Goal: Information Seeking & Learning: Learn about a topic

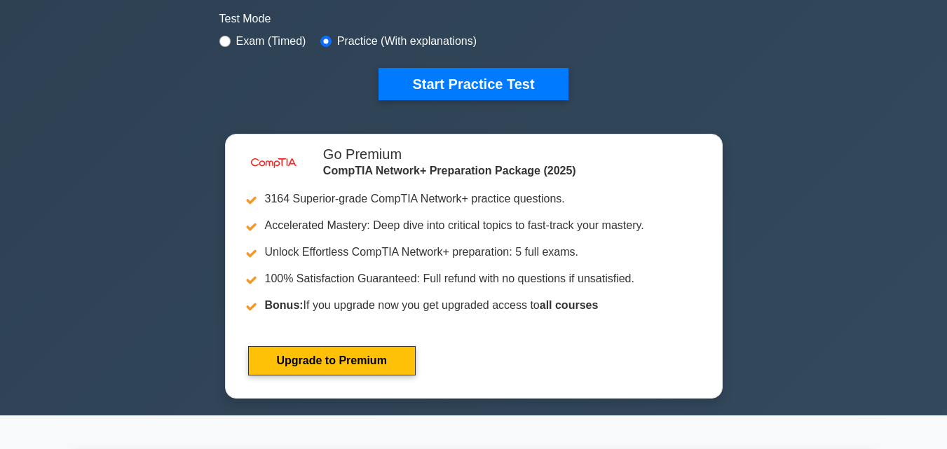
scroll to position [420, 0]
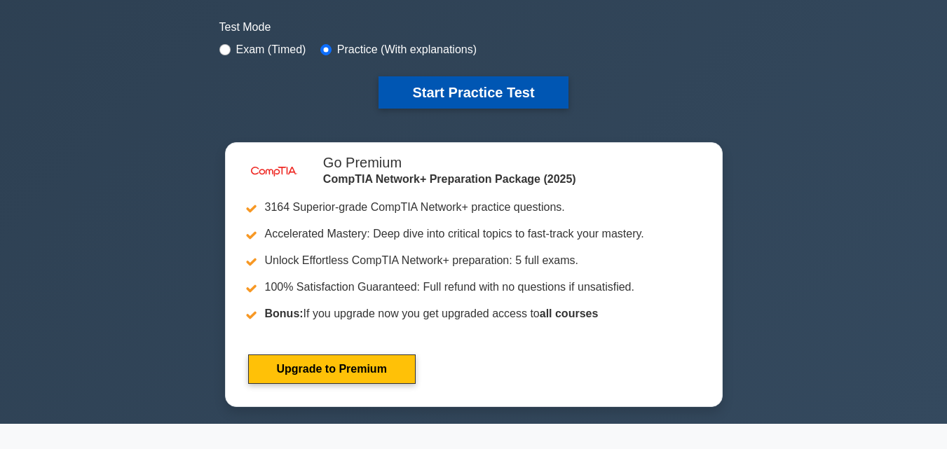
click at [496, 86] on button "Start Practice Test" at bounding box center [472, 92] width 189 height 32
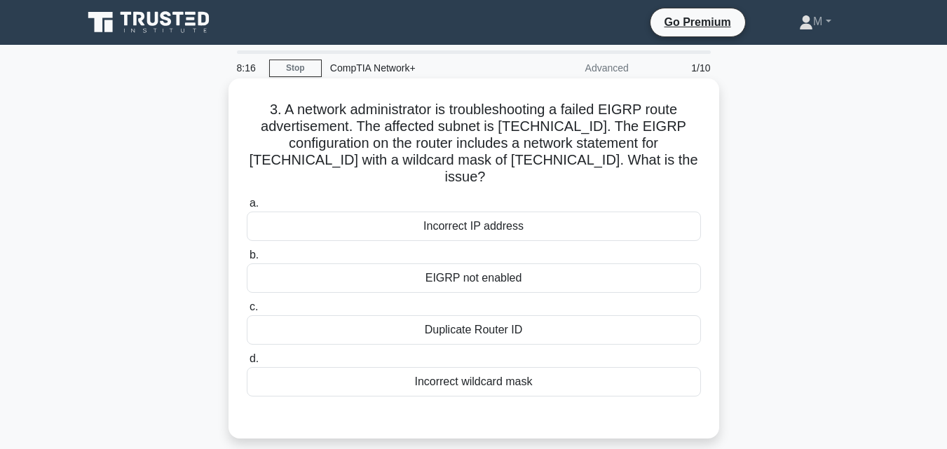
click at [447, 264] on div "EIGRP not enabled" at bounding box center [474, 278] width 454 height 29
click at [247, 260] on input "b. EIGRP not enabled" at bounding box center [247, 255] width 0 height 9
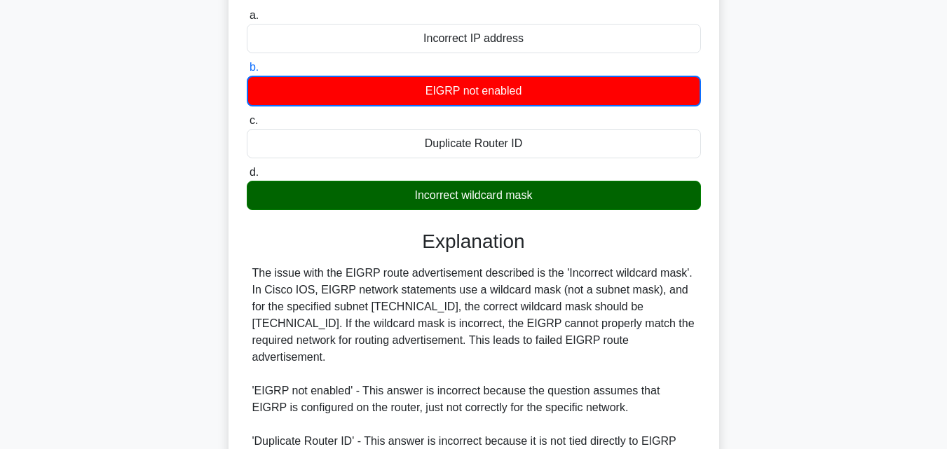
scroll to position [203, 0]
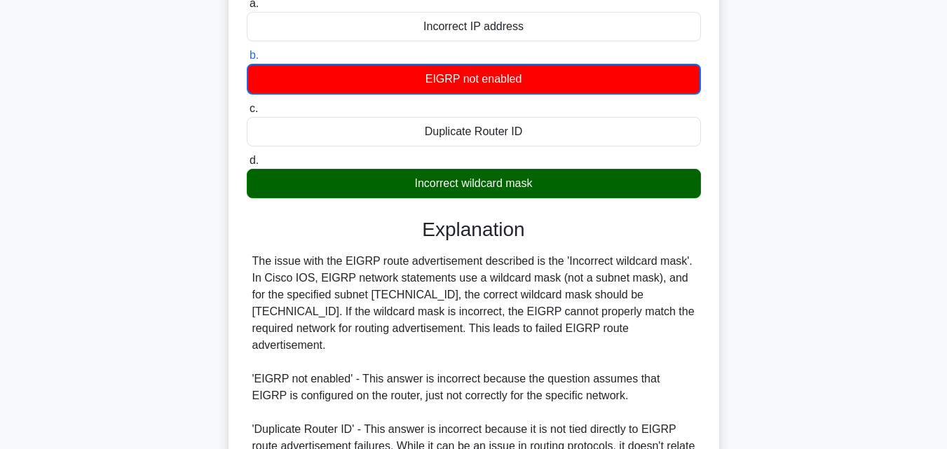
click at [247, 0] on input "a. Incorrect IP address" at bounding box center [247, 3] width 0 height 9
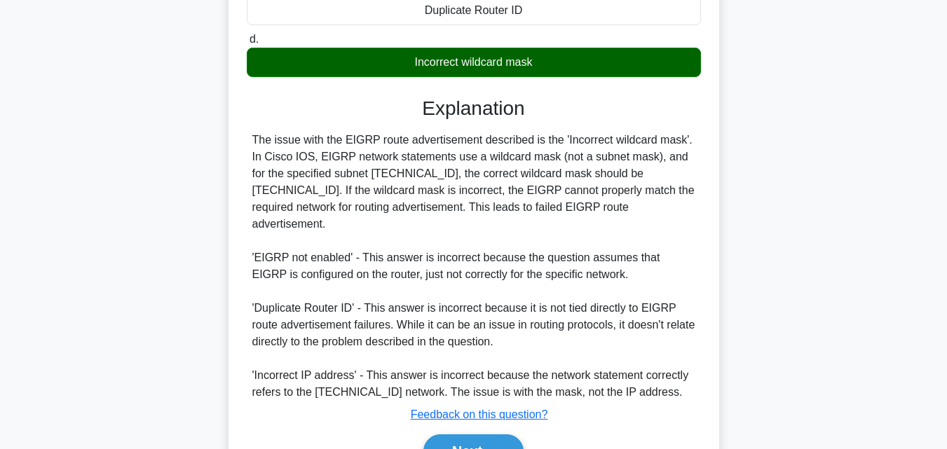
scroll to position [367, 0]
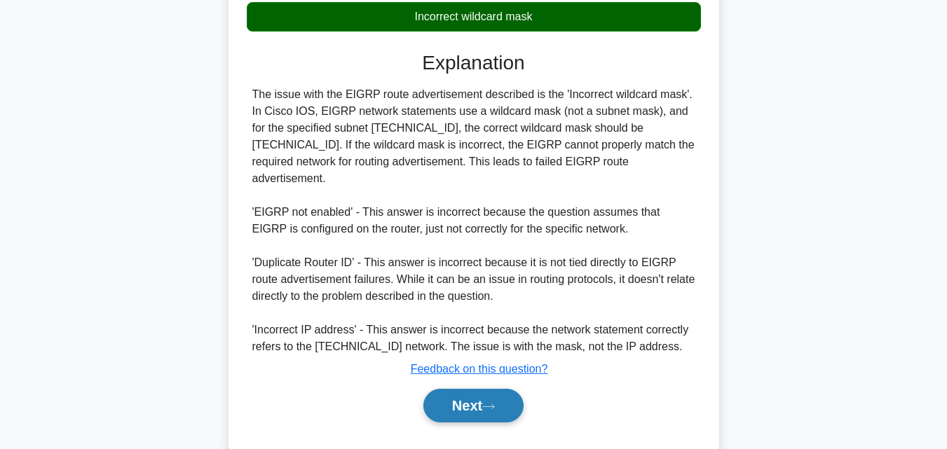
click at [472, 389] on button "Next" at bounding box center [473, 406] width 100 height 34
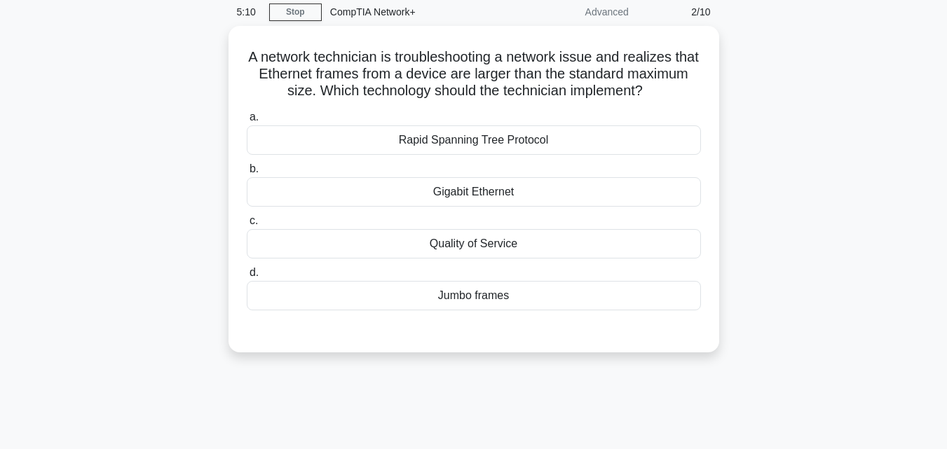
scroll to position [19, 0]
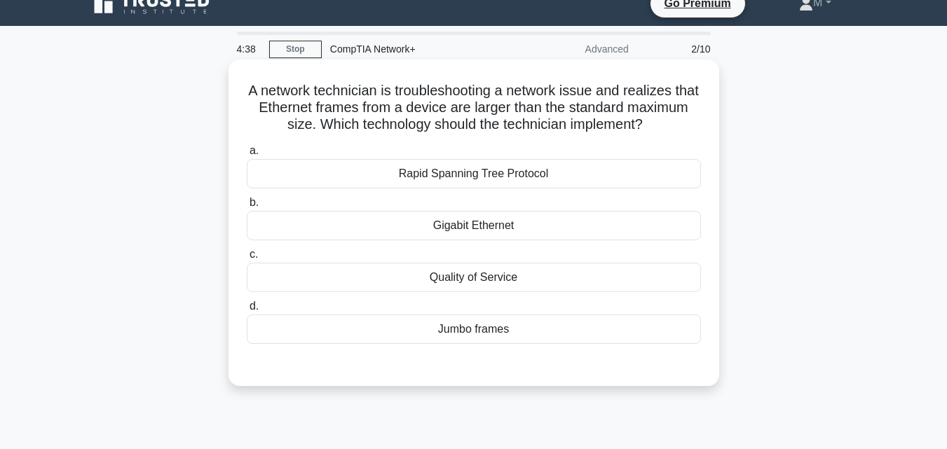
click at [461, 226] on div "Gigabit Ethernet" at bounding box center [474, 225] width 454 height 29
click at [247, 207] on input "b. Gigabit Ethernet" at bounding box center [247, 202] width 0 height 9
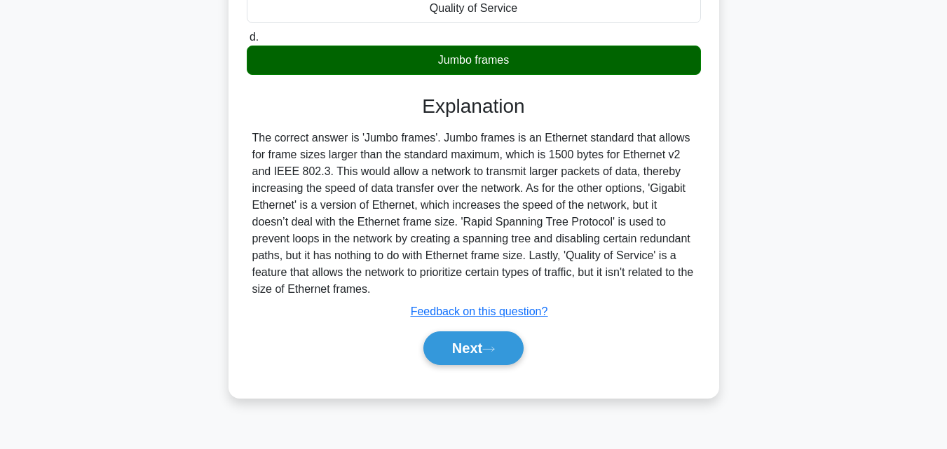
scroll to position [308, 0]
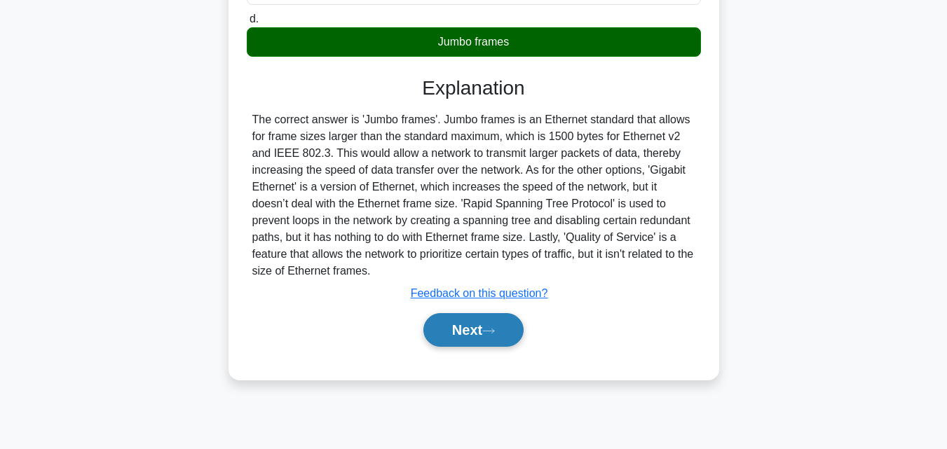
click at [475, 329] on button "Next" at bounding box center [473, 330] width 100 height 34
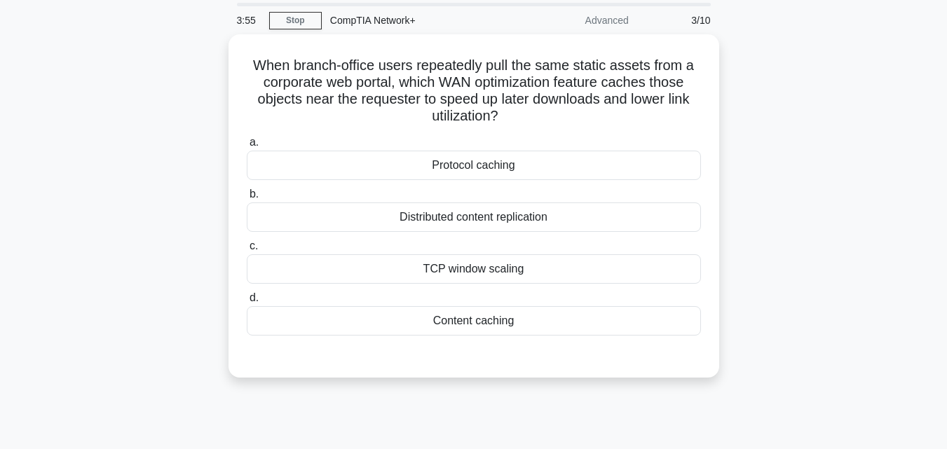
scroll to position [38, 0]
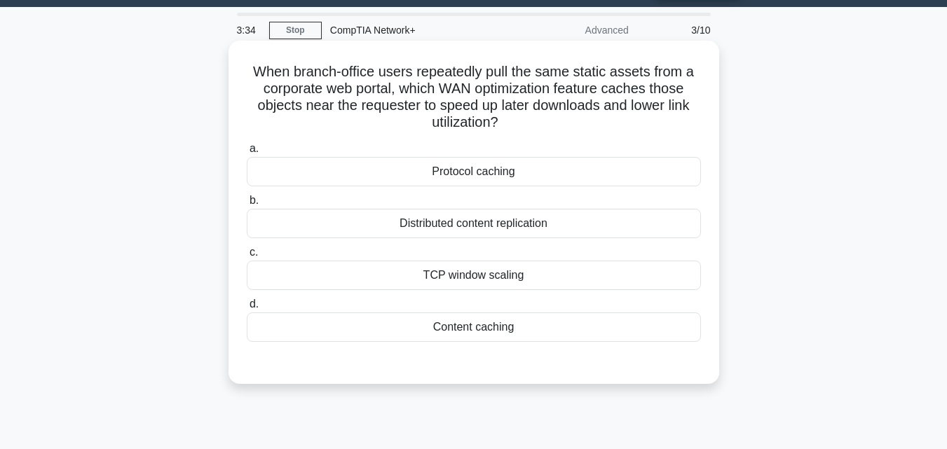
click at [486, 332] on div "Content caching" at bounding box center [474, 327] width 454 height 29
click at [247, 309] on input "d. Content caching" at bounding box center [247, 304] width 0 height 9
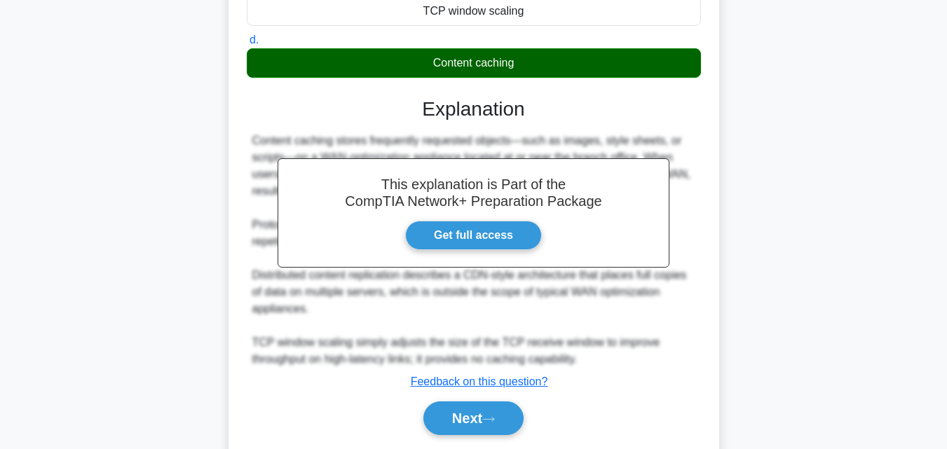
scroll to position [348, 0]
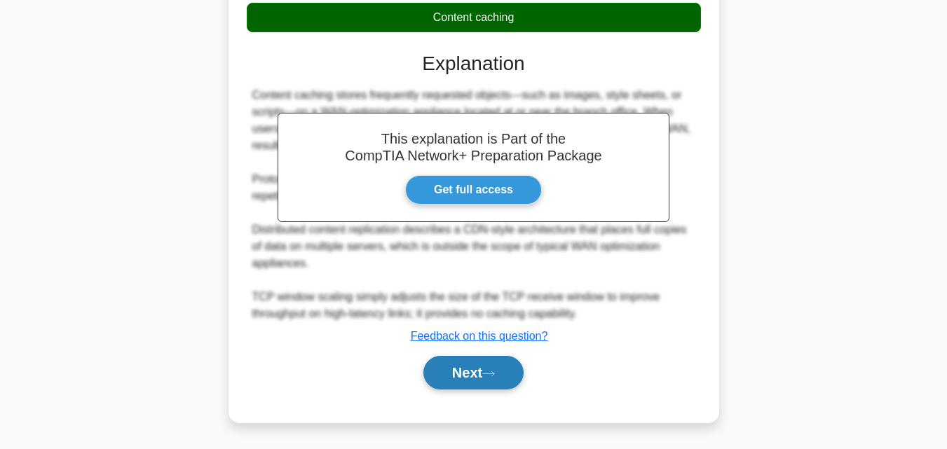
click at [480, 371] on button "Next" at bounding box center [473, 373] width 100 height 34
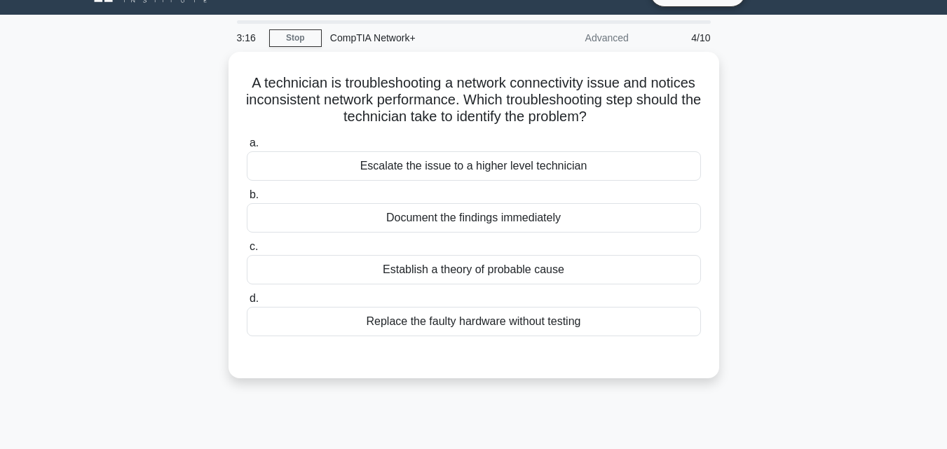
scroll to position [20, 0]
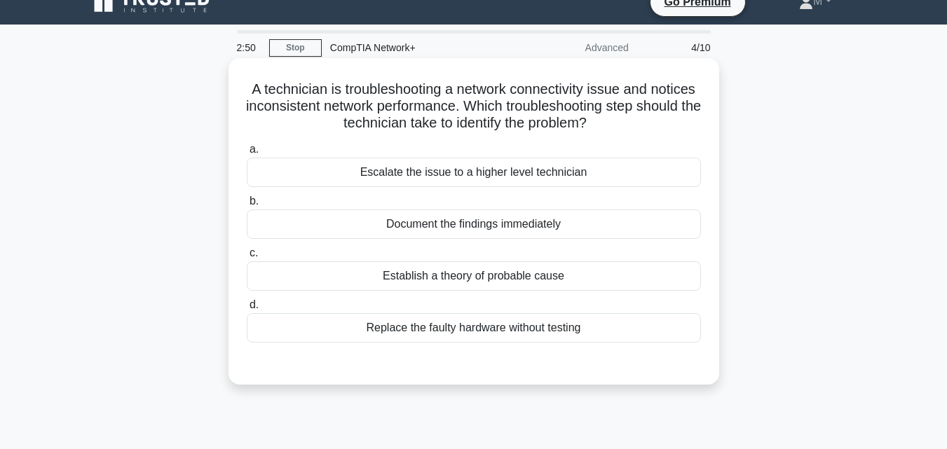
click at [478, 278] on div "Establish a theory of probable cause" at bounding box center [474, 275] width 454 height 29
click at [247, 258] on input "c. Establish a theory of probable cause" at bounding box center [247, 253] width 0 height 9
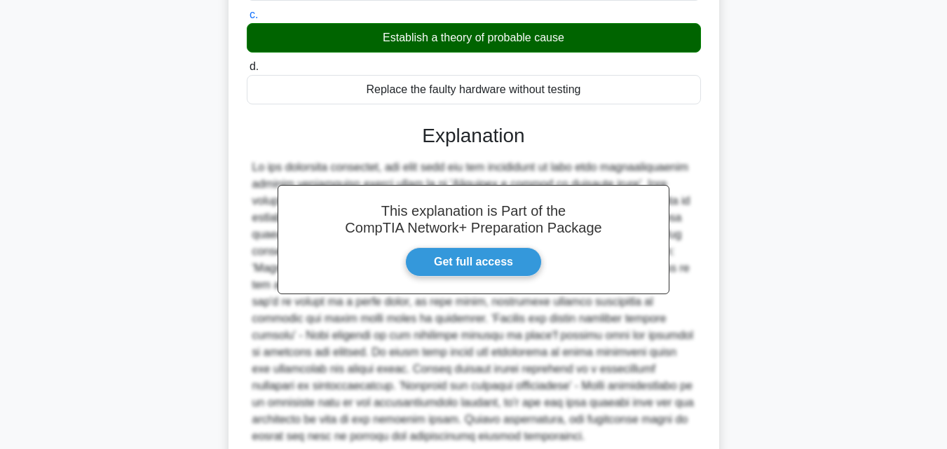
scroll to position [382, 0]
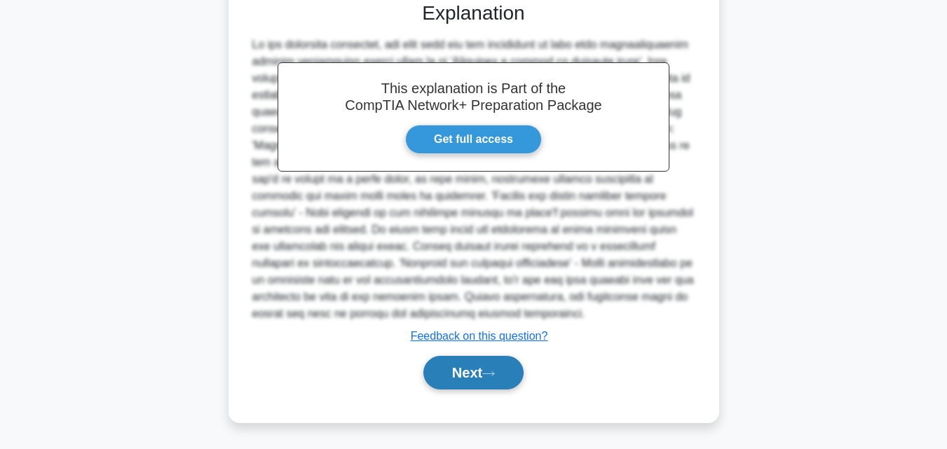
click at [454, 372] on button "Next" at bounding box center [473, 373] width 100 height 34
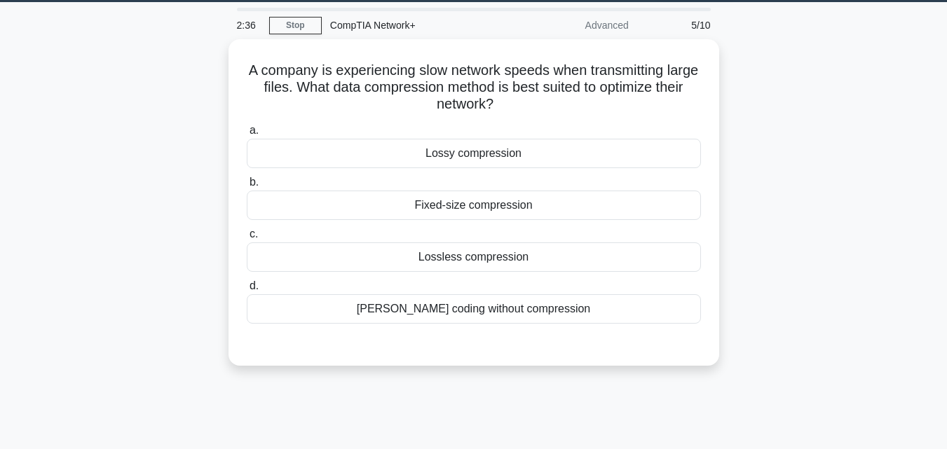
scroll to position [0, 0]
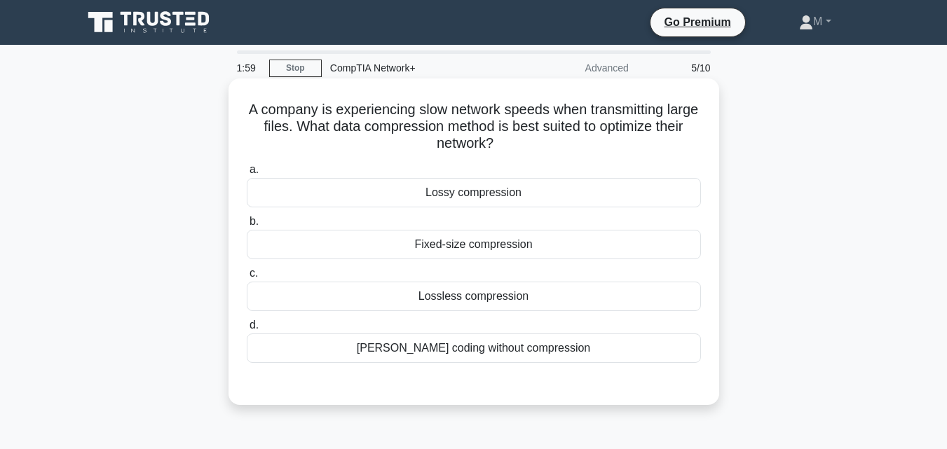
click at [501, 301] on div "Lossless compression" at bounding box center [474, 296] width 454 height 29
click at [247, 278] on input "c. Lossless compression" at bounding box center [247, 273] width 0 height 9
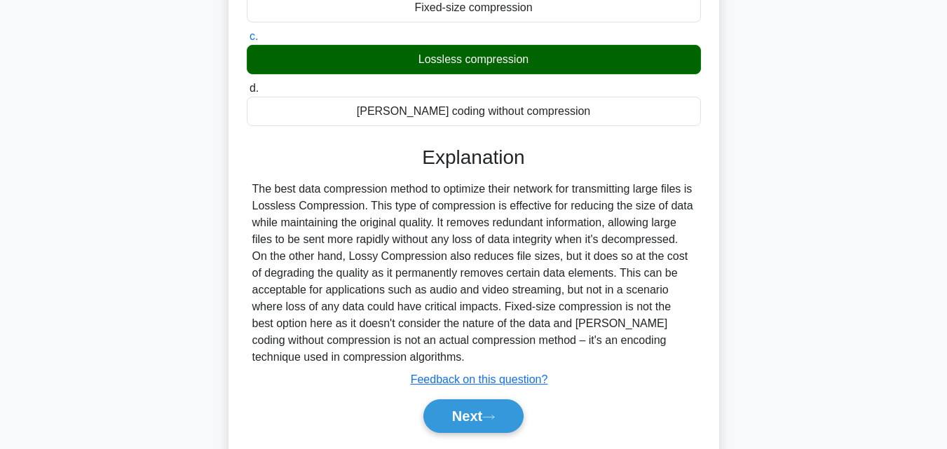
scroll to position [238, 0]
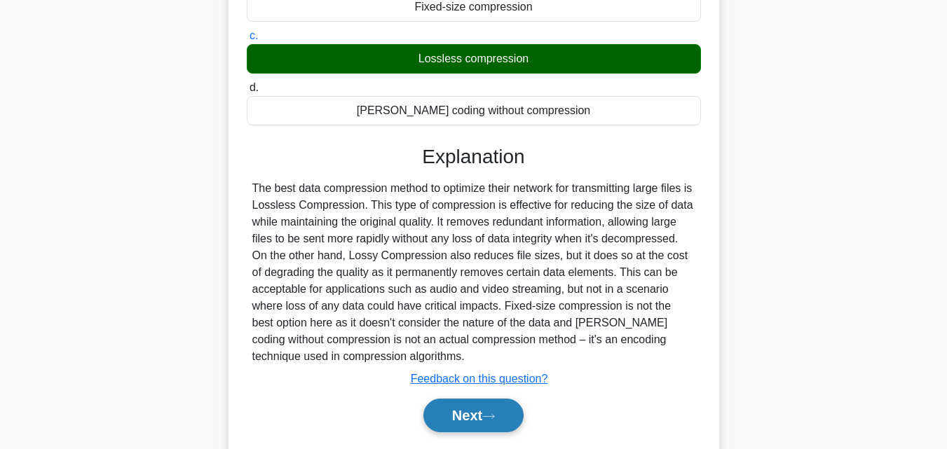
click at [463, 418] on button "Next" at bounding box center [473, 416] width 100 height 34
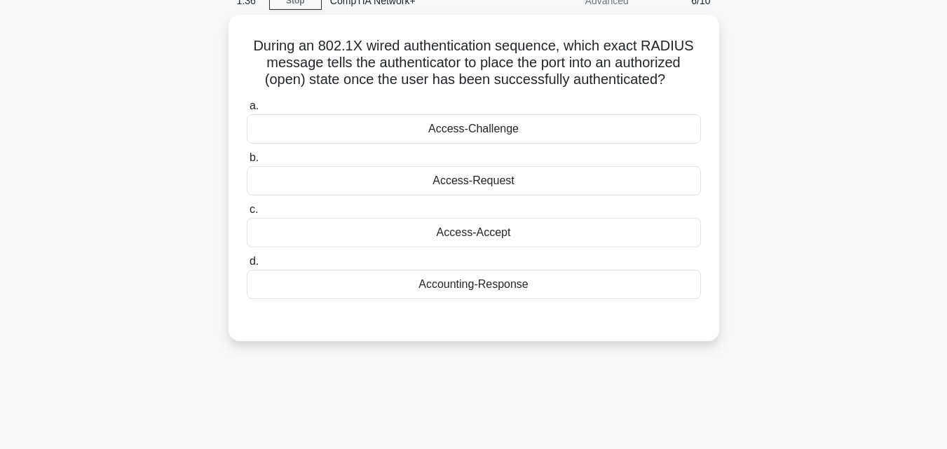
scroll to position [61, 0]
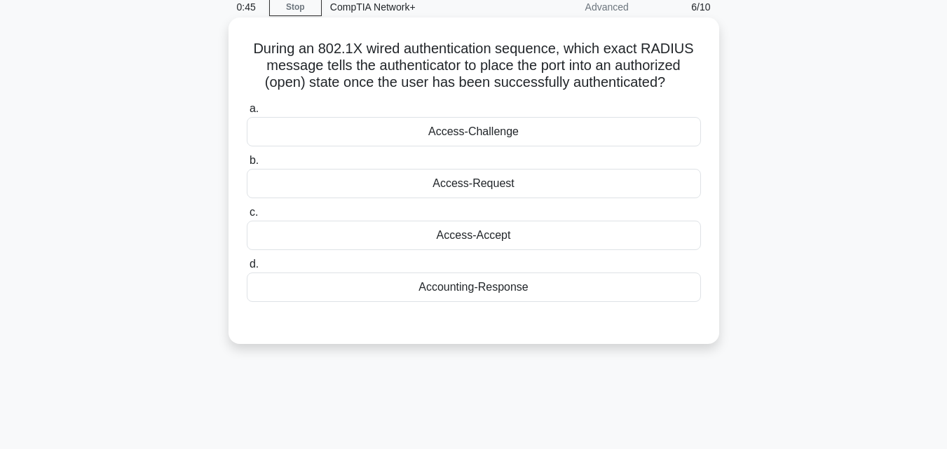
click at [489, 239] on div "Access-Accept" at bounding box center [474, 235] width 454 height 29
click at [247, 217] on input "c. Access-Accept" at bounding box center [247, 212] width 0 height 9
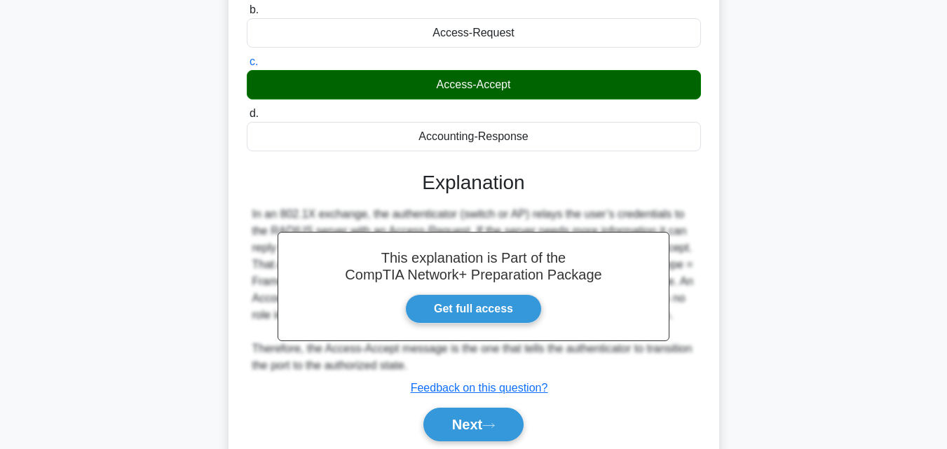
scroll to position [308, 0]
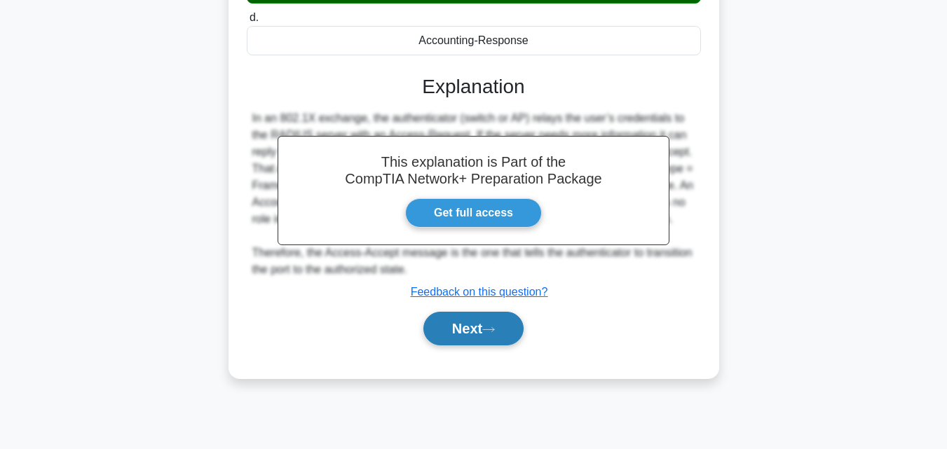
click at [470, 337] on button "Next" at bounding box center [473, 329] width 100 height 34
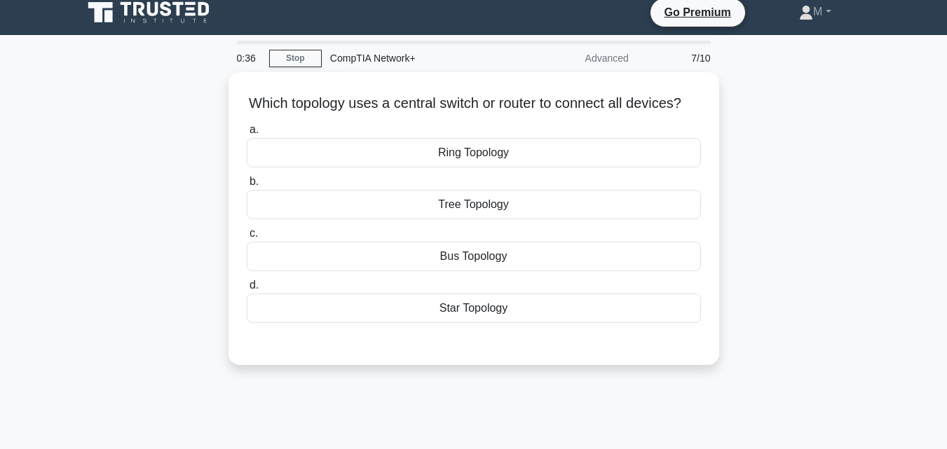
scroll to position [0, 0]
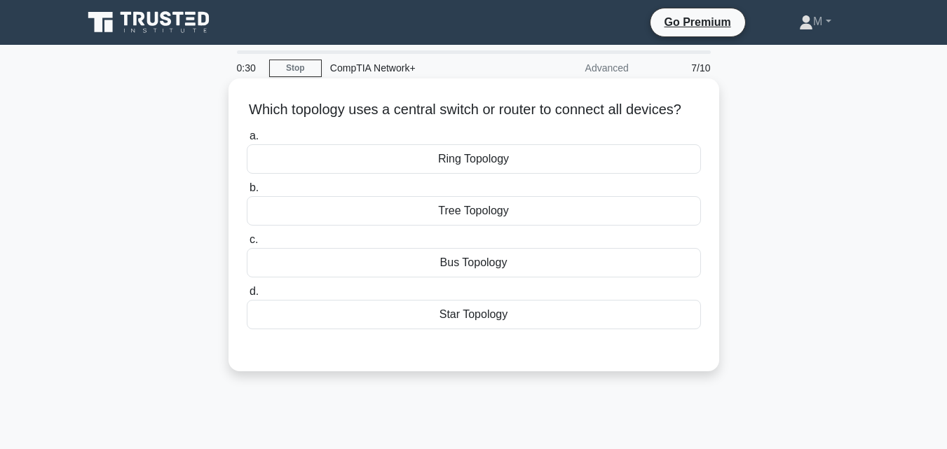
click at [463, 329] on div "Star Topology" at bounding box center [474, 314] width 454 height 29
click at [247, 296] on input "d. Star Topology" at bounding box center [247, 291] width 0 height 9
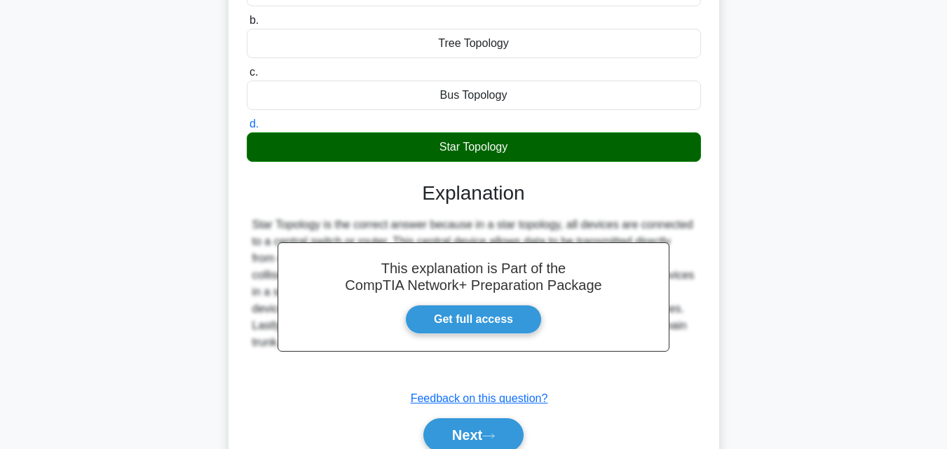
scroll to position [308, 0]
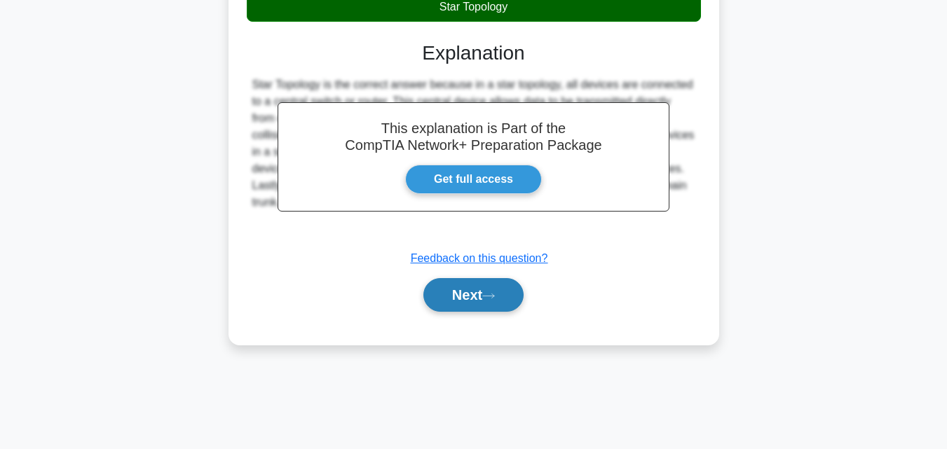
click at [443, 312] on button "Next" at bounding box center [473, 295] width 100 height 34
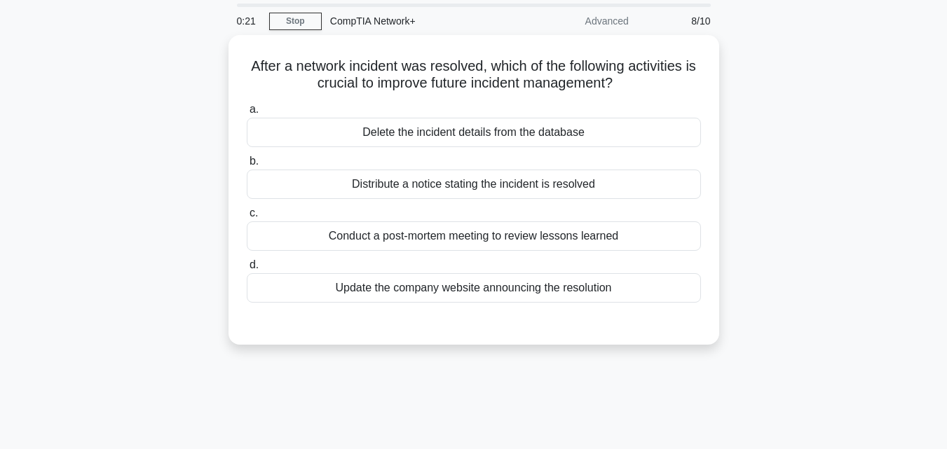
scroll to position [0, 0]
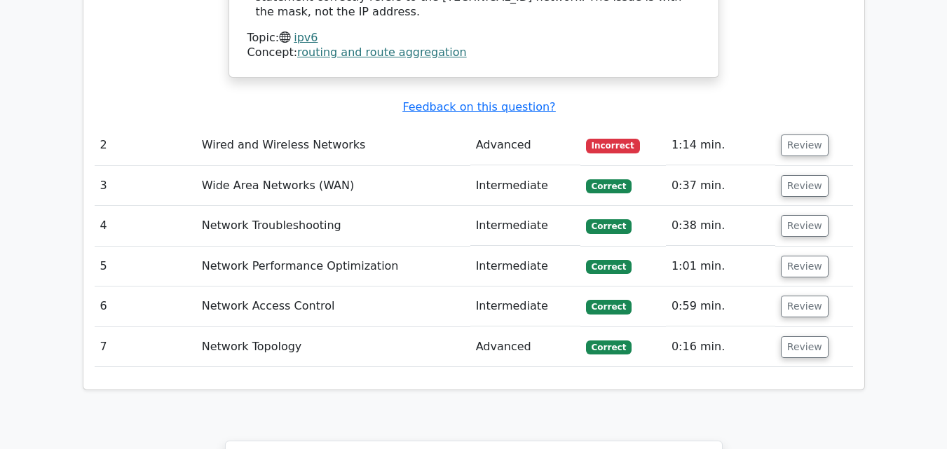
scroll to position [1693, 0]
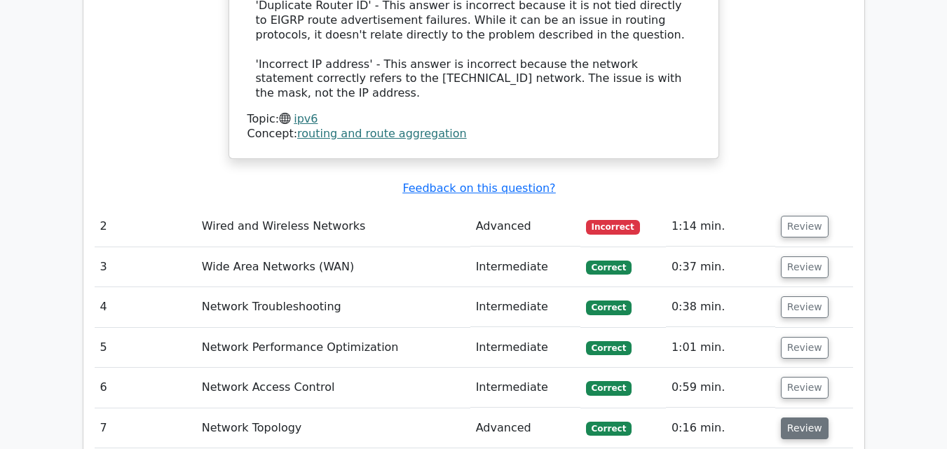
click at [791, 418] on button "Review" at bounding box center [805, 429] width 48 height 22
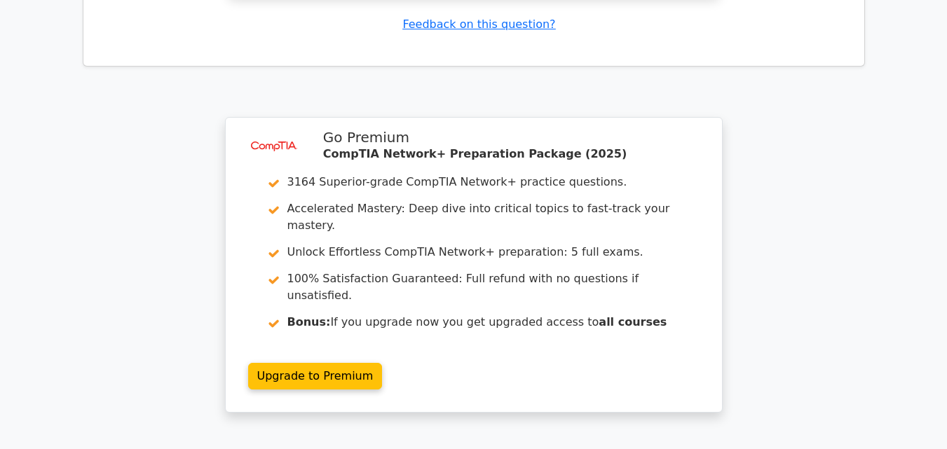
scroll to position [2661, 0]
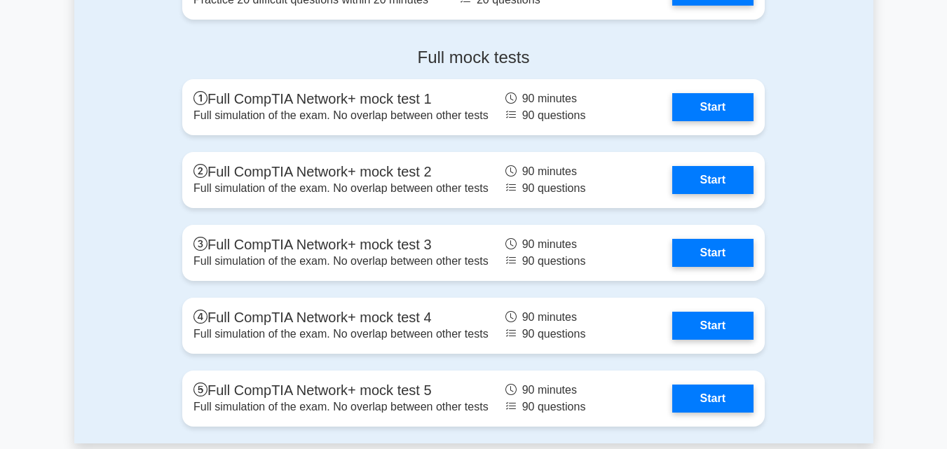
scroll to position [3872, 0]
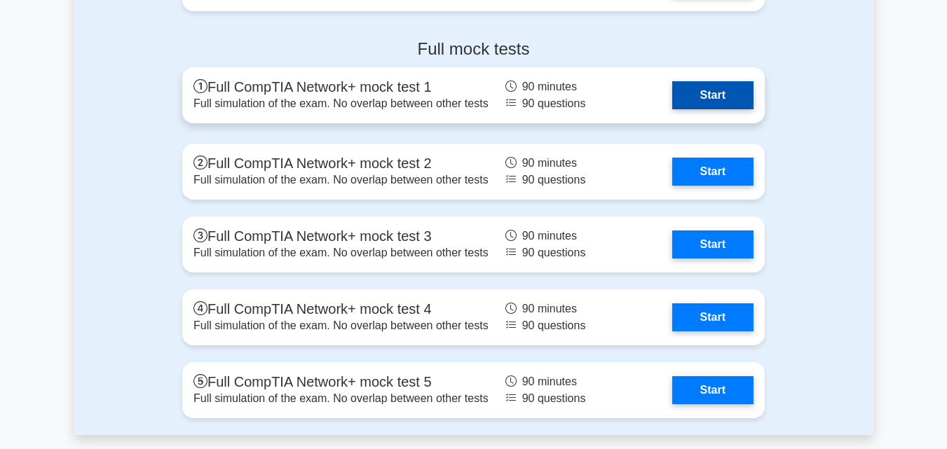
click at [701, 90] on link "Start" at bounding box center [712, 95] width 81 height 28
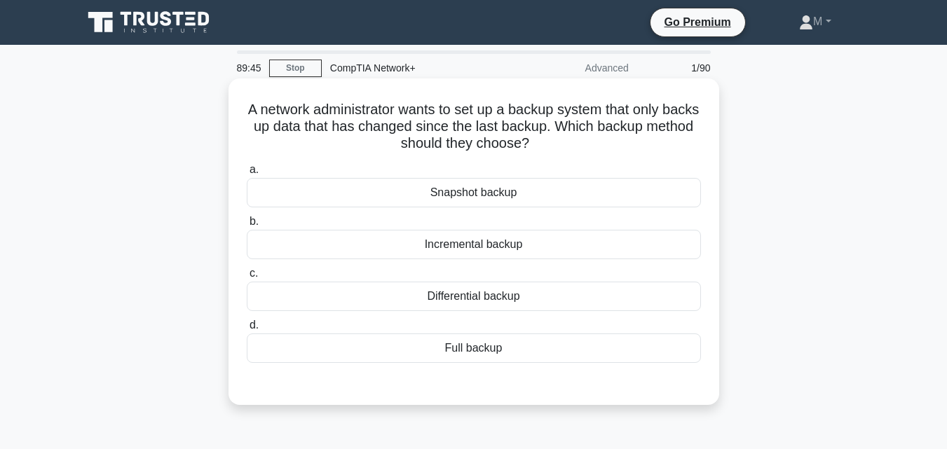
click at [484, 245] on div "Incremental backup" at bounding box center [474, 244] width 454 height 29
click at [247, 226] on input "b. Incremental backup" at bounding box center [247, 221] width 0 height 9
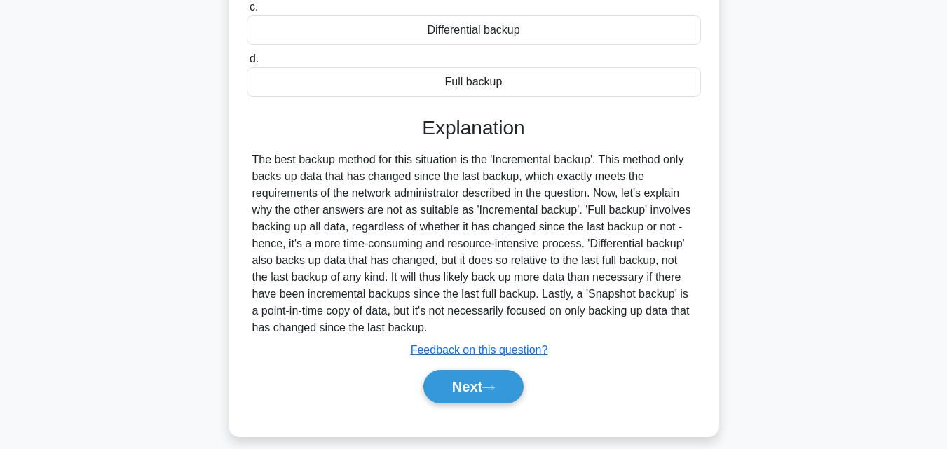
scroll to position [308, 0]
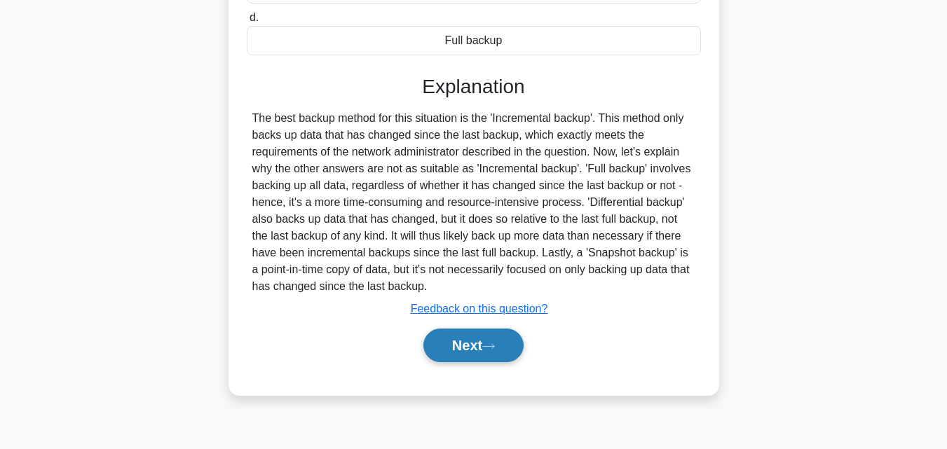
click at [468, 345] on button "Next" at bounding box center [473, 346] width 100 height 34
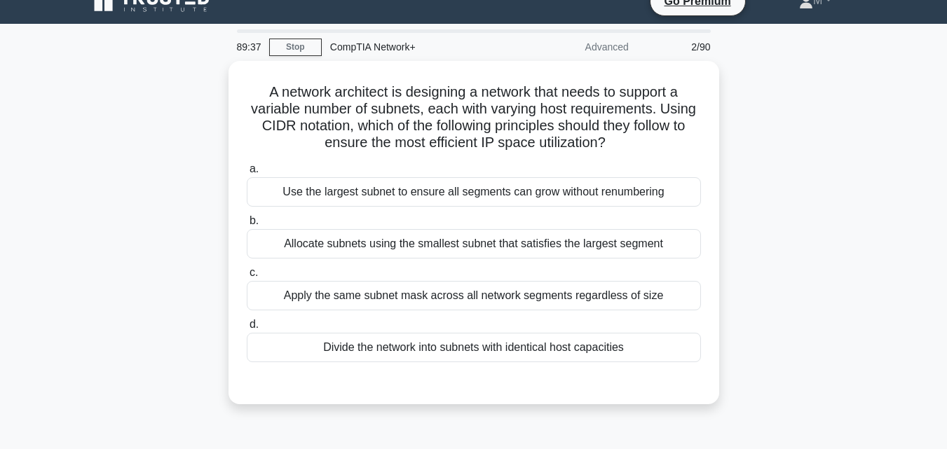
scroll to position [0, 0]
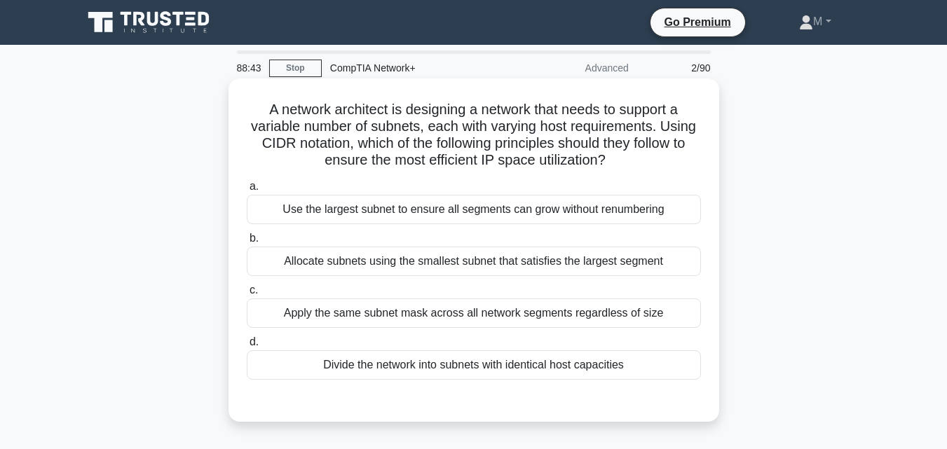
click at [386, 367] on div "Divide the network into subnets with identical host capacities" at bounding box center [474, 364] width 454 height 29
click at [247, 347] on input "d. Divide the network into subnets with identical host capacities" at bounding box center [247, 342] width 0 height 9
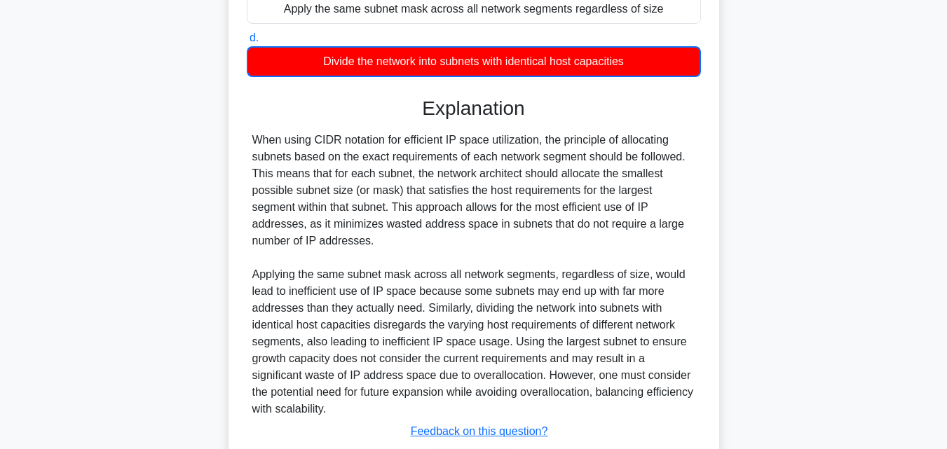
scroll to position [400, 0]
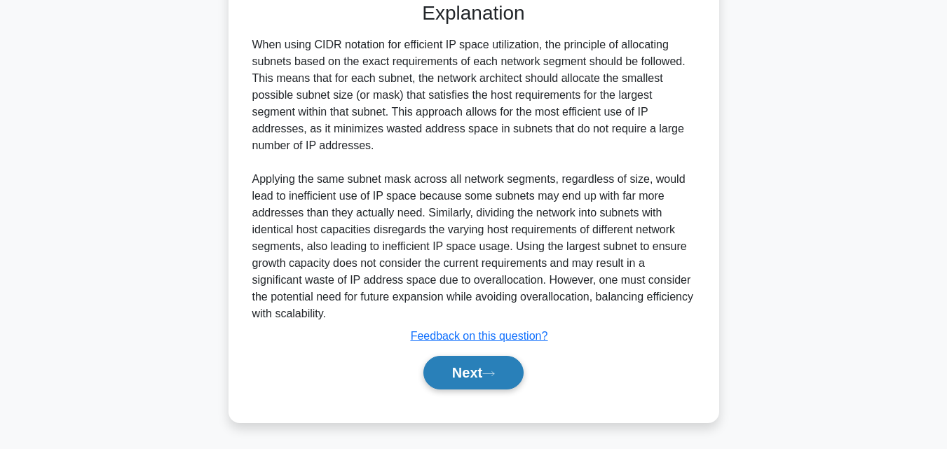
click at [479, 385] on button "Next" at bounding box center [473, 373] width 100 height 34
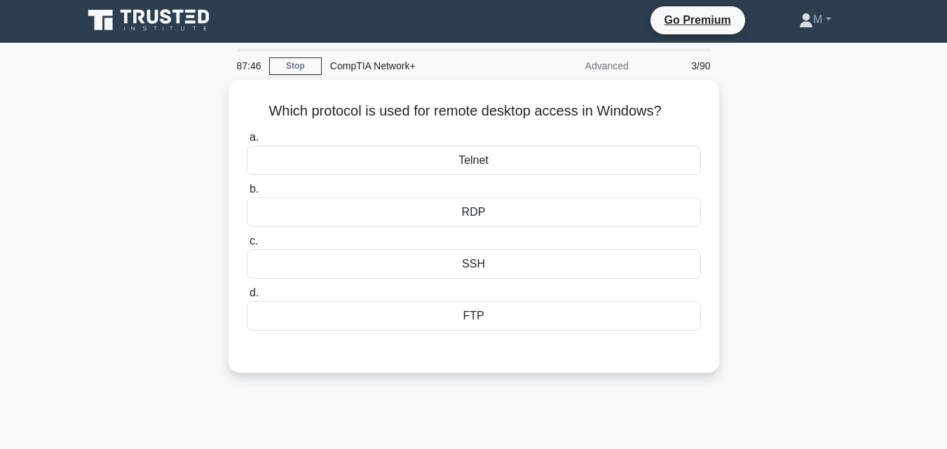
scroll to position [0, 0]
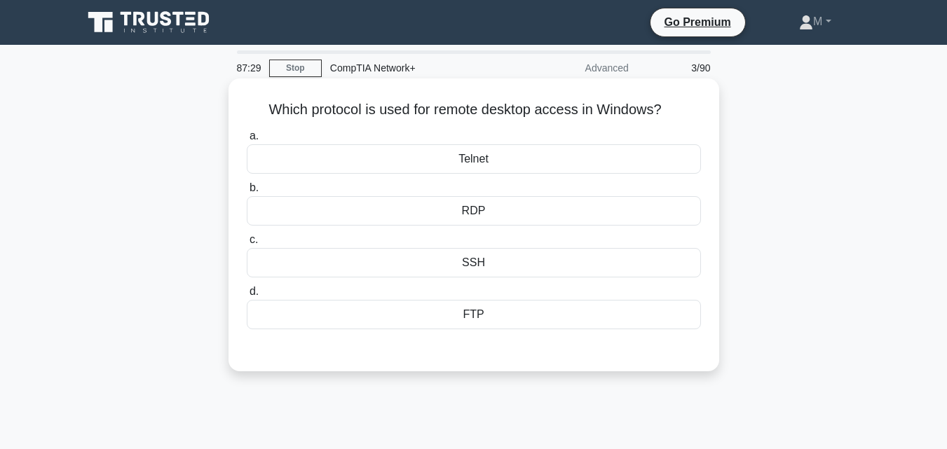
click at [476, 325] on div "FTP" at bounding box center [474, 314] width 454 height 29
click at [247, 296] on input "d. FTP" at bounding box center [247, 291] width 0 height 9
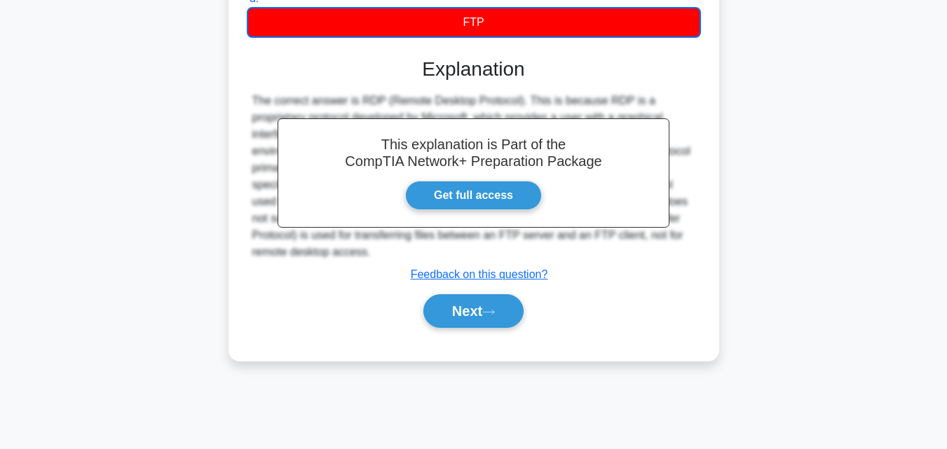
scroll to position [308, 0]
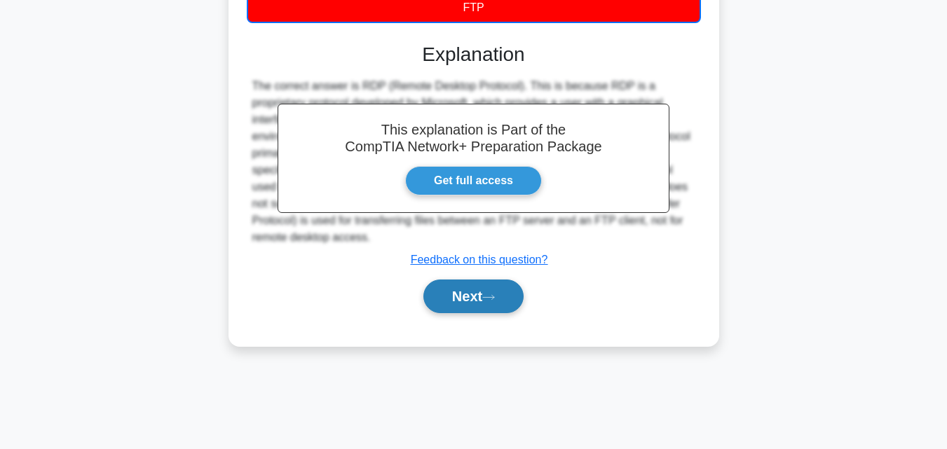
click at [492, 292] on button "Next" at bounding box center [473, 297] width 100 height 34
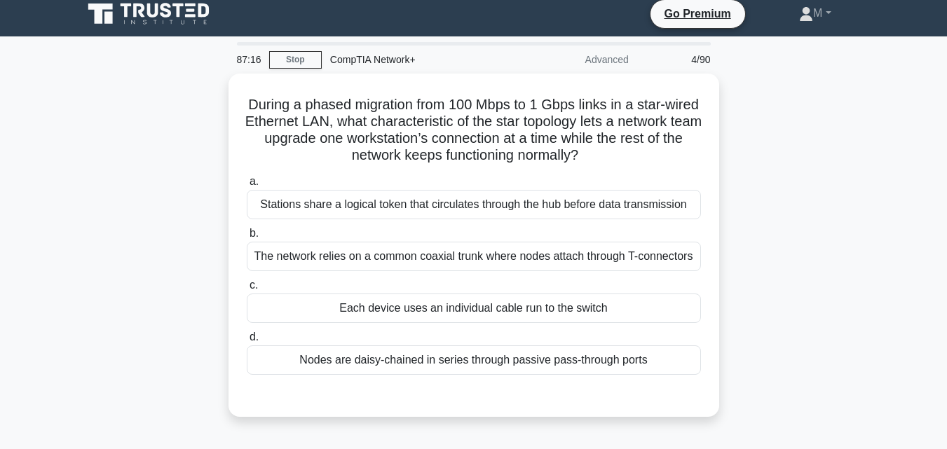
scroll to position [0, 0]
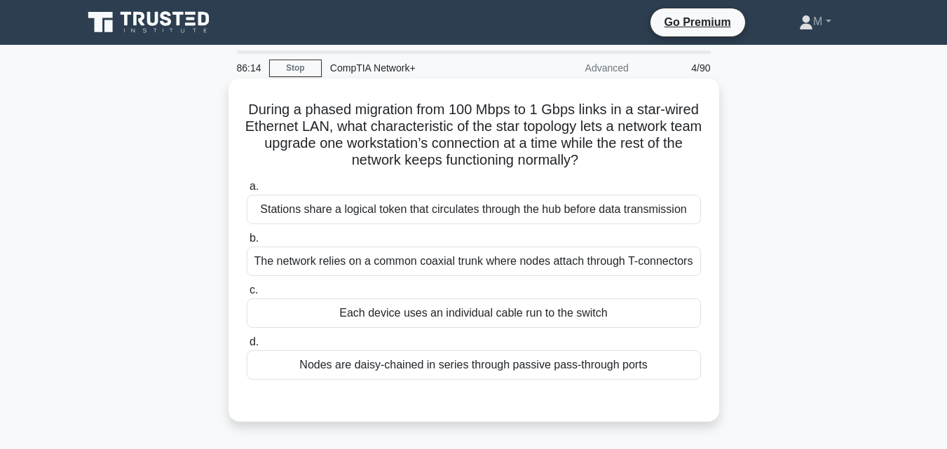
click at [384, 314] on div "Each device uses an individual cable run to the switch" at bounding box center [474, 313] width 454 height 29
click at [247, 295] on input "c. Each device uses an individual cable run to the switch" at bounding box center [247, 290] width 0 height 9
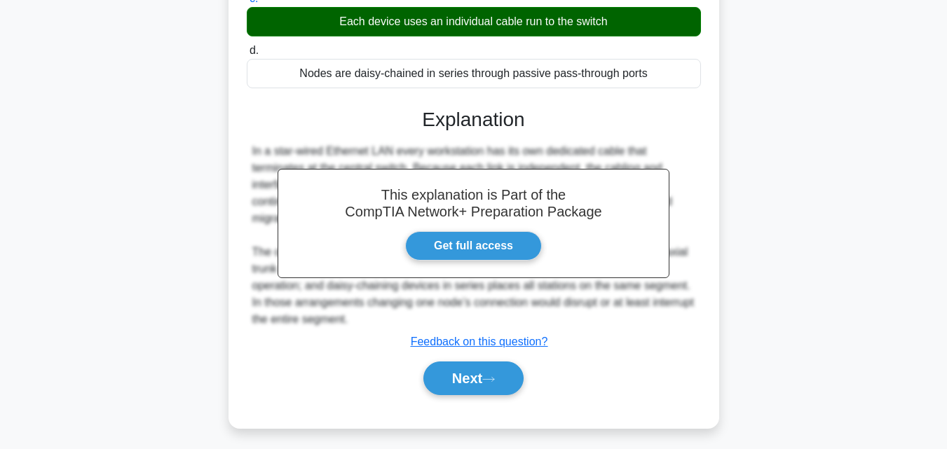
scroll to position [308, 0]
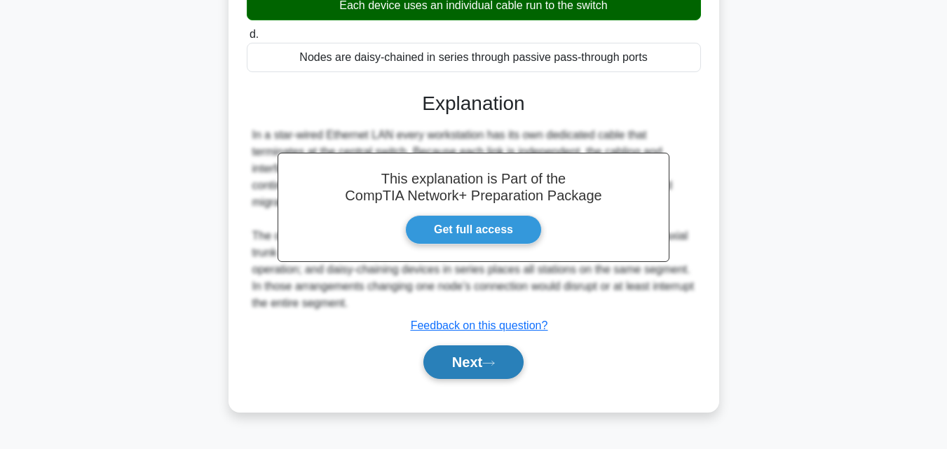
click at [463, 360] on button "Next" at bounding box center [473, 363] width 100 height 34
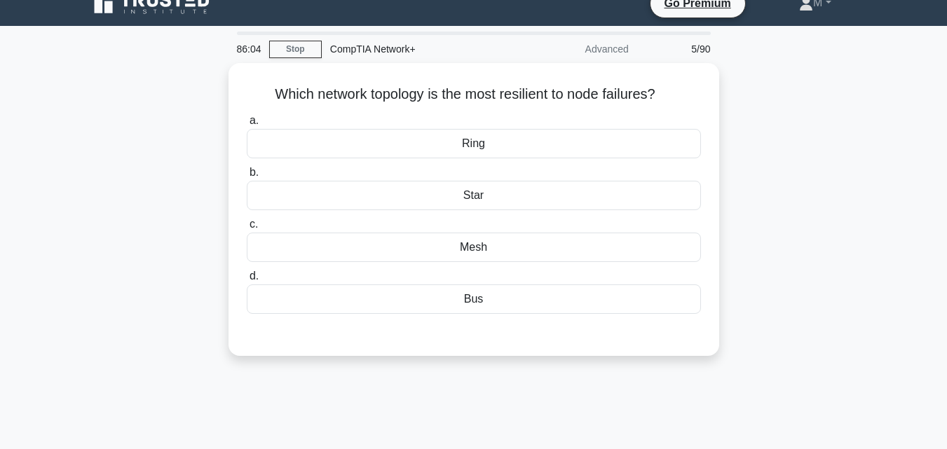
scroll to position [0, 0]
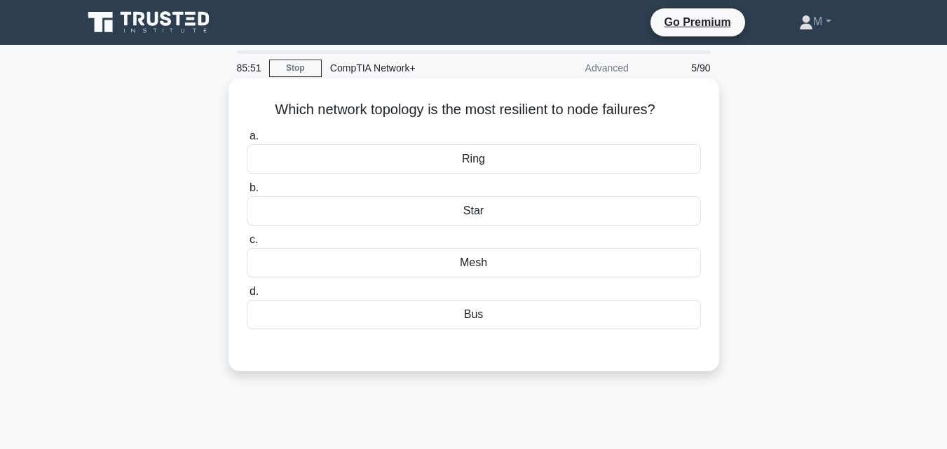
click at [475, 262] on div "Mesh" at bounding box center [474, 262] width 454 height 29
click at [247, 245] on input "c. Mesh" at bounding box center [247, 239] width 0 height 9
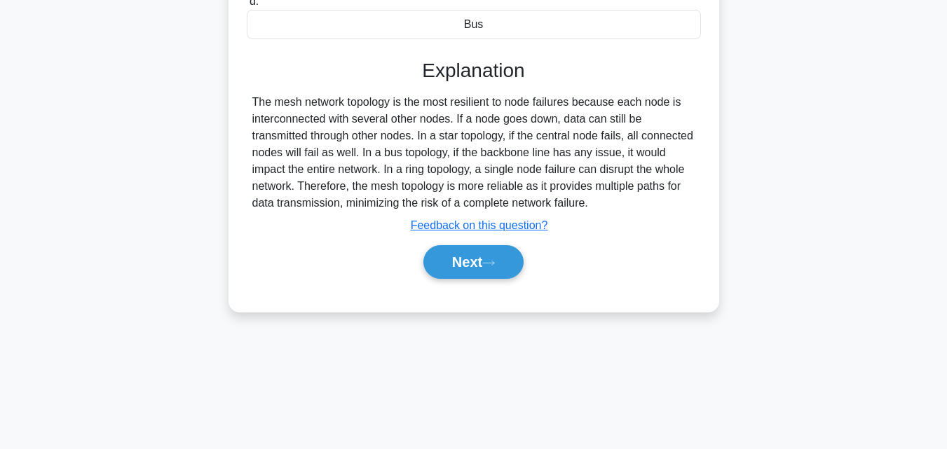
scroll to position [308, 0]
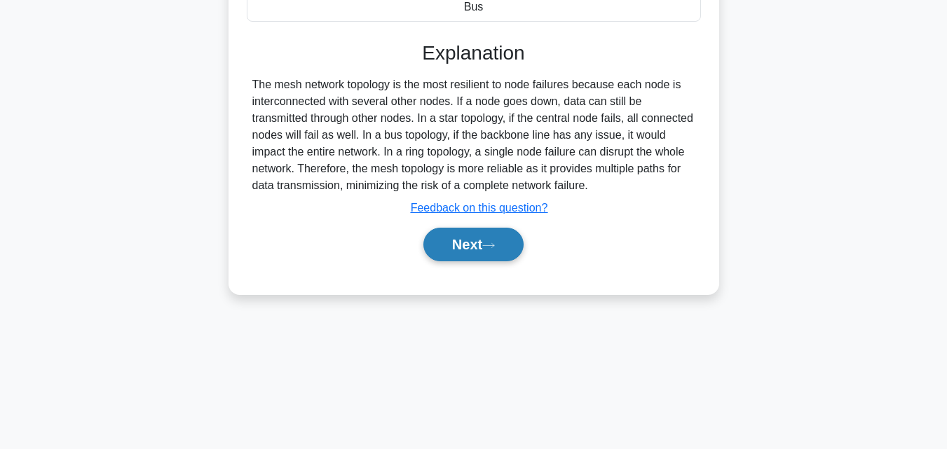
click at [453, 247] on button "Next" at bounding box center [473, 245] width 100 height 34
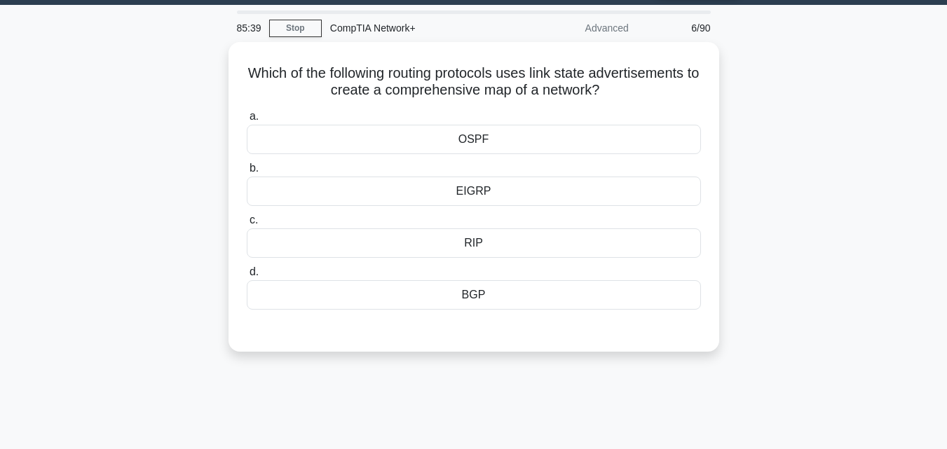
scroll to position [41, 0]
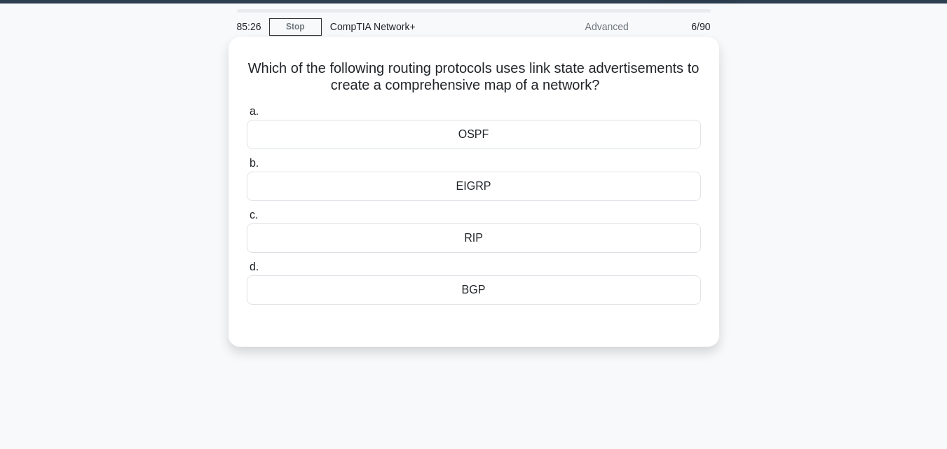
click at [487, 184] on div "EIGRP" at bounding box center [474, 186] width 454 height 29
click at [247, 168] on input "b. EIGRP" at bounding box center [247, 163] width 0 height 9
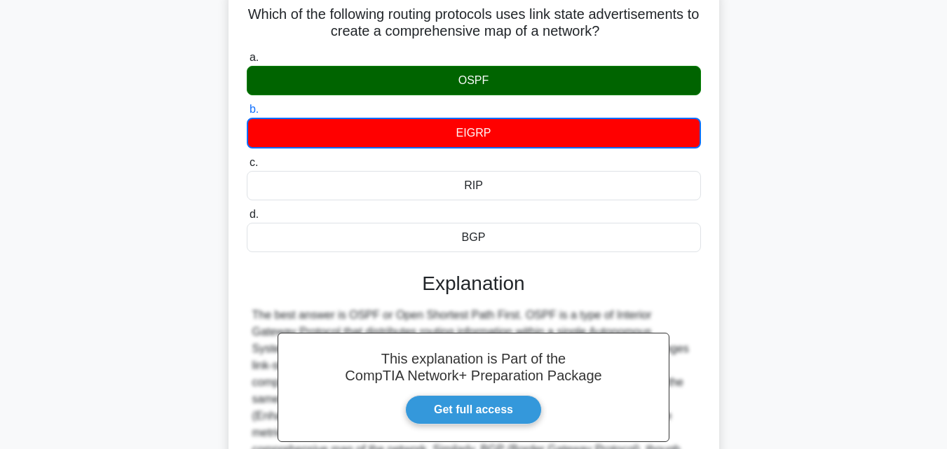
scroll to position [308, 0]
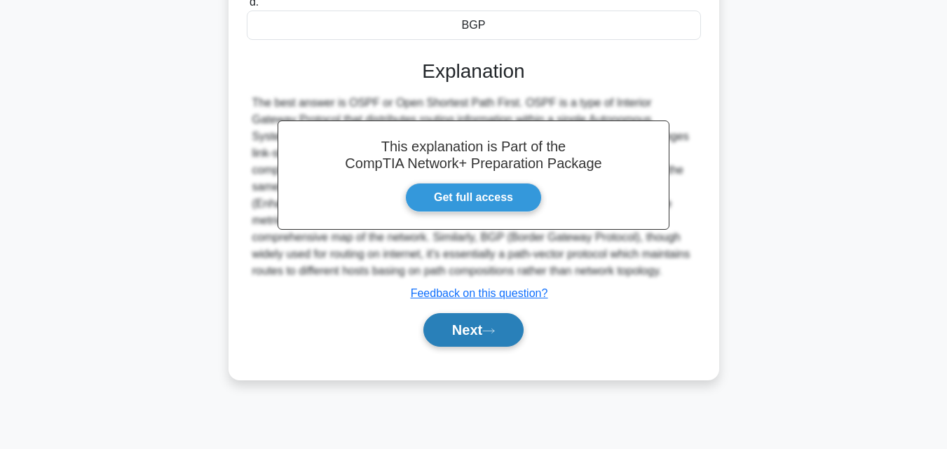
click at [456, 331] on button "Next" at bounding box center [473, 330] width 100 height 34
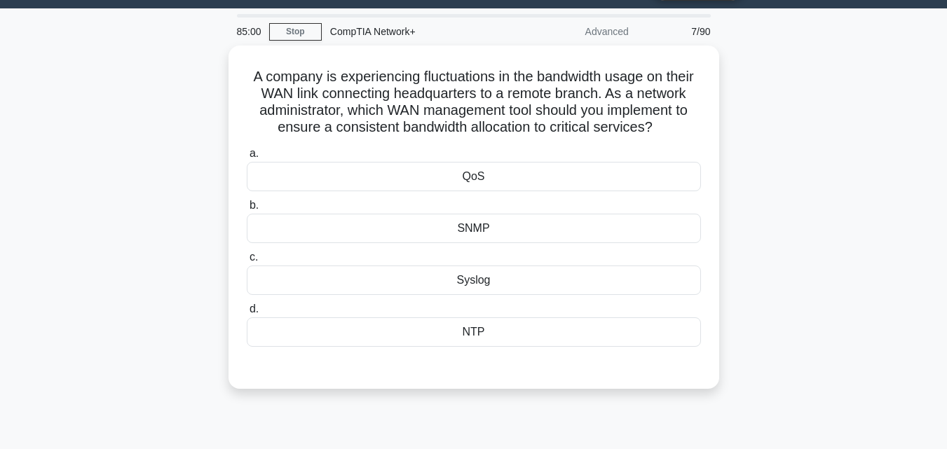
scroll to position [29, 0]
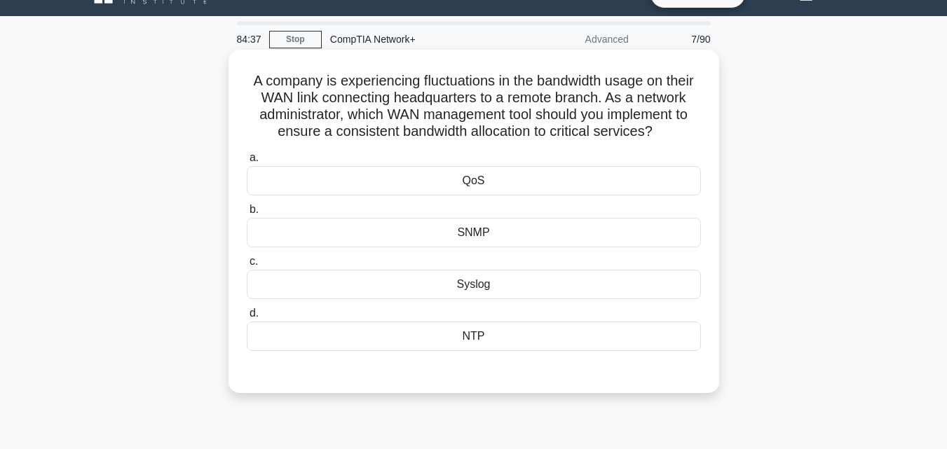
click at [483, 176] on div "QoS" at bounding box center [474, 180] width 454 height 29
click at [247, 163] on input "a. QoS" at bounding box center [247, 157] width 0 height 9
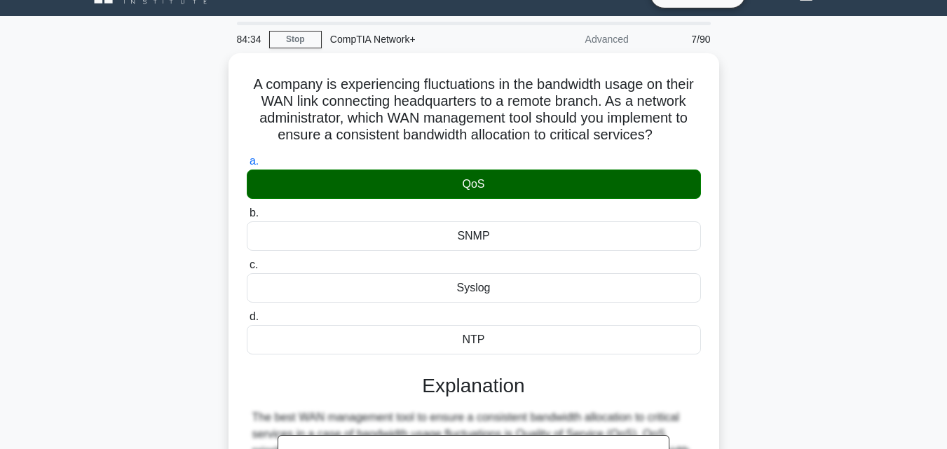
scroll to position [308, 0]
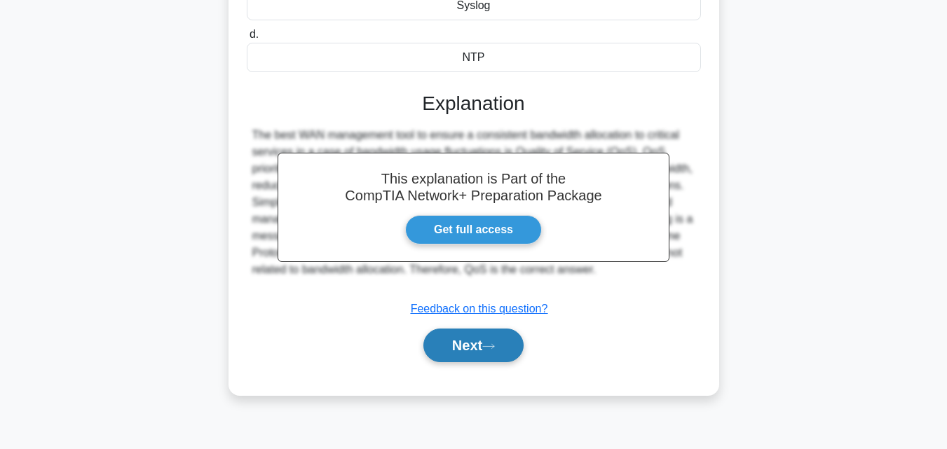
click at [444, 354] on button "Next" at bounding box center [473, 346] width 100 height 34
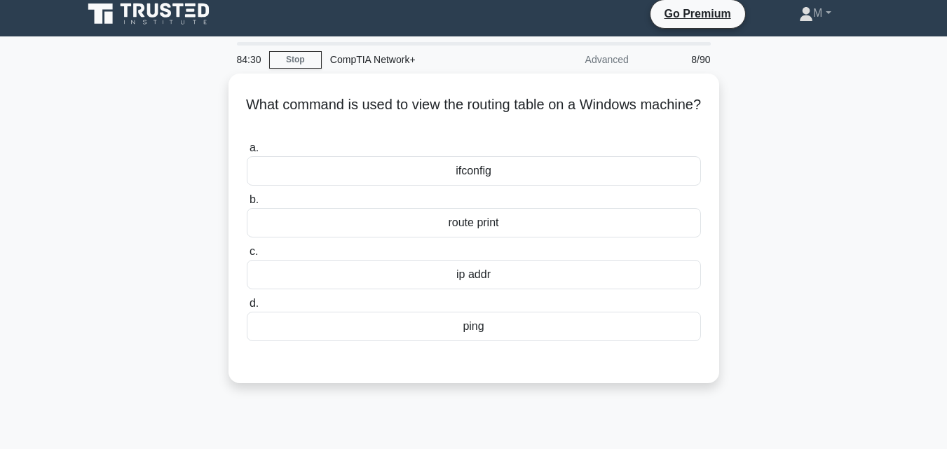
scroll to position [0, 0]
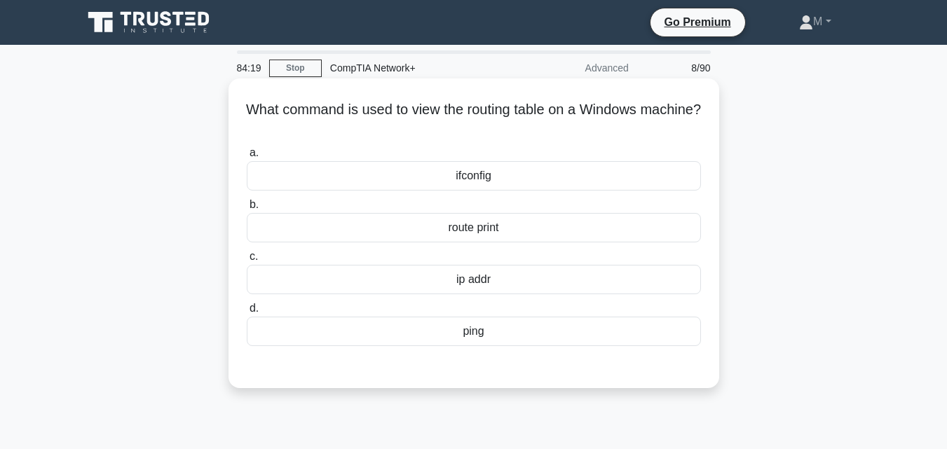
click at [468, 179] on div "ifconfig" at bounding box center [474, 175] width 454 height 29
click at [247, 158] on input "a. ifconfig" at bounding box center [247, 153] width 0 height 9
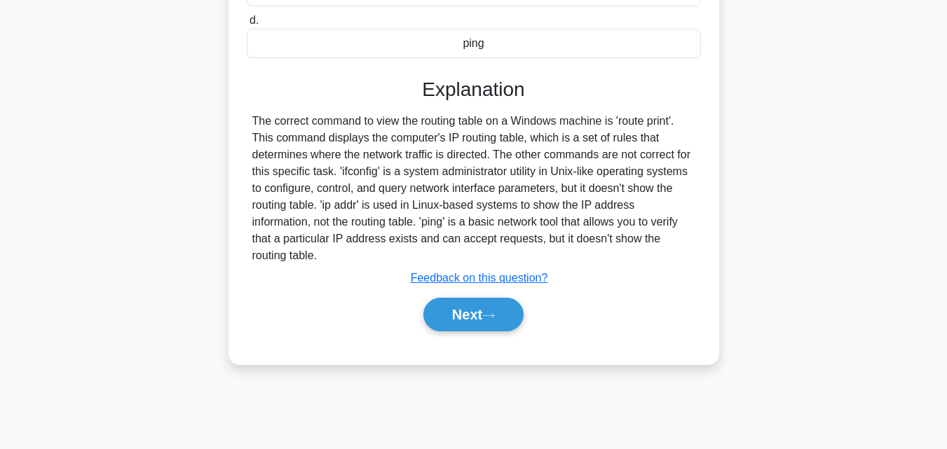
scroll to position [308, 0]
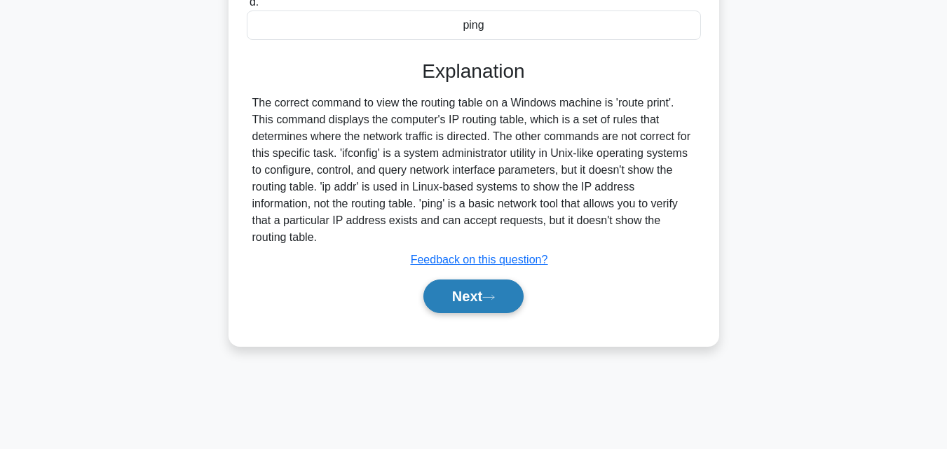
click at [467, 282] on button "Next" at bounding box center [473, 297] width 100 height 34
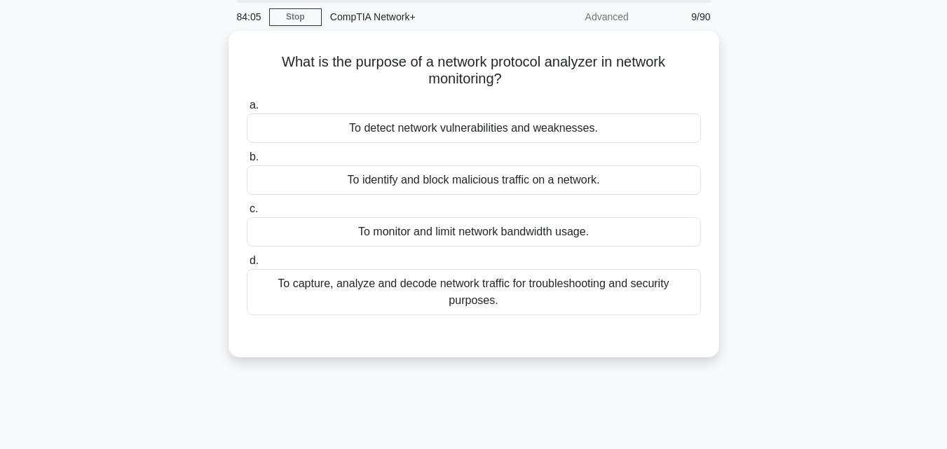
scroll to position [40, 0]
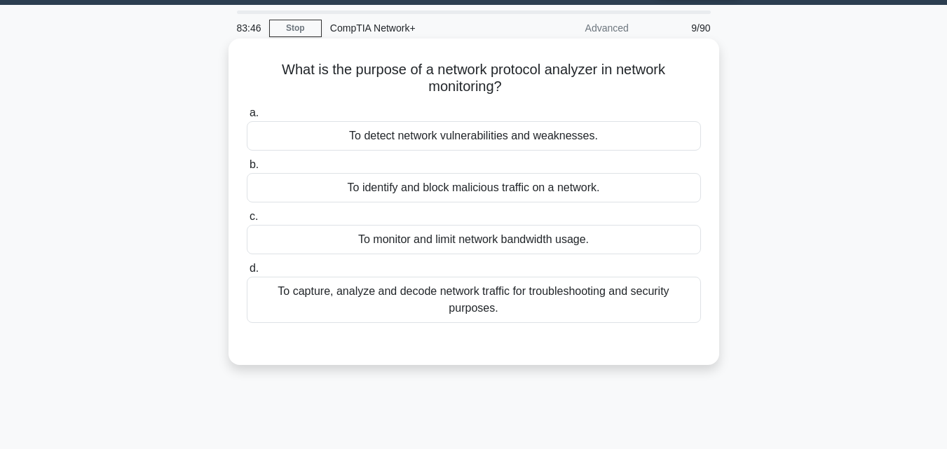
click at [510, 295] on div "To capture, analyze and decode network traffic for troubleshooting and security…" at bounding box center [474, 300] width 454 height 46
click at [247, 273] on input "d. To capture, analyze and decode network traffic for troubleshooting and secur…" at bounding box center [247, 268] width 0 height 9
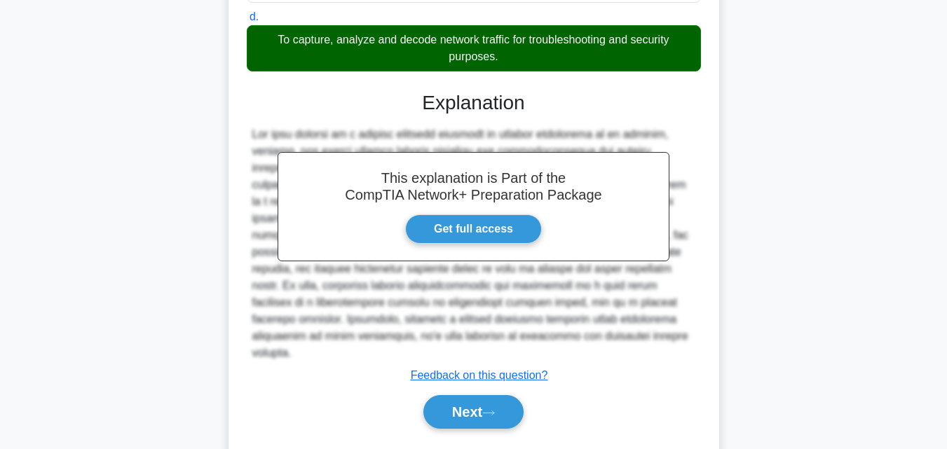
scroll to position [315, 0]
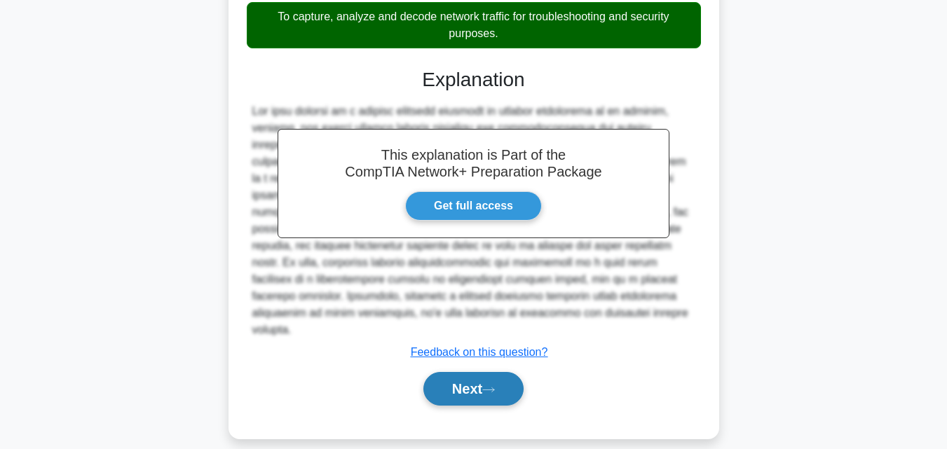
click at [453, 378] on button "Next" at bounding box center [473, 389] width 100 height 34
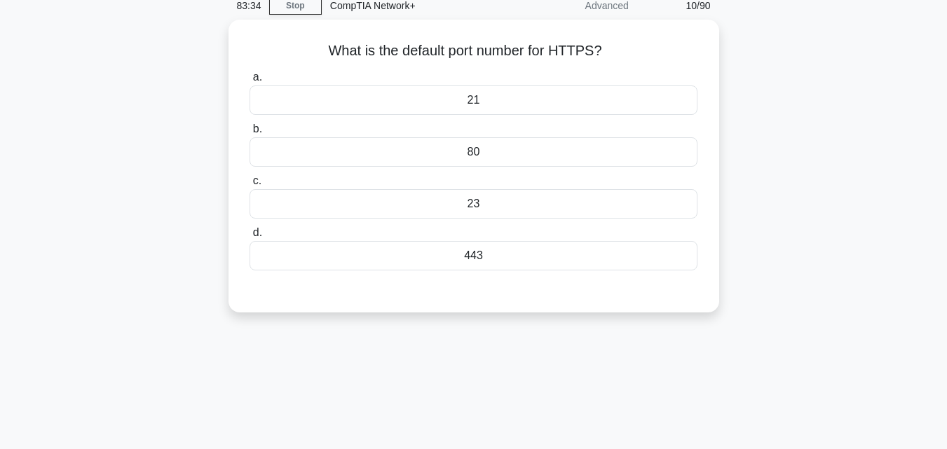
scroll to position [38, 0]
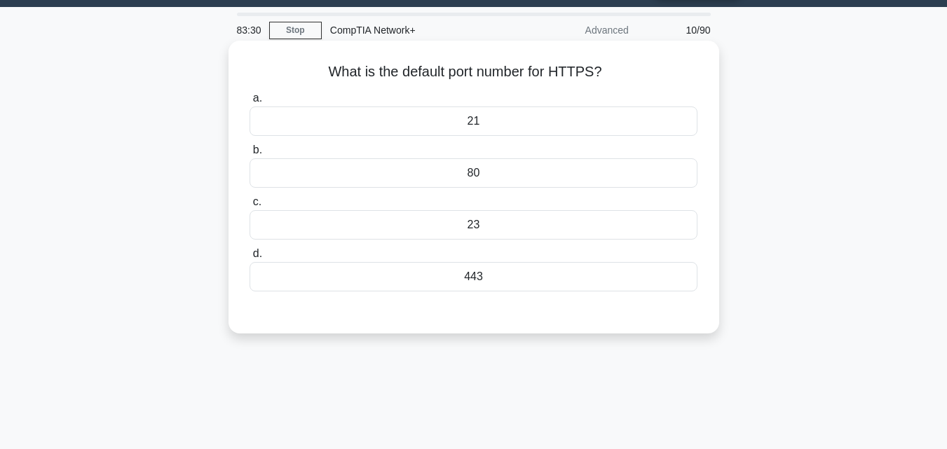
click at [471, 173] on div "80" at bounding box center [473, 172] width 447 height 29
click at [250, 155] on input "b. 80" at bounding box center [250, 150] width 0 height 9
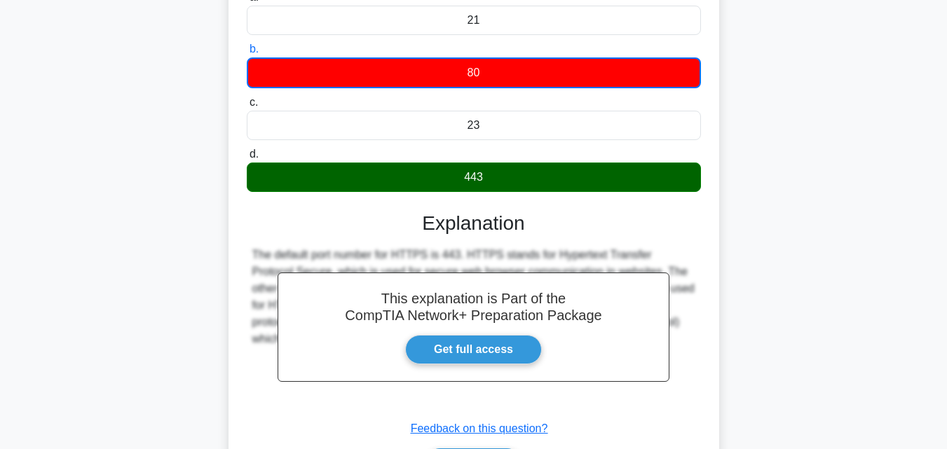
scroll to position [308, 0]
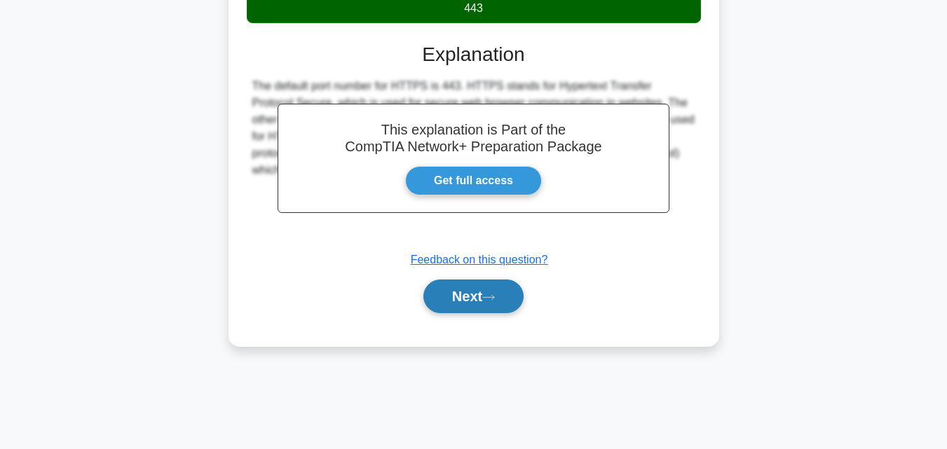
click at [468, 303] on button "Next" at bounding box center [473, 297] width 100 height 34
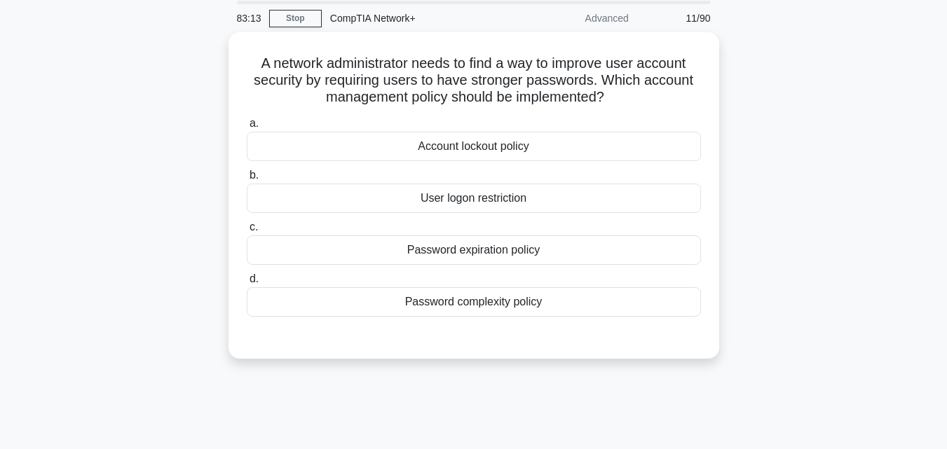
scroll to position [0, 0]
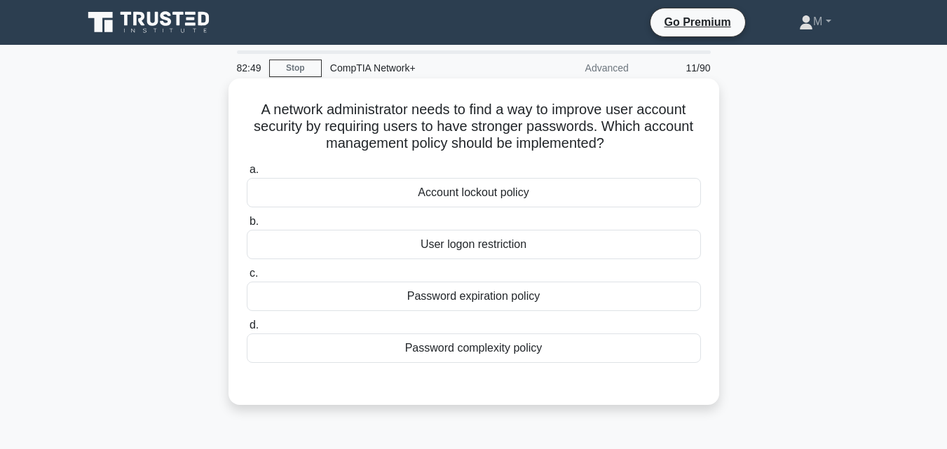
click at [487, 354] on div "Password complexity policy" at bounding box center [474, 348] width 454 height 29
click at [247, 330] on input "d. Password complexity policy" at bounding box center [247, 325] width 0 height 9
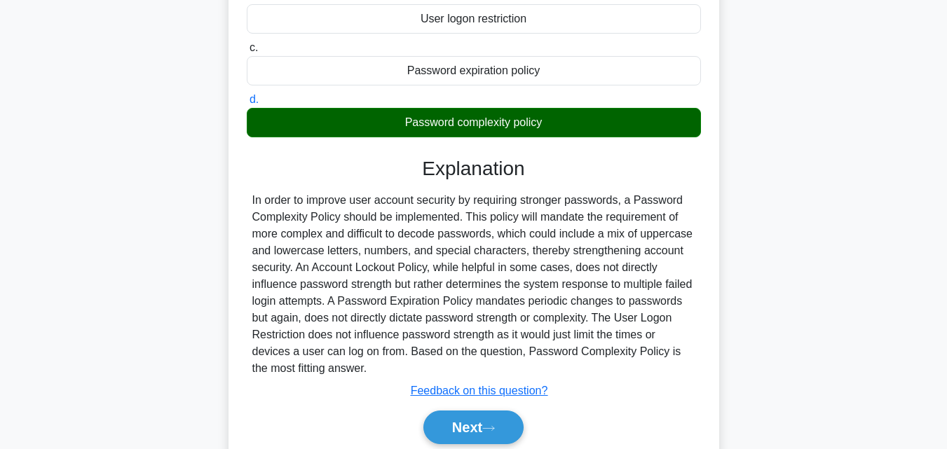
scroll to position [308, 0]
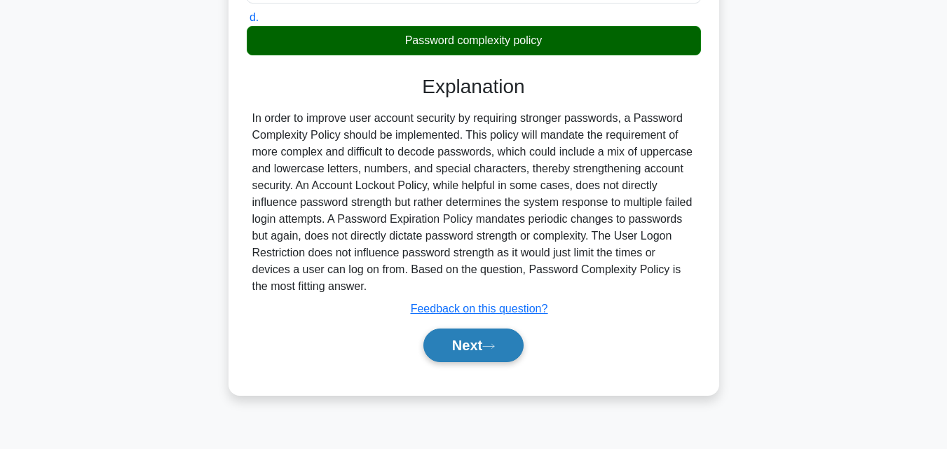
click at [464, 345] on button "Next" at bounding box center [473, 346] width 100 height 34
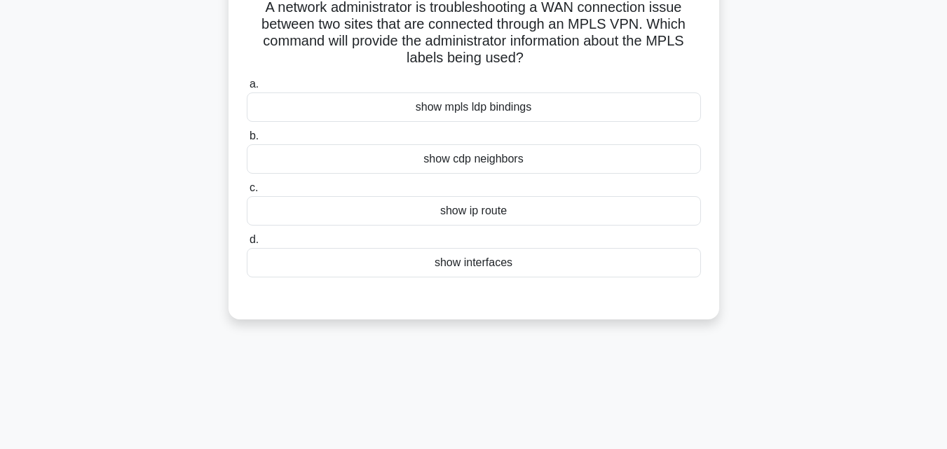
scroll to position [0, 0]
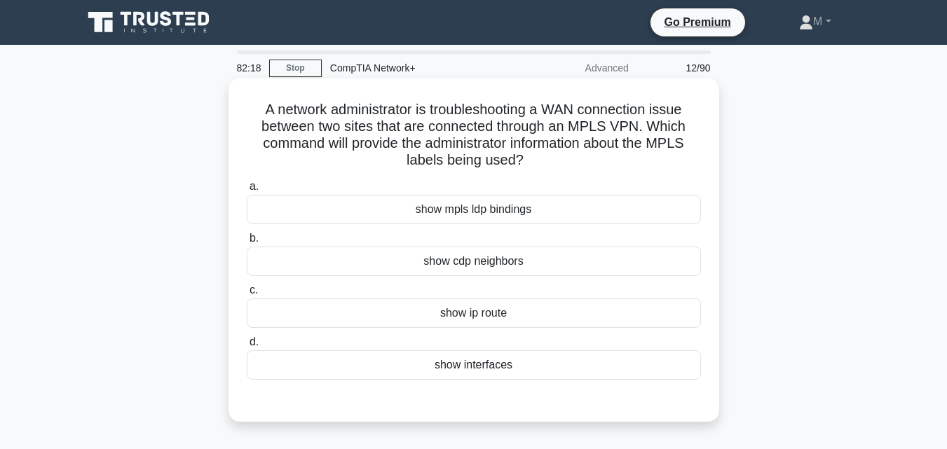
click at [485, 211] on div "show mpls ldp bindings" at bounding box center [474, 209] width 454 height 29
click at [247, 191] on input "a. show mpls ldp bindings" at bounding box center [247, 186] width 0 height 9
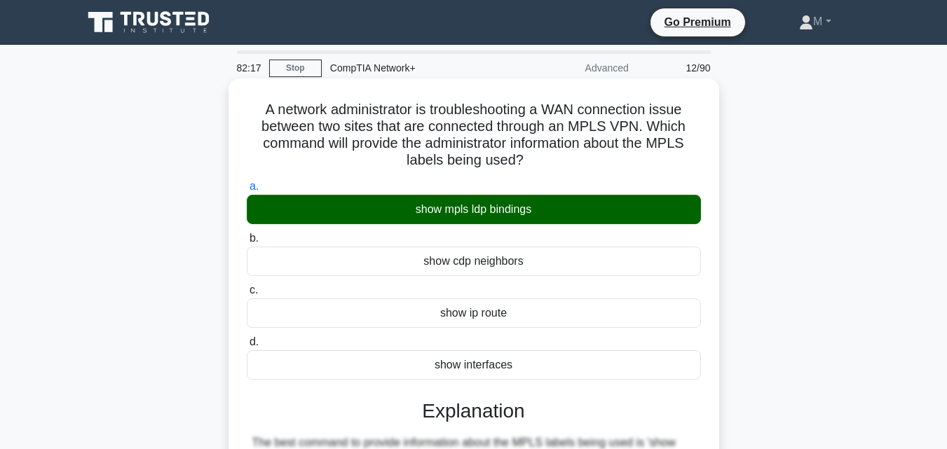
click at [247, 234] on input "b. show cdp neighbors" at bounding box center [247, 238] width 0 height 9
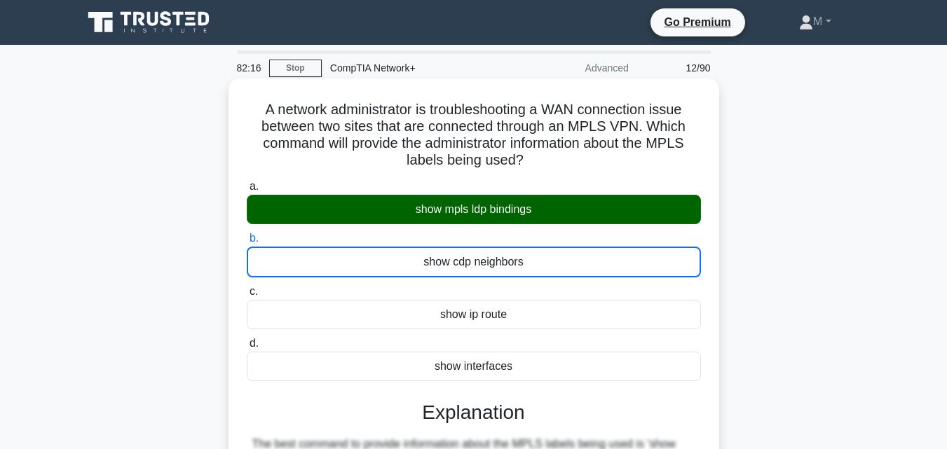
click at [247, 287] on input "c. show ip route" at bounding box center [247, 291] width 0 height 9
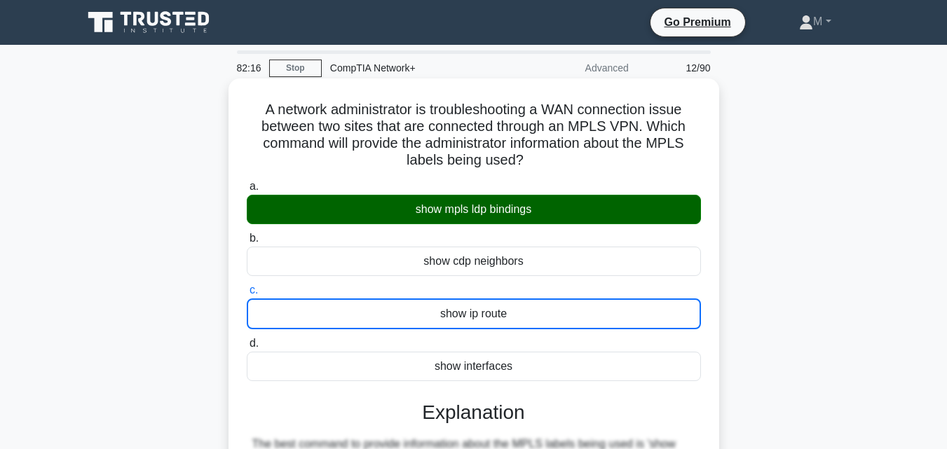
click at [247, 339] on input "d. show interfaces" at bounding box center [247, 343] width 0 height 9
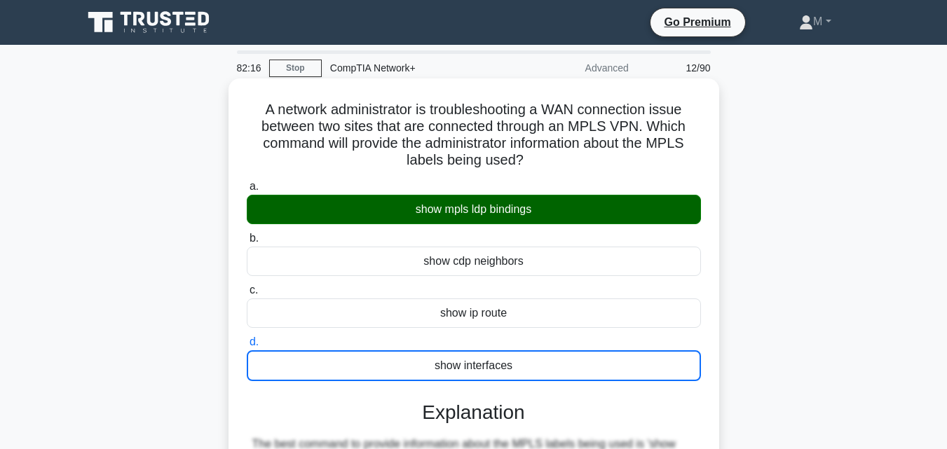
click at [247, 182] on input "a. show mpls ldp bindings" at bounding box center [247, 186] width 0 height 9
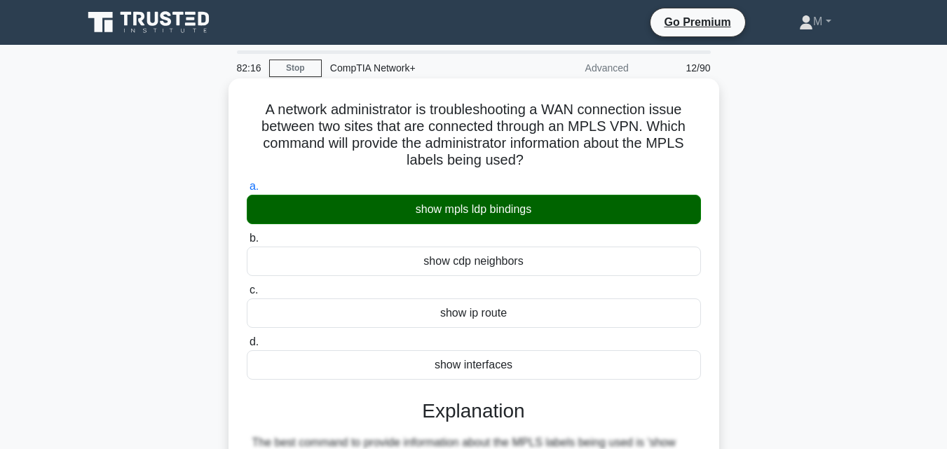
click at [247, 234] on input "b. show cdp neighbors" at bounding box center [247, 238] width 0 height 9
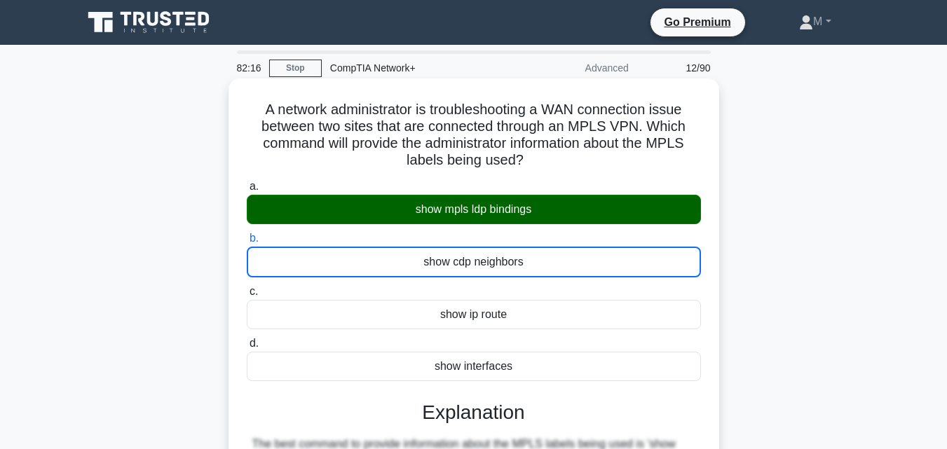
click at [247, 287] on input "c. show ip route" at bounding box center [247, 291] width 0 height 9
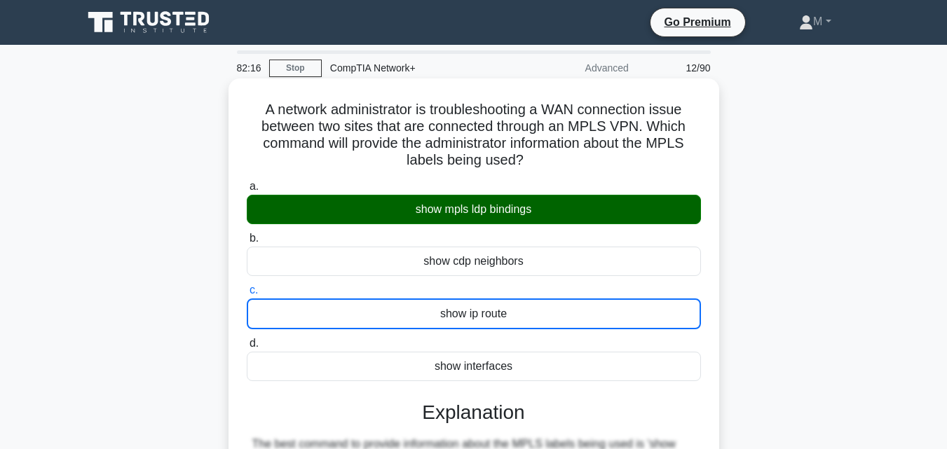
click at [247, 339] on input "d. show interfaces" at bounding box center [247, 343] width 0 height 9
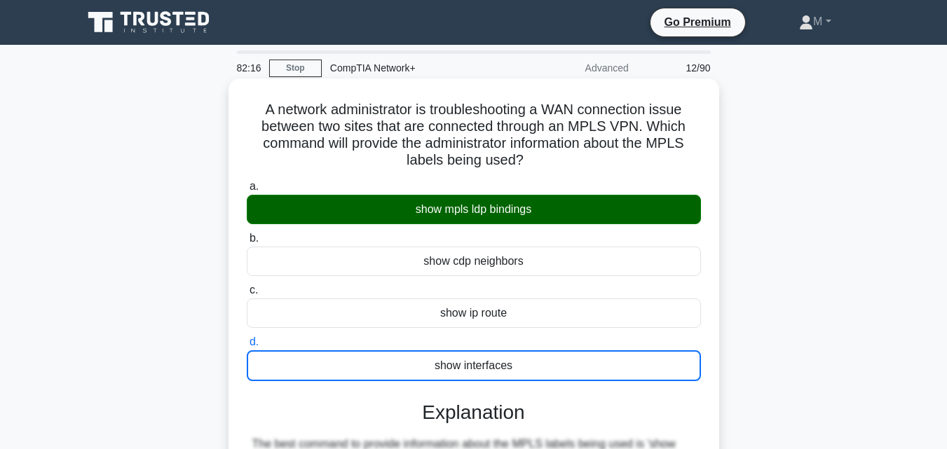
click at [247, 182] on input "a. show mpls ldp bindings" at bounding box center [247, 186] width 0 height 9
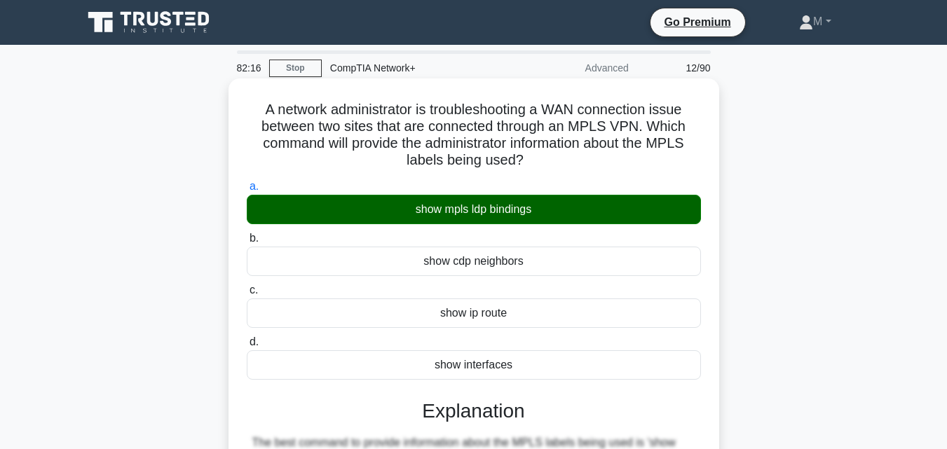
click at [247, 234] on input "b. show cdp neighbors" at bounding box center [247, 238] width 0 height 9
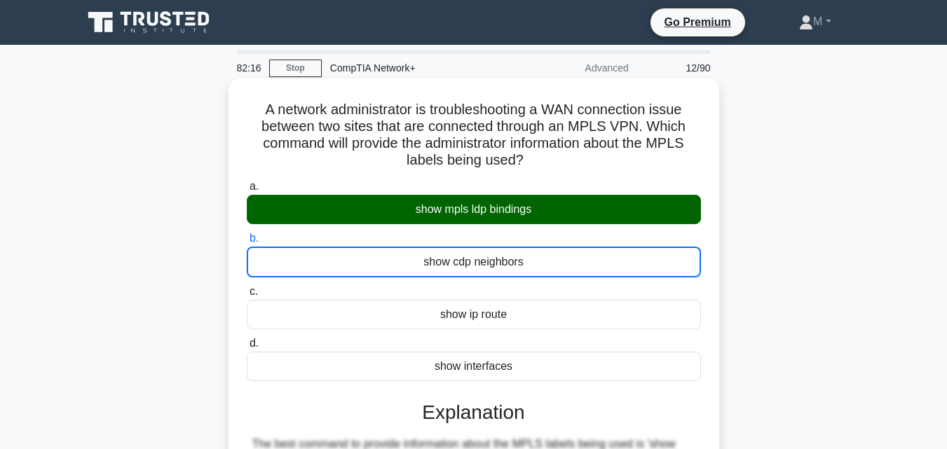
click at [247, 287] on input "c. show ip route" at bounding box center [247, 291] width 0 height 9
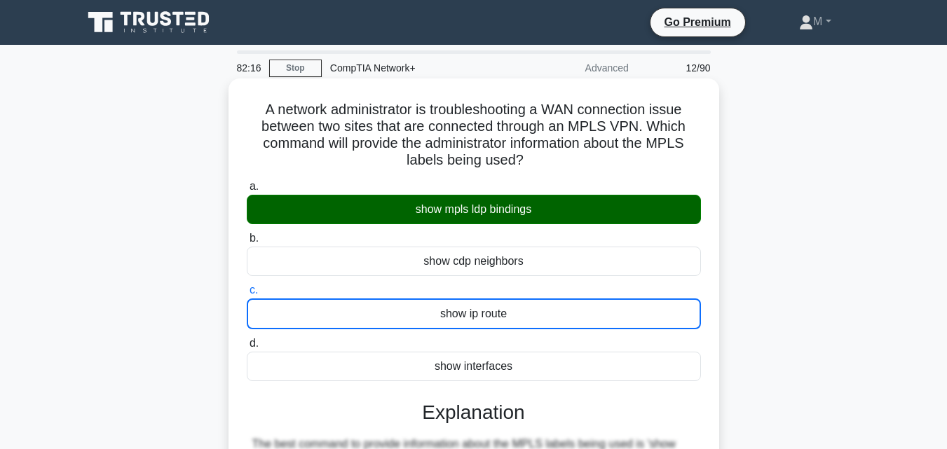
click at [247, 339] on input "d. show interfaces" at bounding box center [247, 343] width 0 height 9
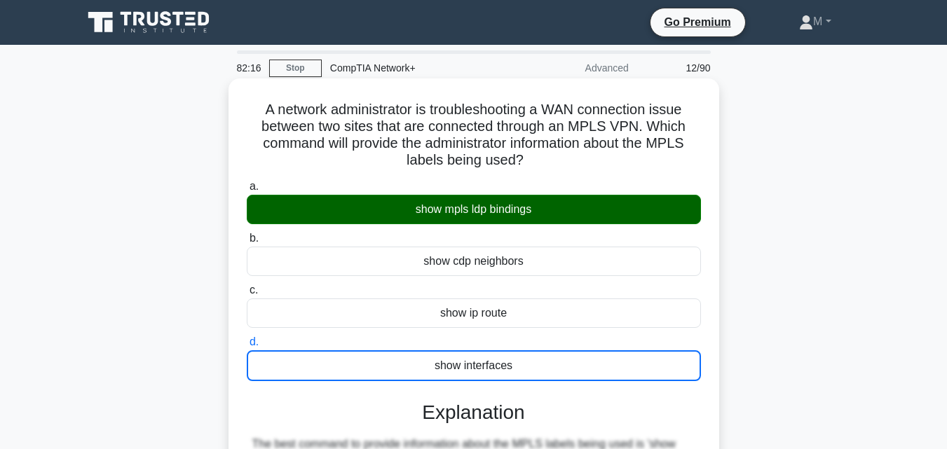
click at [247, 182] on input "a. show mpls ldp bindings" at bounding box center [247, 186] width 0 height 9
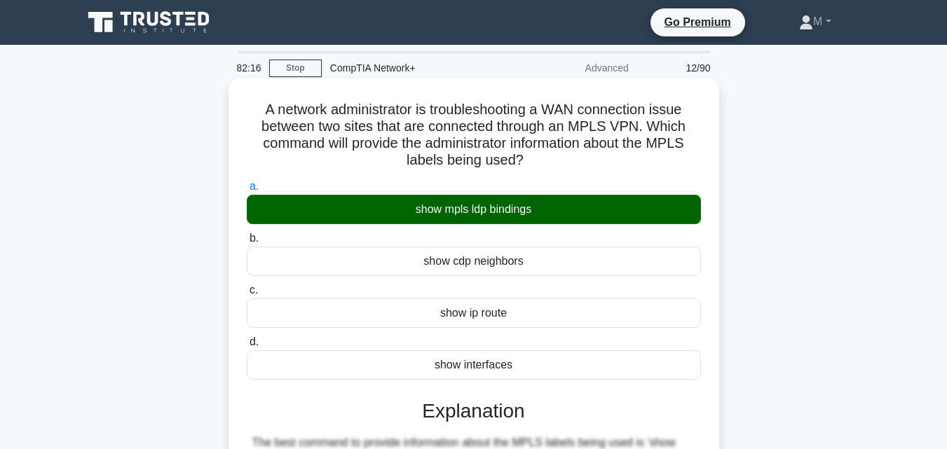
click at [247, 234] on input "b. show cdp neighbors" at bounding box center [247, 238] width 0 height 9
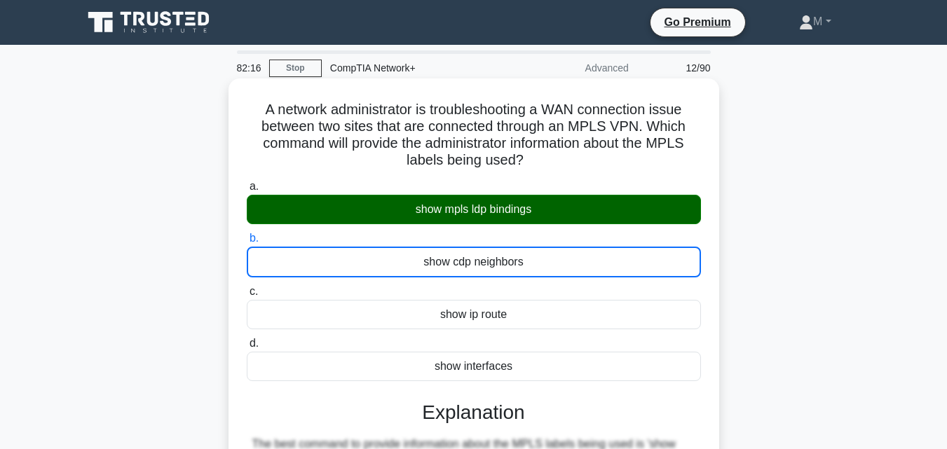
click at [247, 287] on input "c. show ip route" at bounding box center [247, 291] width 0 height 9
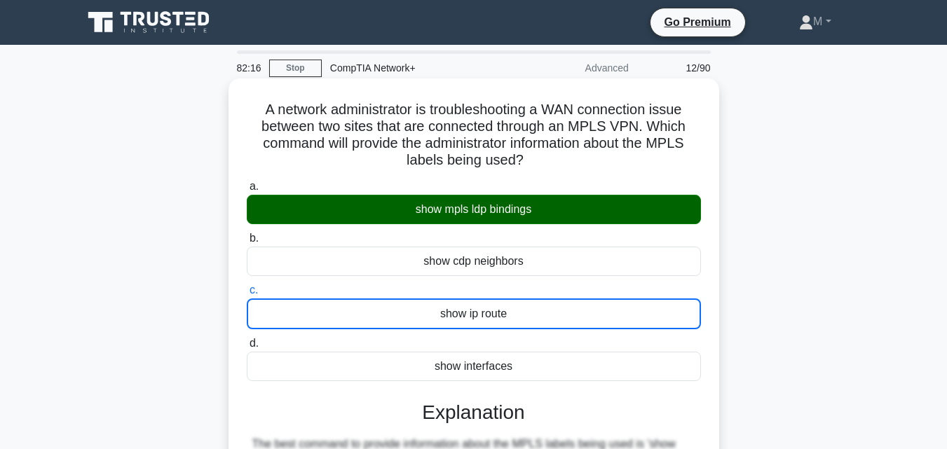
click at [247, 339] on input "d. show interfaces" at bounding box center [247, 343] width 0 height 9
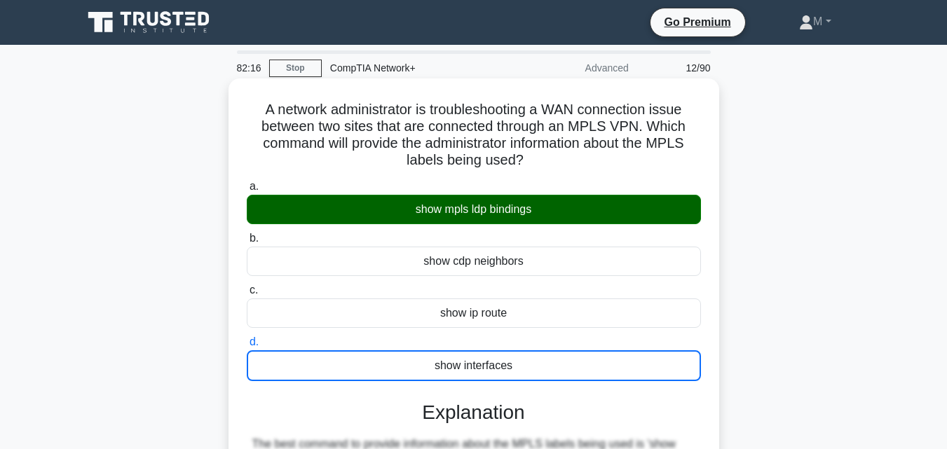
click at [247, 182] on input "a. show mpls ldp bindings" at bounding box center [247, 186] width 0 height 9
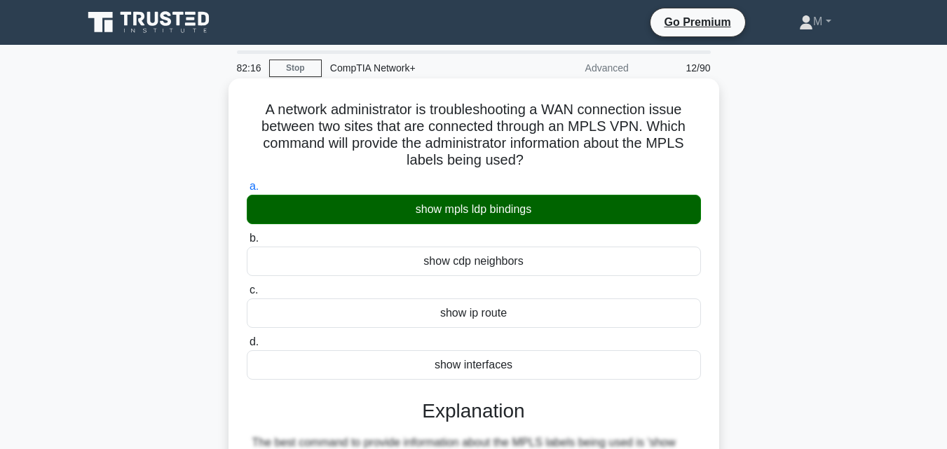
click at [247, 234] on input "b. show cdp neighbors" at bounding box center [247, 238] width 0 height 9
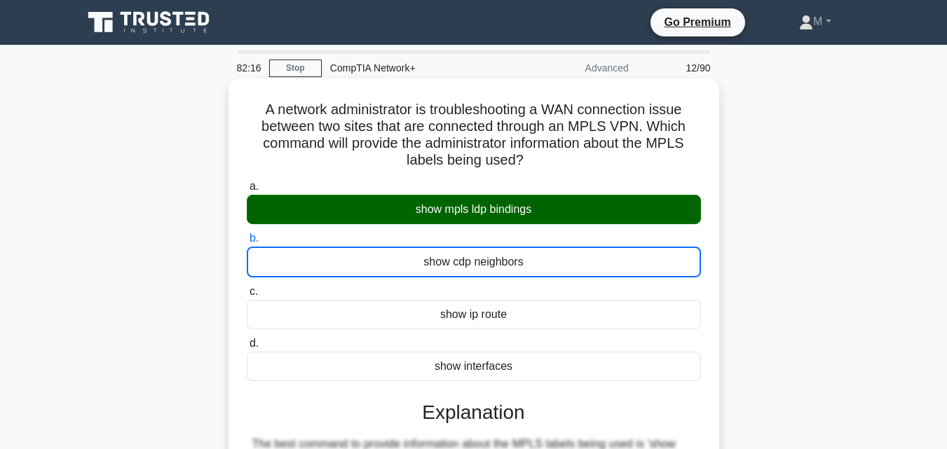
click at [247, 287] on input "c. show ip route" at bounding box center [247, 291] width 0 height 9
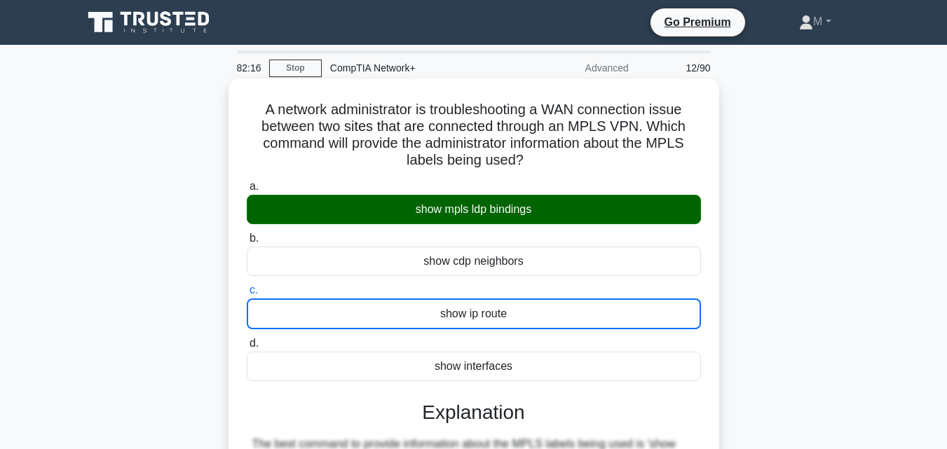
click at [247, 339] on input "d. show interfaces" at bounding box center [247, 343] width 0 height 9
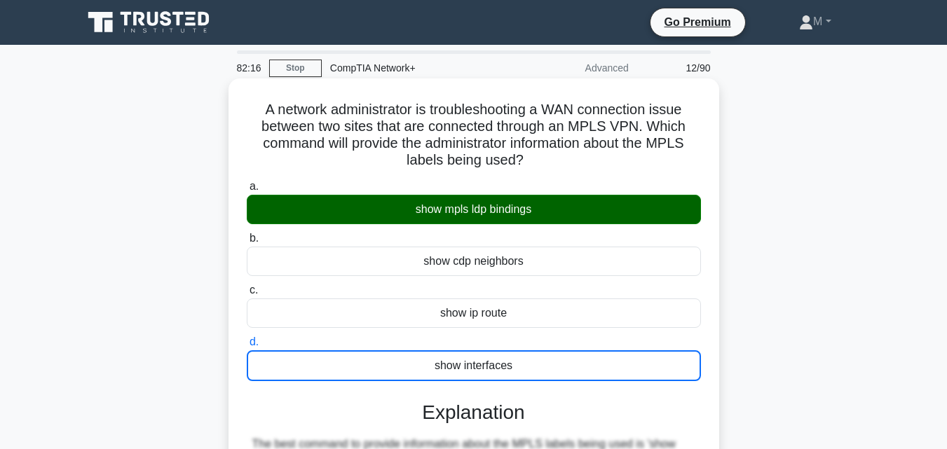
click at [247, 182] on input "a. show mpls ldp bindings" at bounding box center [247, 186] width 0 height 9
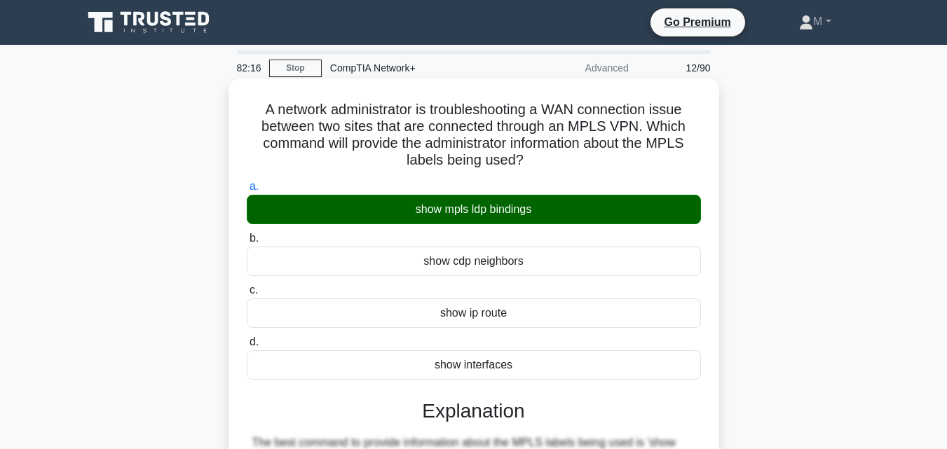
click at [247, 234] on input "b. show cdp neighbors" at bounding box center [247, 238] width 0 height 9
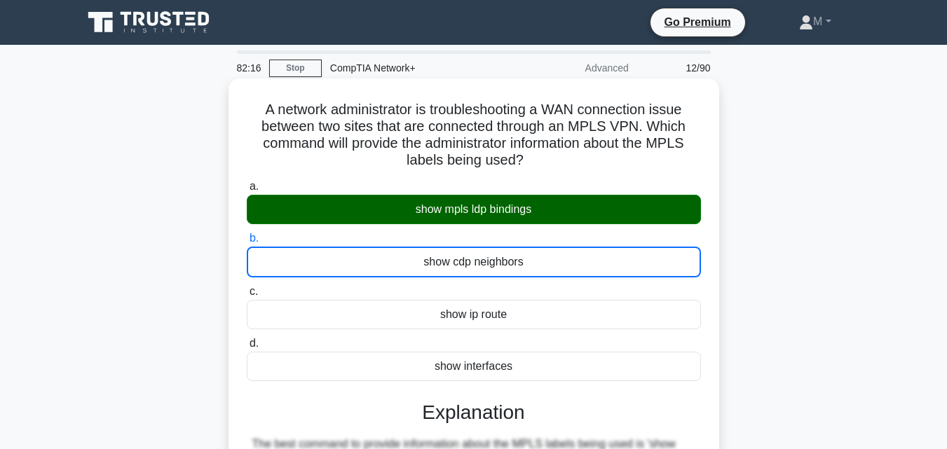
click at [247, 287] on input "c. show ip route" at bounding box center [247, 291] width 0 height 9
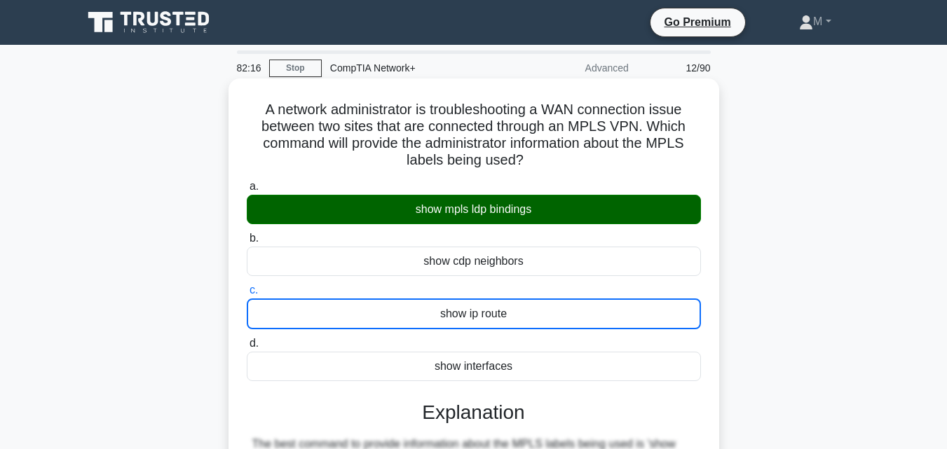
click at [247, 339] on input "d. show interfaces" at bounding box center [247, 343] width 0 height 9
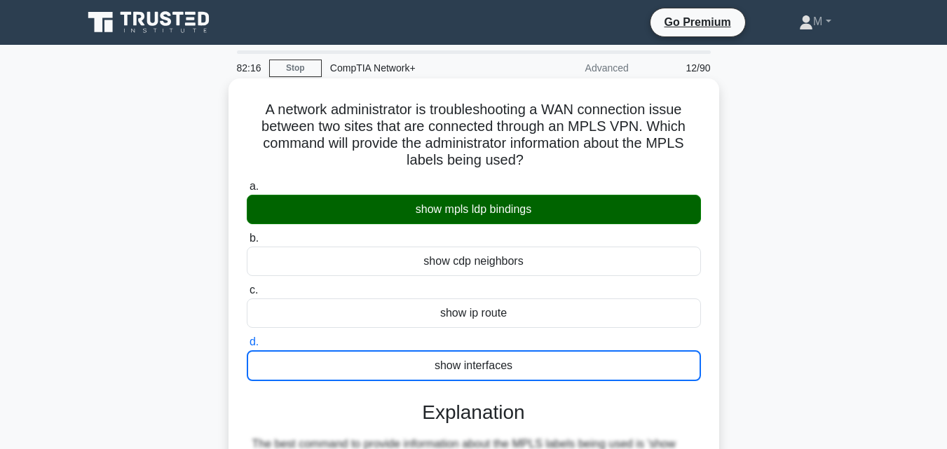
click at [247, 182] on input "a. show mpls ldp bindings" at bounding box center [247, 186] width 0 height 9
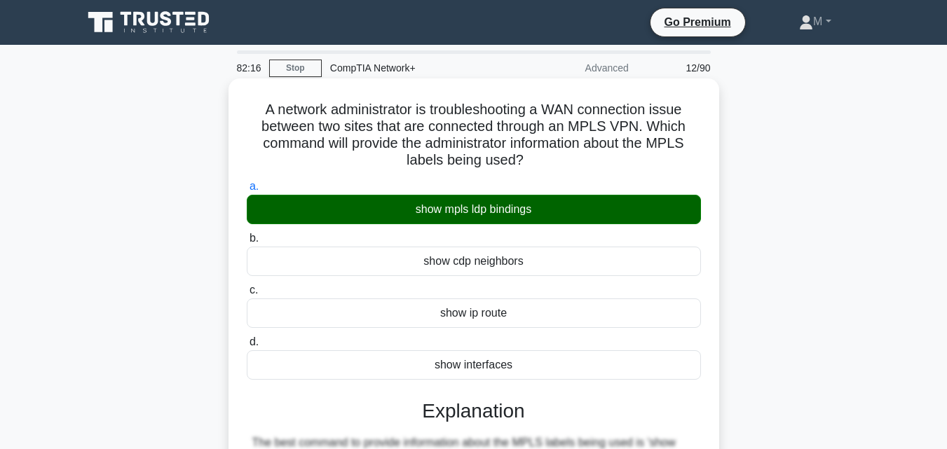
click at [247, 234] on input "b. show cdp neighbors" at bounding box center [247, 238] width 0 height 9
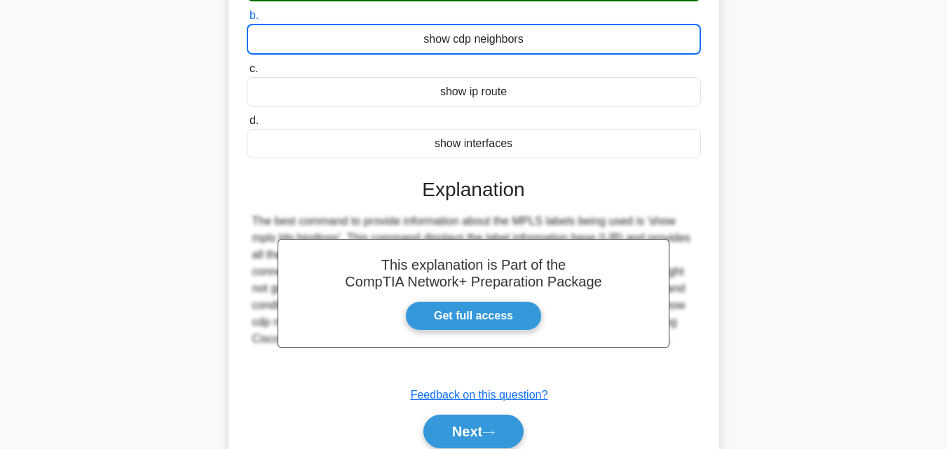
scroll to position [308, 0]
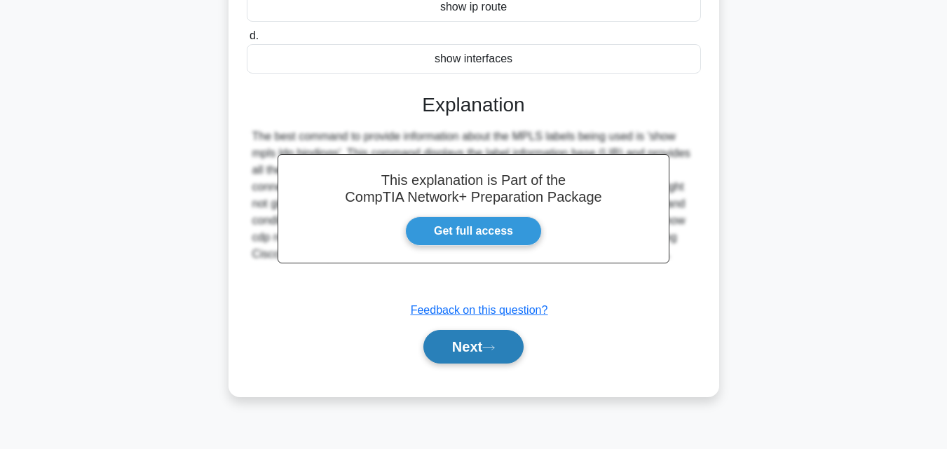
click at [442, 355] on button "Next" at bounding box center [473, 347] width 100 height 34
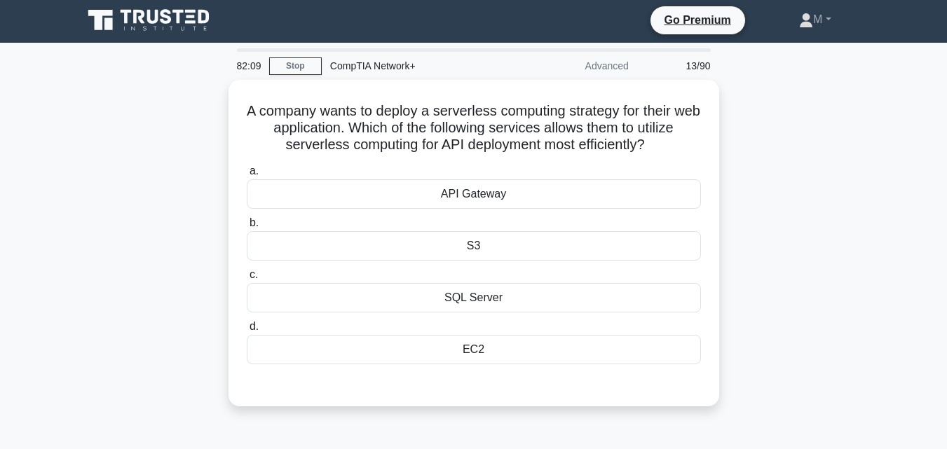
scroll to position [0, 0]
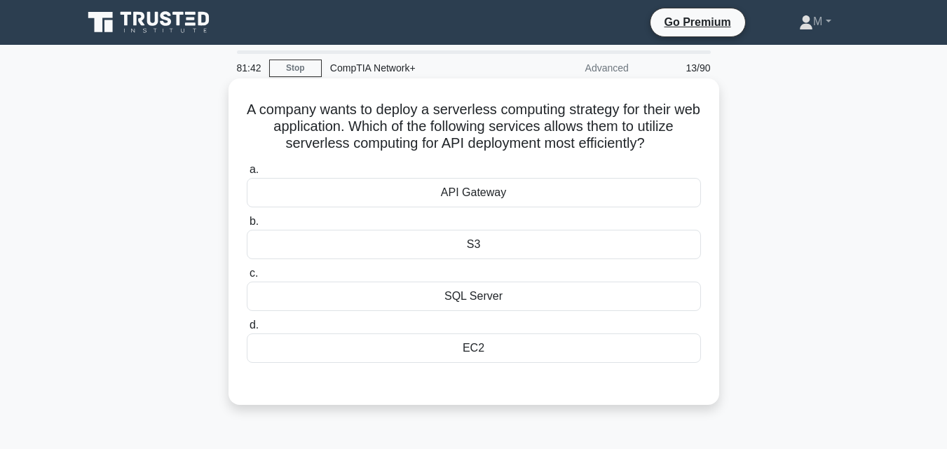
click at [483, 212] on div "a. API Gateway b. S3 c. d." at bounding box center [473, 261] width 471 height 207
click at [477, 196] on div "API Gateway" at bounding box center [474, 192] width 454 height 29
click at [247, 175] on input "a. API Gateway" at bounding box center [247, 169] width 0 height 9
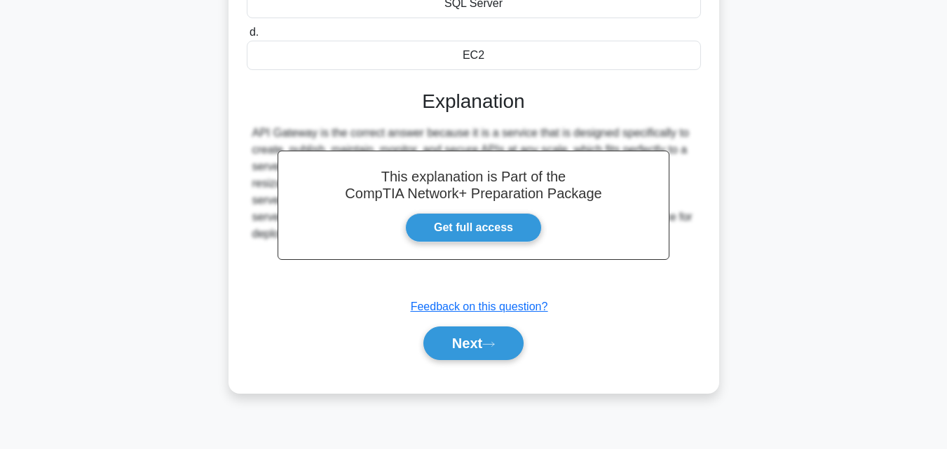
scroll to position [308, 0]
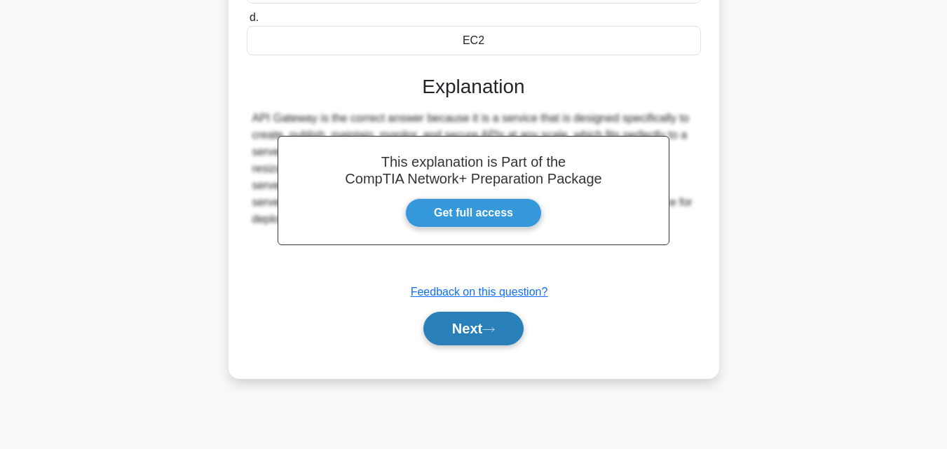
click at [514, 332] on button "Next" at bounding box center [473, 329] width 100 height 34
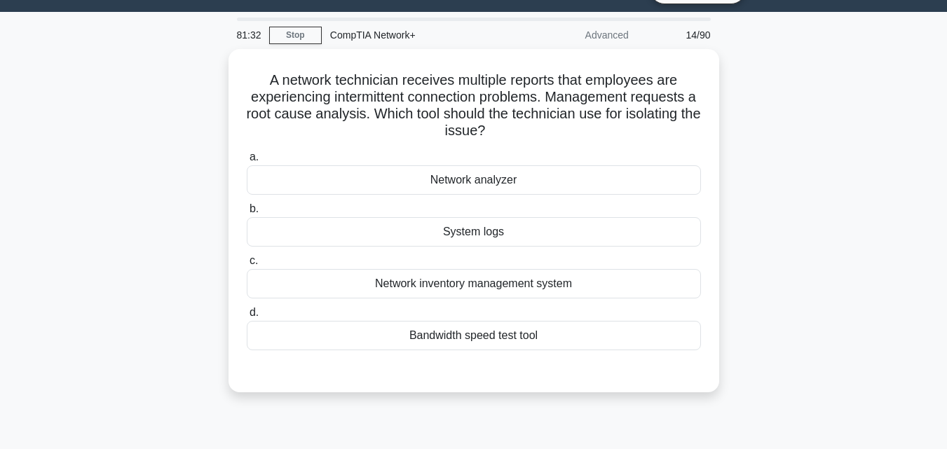
scroll to position [0, 0]
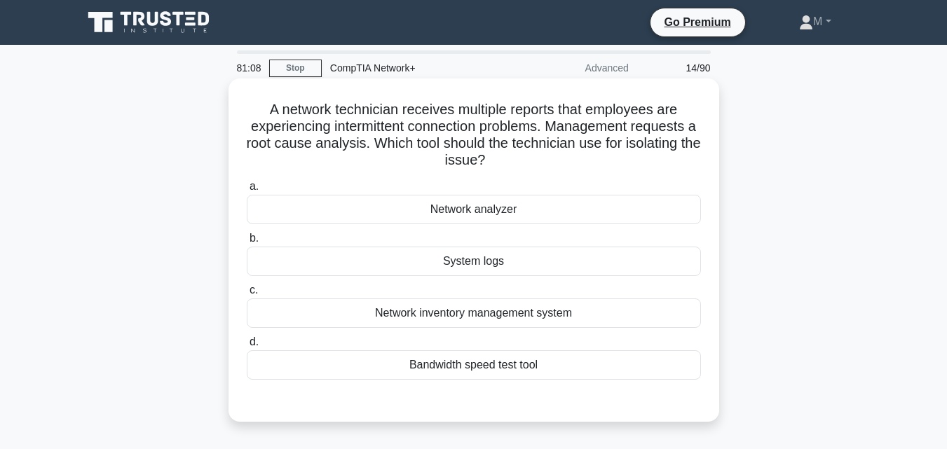
click at [449, 362] on div "Bandwidth speed test tool" at bounding box center [474, 364] width 454 height 29
click at [247, 347] on input "d. Bandwidth speed test tool" at bounding box center [247, 342] width 0 height 9
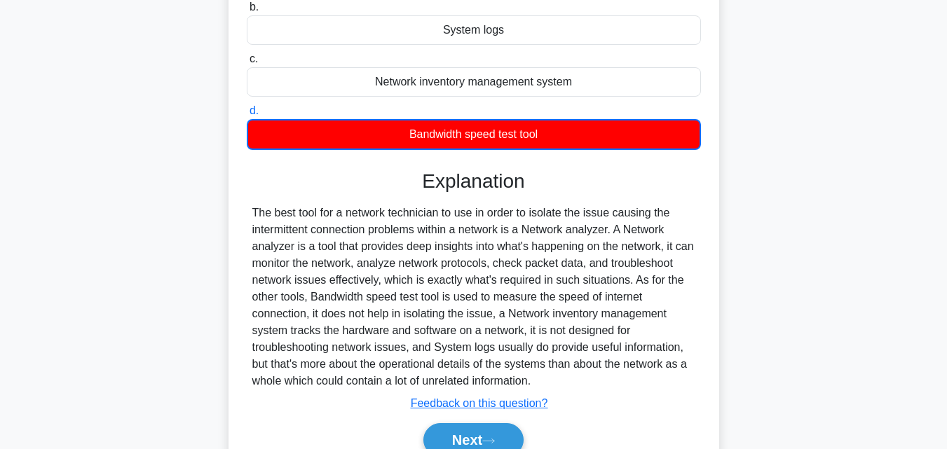
scroll to position [308, 0]
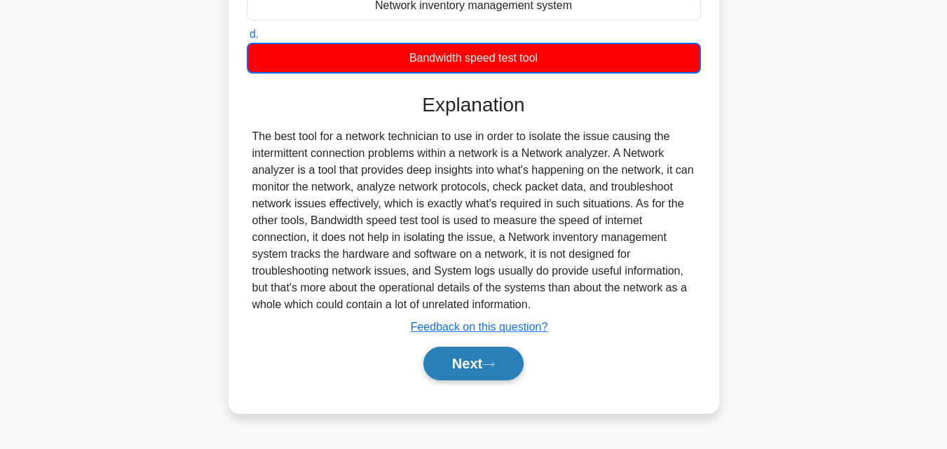
click at [451, 351] on button "Next" at bounding box center [473, 364] width 100 height 34
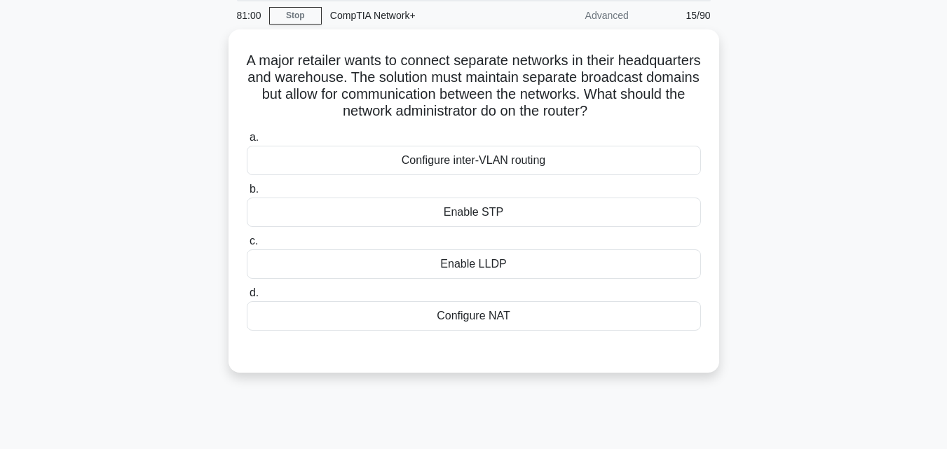
scroll to position [27, 0]
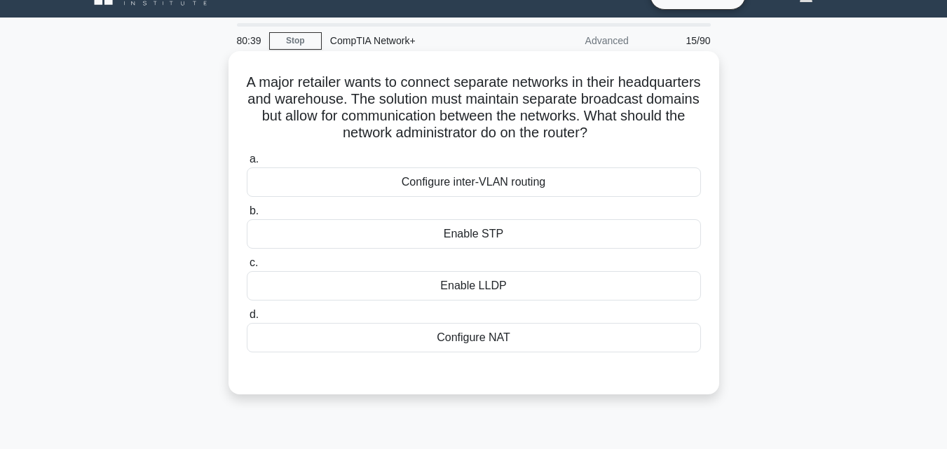
click at [482, 189] on div "Configure inter-VLAN routing" at bounding box center [474, 182] width 454 height 29
click at [247, 164] on input "a. Configure inter-VLAN routing" at bounding box center [247, 159] width 0 height 9
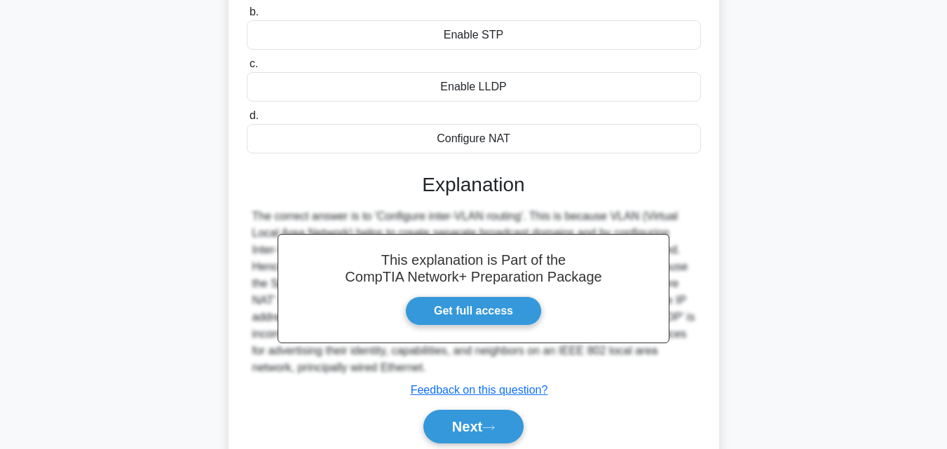
scroll to position [308, 0]
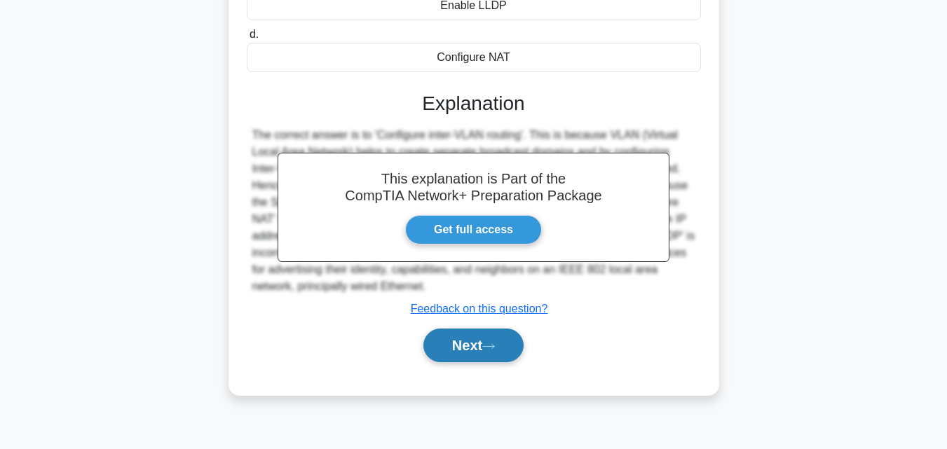
click at [451, 353] on button "Next" at bounding box center [473, 346] width 100 height 34
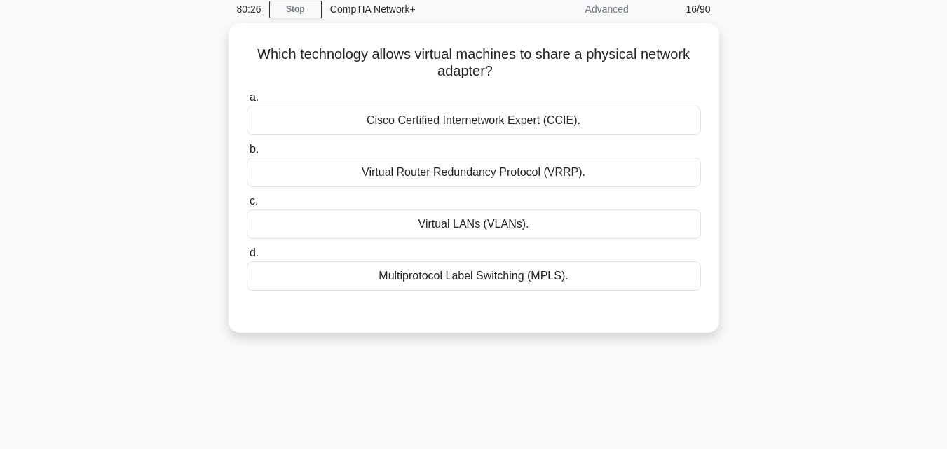
scroll to position [57, 0]
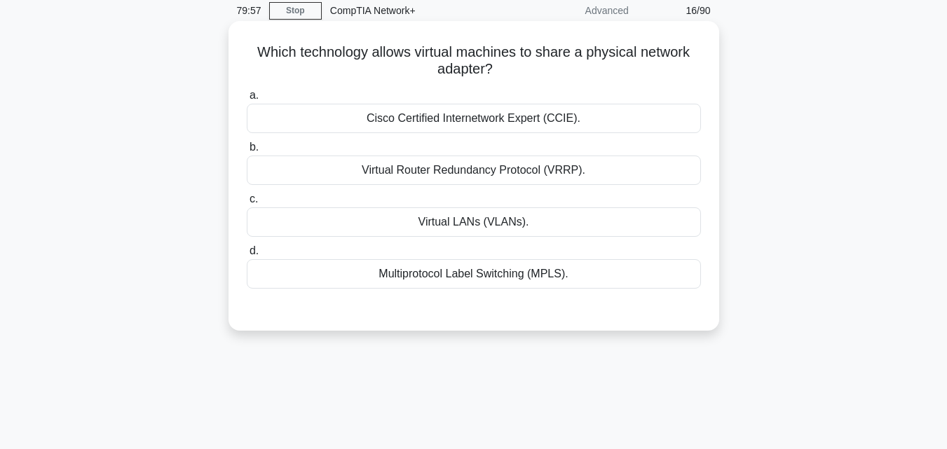
click at [490, 169] on div "Virtual Router Redundancy Protocol (VRRP)." at bounding box center [474, 170] width 454 height 29
click at [247, 152] on input "b. Virtual Router Redundancy Protocol (VRRP)." at bounding box center [247, 147] width 0 height 9
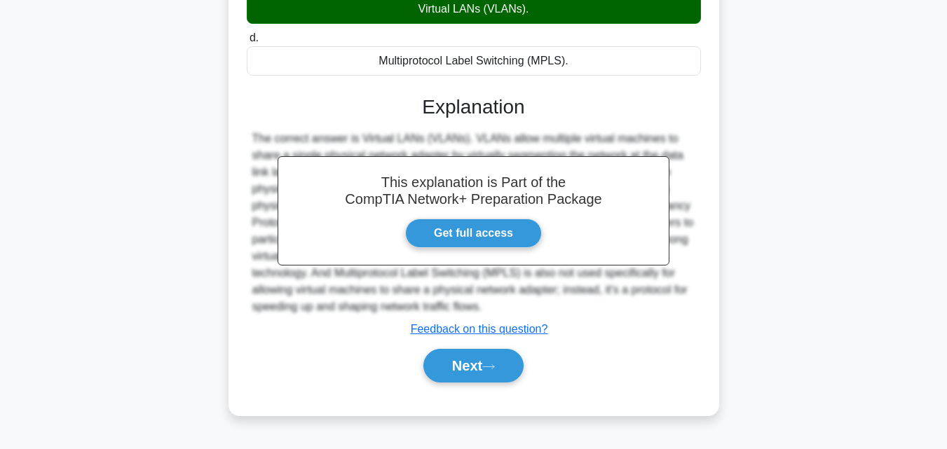
scroll to position [308, 0]
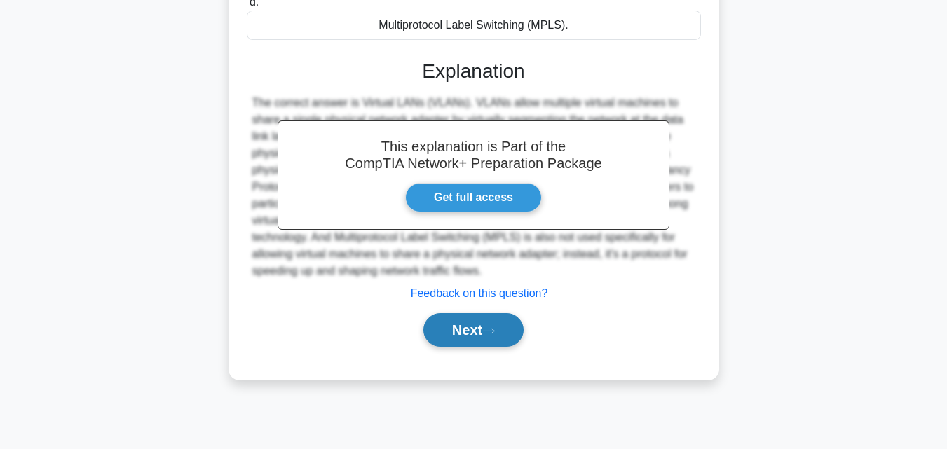
click at [450, 329] on button "Next" at bounding box center [473, 330] width 100 height 34
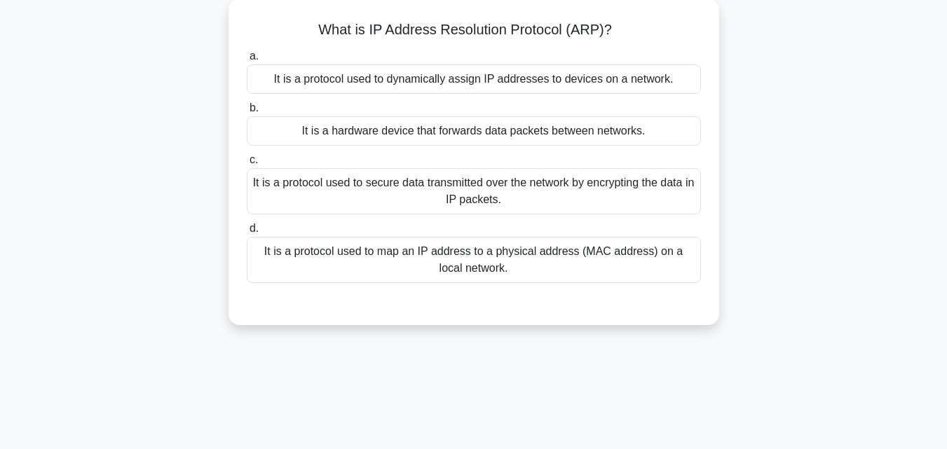
scroll to position [55, 0]
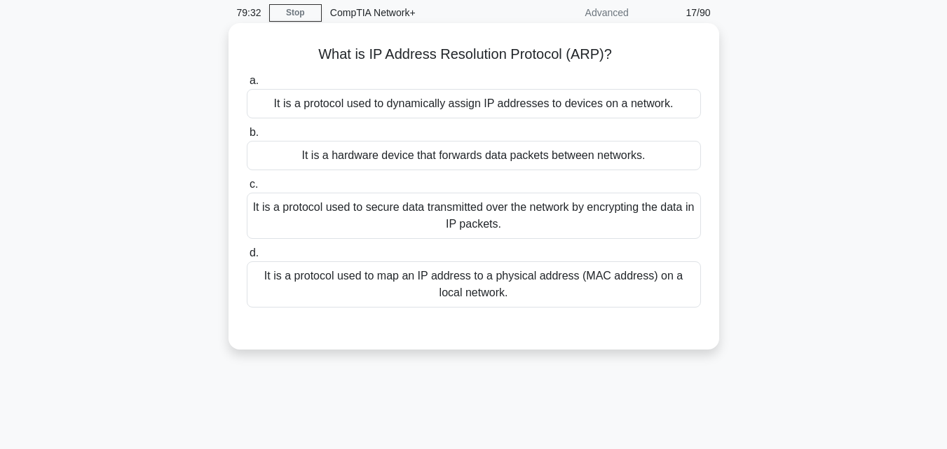
click at [442, 283] on div "It is a protocol used to map an IP address to a physical address (MAC address) …" at bounding box center [474, 284] width 454 height 46
click at [247, 258] on input "d. It is a protocol used to map an IP address to a physical address (MAC addres…" at bounding box center [247, 253] width 0 height 9
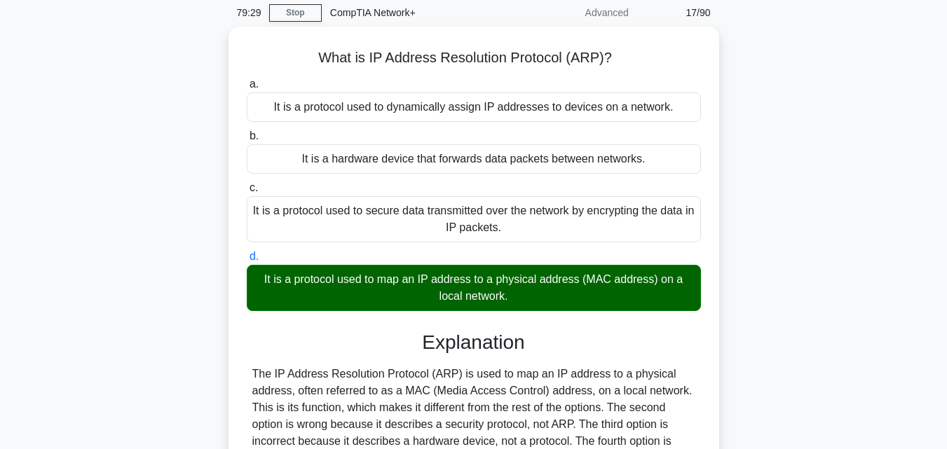
scroll to position [308, 0]
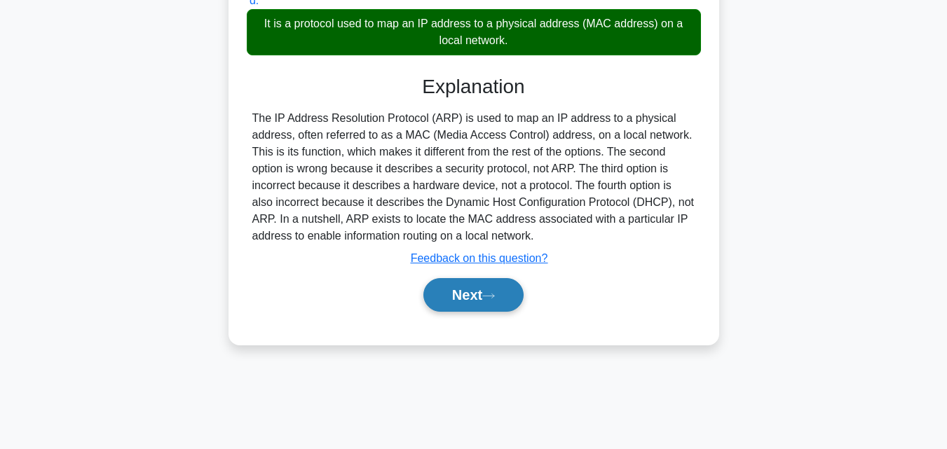
click at [459, 303] on button "Next" at bounding box center [473, 295] width 100 height 34
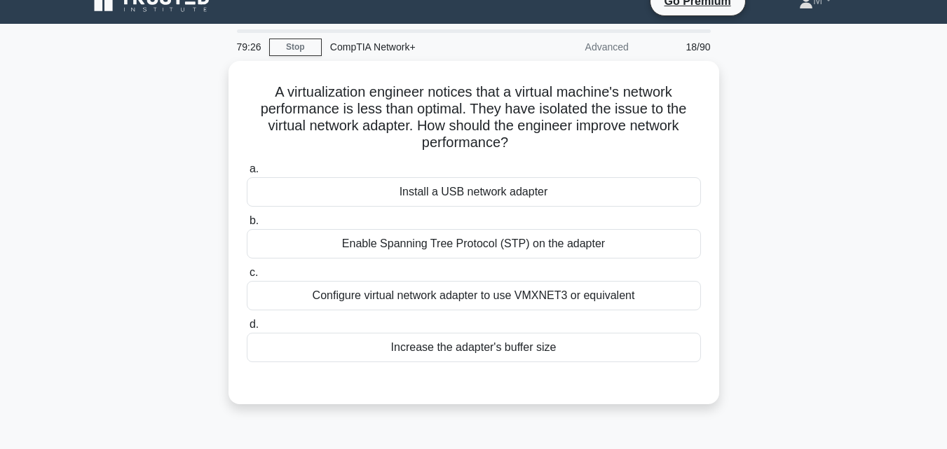
scroll to position [0, 0]
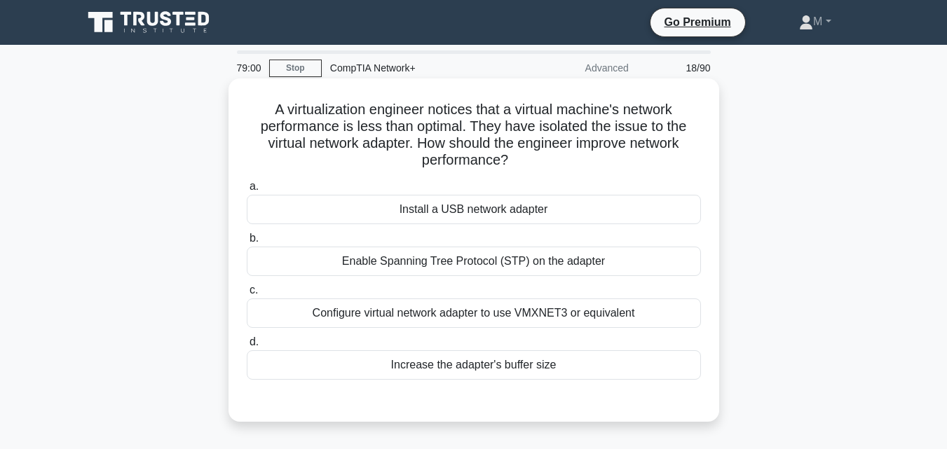
click at [417, 267] on div "Enable Spanning Tree Protocol (STP) on the adapter" at bounding box center [474, 261] width 454 height 29
click at [247, 243] on input "b. Enable Spanning Tree Protocol (STP) on the adapter" at bounding box center [247, 238] width 0 height 9
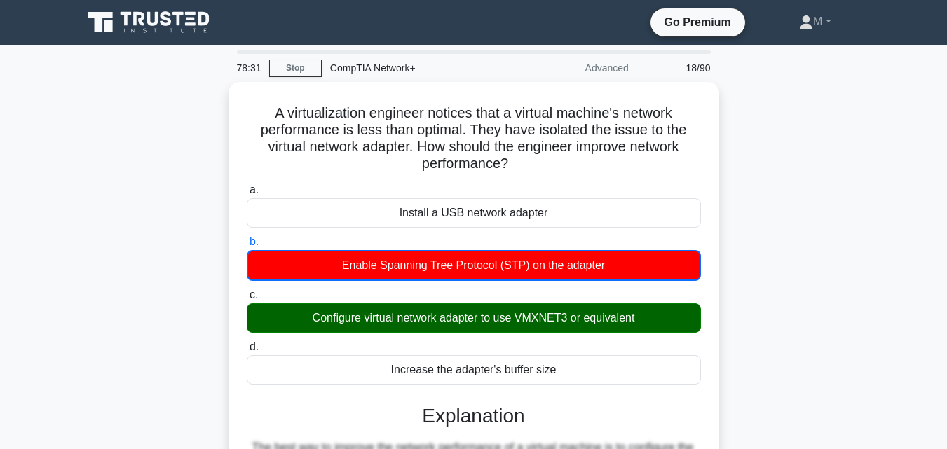
click at [247, 291] on input "c. Configure virtual network adapter to use VMXNET3 or equivalent" at bounding box center [247, 295] width 0 height 9
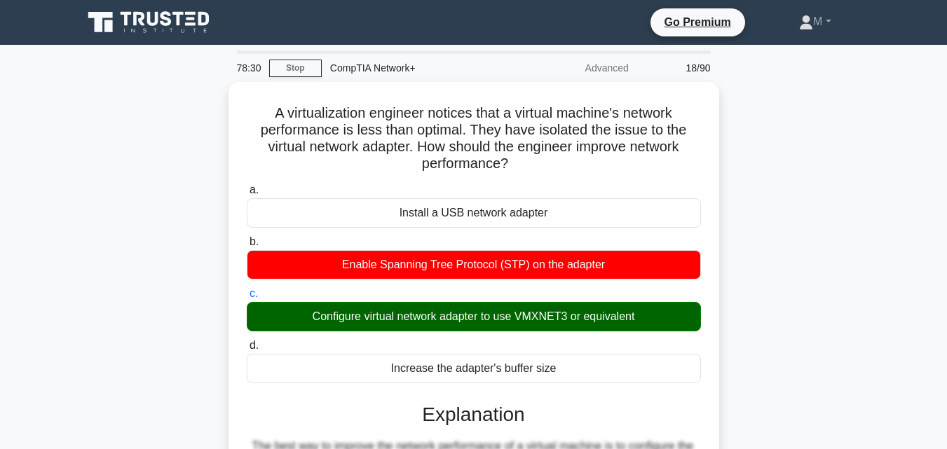
click at [247, 341] on input "d. Increase the adapter's buffer size" at bounding box center [247, 345] width 0 height 9
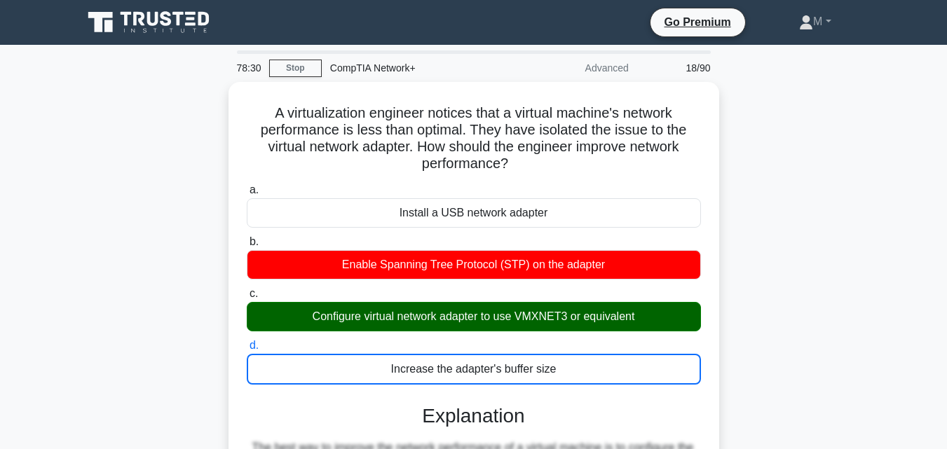
click at [247, 186] on input "a. Install a USB network adapter" at bounding box center [247, 190] width 0 height 9
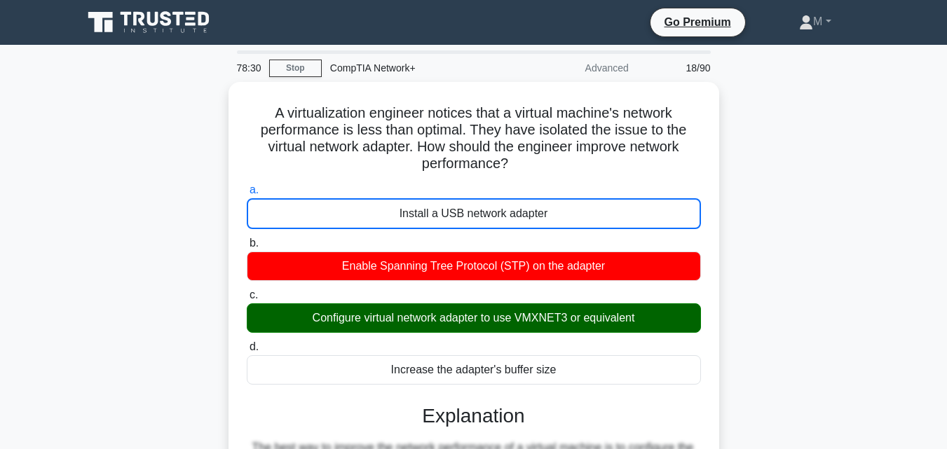
click at [247, 239] on input "b. Enable Spanning Tree Protocol (STP) on the adapter" at bounding box center [247, 243] width 0 height 9
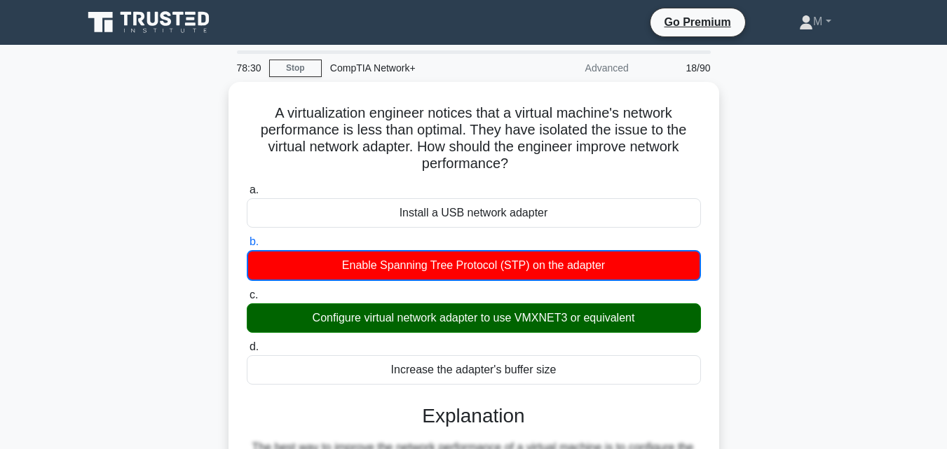
click at [247, 291] on input "c. Configure virtual network adapter to use VMXNET3 or equivalent" at bounding box center [247, 295] width 0 height 9
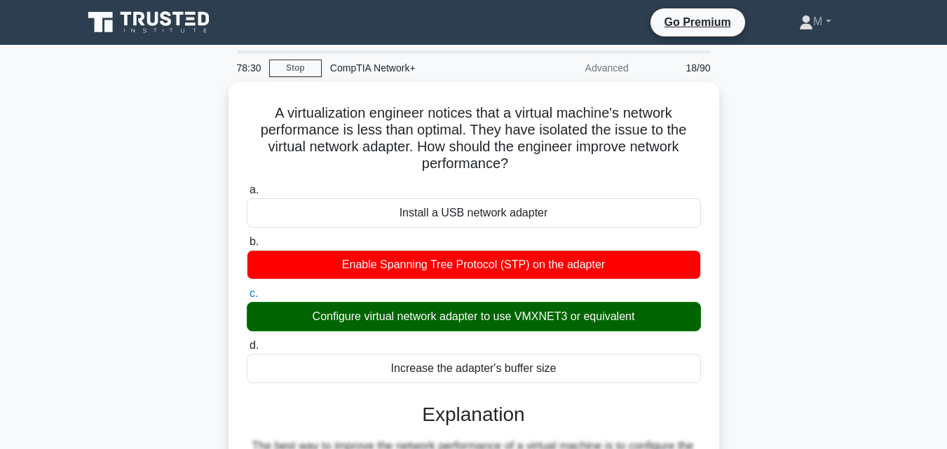
click at [247, 341] on input "d. Increase the adapter's buffer size" at bounding box center [247, 345] width 0 height 9
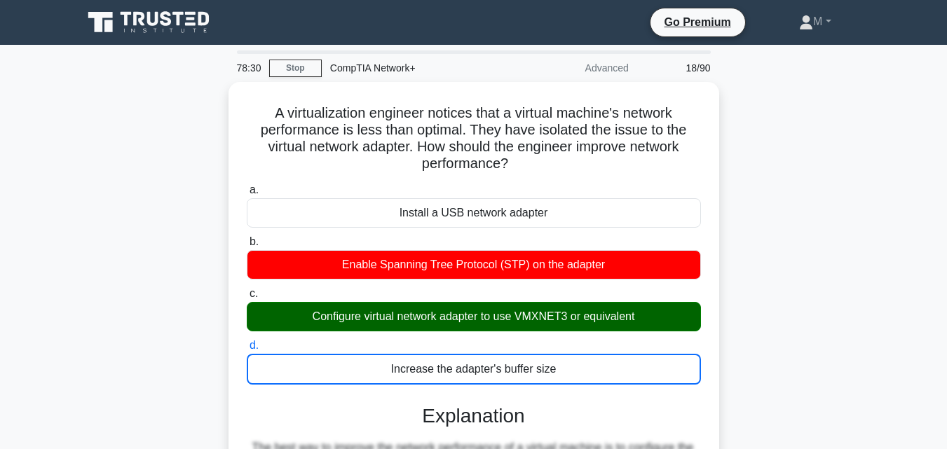
click at [247, 186] on input "a. Install a USB network adapter" at bounding box center [247, 190] width 0 height 9
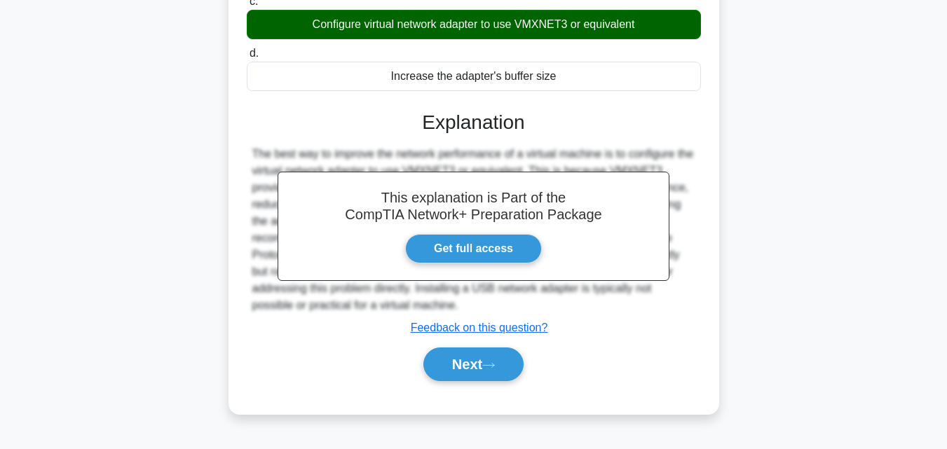
scroll to position [308, 0]
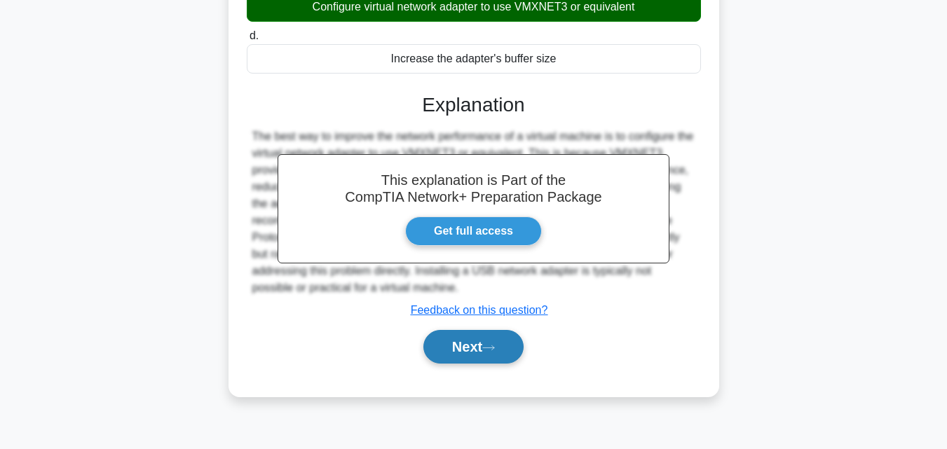
click at [449, 347] on button "Next" at bounding box center [473, 347] width 100 height 34
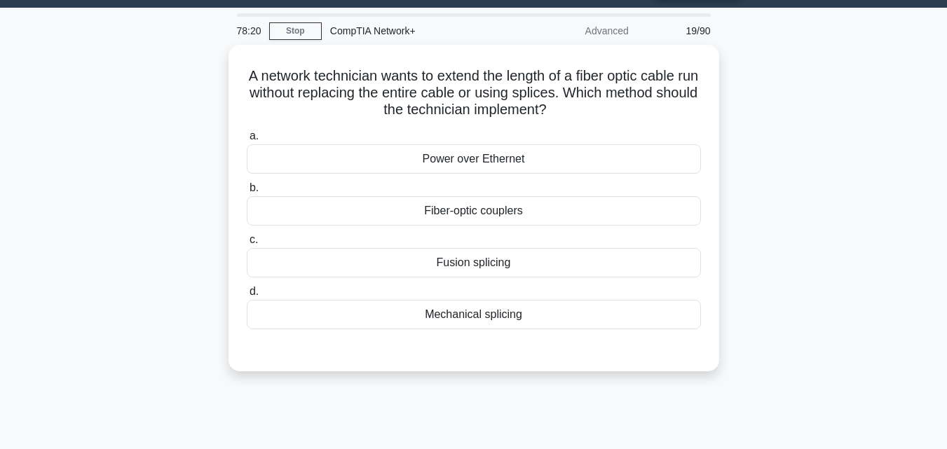
scroll to position [0, 0]
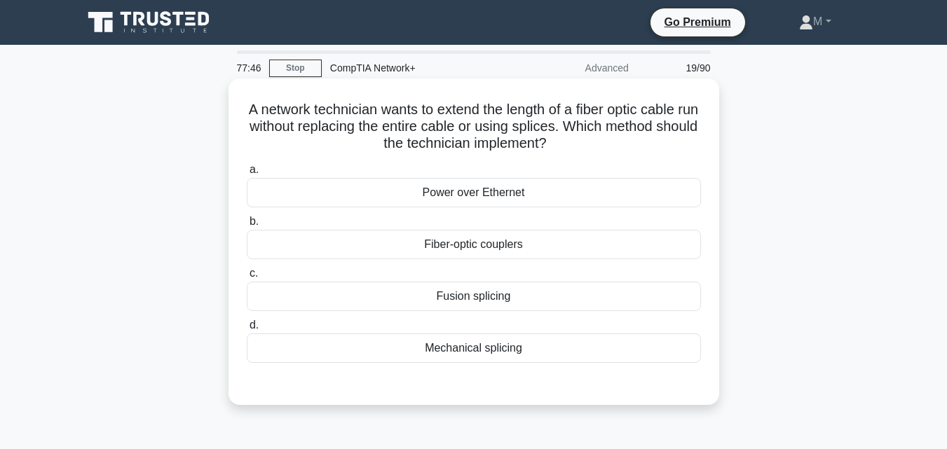
click at [450, 249] on div "Fiber-optic couplers" at bounding box center [474, 244] width 454 height 29
click at [247, 226] on input "b. Fiber-optic couplers" at bounding box center [247, 221] width 0 height 9
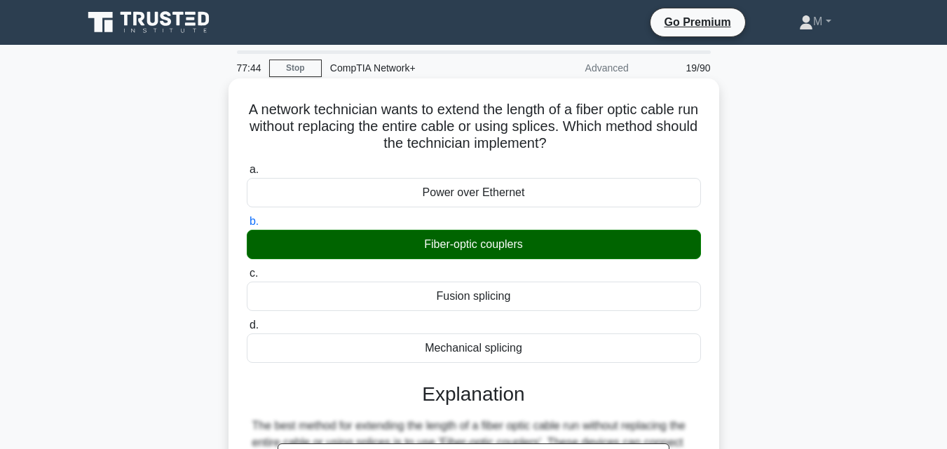
click at [247, 269] on input "c. Fusion splicing" at bounding box center [247, 273] width 0 height 9
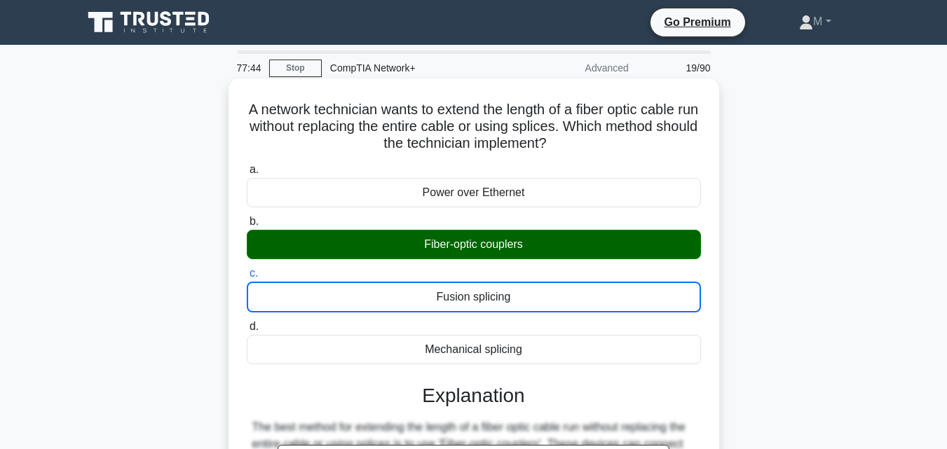
click at [247, 322] on input "d. Mechanical splicing" at bounding box center [247, 326] width 0 height 9
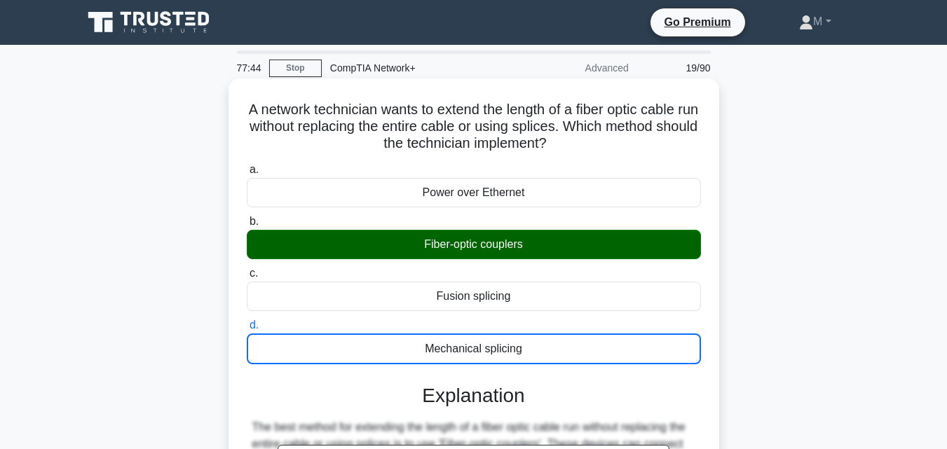
click at [247, 165] on input "a. Power over Ethernet" at bounding box center [247, 169] width 0 height 9
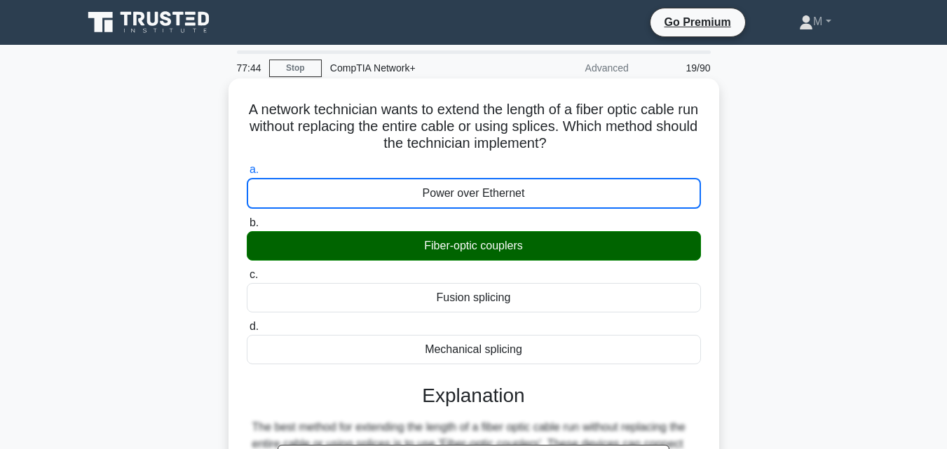
click at [247, 219] on input "b. Fiber-optic couplers" at bounding box center [247, 223] width 0 height 9
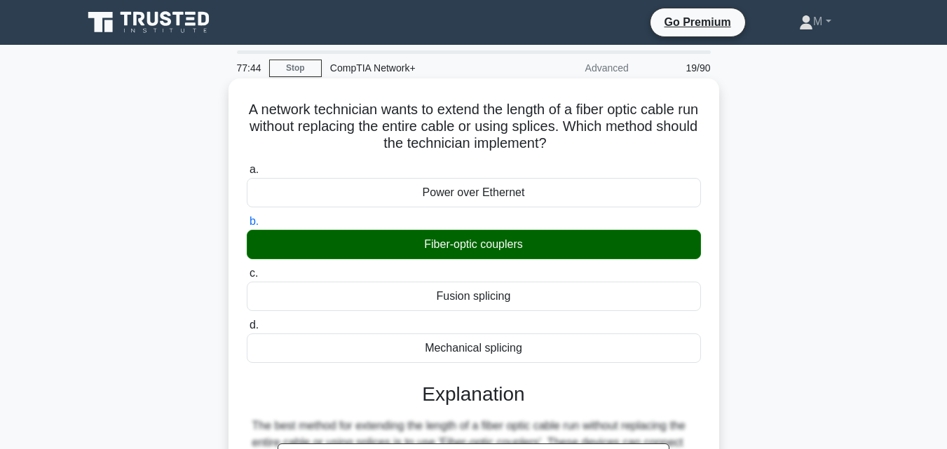
click at [247, 269] on input "c. Fusion splicing" at bounding box center [247, 273] width 0 height 9
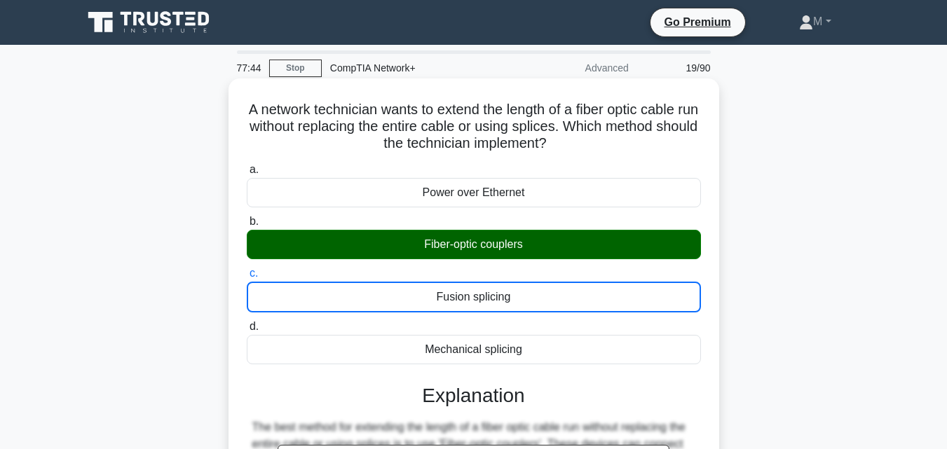
click at [247, 322] on input "d. Mechanical splicing" at bounding box center [247, 326] width 0 height 9
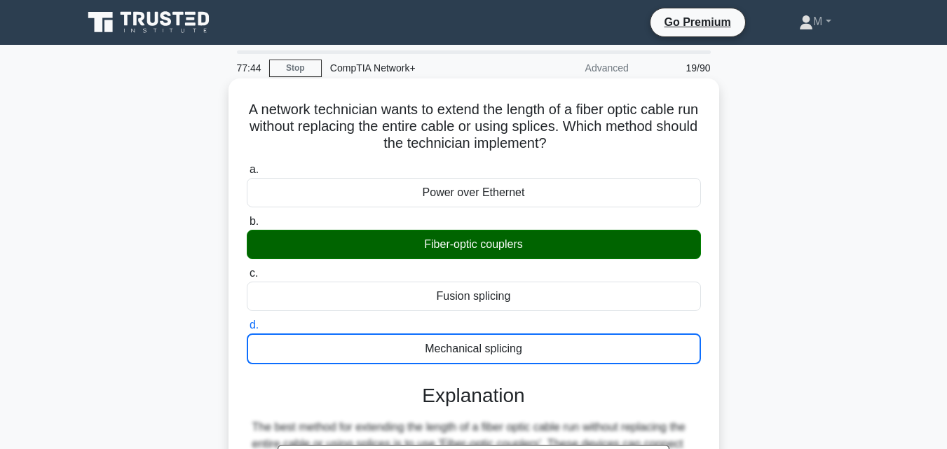
click at [247, 165] on input "a. Power over Ethernet" at bounding box center [247, 169] width 0 height 9
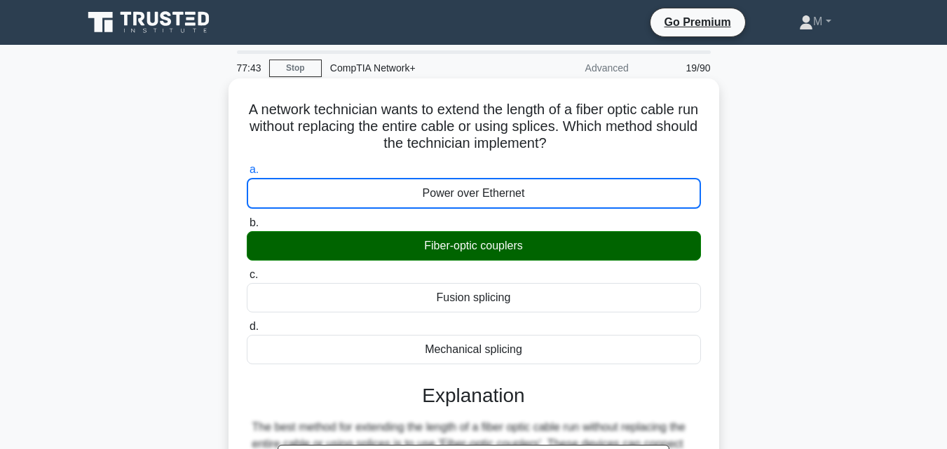
click at [247, 219] on input "b. Fiber-optic couplers" at bounding box center [247, 223] width 0 height 9
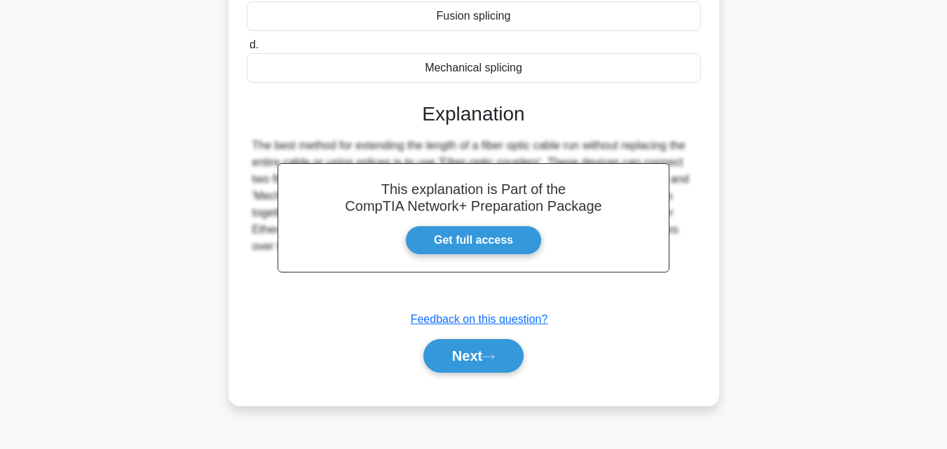
scroll to position [308, 0]
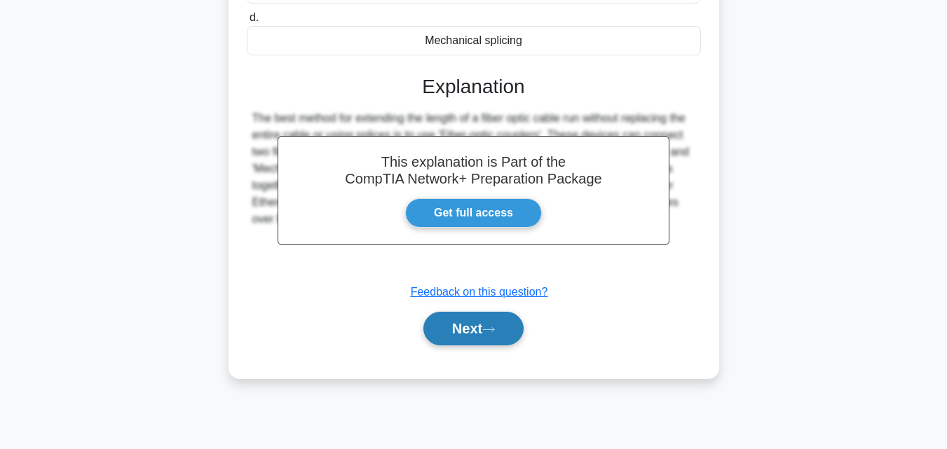
click at [459, 339] on button "Next" at bounding box center [473, 329] width 100 height 34
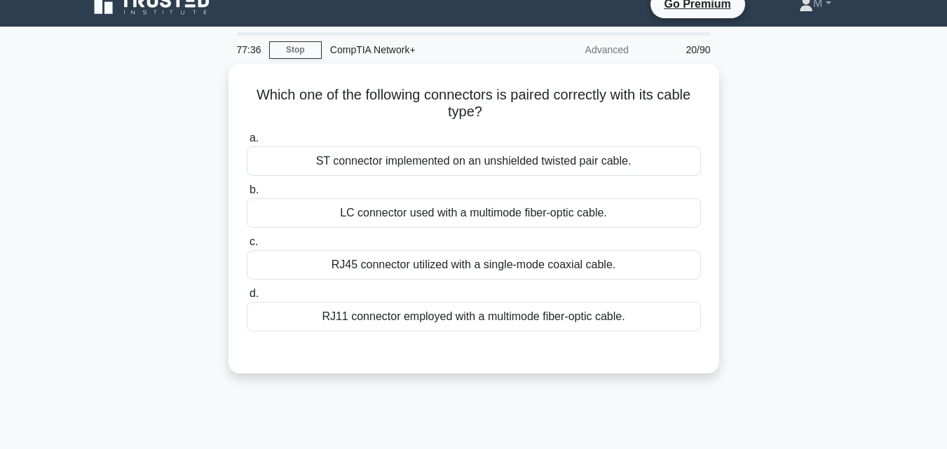
scroll to position [0, 0]
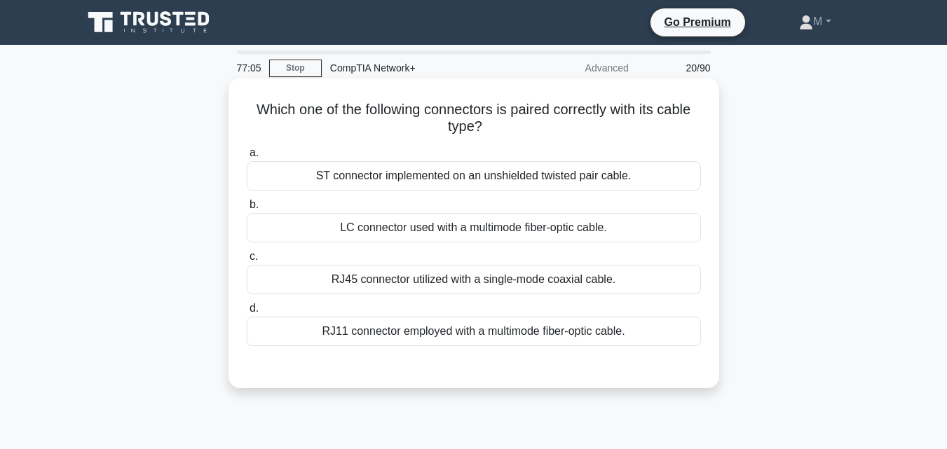
click at [395, 231] on div "LC connector used with a multimode fiber-optic cable." at bounding box center [474, 227] width 454 height 29
click at [247, 210] on input "b. LC connector used with a multimode fiber-optic cable." at bounding box center [247, 204] width 0 height 9
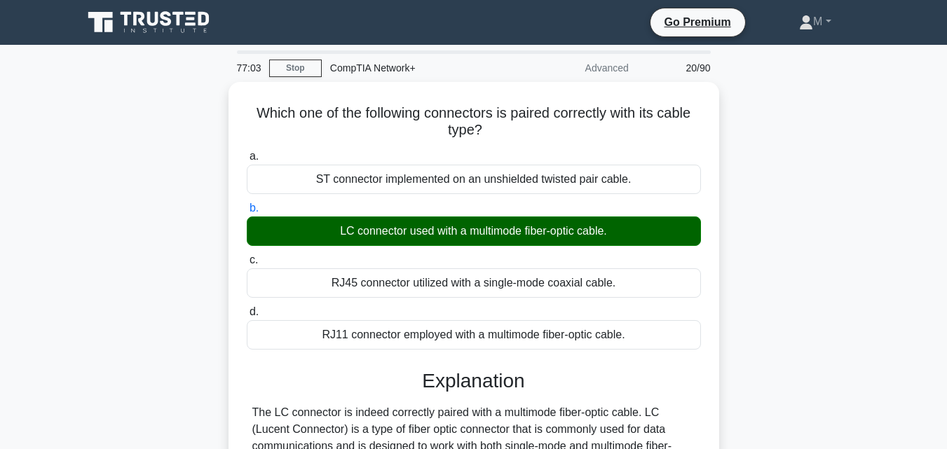
click at [247, 256] on input "c. RJ45 connector utilized with a single-mode coaxial cable." at bounding box center [247, 260] width 0 height 9
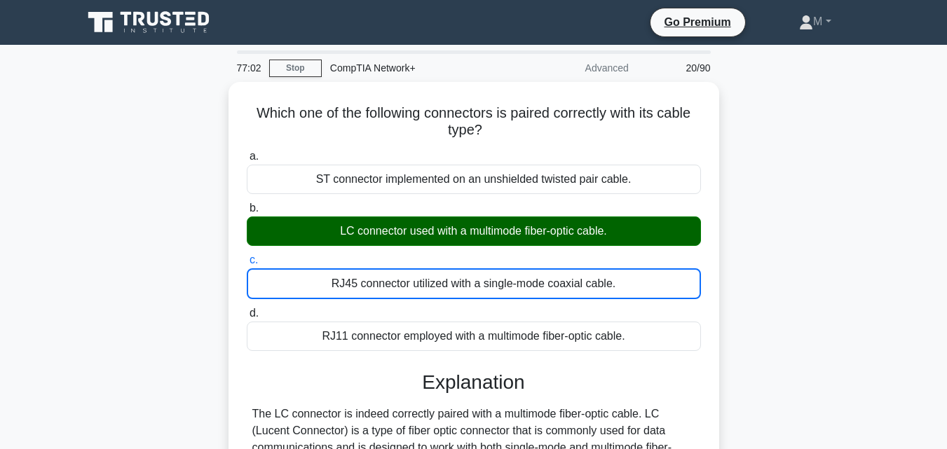
click at [247, 309] on input "d. RJ11 connector employed with a multimode fiber-optic cable." at bounding box center [247, 313] width 0 height 9
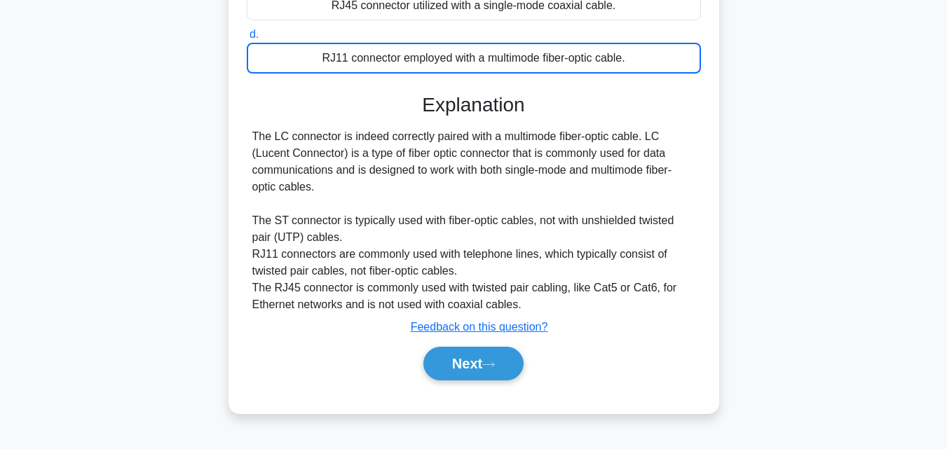
scroll to position [294, 0]
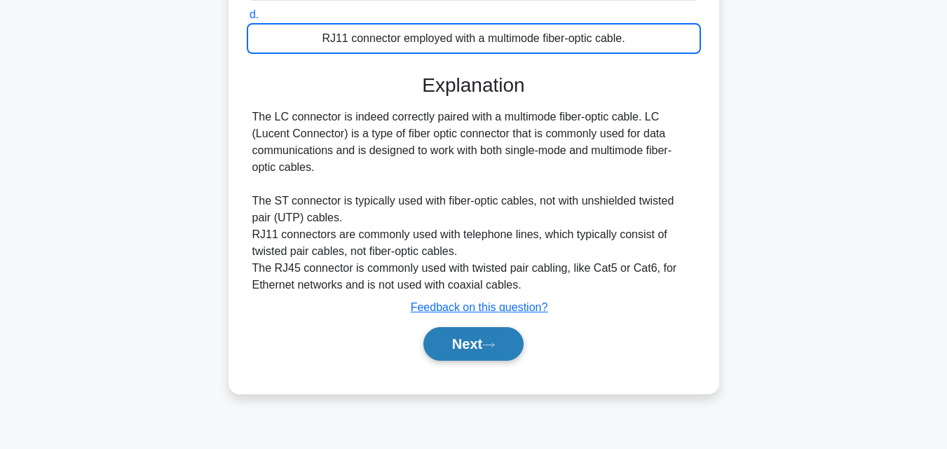
click at [472, 351] on button "Next" at bounding box center [473, 344] width 100 height 34
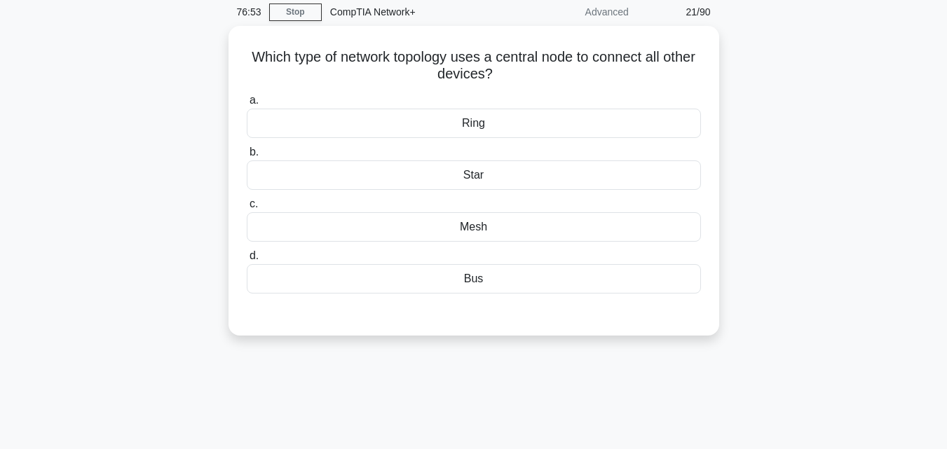
scroll to position [0, 0]
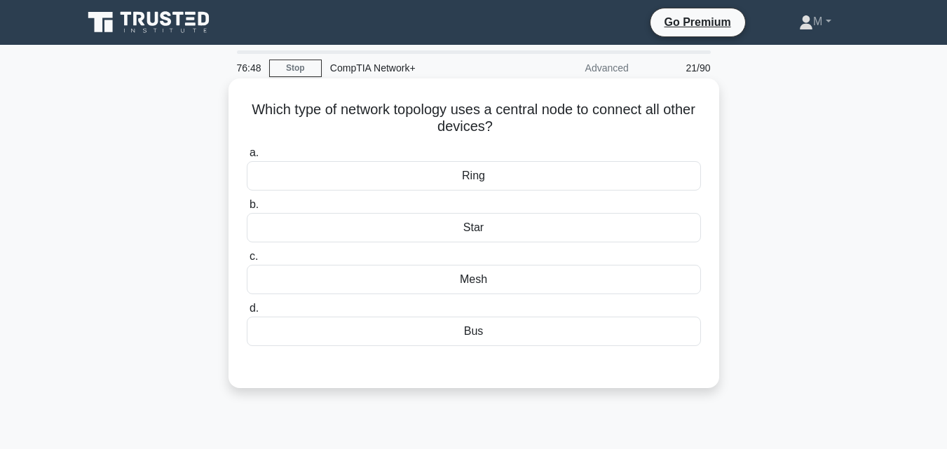
click at [472, 230] on div "Star" at bounding box center [474, 227] width 454 height 29
click at [247, 210] on input "b. Star" at bounding box center [247, 204] width 0 height 9
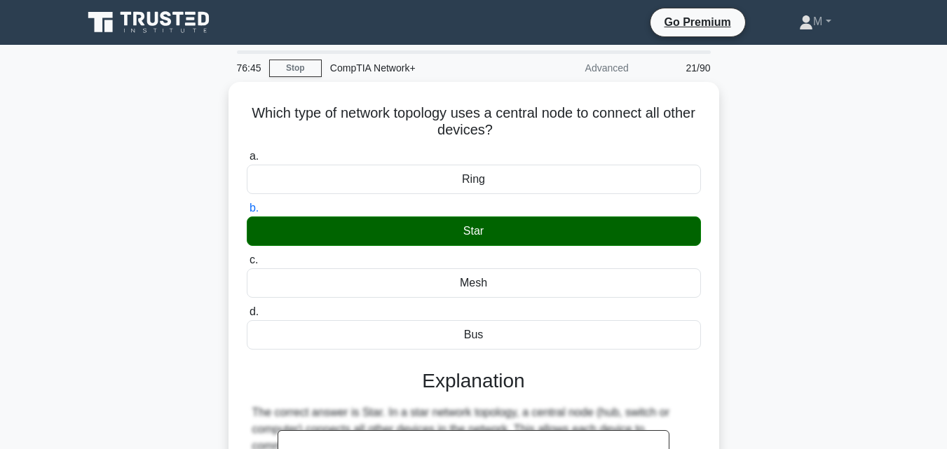
scroll to position [308, 0]
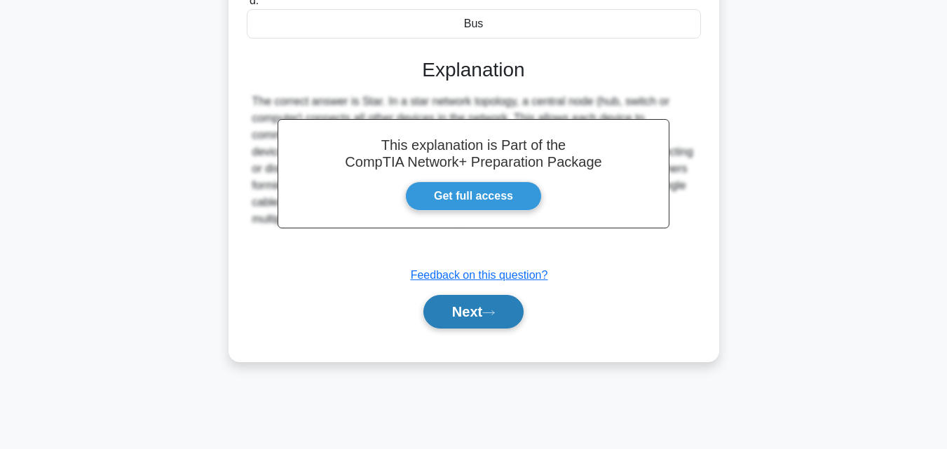
click at [467, 312] on button "Next" at bounding box center [473, 312] width 100 height 34
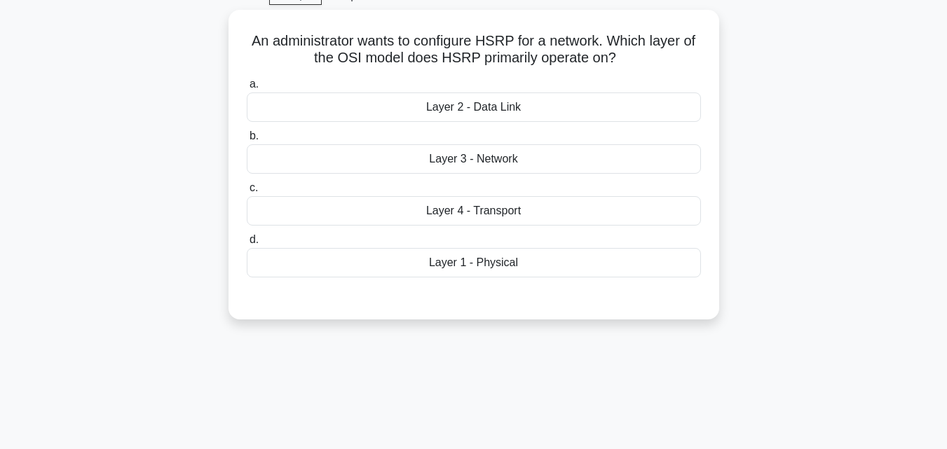
scroll to position [0, 0]
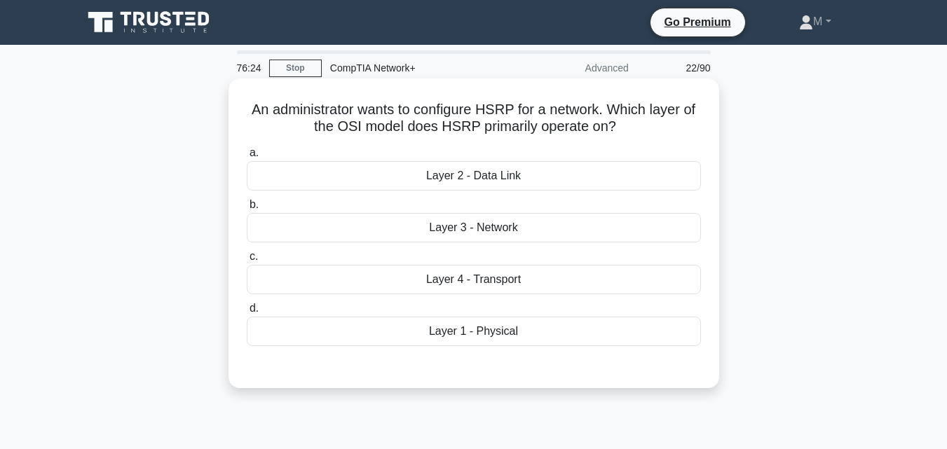
click at [484, 334] on div "Layer 1 - Physical" at bounding box center [474, 331] width 454 height 29
click at [247, 313] on input "d. Layer 1 - Physical" at bounding box center [247, 308] width 0 height 9
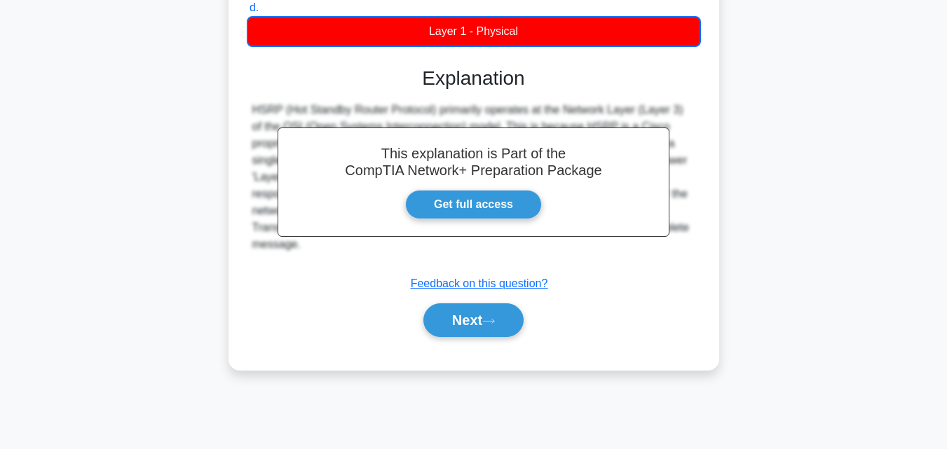
scroll to position [308, 0]
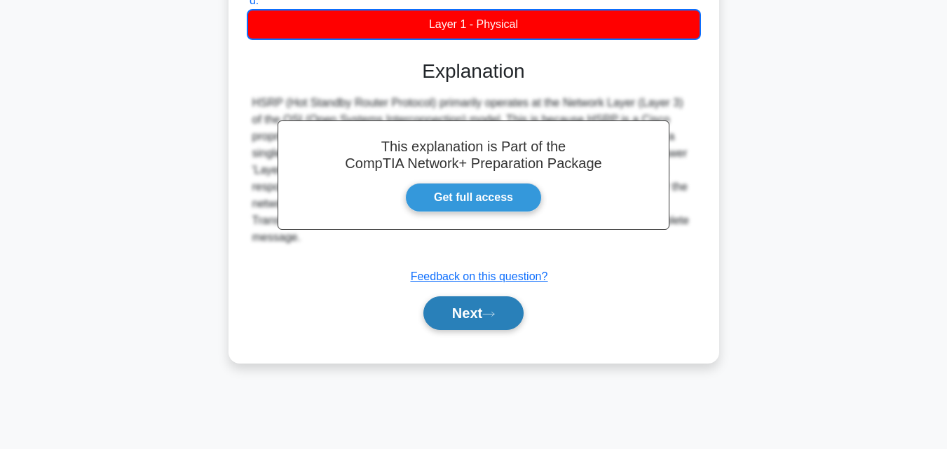
click at [471, 306] on button "Next" at bounding box center [473, 313] width 100 height 34
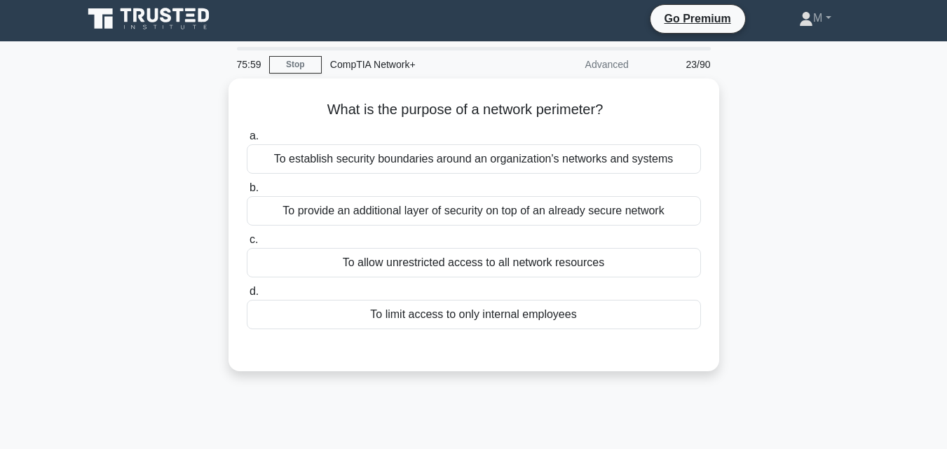
scroll to position [0, 0]
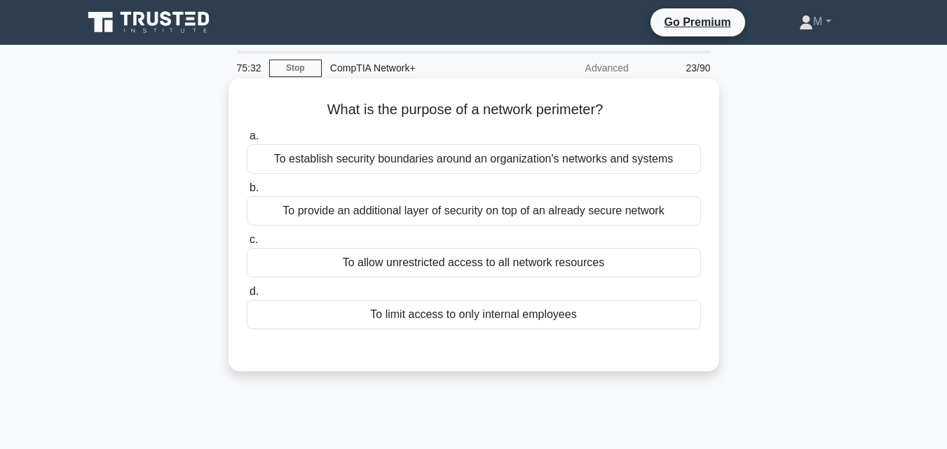
click at [410, 318] on div "To limit access to only internal employees" at bounding box center [474, 314] width 454 height 29
click at [247, 296] on input "d. To limit access to only internal employees" at bounding box center [247, 291] width 0 height 9
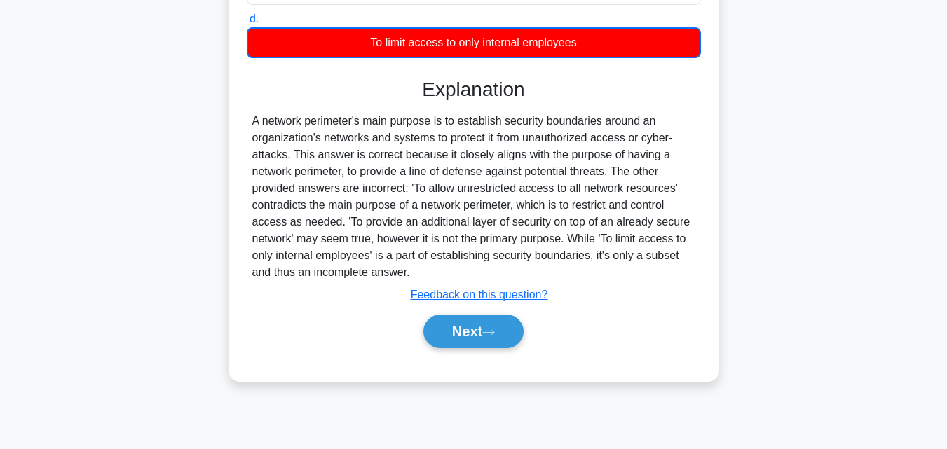
scroll to position [308, 0]
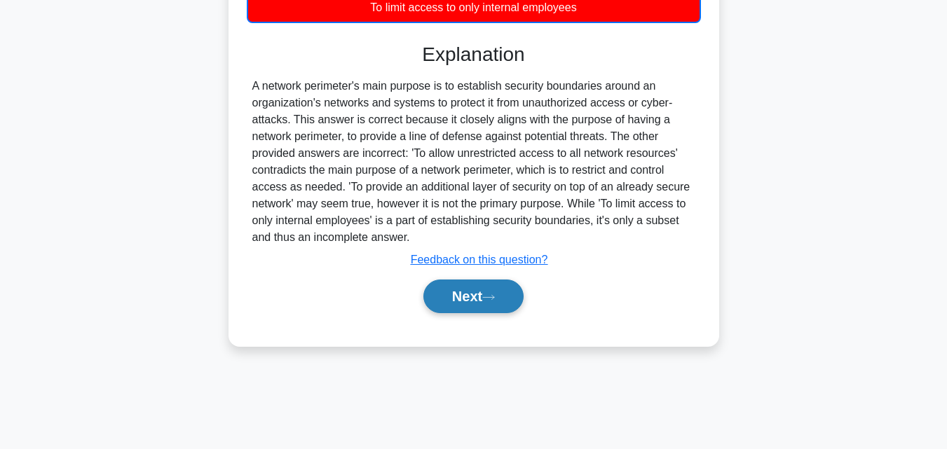
click at [477, 291] on button "Next" at bounding box center [473, 297] width 100 height 34
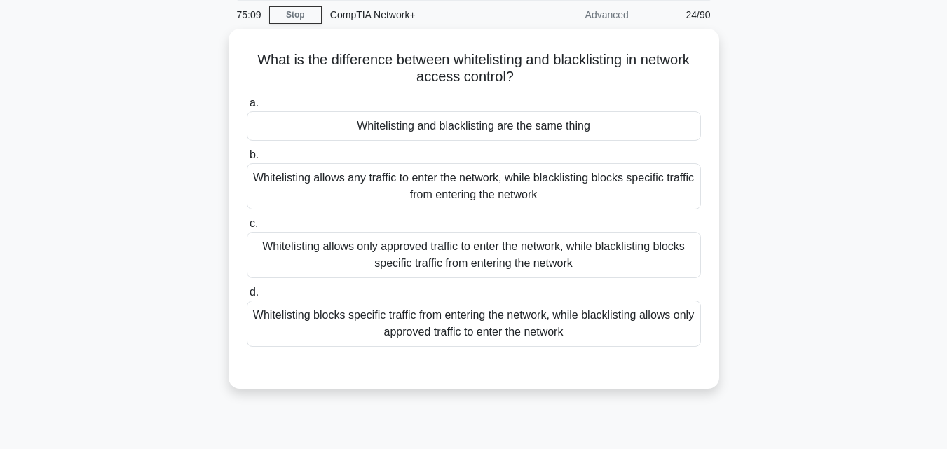
scroll to position [56, 0]
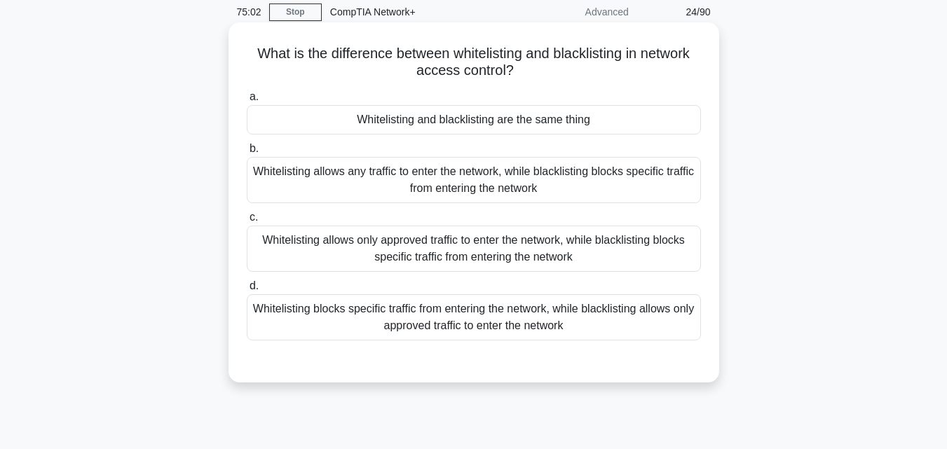
click at [435, 187] on div "Whitelisting allows any traffic to enter the network, while blacklisting blocks…" at bounding box center [474, 180] width 454 height 46
click at [247, 153] on input "b. Whitelisting allows any traffic to enter the network, while blacklisting blo…" at bounding box center [247, 148] width 0 height 9
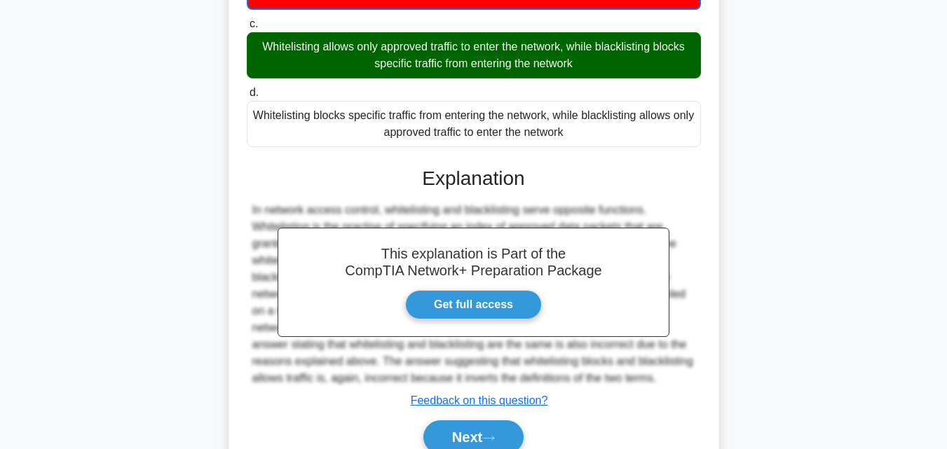
scroll to position [305, 0]
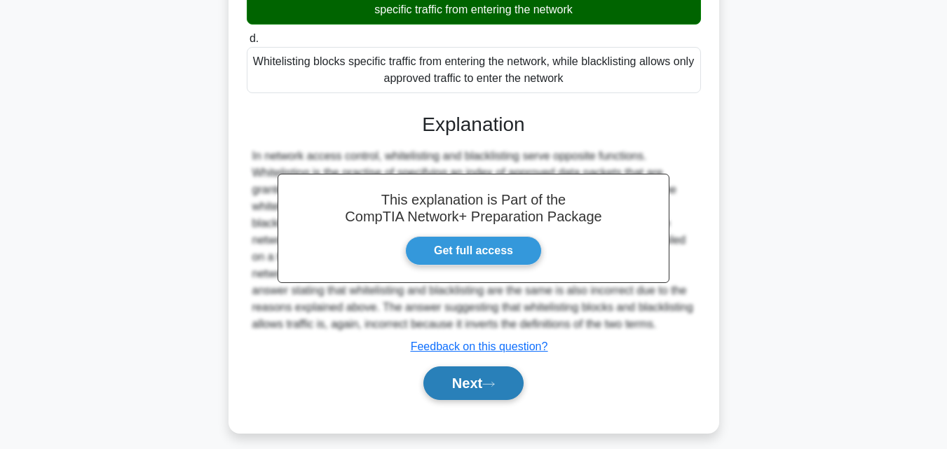
click at [460, 376] on button "Next" at bounding box center [473, 384] width 100 height 34
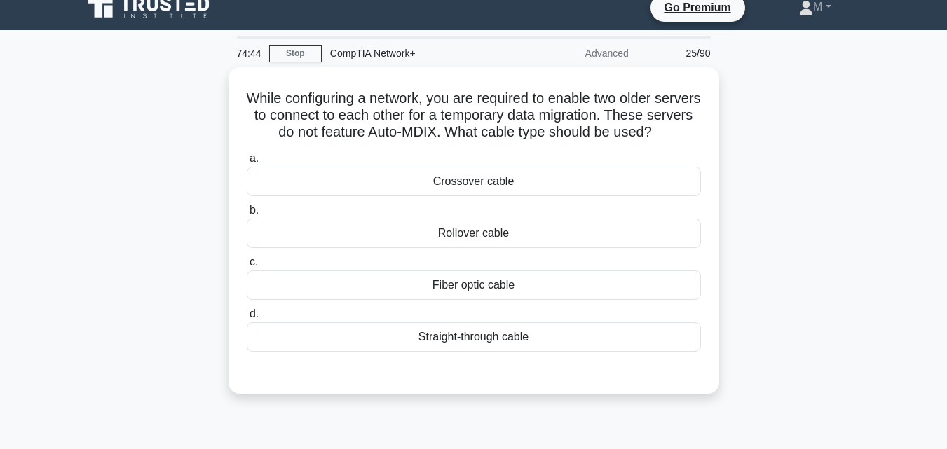
scroll to position [0, 0]
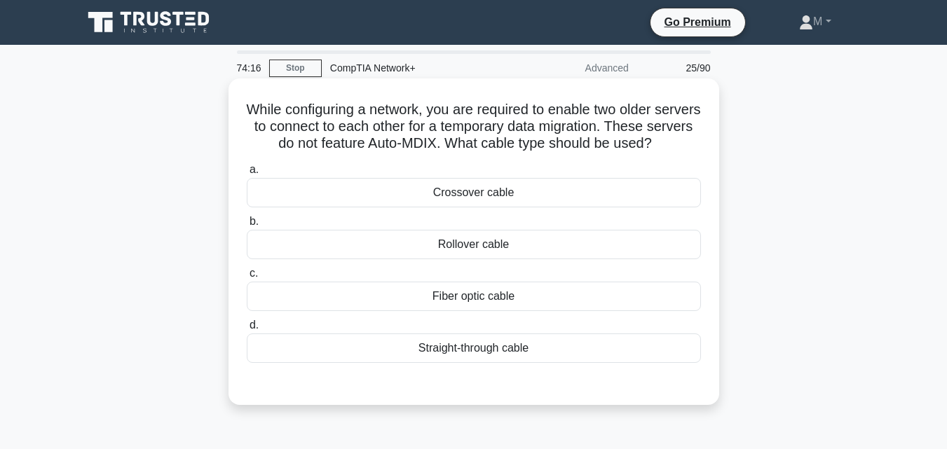
click at [511, 194] on div "Crossover cable" at bounding box center [474, 192] width 454 height 29
click at [247, 175] on input "a. Crossover cable" at bounding box center [247, 169] width 0 height 9
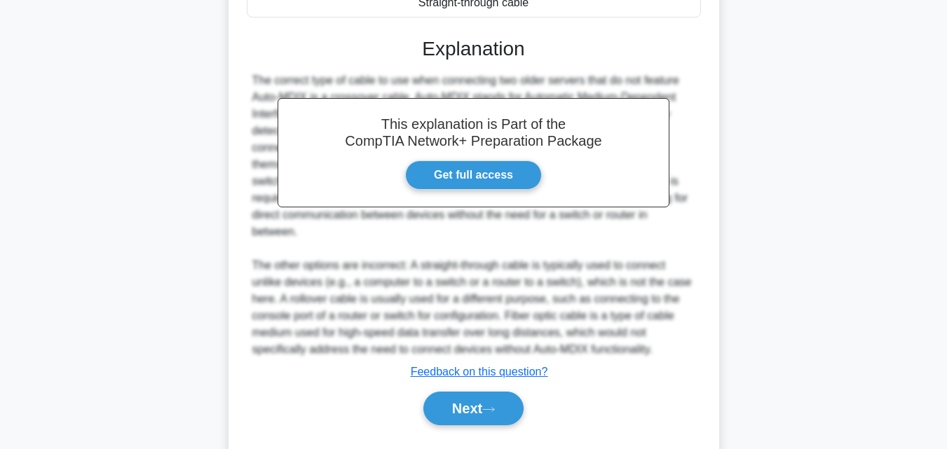
scroll to position [348, 0]
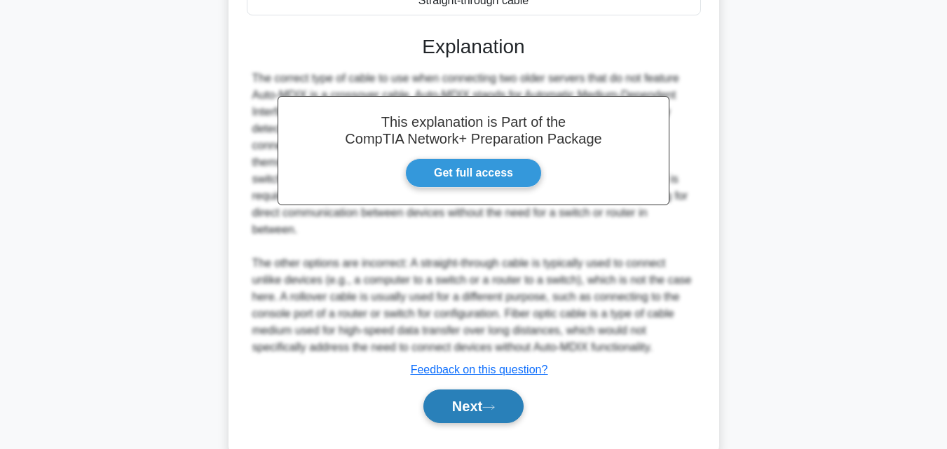
click at [455, 401] on button "Next" at bounding box center [473, 407] width 100 height 34
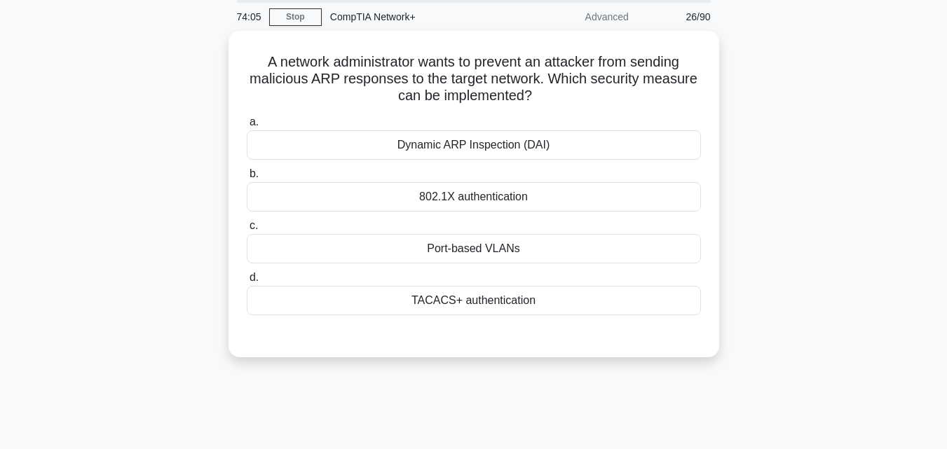
scroll to position [0, 0]
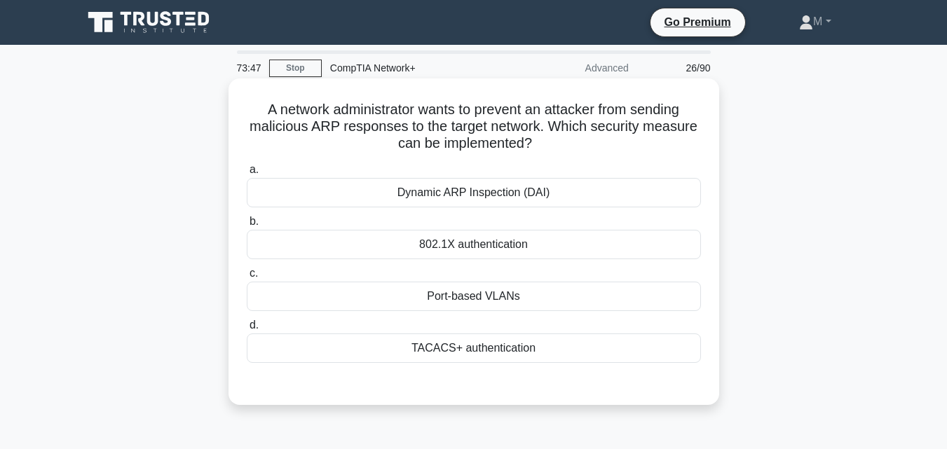
click at [521, 251] on div "802.1X authentication" at bounding box center [474, 244] width 454 height 29
click at [247, 226] on input "b. 802.1X authentication" at bounding box center [247, 221] width 0 height 9
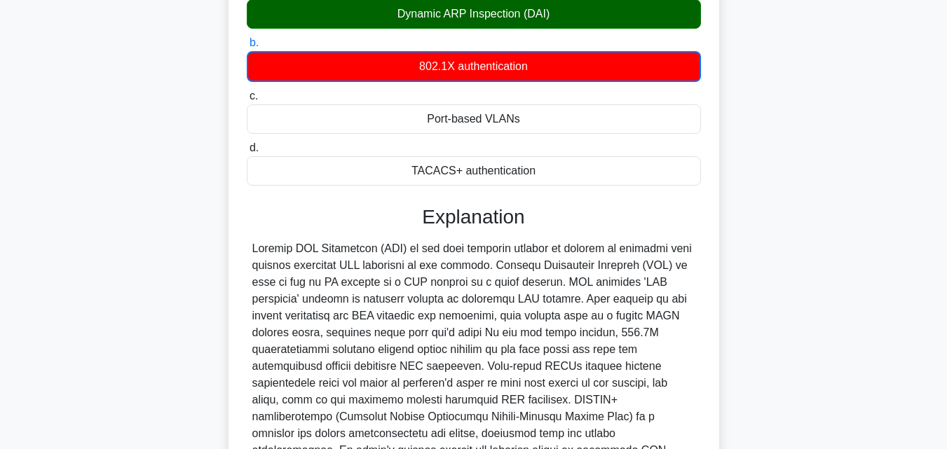
scroll to position [316, 0]
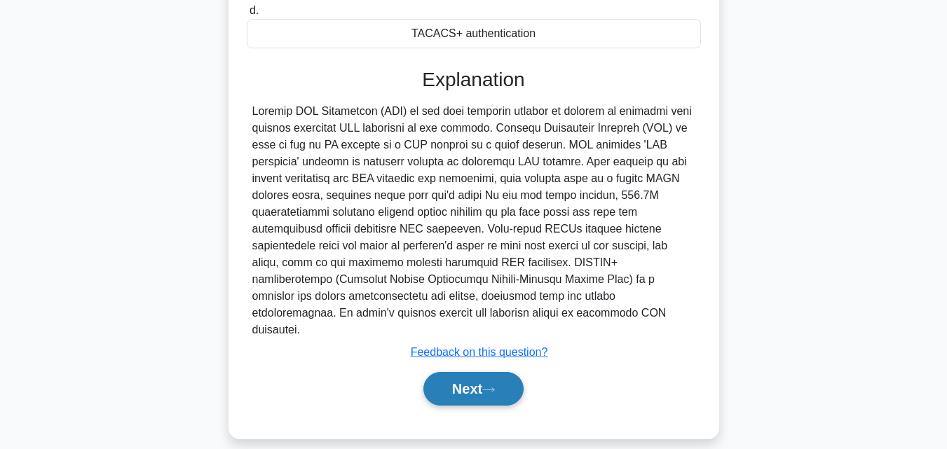
click at [459, 372] on button "Next" at bounding box center [473, 389] width 100 height 34
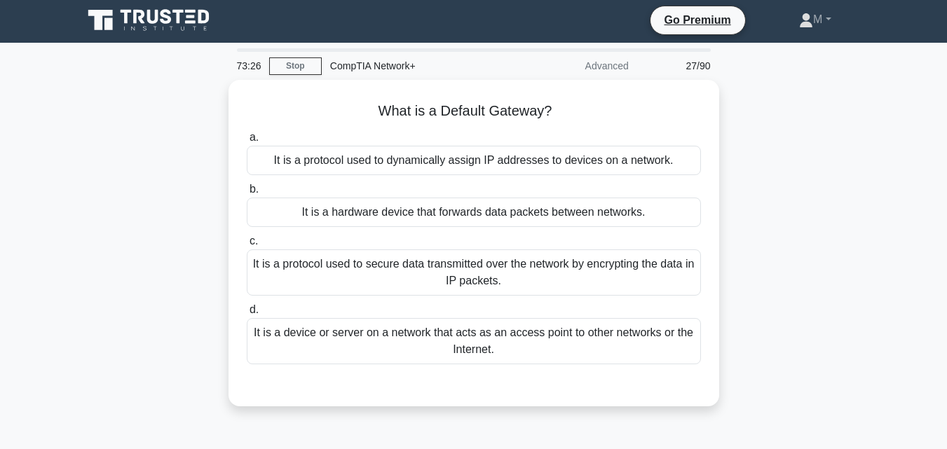
scroll to position [0, 0]
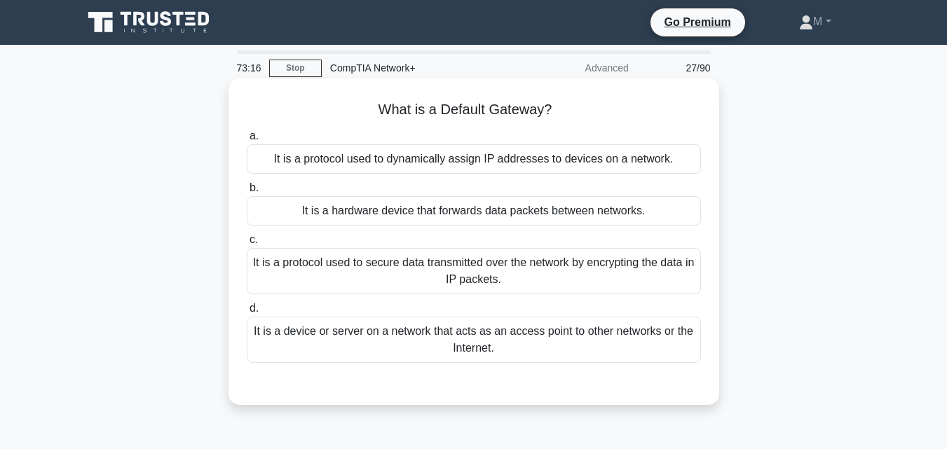
click at [439, 332] on div "It is a device or server on a network that acts as an access point to other net…" at bounding box center [474, 340] width 454 height 46
click at [247, 313] on input "d. It is a device or server on a network that acts as an access point to other …" at bounding box center [247, 308] width 0 height 9
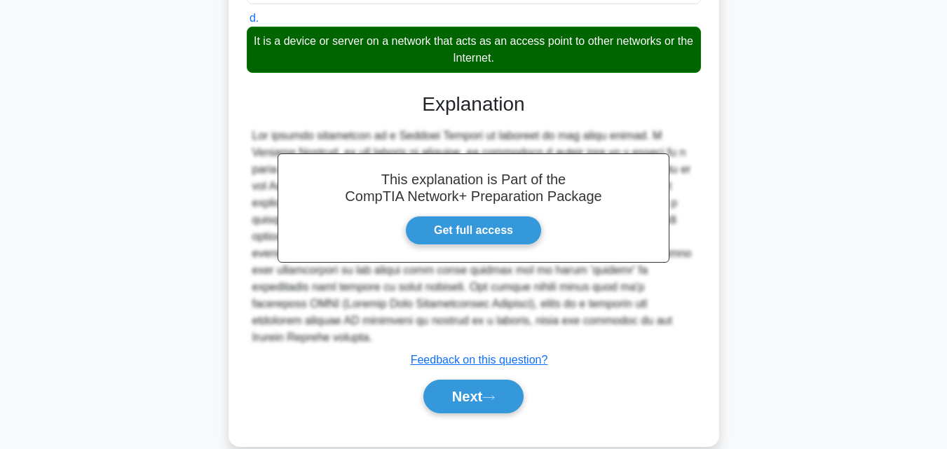
scroll to position [308, 0]
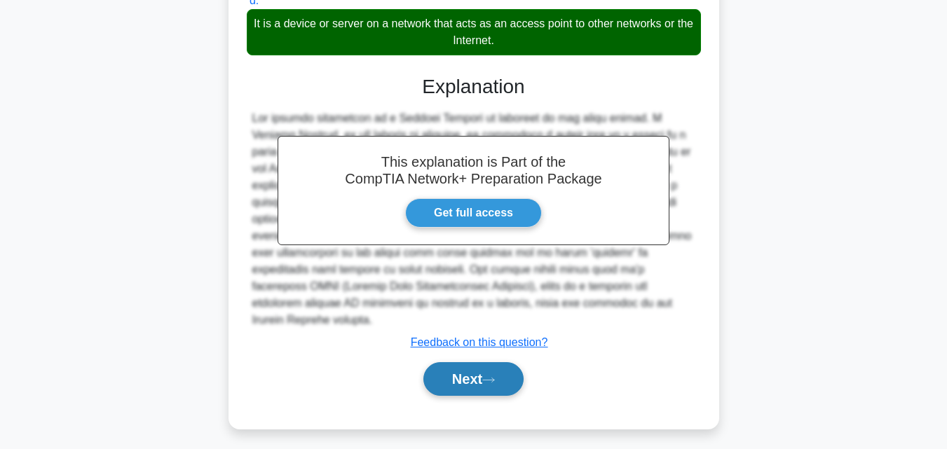
click at [476, 362] on button "Next" at bounding box center [473, 379] width 100 height 34
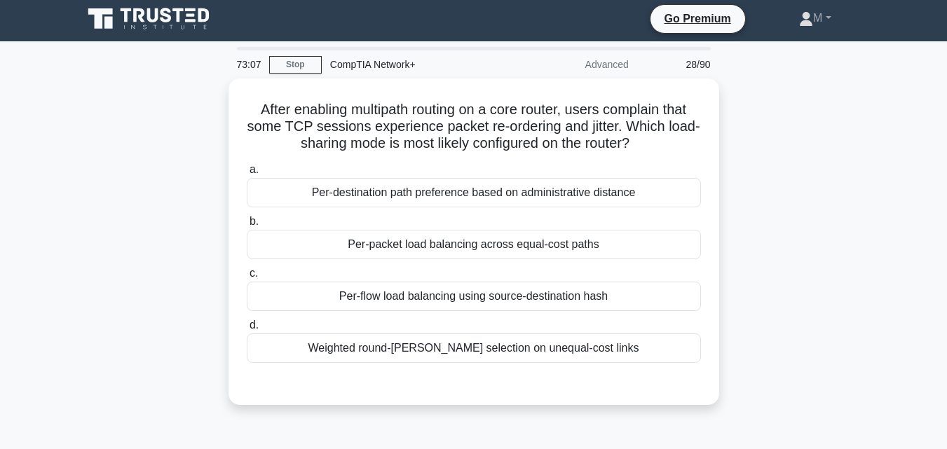
scroll to position [0, 0]
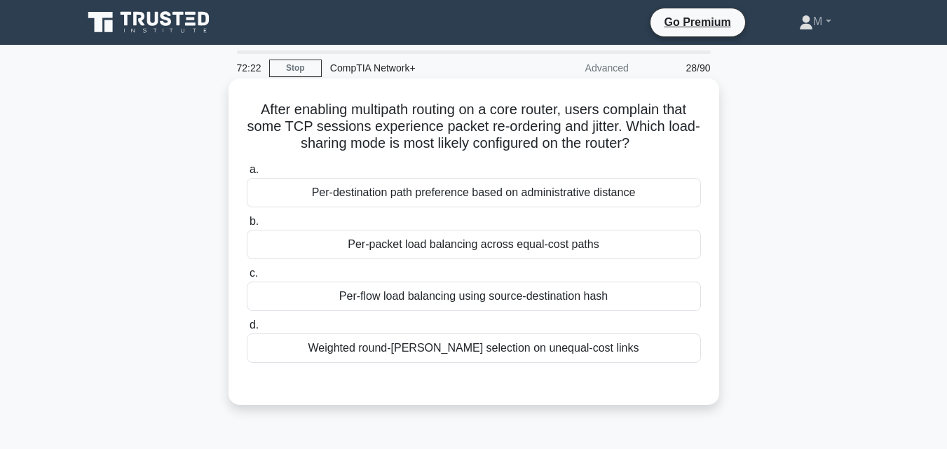
click at [447, 357] on div "Weighted round-robin selection on unequal-cost links" at bounding box center [474, 348] width 454 height 29
click at [247, 330] on input "d. Weighted round-robin selection on unequal-cost links" at bounding box center [247, 325] width 0 height 9
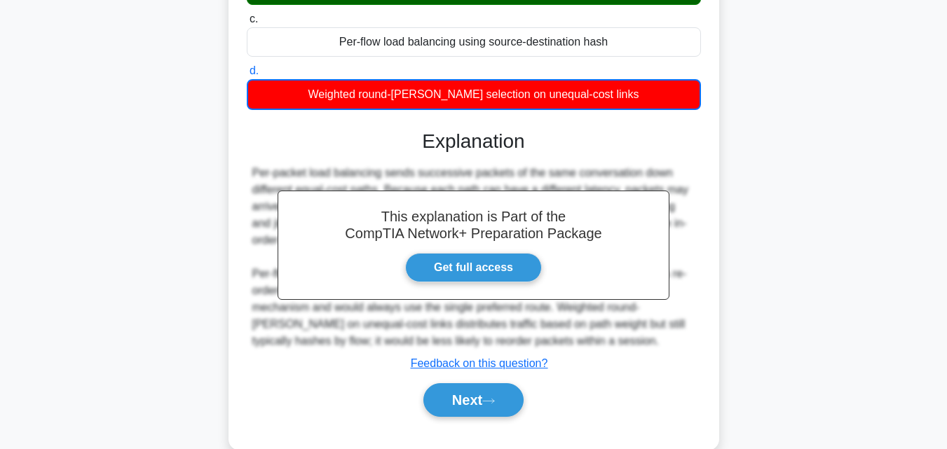
scroll to position [294, 0]
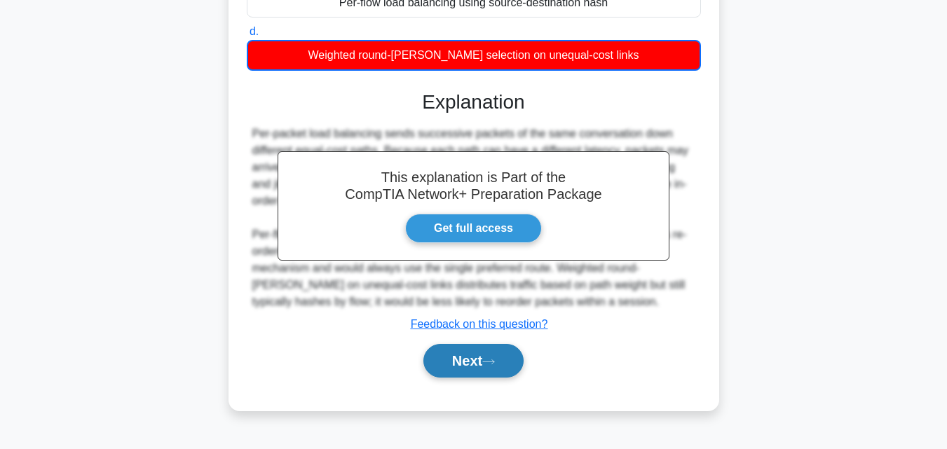
click at [456, 357] on button "Next" at bounding box center [473, 361] width 100 height 34
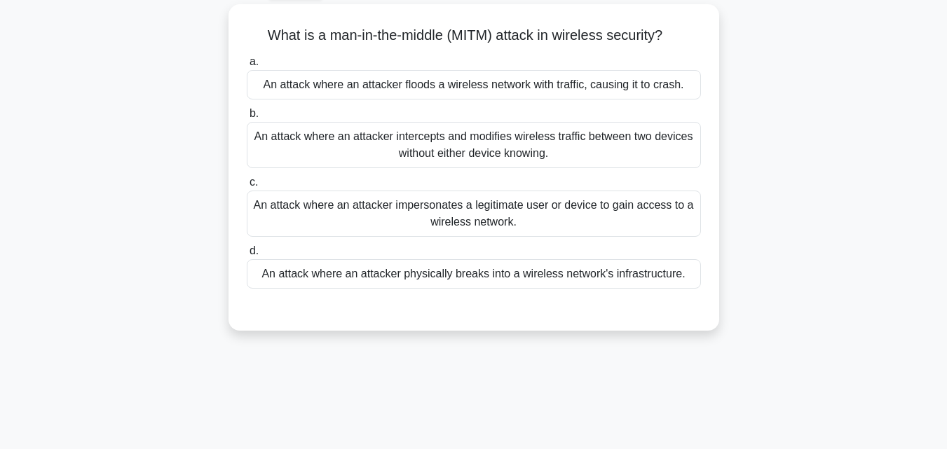
scroll to position [71, 0]
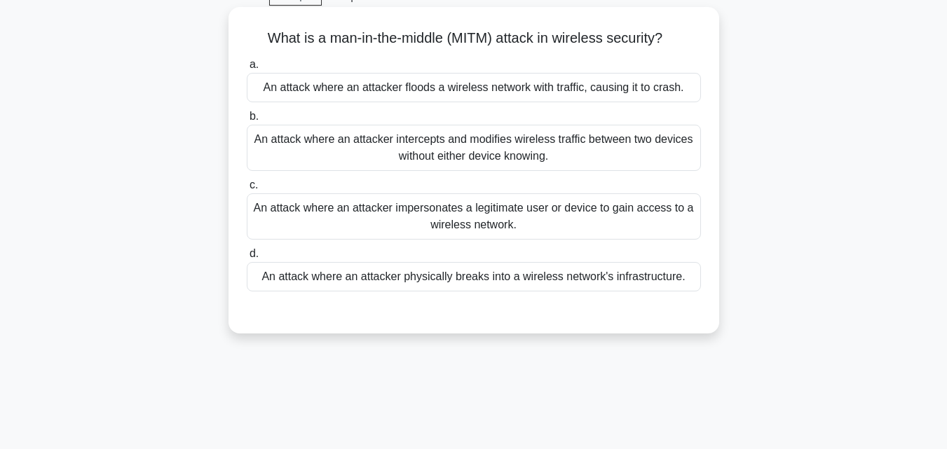
click at [454, 149] on div "An attack where an attacker intercepts and modifies wireless traffic between tw…" at bounding box center [474, 148] width 454 height 46
click at [247, 121] on input "b. An attack where an attacker intercepts and modifies wireless traffic between…" at bounding box center [247, 116] width 0 height 9
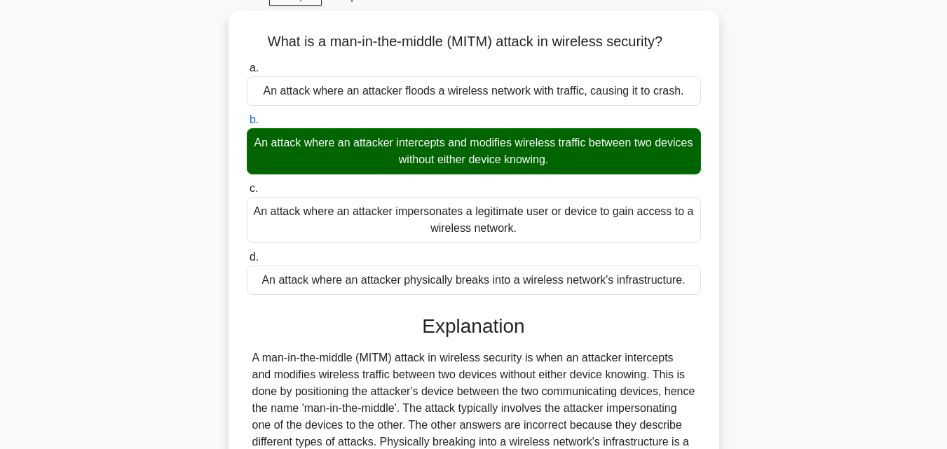
scroll to position [308, 0]
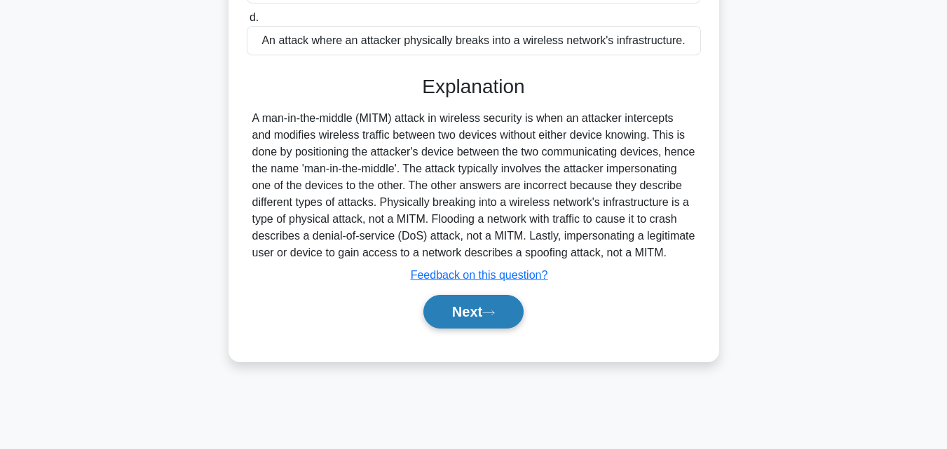
click at [482, 315] on button "Next" at bounding box center [473, 312] width 100 height 34
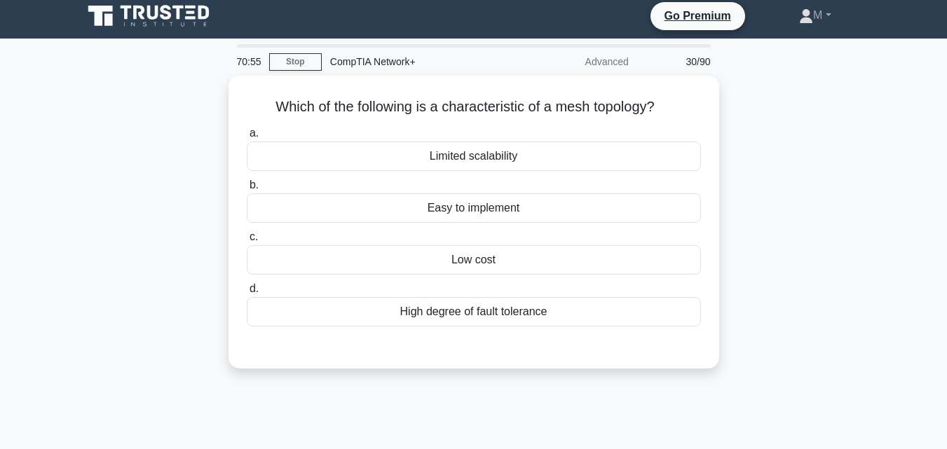
scroll to position [1, 0]
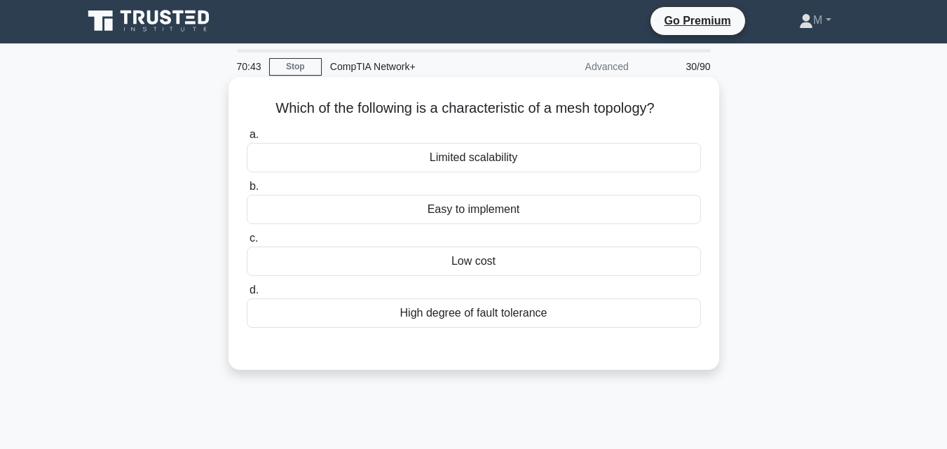
click at [479, 317] on div "High degree of fault tolerance" at bounding box center [474, 313] width 454 height 29
click at [247, 295] on input "d. High degree of fault tolerance" at bounding box center [247, 290] width 0 height 9
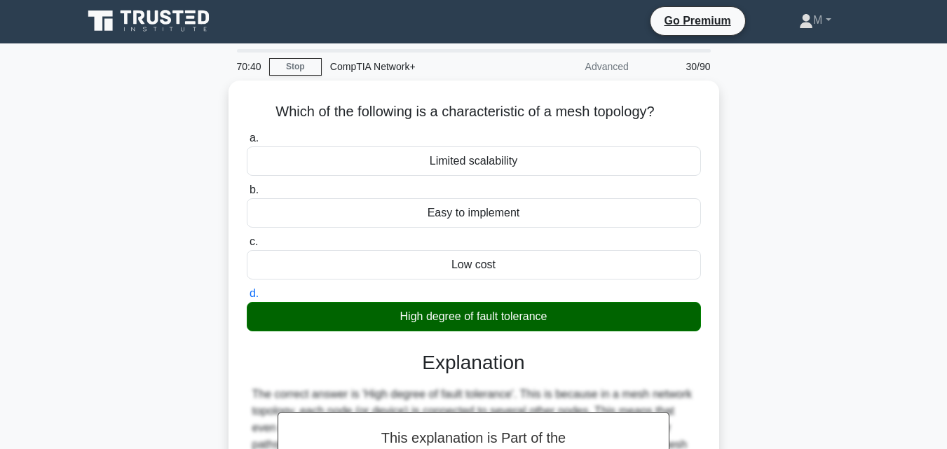
scroll to position [308, 0]
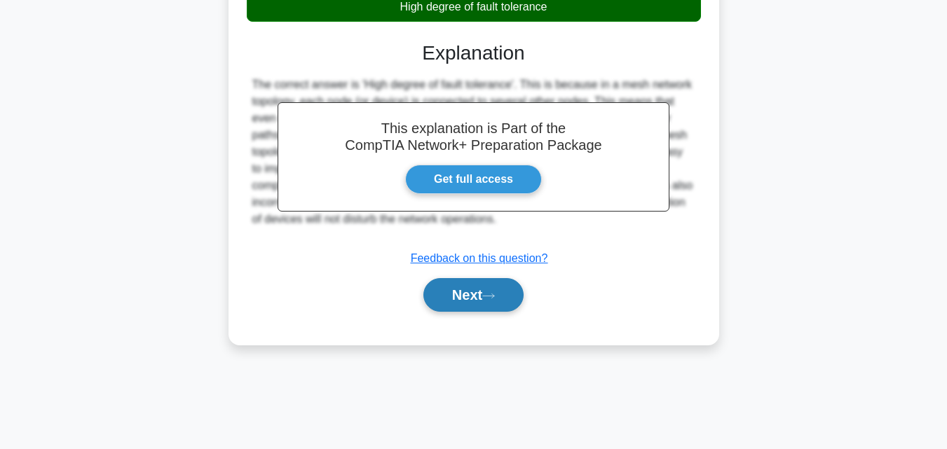
click at [467, 299] on button "Next" at bounding box center [473, 295] width 100 height 34
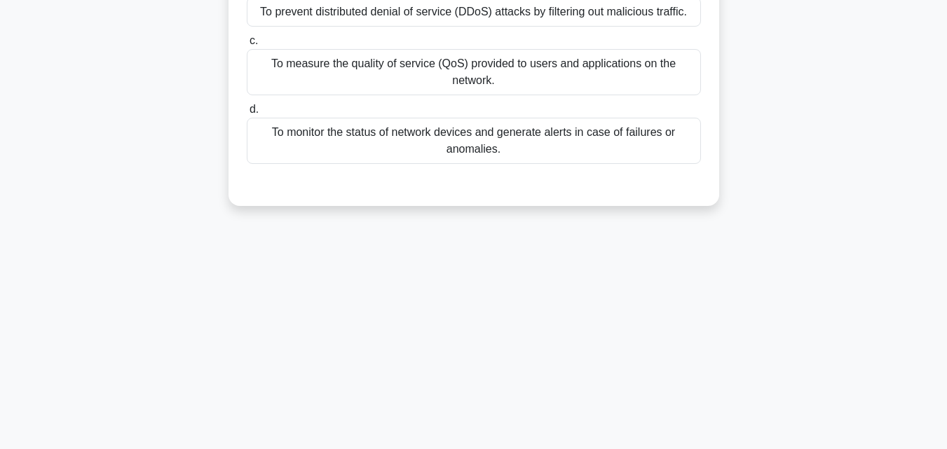
scroll to position [0, 0]
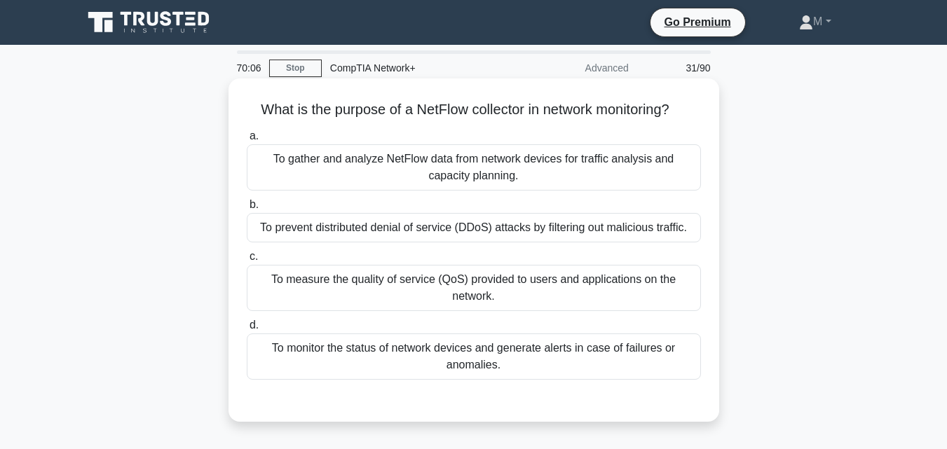
click at [400, 155] on div "To gather and analyze NetFlow data from network devices for traffic analysis an…" at bounding box center [474, 167] width 454 height 46
click at [247, 141] on input "a. To gather and analyze NetFlow data from network devices for traffic analysis…" at bounding box center [247, 136] width 0 height 9
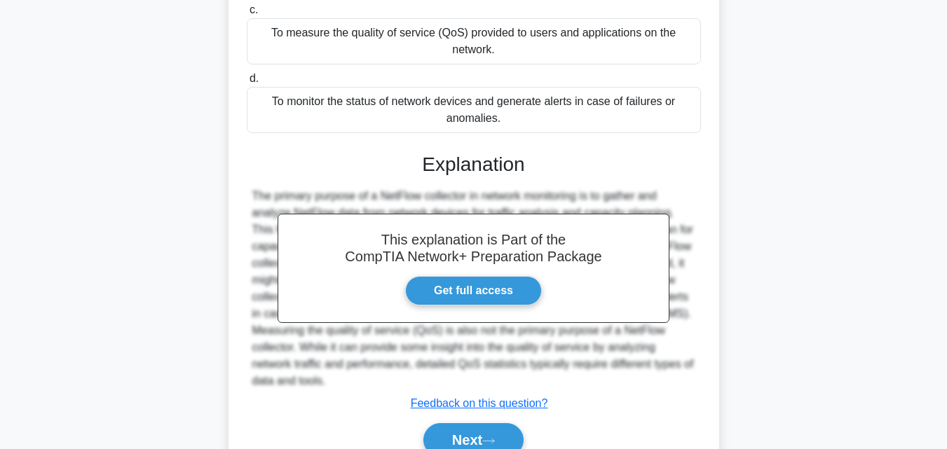
scroll to position [315, 0]
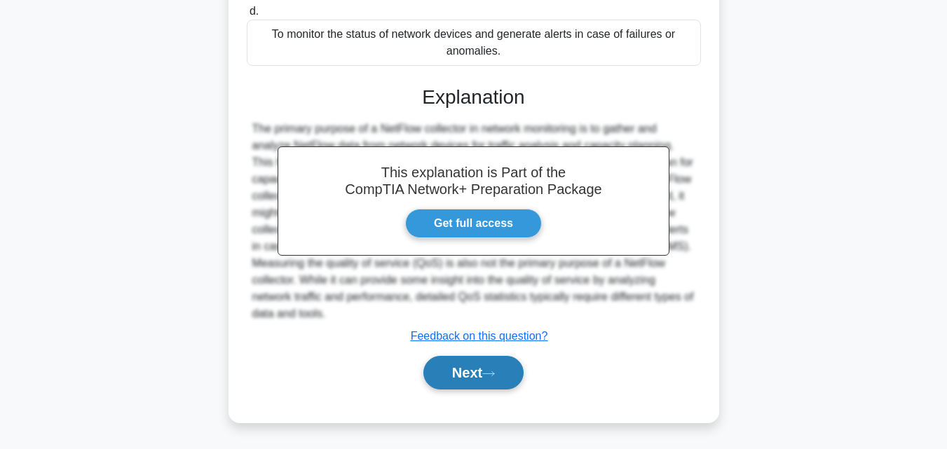
click at [455, 371] on button "Next" at bounding box center [473, 373] width 100 height 34
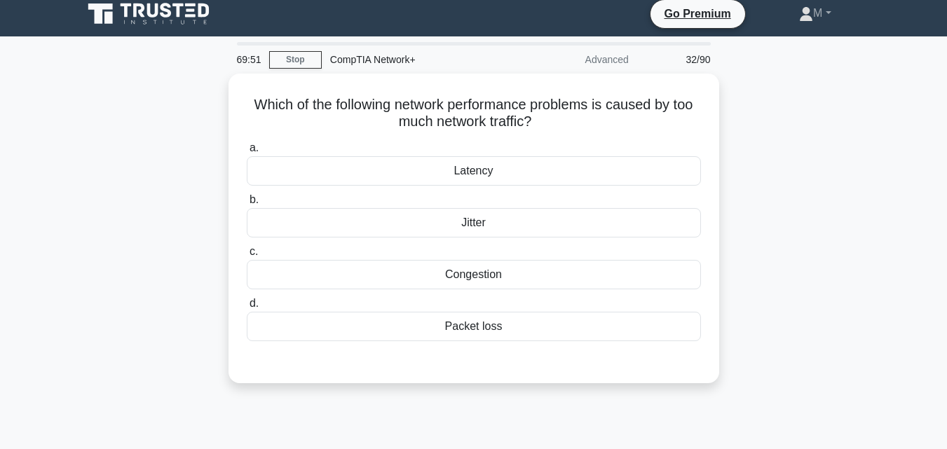
scroll to position [0, 0]
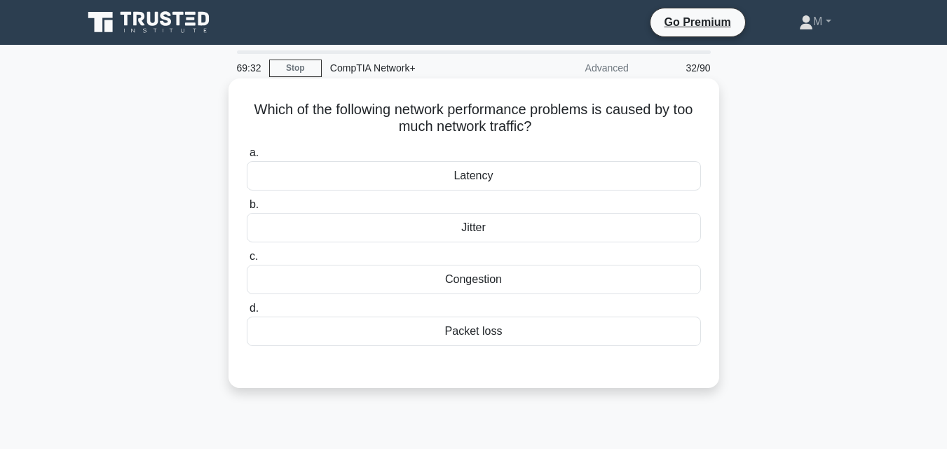
click at [487, 279] on div "Congestion" at bounding box center [474, 279] width 454 height 29
click at [247, 261] on input "c. Congestion" at bounding box center [247, 256] width 0 height 9
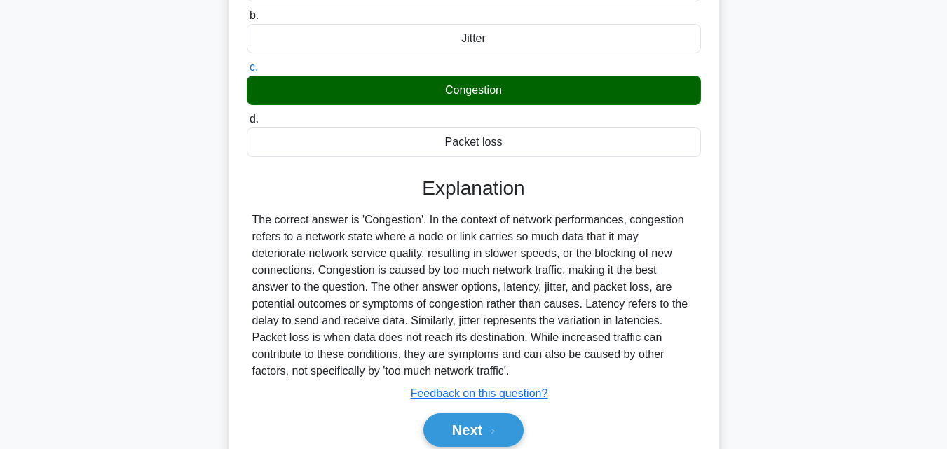
scroll to position [308, 0]
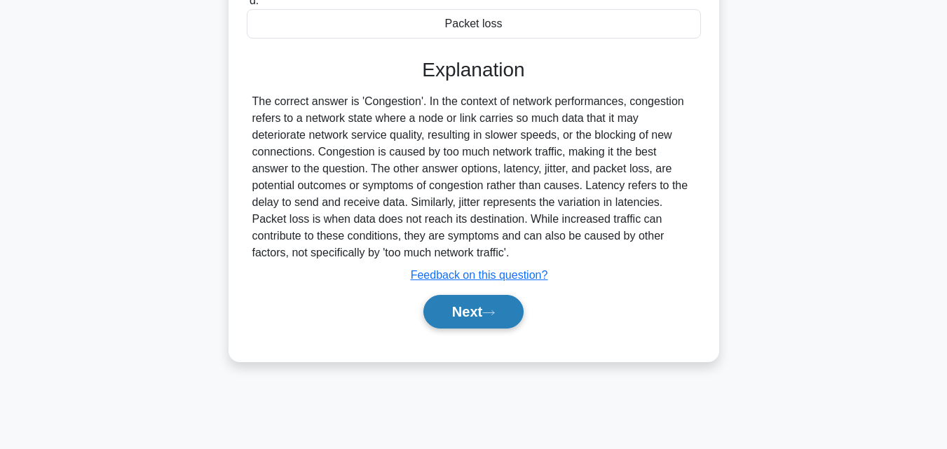
click at [468, 318] on button "Next" at bounding box center [473, 312] width 100 height 34
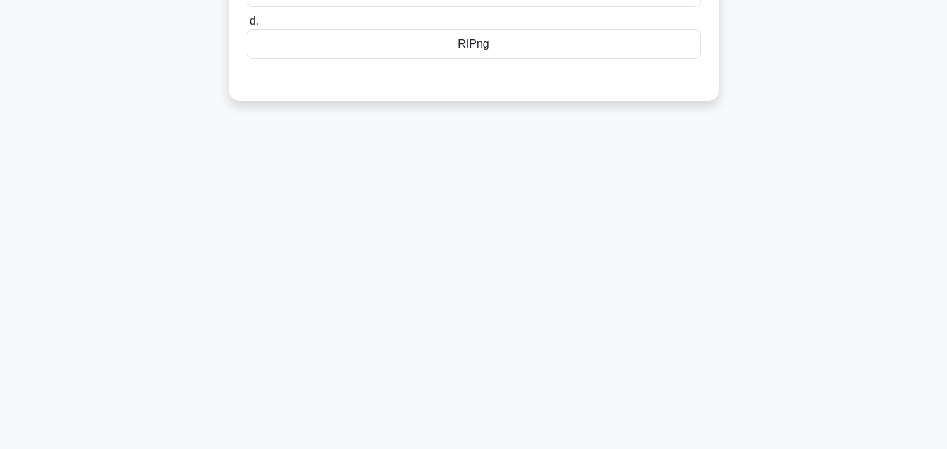
scroll to position [11, 0]
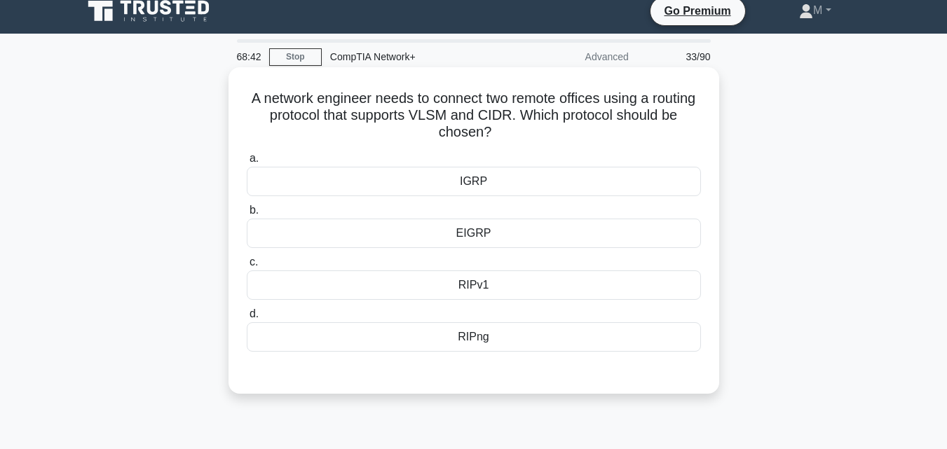
click at [479, 232] on div "EIGRP" at bounding box center [474, 233] width 454 height 29
click at [247, 215] on input "b. EIGRP" at bounding box center [247, 210] width 0 height 9
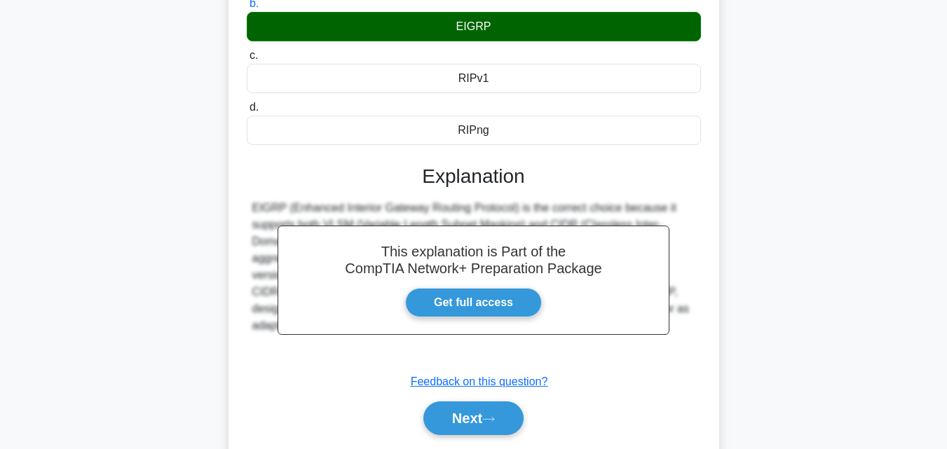
scroll to position [308, 0]
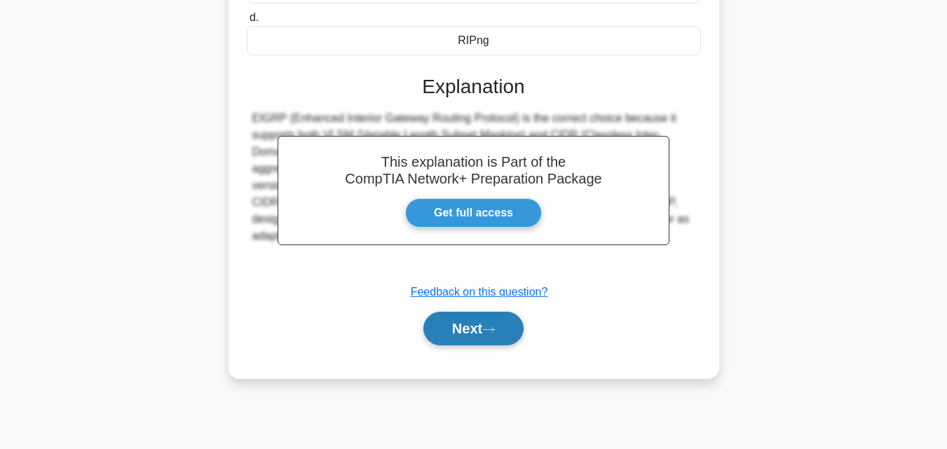
click at [475, 323] on button "Next" at bounding box center [473, 329] width 100 height 34
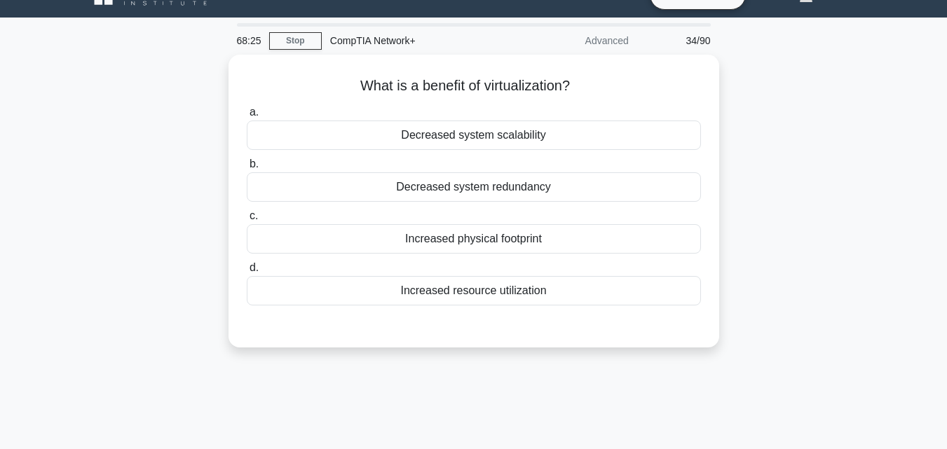
scroll to position [0, 0]
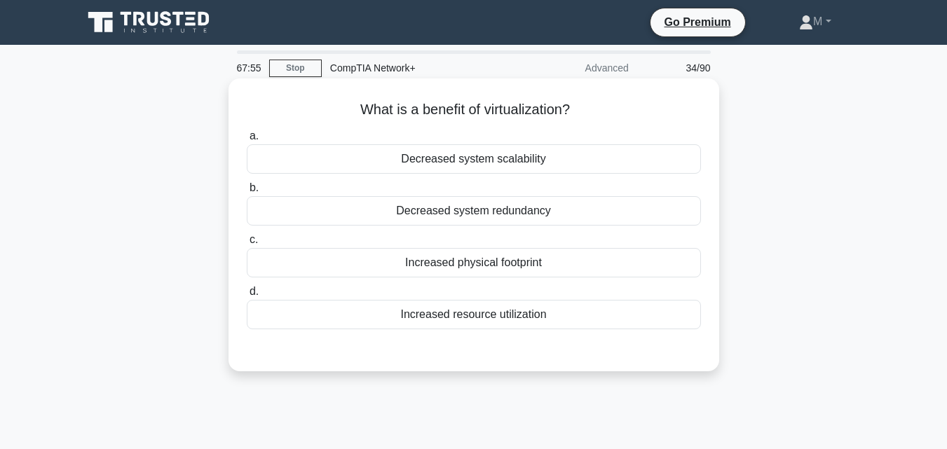
click at [491, 268] on div "Increased physical footprint" at bounding box center [474, 262] width 454 height 29
click at [247, 245] on input "c. Increased physical footprint" at bounding box center [247, 239] width 0 height 9
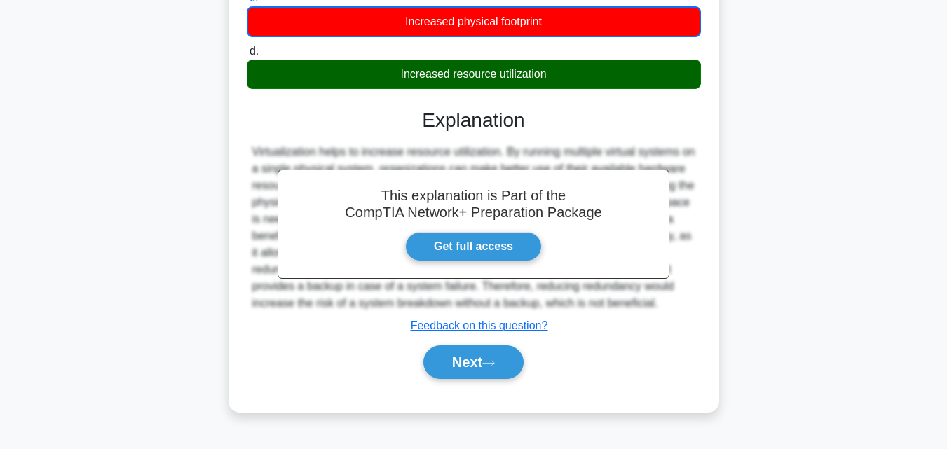
scroll to position [285, 0]
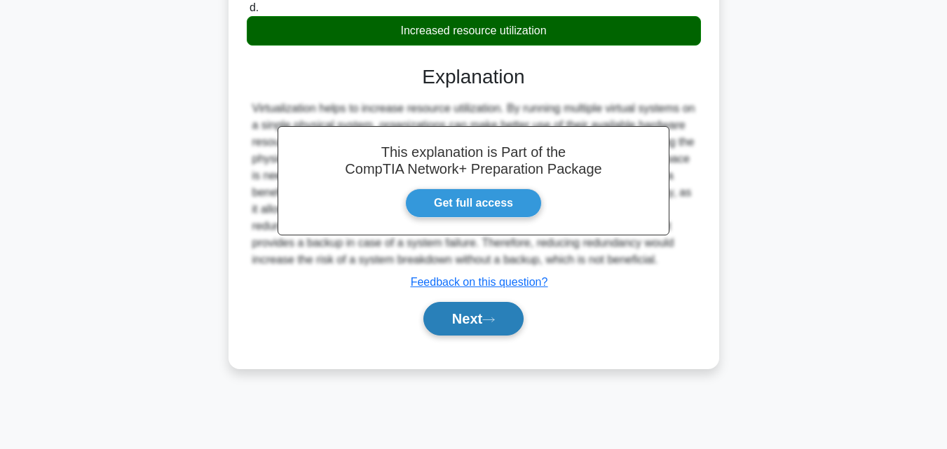
click at [456, 332] on button "Next" at bounding box center [473, 319] width 100 height 34
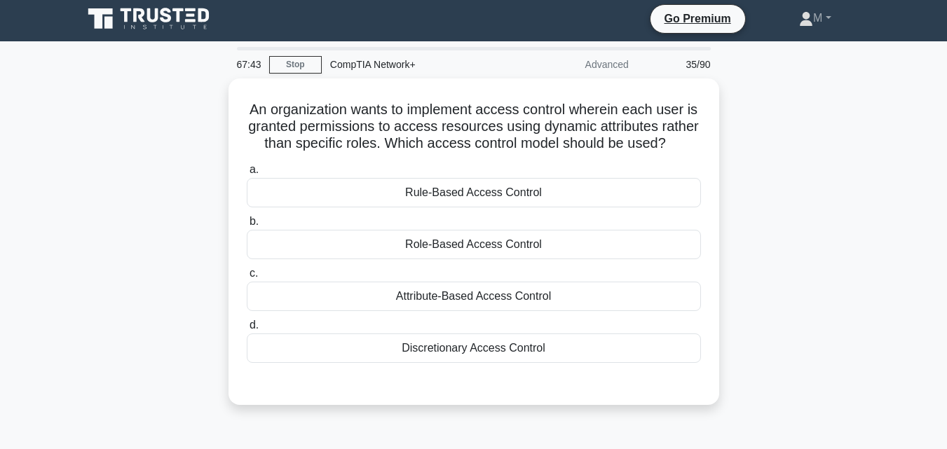
scroll to position [0, 0]
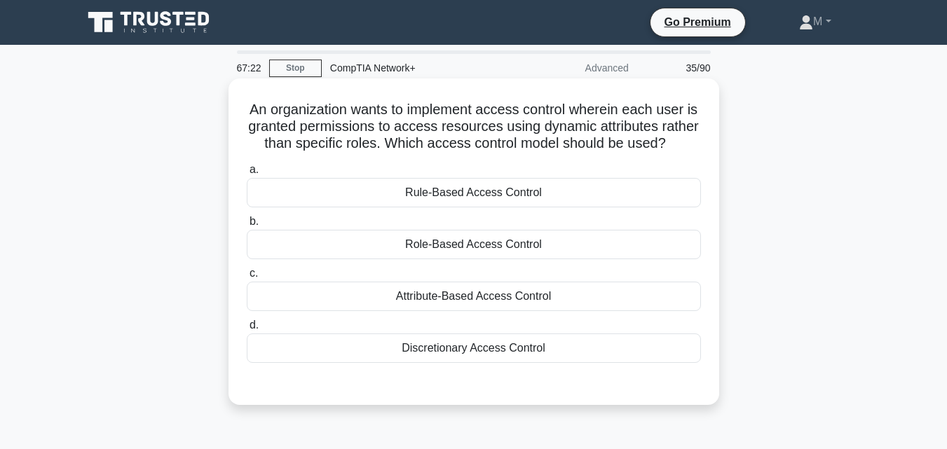
click at [448, 311] on div "Attribute-Based Access Control" at bounding box center [474, 296] width 454 height 29
click at [247, 278] on input "c. Attribute-Based Access Control" at bounding box center [247, 273] width 0 height 9
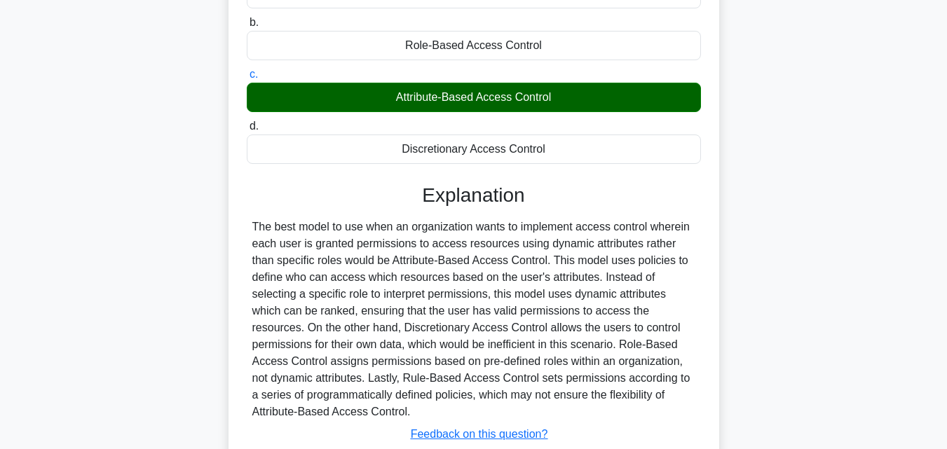
scroll to position [315, 0]
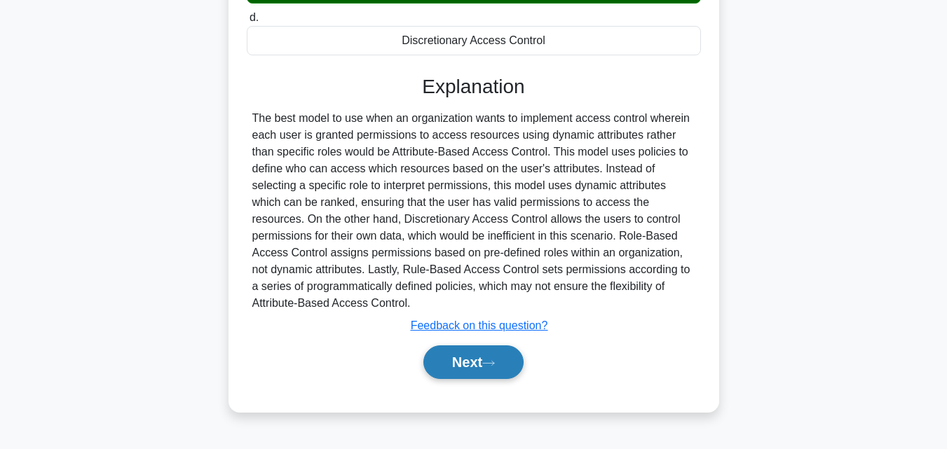
click at [485, 370] on button "Next" at bounding box center [473, 363] width 100 height 34
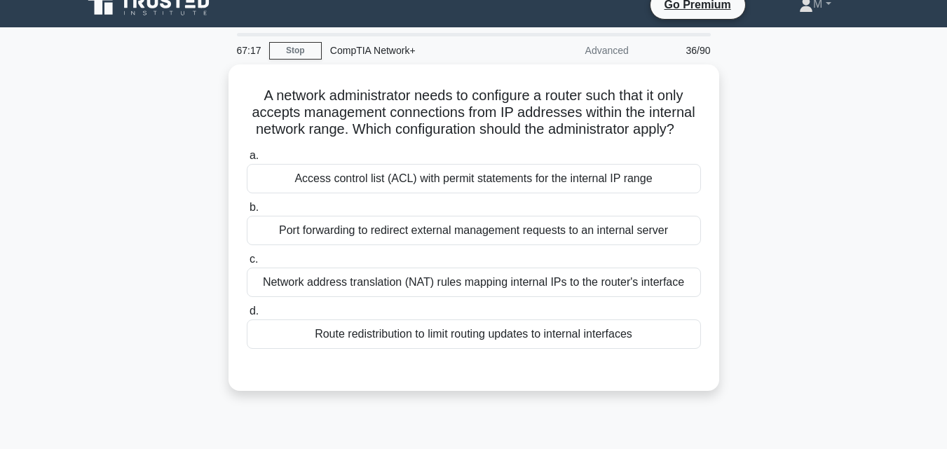
scroll to position [0, 0]
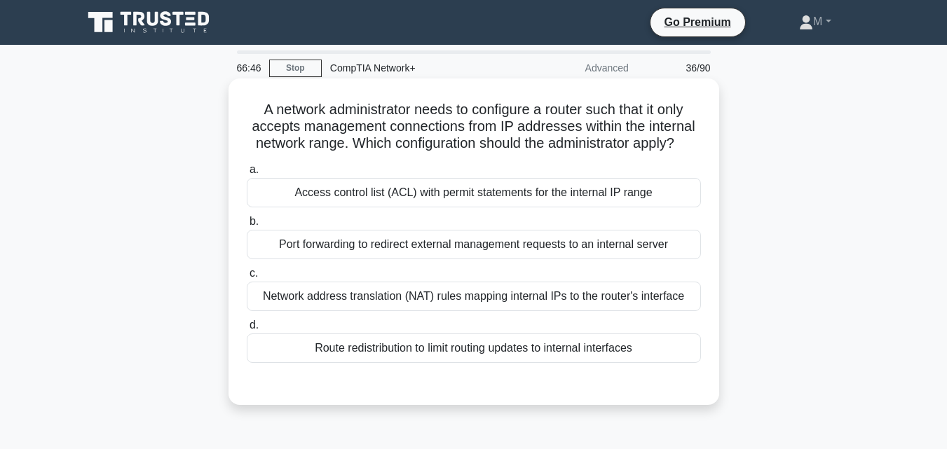
click at [410, 196] on div "Access control list (ACL) with permit statements for the internal IP range" at bounding box center [474, 192] width 454 height 29
click at [247, 175] on input "a. Access control list (ACL) with permit statements for the internal IP range" at bounding box center [247, 169] width 0 height 9
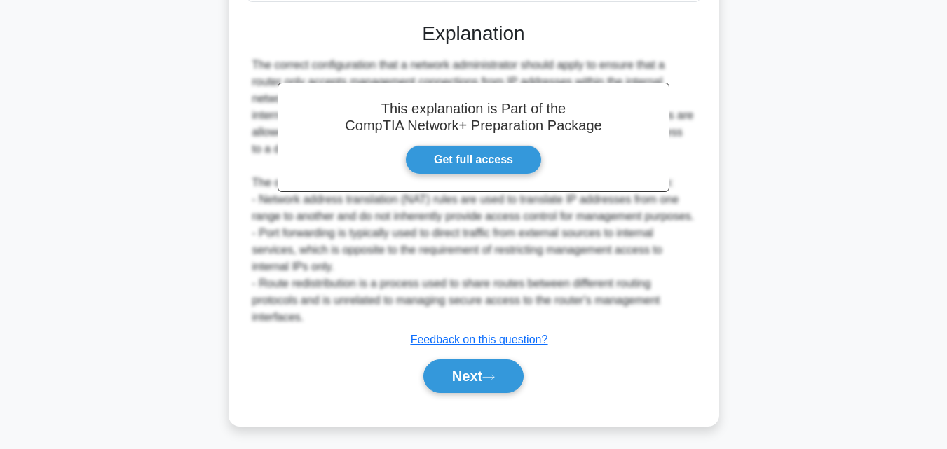
scroll to position [382, 0]
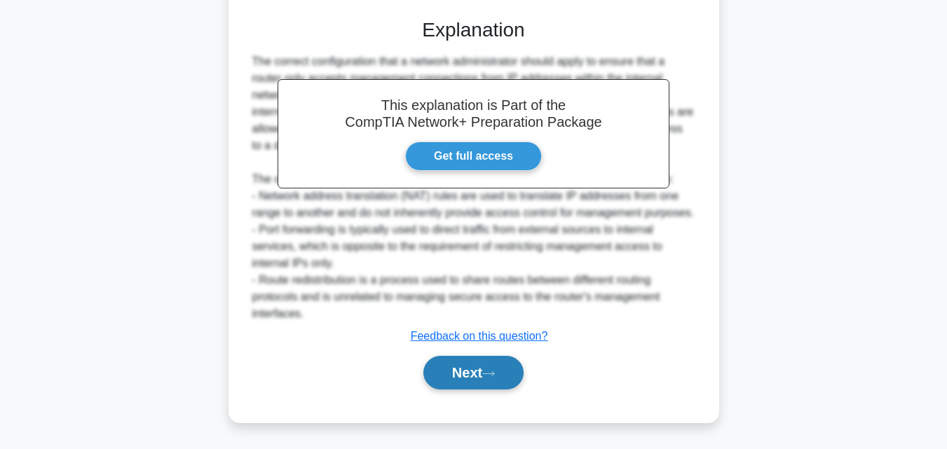
click at [478, 364] on button "Next" at bounding box center [473, 373] width 100 height 34
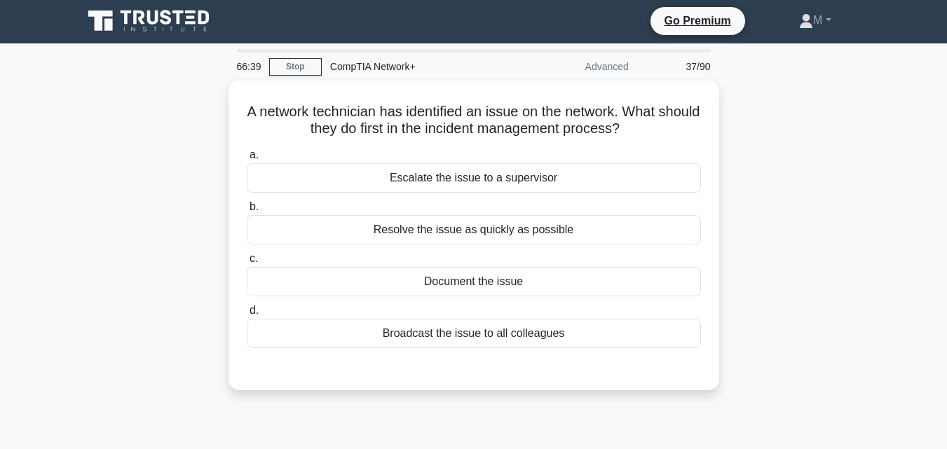
scroll to position [0, 0]
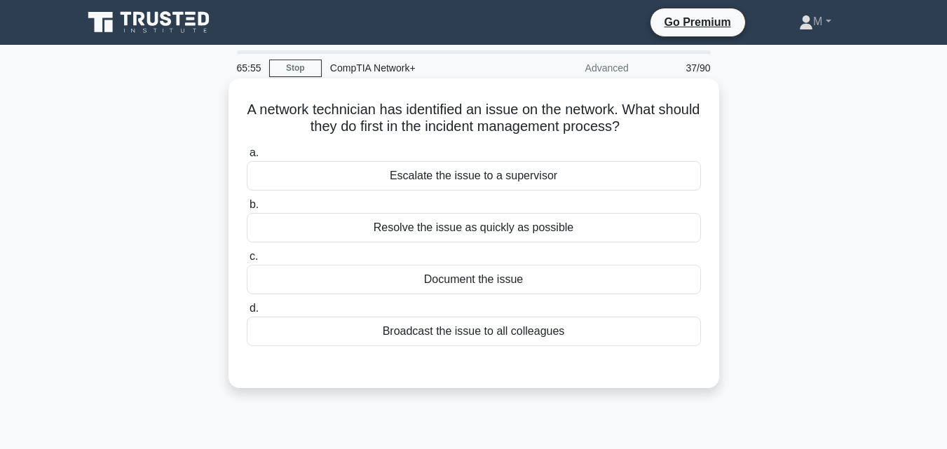
click at [464, 181] on div "Escalate the issue to a supervisor" at bounding box center [474, 175] width 454 height 29
click at [247, 158] on input "a. Escalate the issue to a supervisor" at bounding box center [247, 153] width 0 height 9
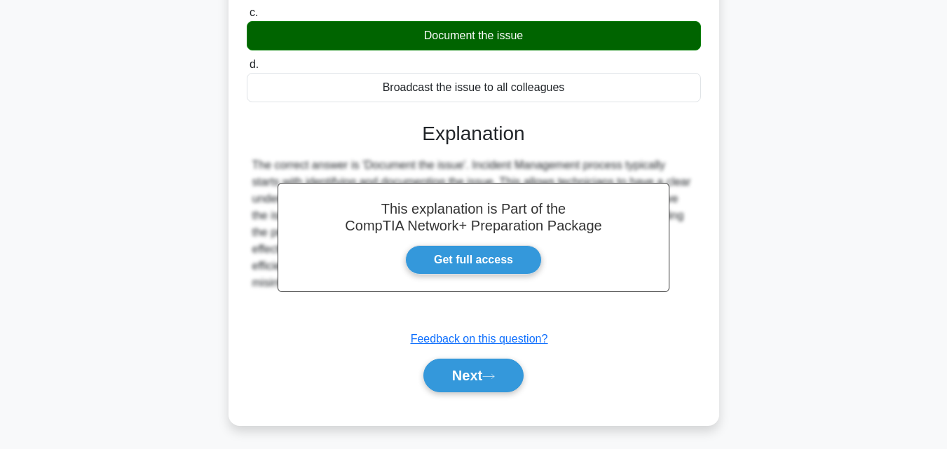
scroll to position [255, 0]
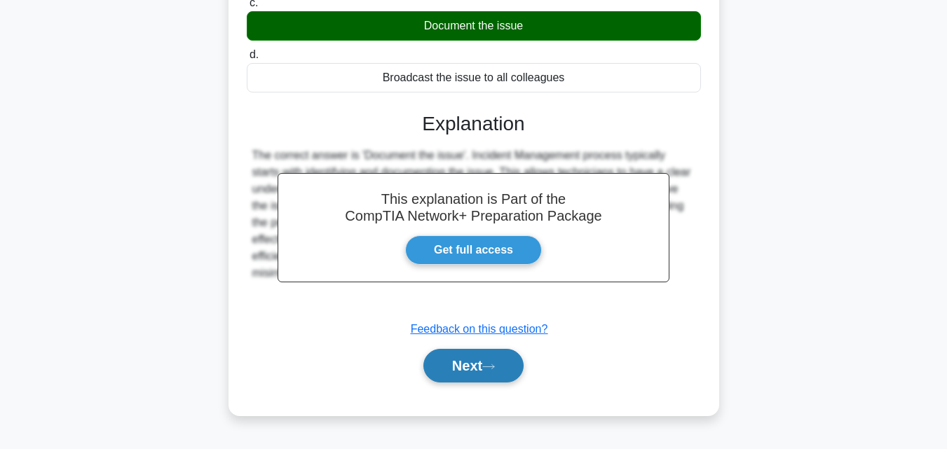
click at [470, 371] on button "Next" at bounding box center [473, 366] width 100 height 34
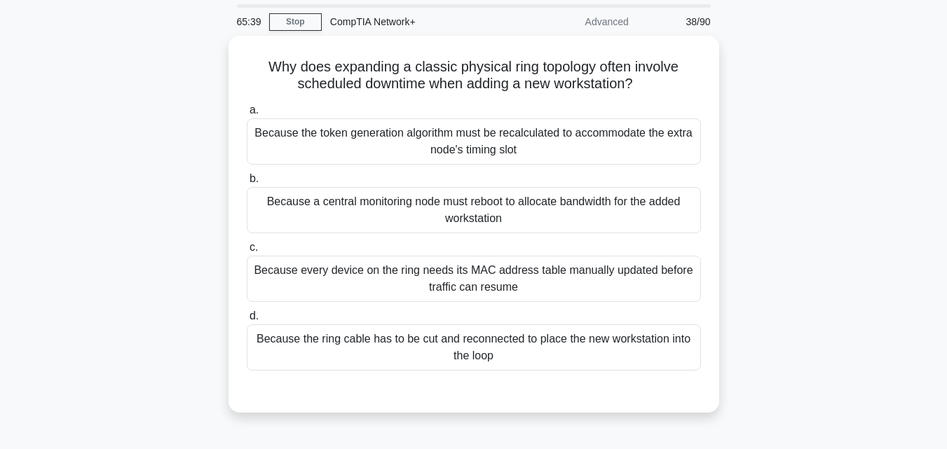
scroll to position [39, 0]
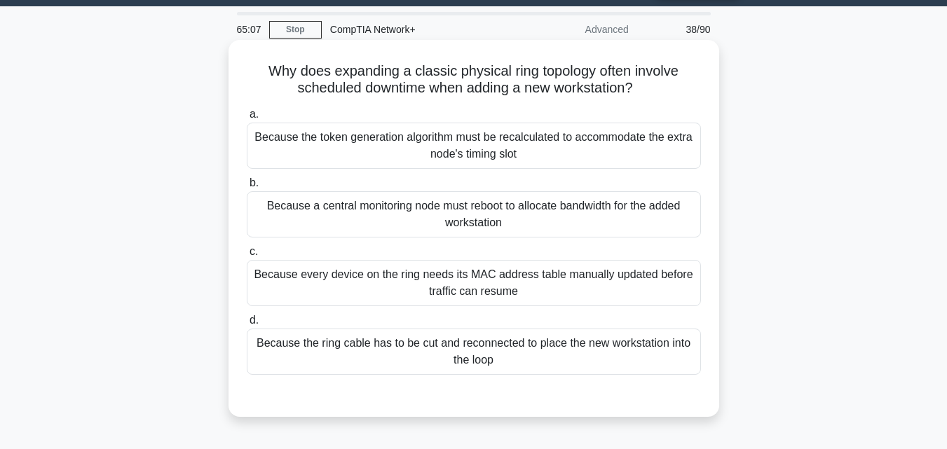
click at [482, 154] on div "Because the token generation algorithm must be recalculated to accommodate the …" at bounding box center [474, 146] width 454 height 46
click at [247, 119] on input "a. Because the token generation algorithm must be recalculated to accommodate t…" at bounding box center [247, 114] width 0 height 9
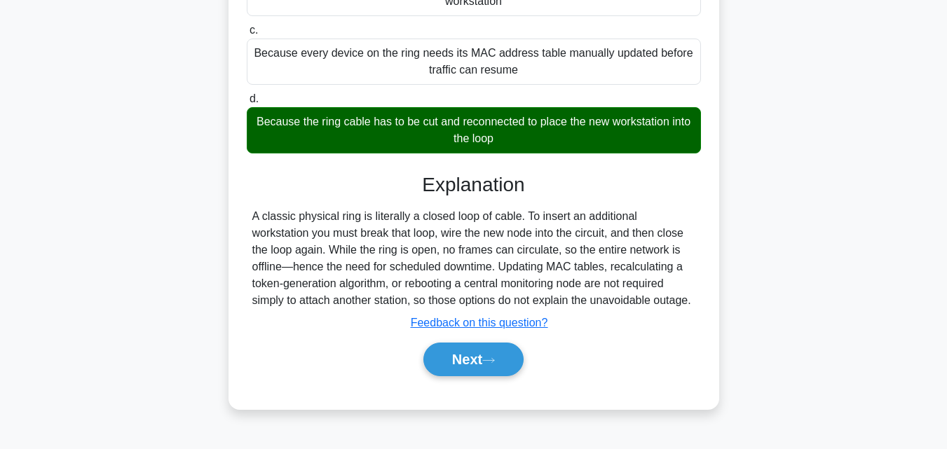
scroll to position [300, 0]
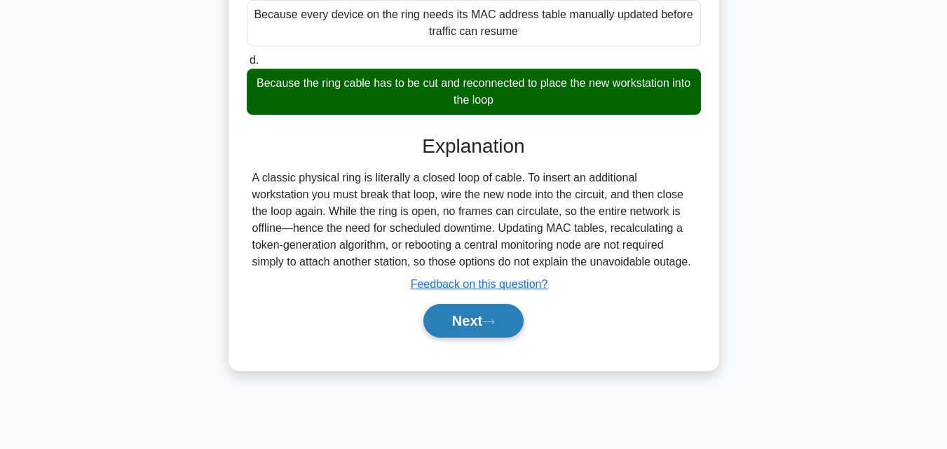
click at [457, 322] on button "Next" at bounding box center [473, 321] width 100 height 34
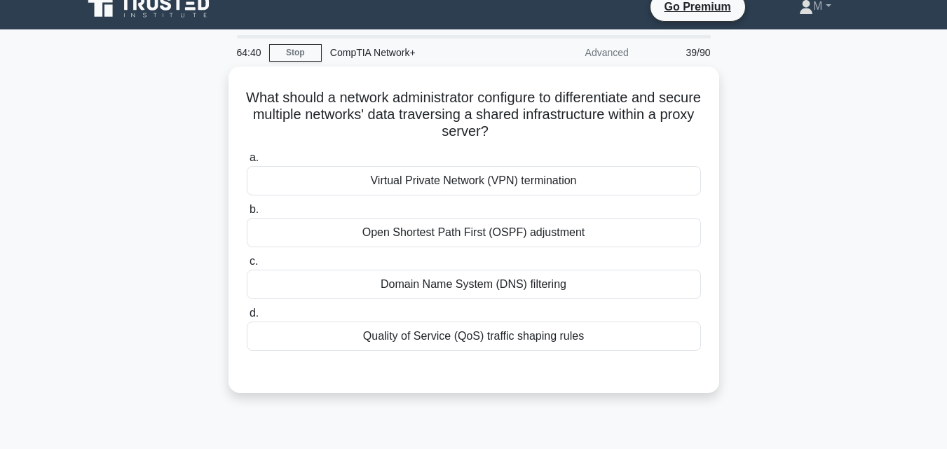
scroll to position [0, 0]
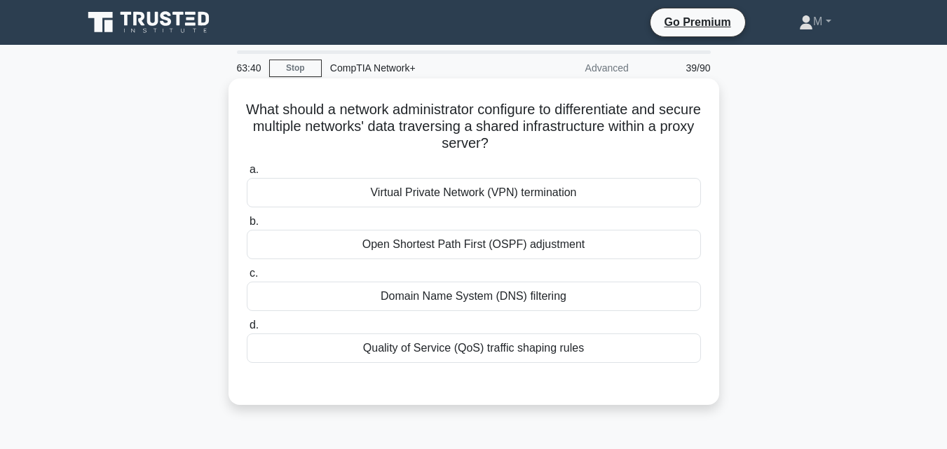
click at [446, 196] on div "Virtual Private Network (VPN) termination" at bounding box center [474, 192] width 454 height 29
click at [247, 175] on input "a. Virtual Private Network (VPN) termination" at bounding box center [247, 169] width 0 height 9
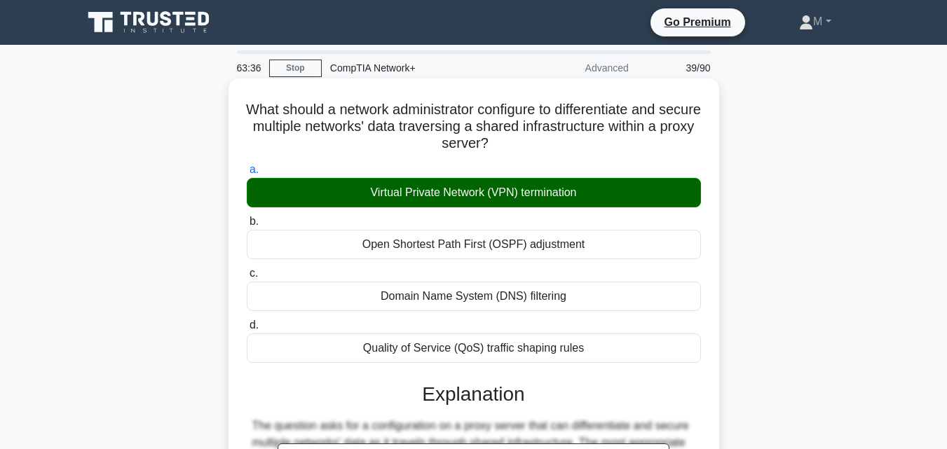
click at [247, 217] on input "b. Open Shortest Path First (OSPF) adjustment" at bounding box center [247, 221] width 0 height 9
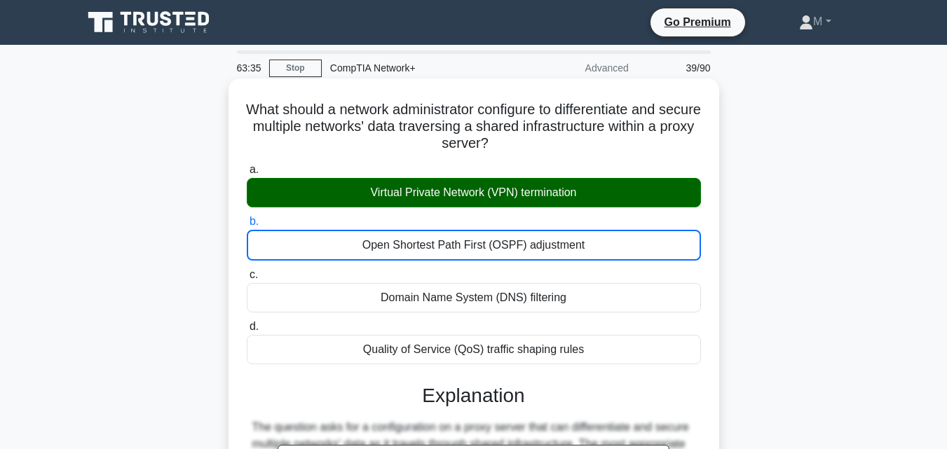
click at [247, 271] on input "c. Domain Name System (DNS) filtering" at bounding box center [247, 275] width 0 height 9
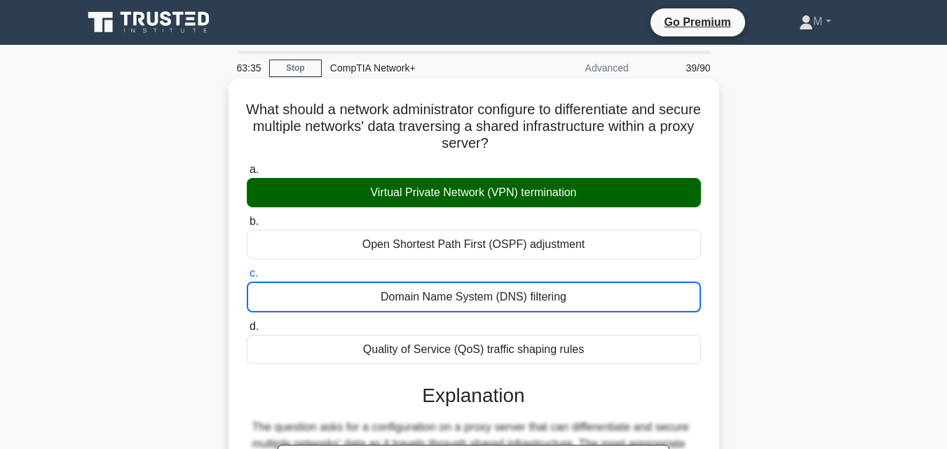
click at [247, 322] on input "d. Quality of Service (QoS) traffic shaping rules" at bounding box center [247, 326] width 0 height 9
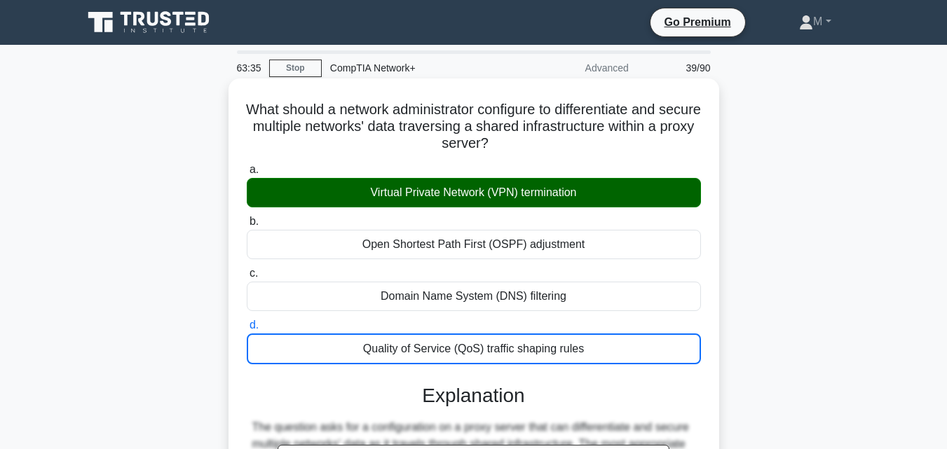
click at [247, 165] on input "a. Virtual Private Network (VPN) termination" at bounding box center [247, 169] width 0 height 9
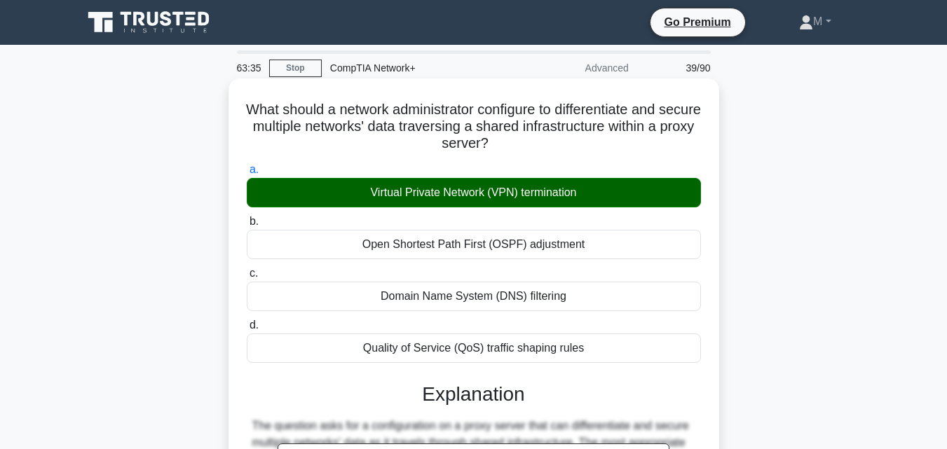
click at [247, 217] on input "b. Open Shortest Path First (OSPF) adjustment" at bounding box center [247, 221] width 0 height 9
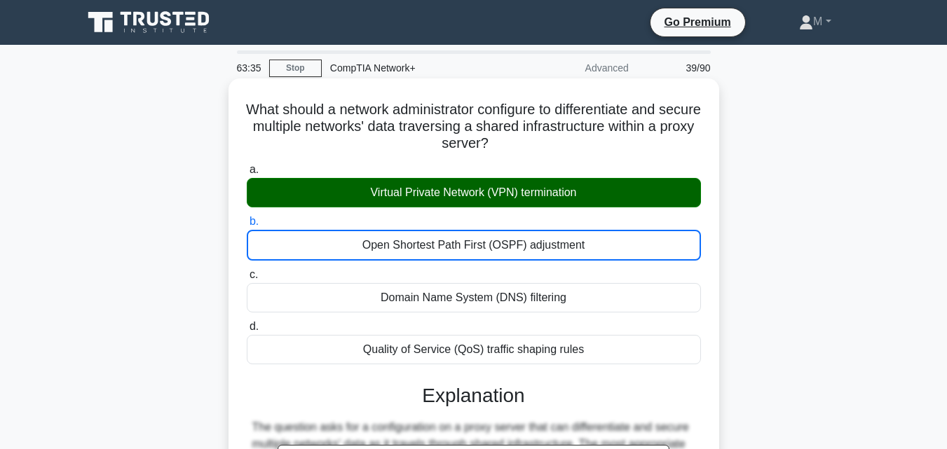
click at [247, 271] on input "c. Domain Name System (DNS) filtering" at bounding box center [247, 275] width 0 height 9
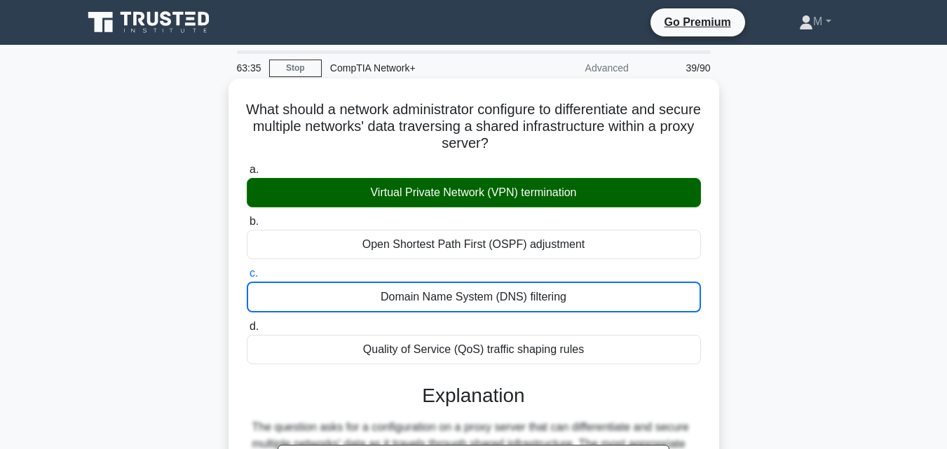
click at [247, 322] on input "d. Quality of Service (QoS) traffic shaping rules" at bounding box center [247, 326] width 0 height 9
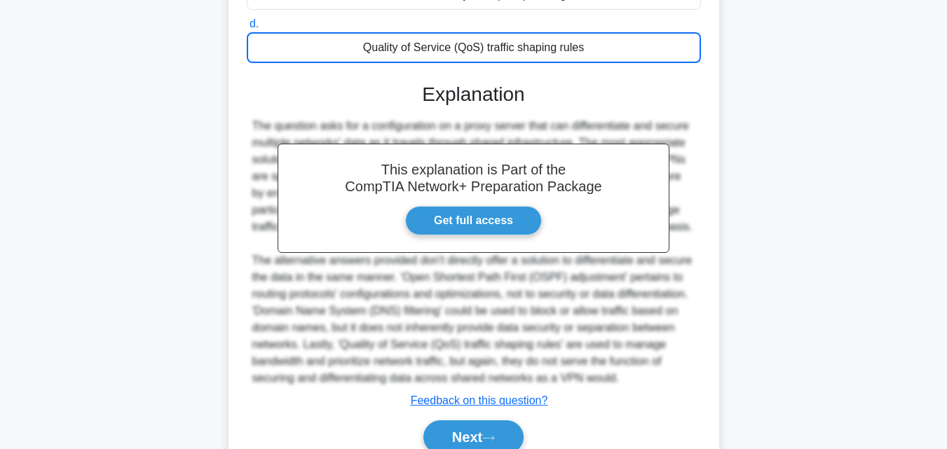
scroll to position [352, 0]
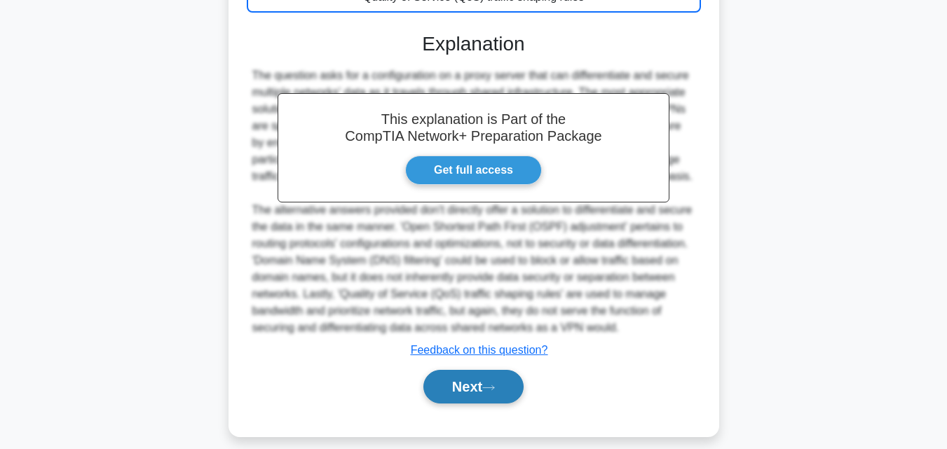
click at [467, 384] on button "Next" at bounding box center [473, 387] width 100 height 34
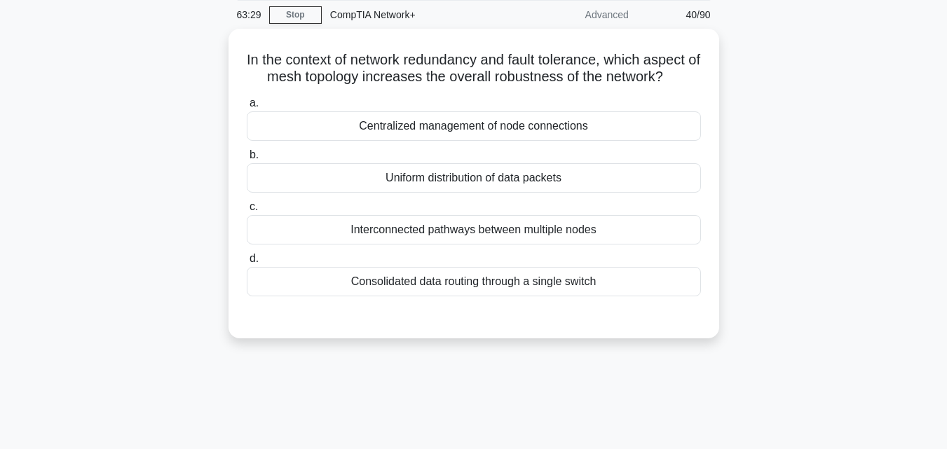
scroll to position [0, 0]
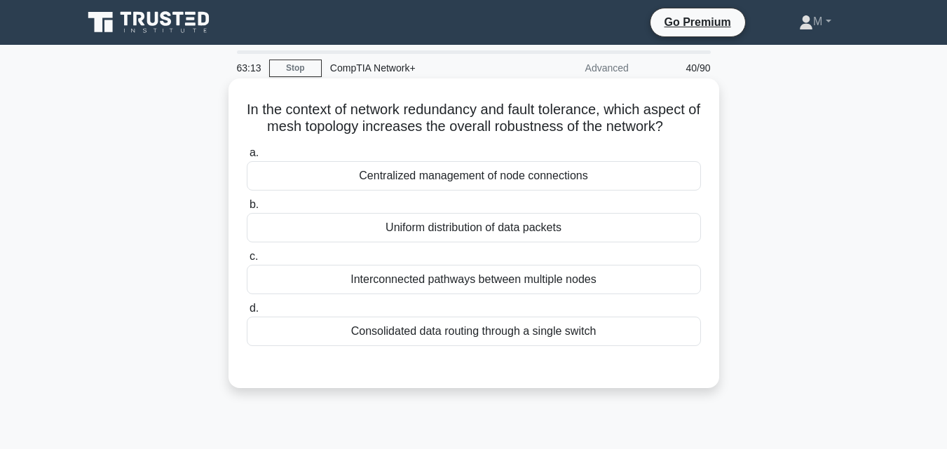
click at [508, 282] on div "Interconnected pathways between multiple nodes" at bounding box center [474, 279] width 454 height 29
click at [247, 261] on input "c. Interconnected pathways between multiple nodes" at bounding box center [247, 256] width 0 height 9
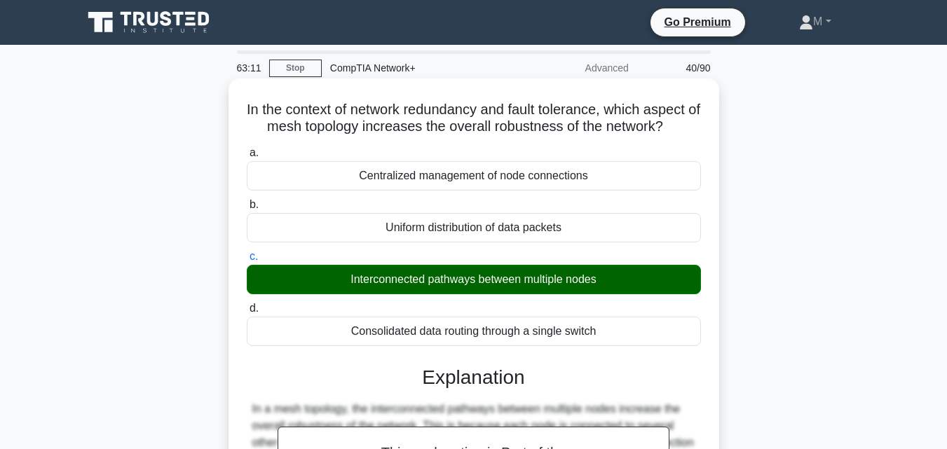
click at [247, 304] on input "d. Consolidated data routing through a single switch" at bounding box center [247, 308] width 0 height 9
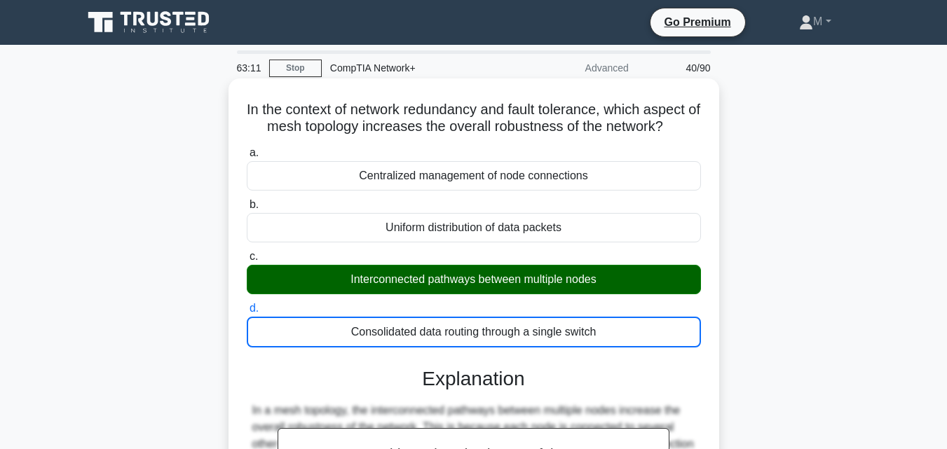
click at [247, 149] on input "a. Centralized management of node connections" at bounding box center [247, 153] width 0 height 9
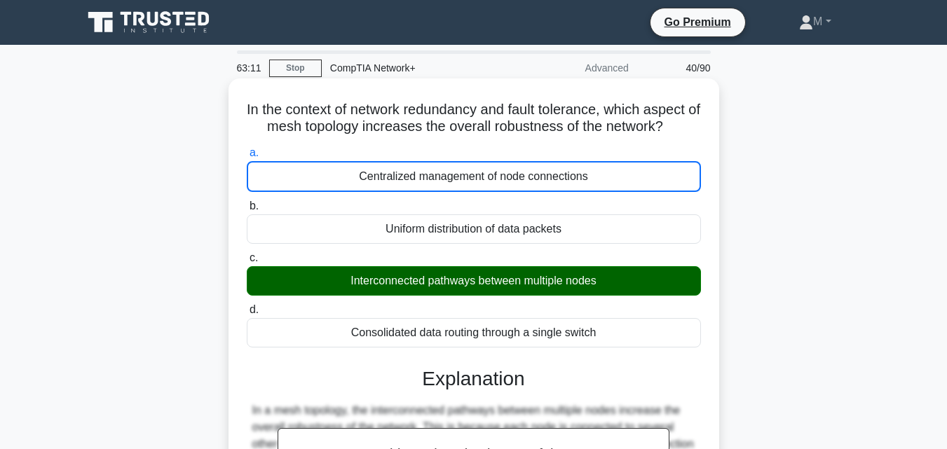
click at [247, 202] on input "b. Uniform distribution of data packets" at bounding box center [247, 206] width 0 height 9
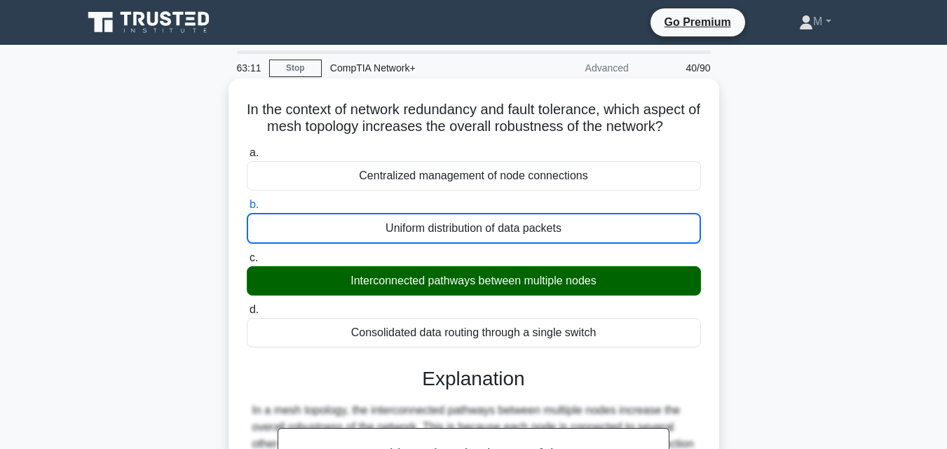
click at [247, 254] on input "c. Interconnected pathways between multiple nodes" at bounding box center [247, 258] width 0 height 9
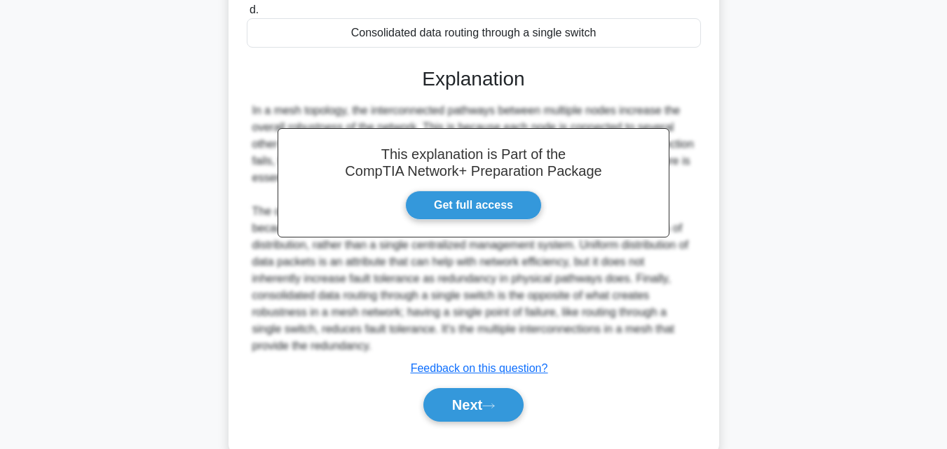
scroll to position [301, 0]
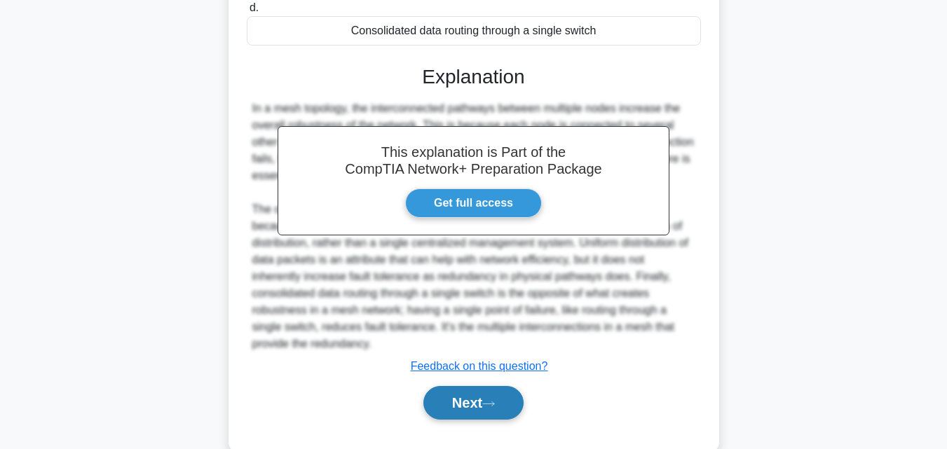
click at [476, 407] on button "Next" at bounding box center [473, 403] width 100 height 34
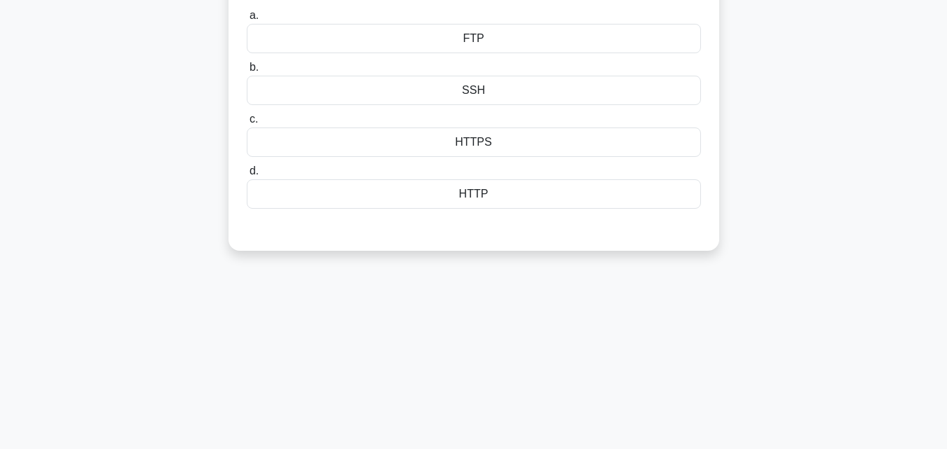
scroll to position [0, 0]
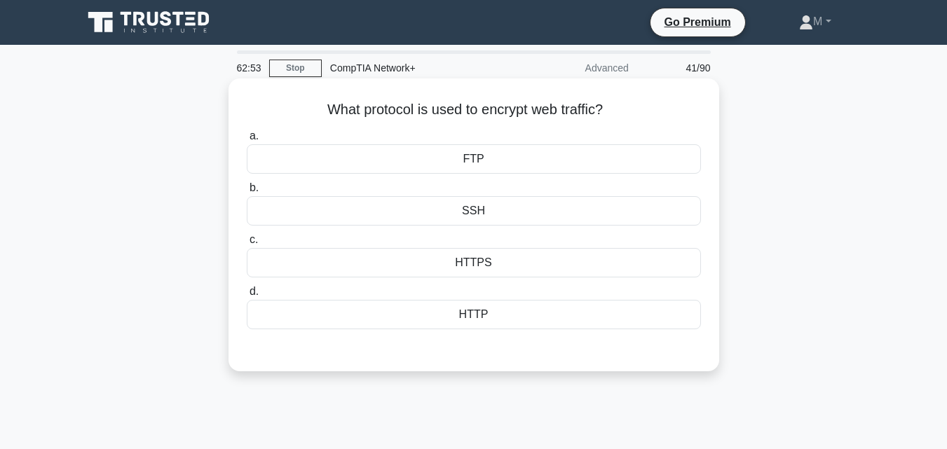
click at [488, 260] on div "HTTPS" at bounding box center [474, 262] width 454 height 29
click at [247, 245] on input "c. HTTPS" at bounding box center [247, 239] width 0 height 9
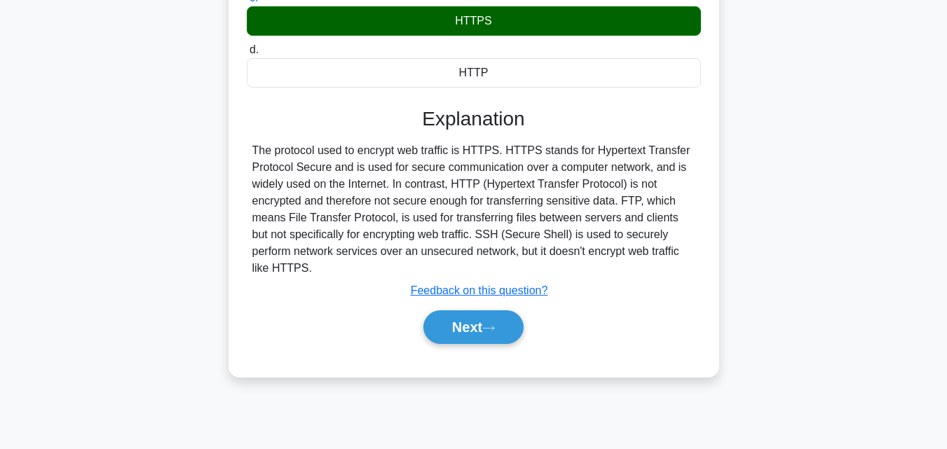
scroll to position [247, 0]
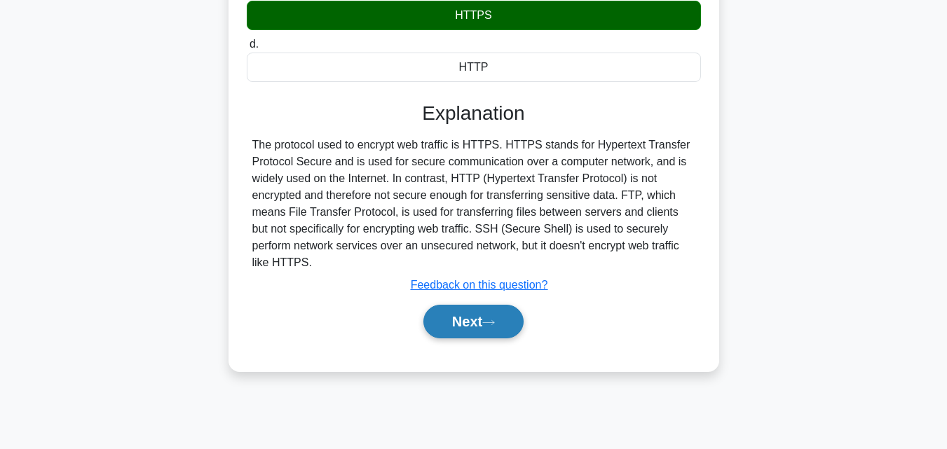
click at [456, 326] on button "Next" at bounding box center [473, 322] width 100 height 34
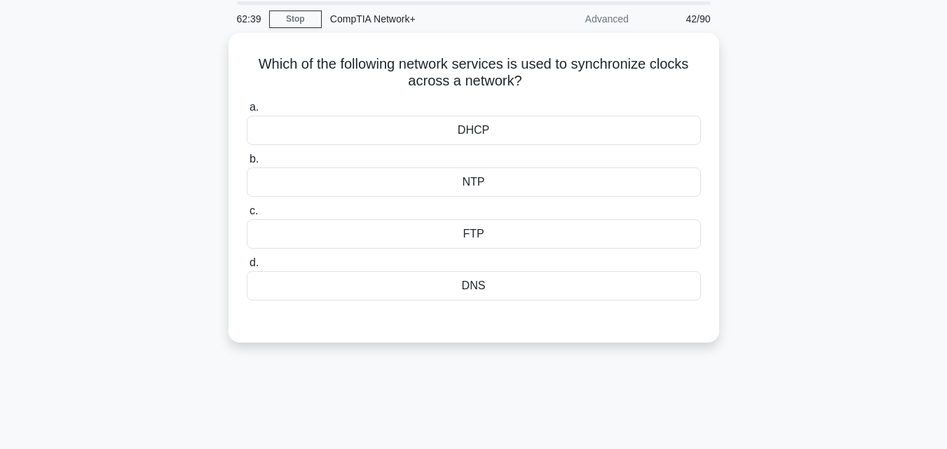
scroll to position [0, 0]
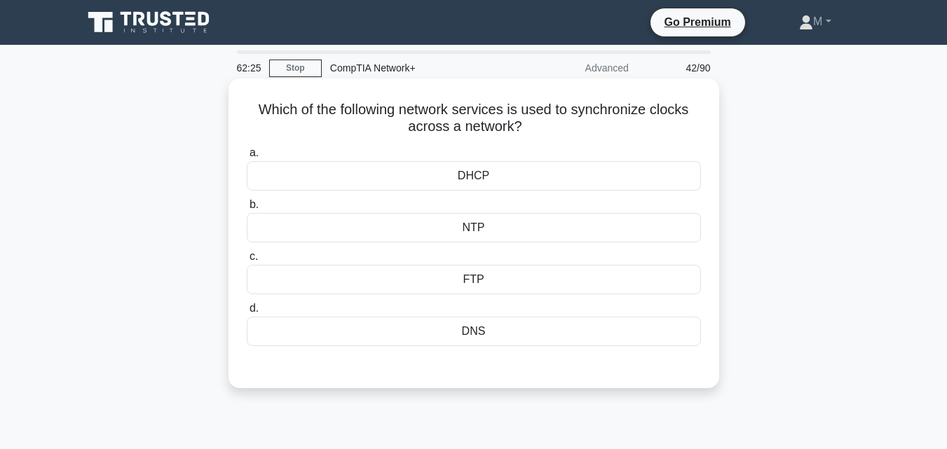
click at [479, 231] on div "NTP" at bounding box center [474, 227] width 454 height 29
click at [247, 210] on input "b. NTP" at bounding box center [247, 204] width 0 height 9
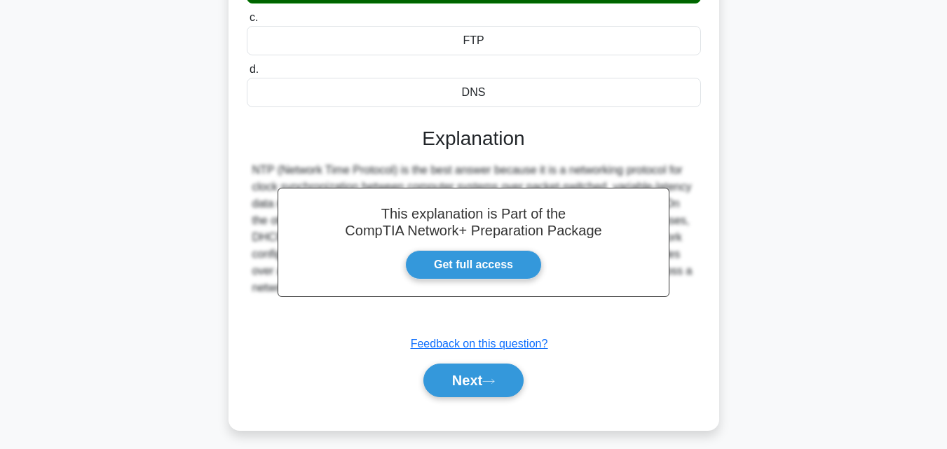
scroll to position [308, 0]
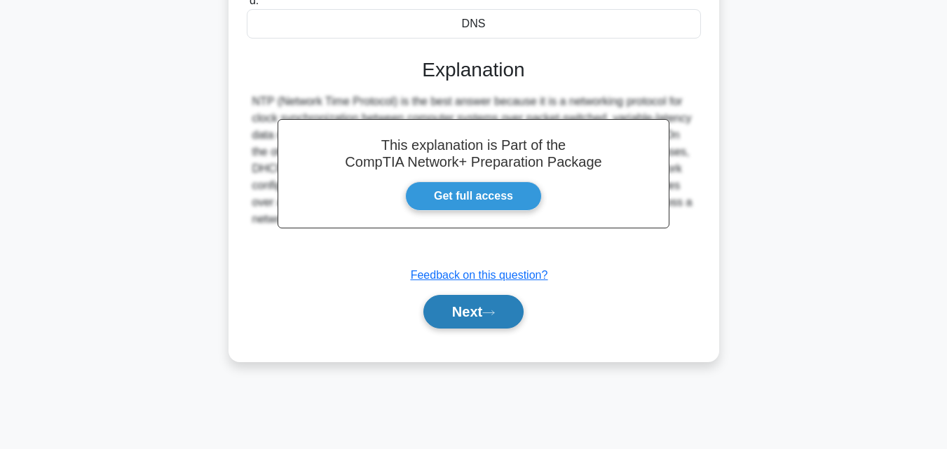
click at [486, 308] on button "Next" at bounding box center [473, 312] width 100 height 34
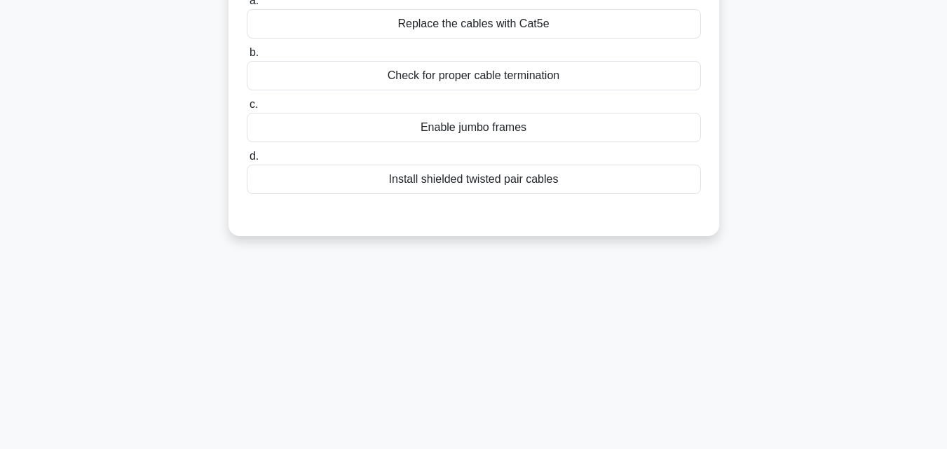
scroll to position [0, 0]
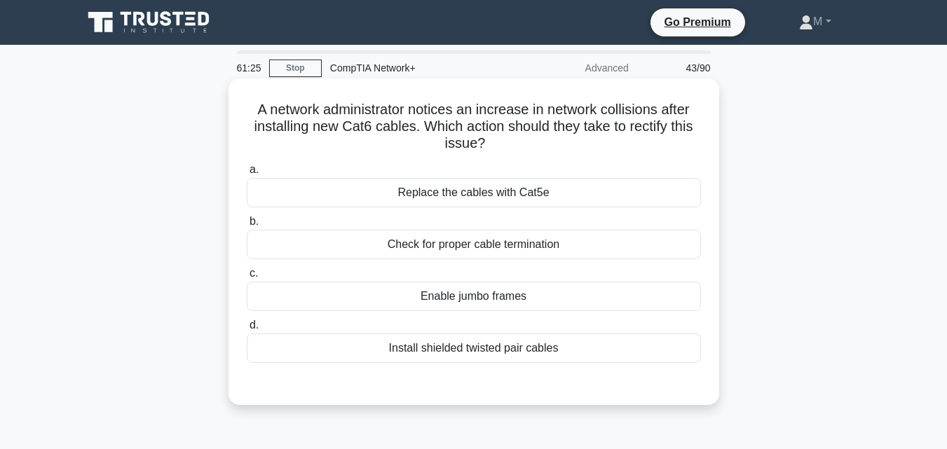
click at [472, 352] on div "Install shielded twisted pair cables" at bounding box center [474, 348] width 454 height 29
click at [247, 330] on input "d. Install shielded twisted pair cables" at bounding box center [247, 325] width 0 height 9
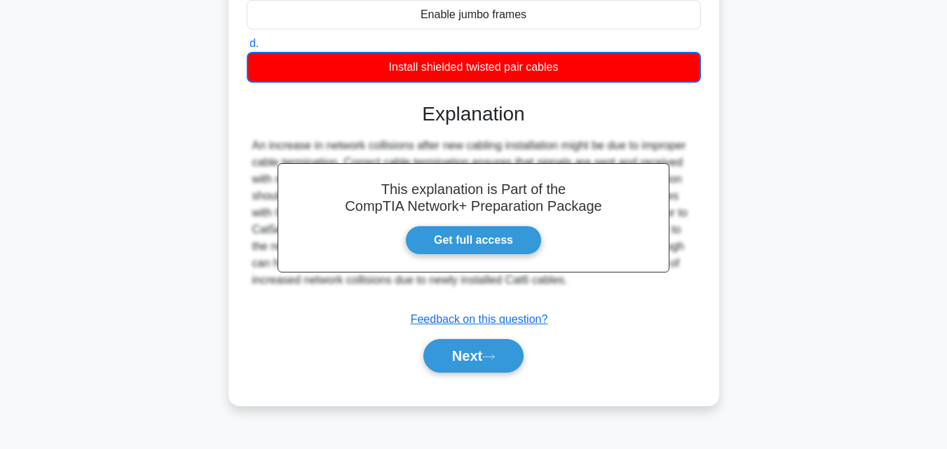
scroll to position [289, 0]
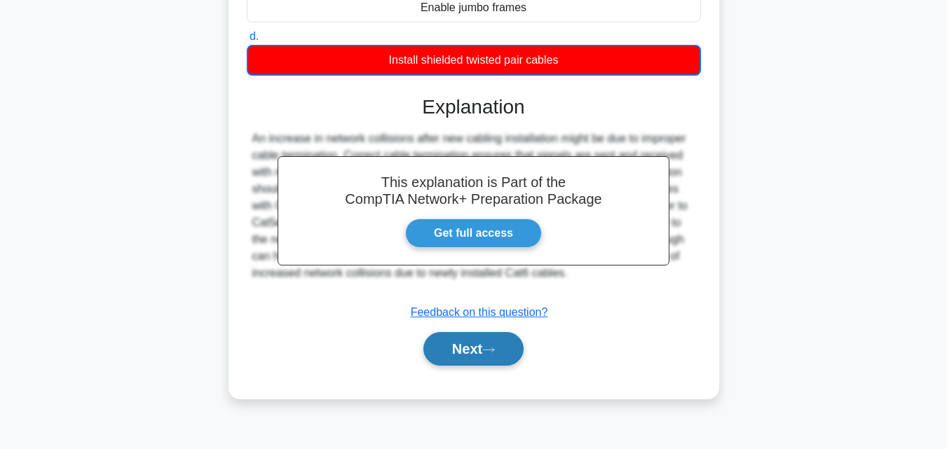
click at [461, 355] on button "Next" at bounding box center [473, 349] width 100 height 34
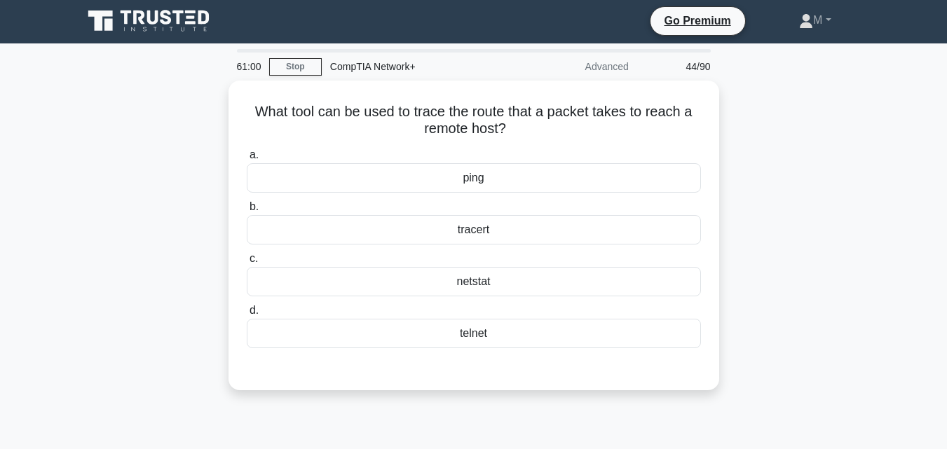
scroll to position [0, 0]
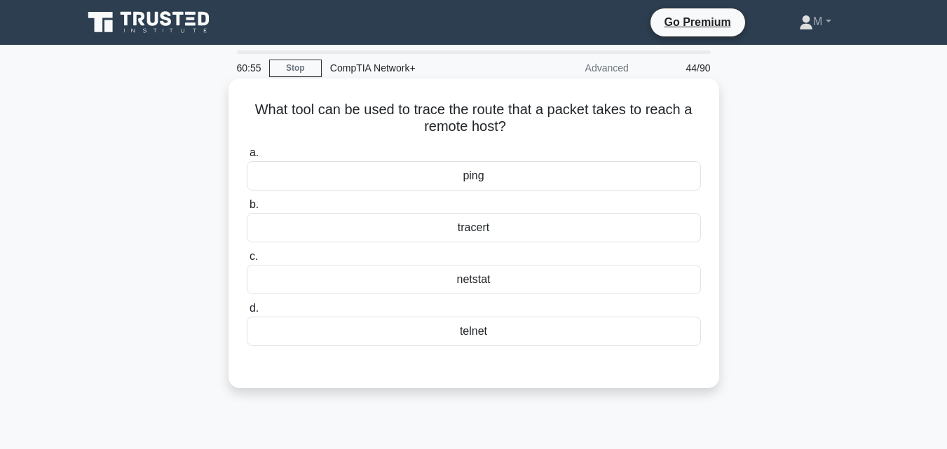
click at [490, 235] on div "tracert" at bounding box center [474, 227] width 454 height 29
click at [247, 210] on input "b. tracert" at bounding box center [247, 204] width 0 height 9
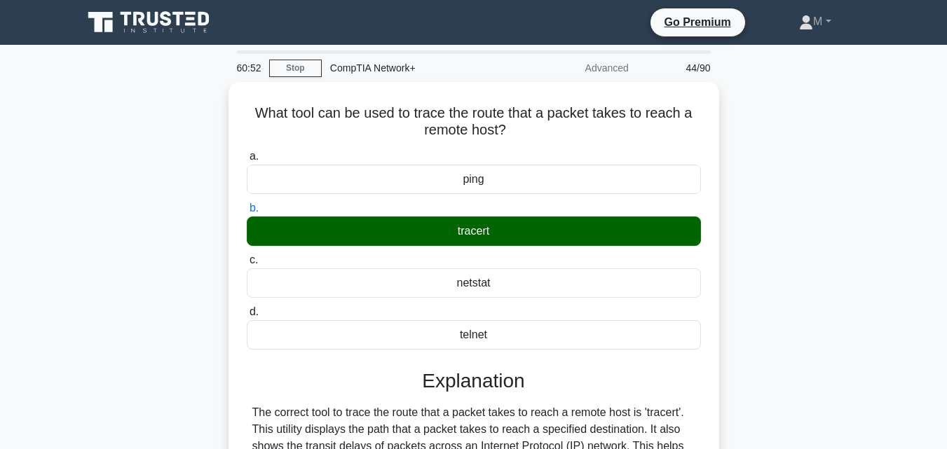
scroll to position [308, 0]
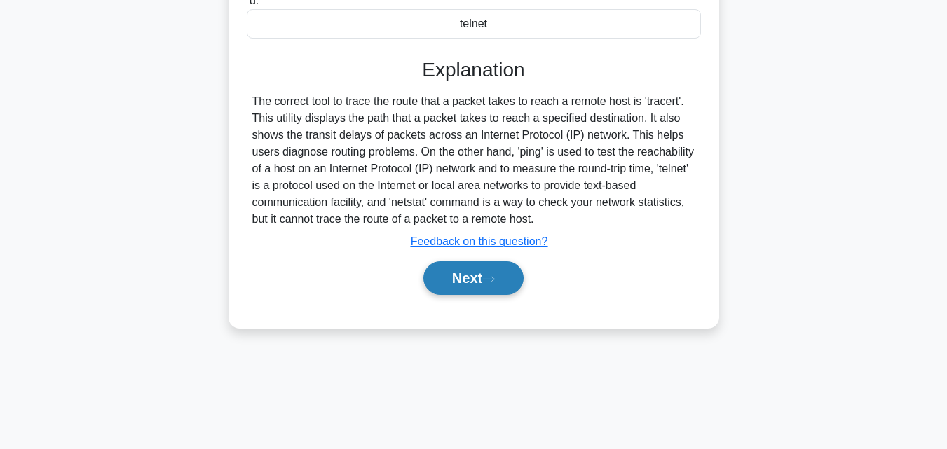
click at [456, 282] on button "Next" at bounding box center [473, 278] width 100 height 34
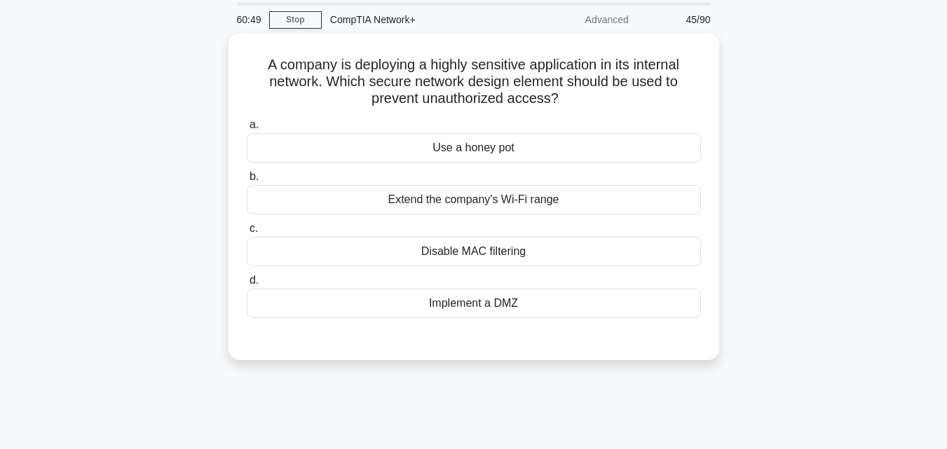
scroll to position [0, 0]
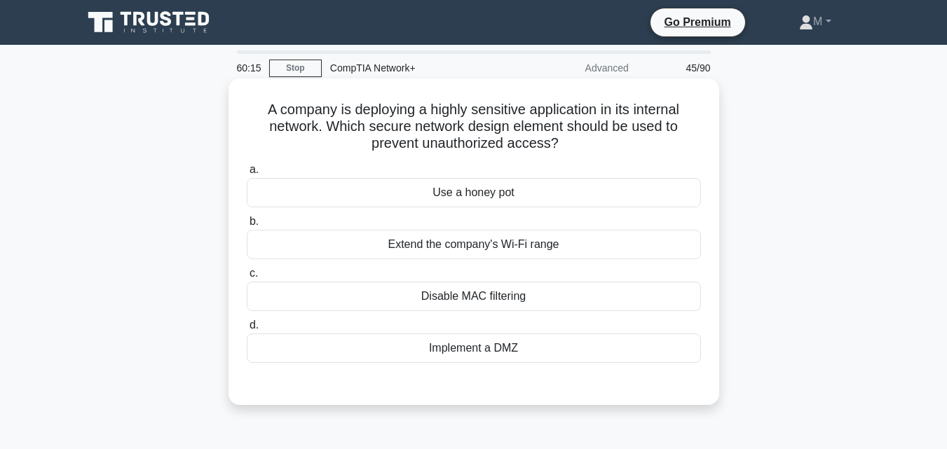
click at [490, 301] on div "Disable MAC filtering" at bounding box center [474, 296] width 454 height 29
click at [247, 278] on input "c. Disable MAC filtering" at bounding box center [247, 273] width 0 height 9
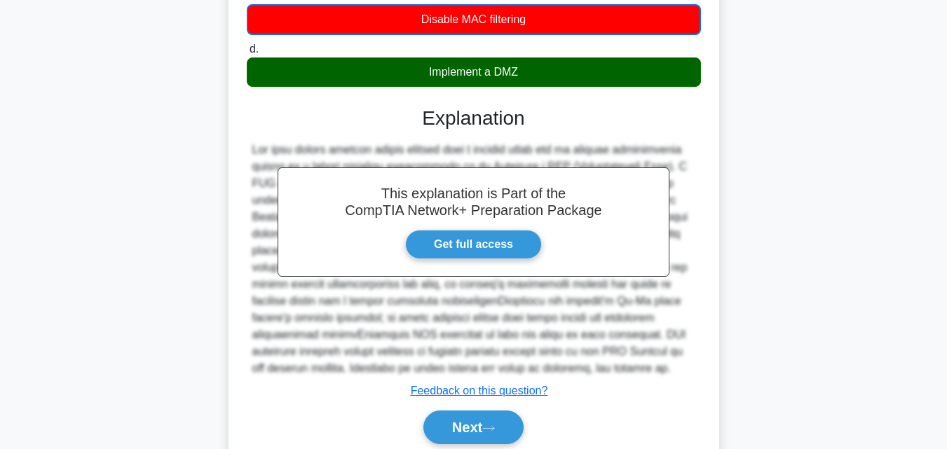
scroll to position [307, 0]
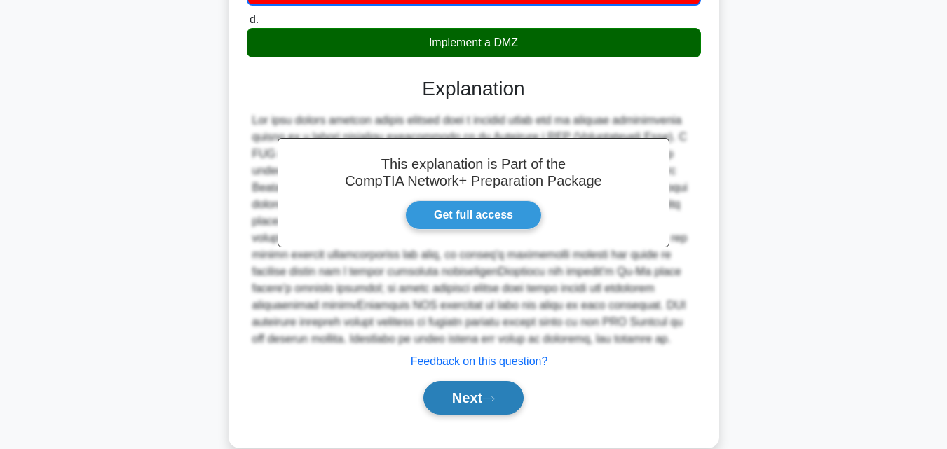
click at [439, 402] on button "Next" at bounding box center [473, 398] width 100 height 34
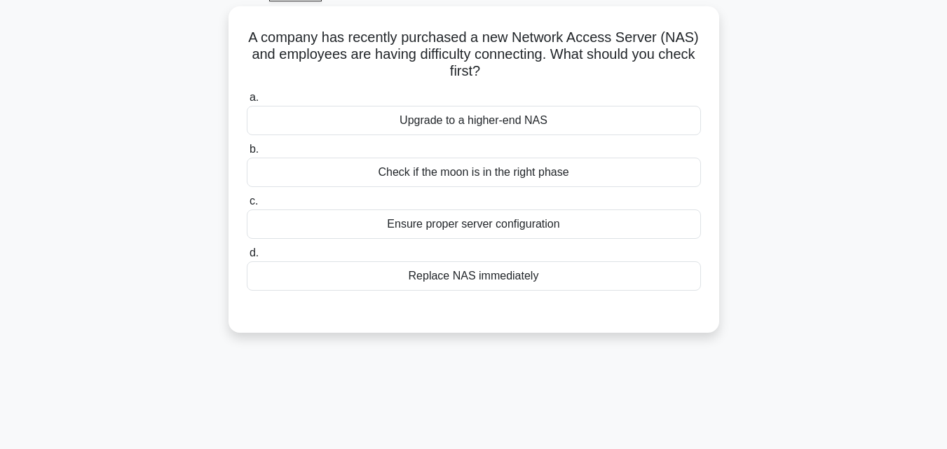
scroll to position [69, 0]
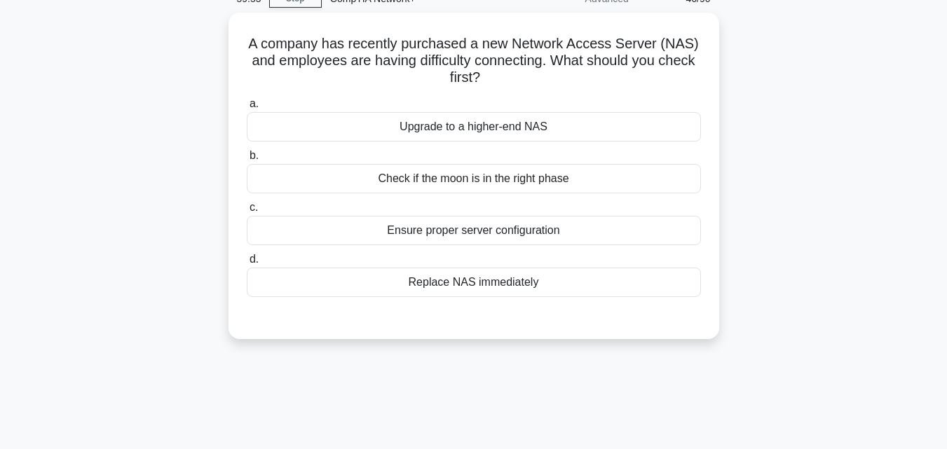
click at [946, 63] on main "59:55 Stop CompTIA Network+ Advanced 46/90 A company has recently purchased a n…" at bounding box center [473, 331] width 947 height 712
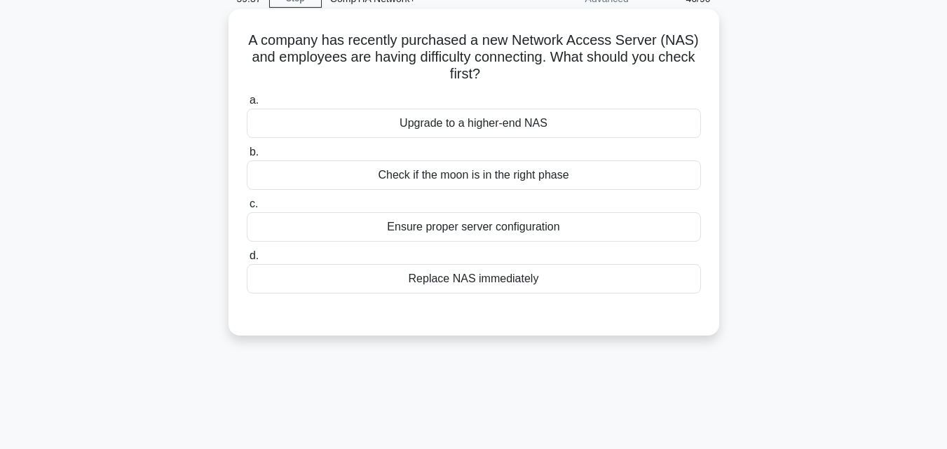
click at [499, 231] on div "Ensure proper server configuration" at bounding box center [474, 226] width 454 height 29
click at [247, 209] on input "c. Ensure proper server configuration" at bounding box center [247, 204] width 0 height 9
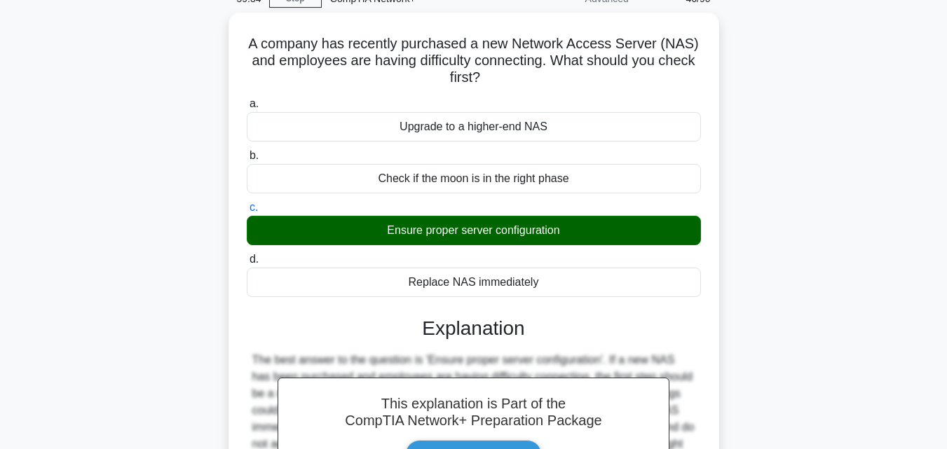
scroll to position [308, 0]
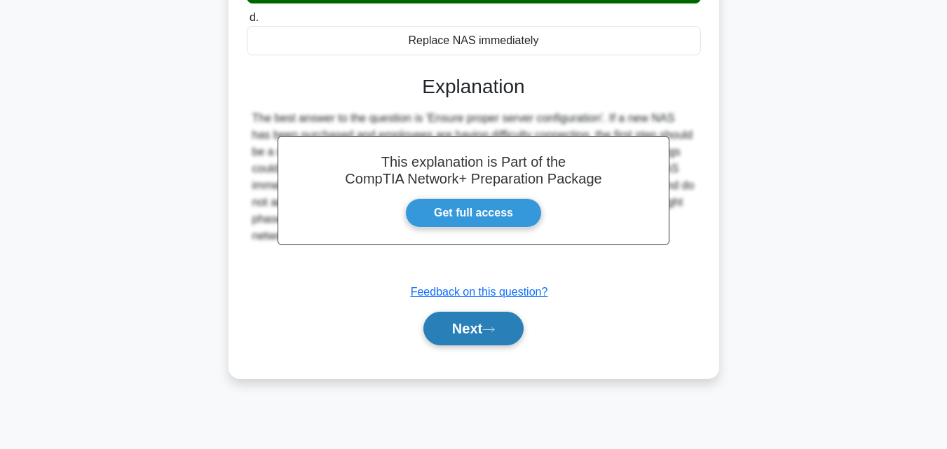
click at [451, 336] on button "Next" at bounding box center [473, 329] width 100 height 34
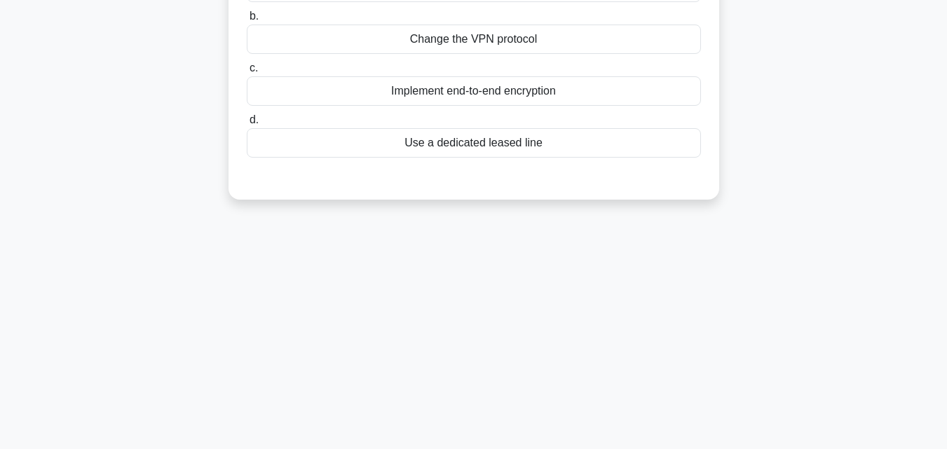
scroll to position [0, 0]
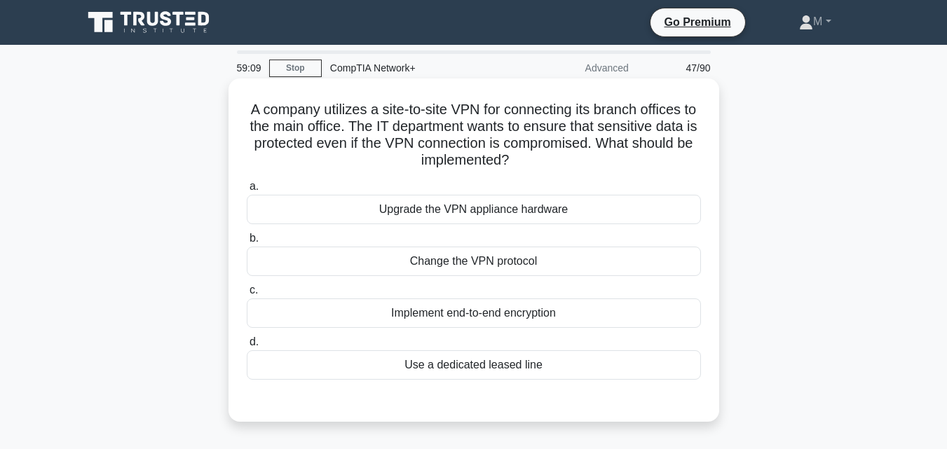
click at [545, 310] on div "Implement end-to-end encryption" at bounding box center [474, 313] width 454 height 29
click at [247, 295] on input "c. Implement end-to-end encryption" at bounding box center [247, 290] width 0 height 9
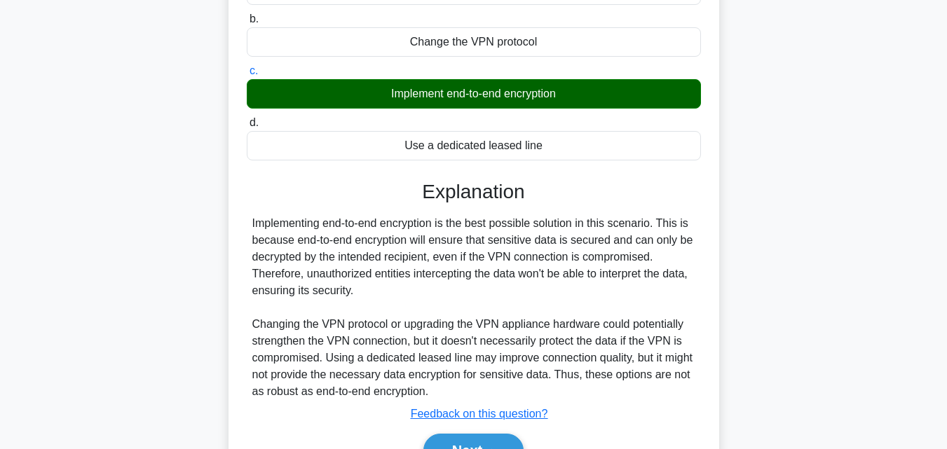
scroll to position [308, 0]
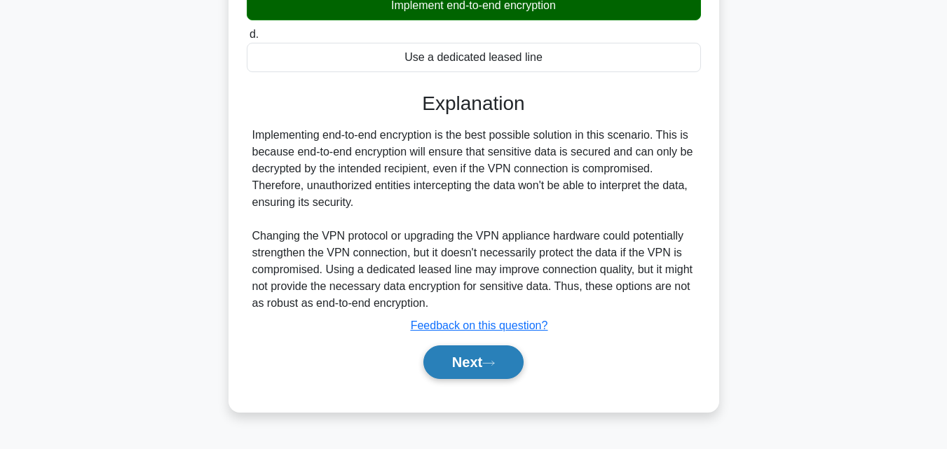
click at [479, 362] on button "Next" at bounding box center [473, 363] width 100 height 34
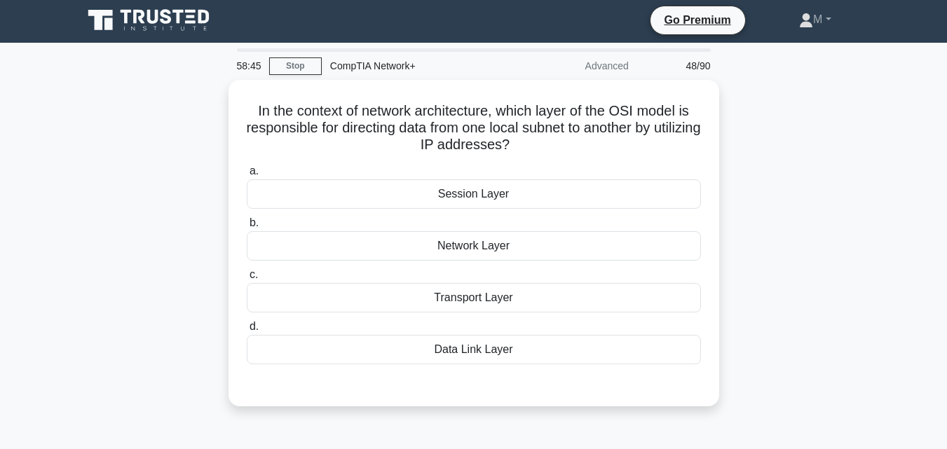
scroll to position [0, 0]
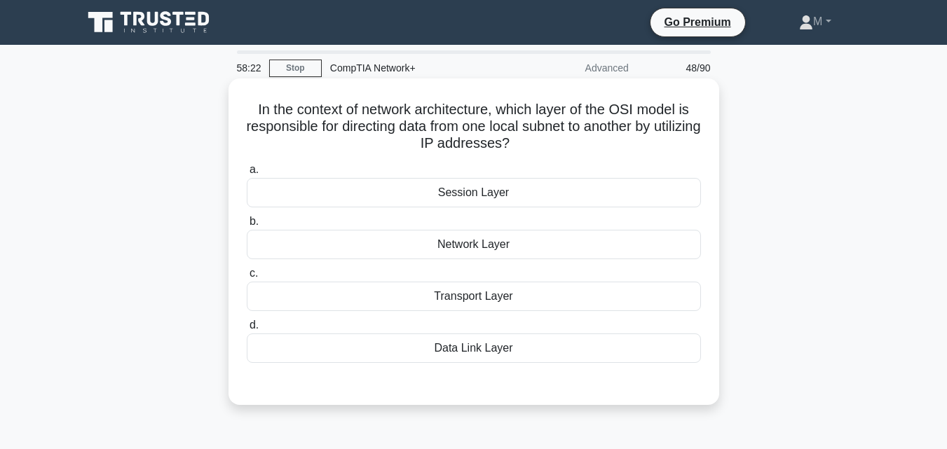
click at [493, 249] on div "Network Layer" at bounding box center [474, 244] width 454 height 29
click at [247, 226] on input "b. Network Layer" at bounding box center [247, 221] width 0 height 9
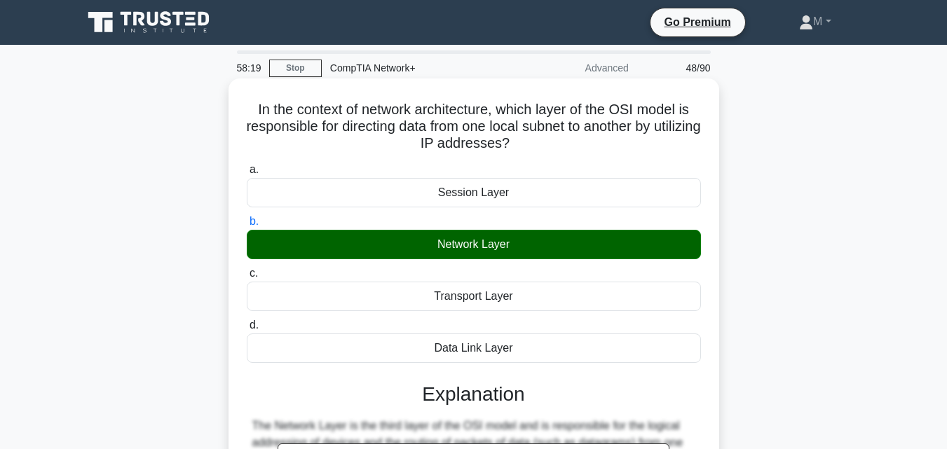
click at [247, 269] on input "c. Transport Layer" at bounding box center [247, 273] width 0 height 9
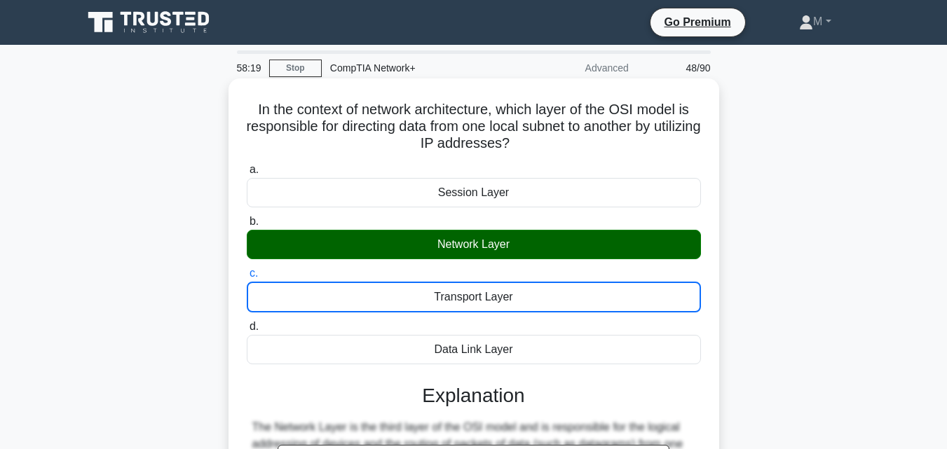
click at [247, 322] on input "d. Data Link Layer" at bounding box center [247, 326] width 0 height 9
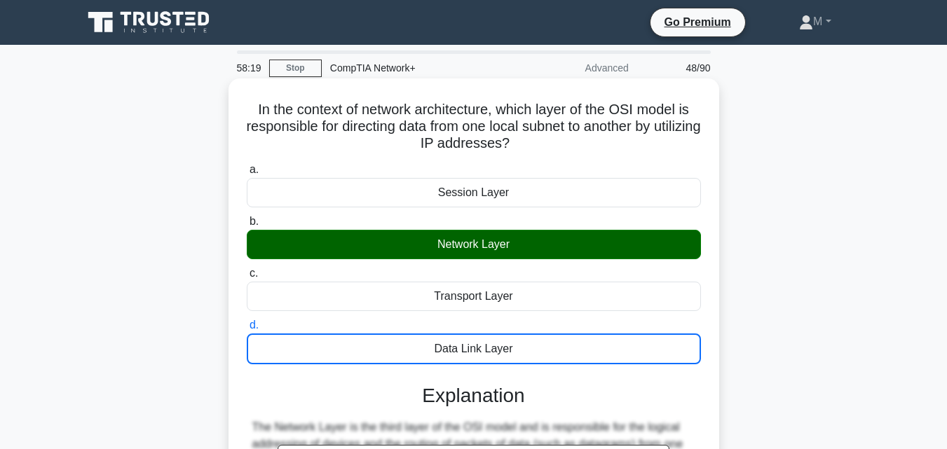
click at [247, 165] on input "a. Session Layer" at bounding box center [247, 169] width 0 height 9
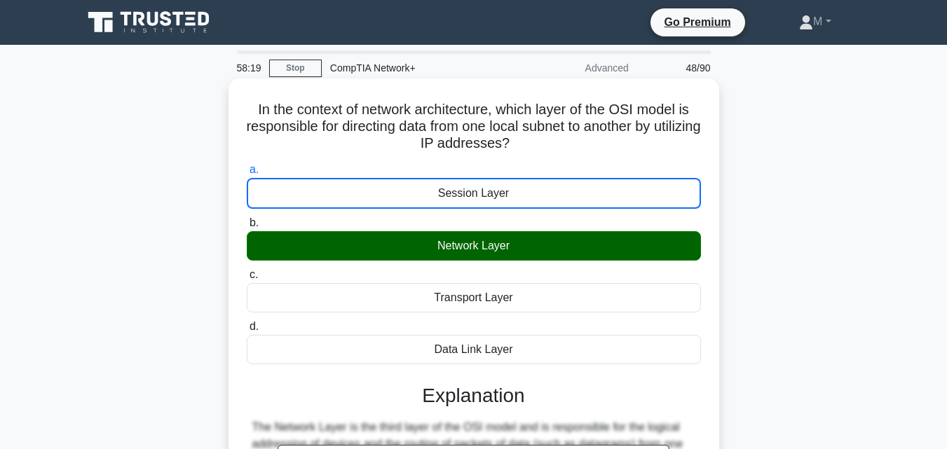
click at [247, 219] on input "b. Network Layer" at bounding box center [247, 223] width 0 height 9
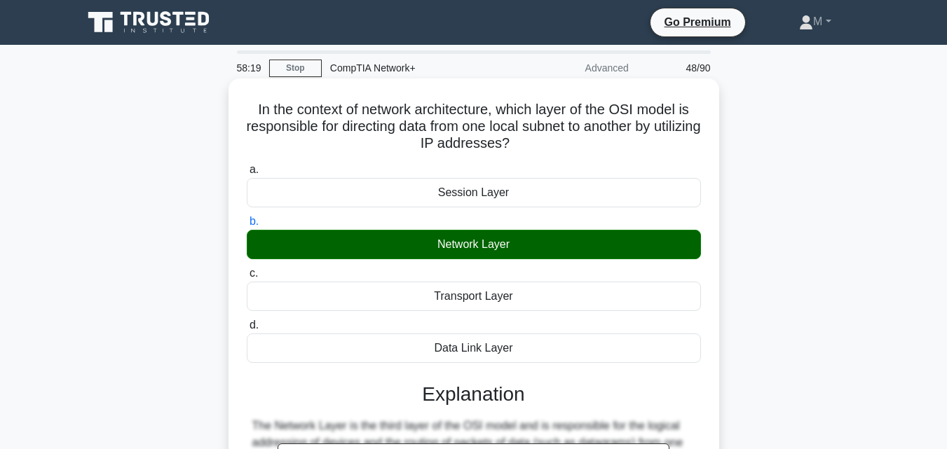
click at [247, 269] on input "c. Transport Layer" at bounding box center [247, 273] width 0 height 9
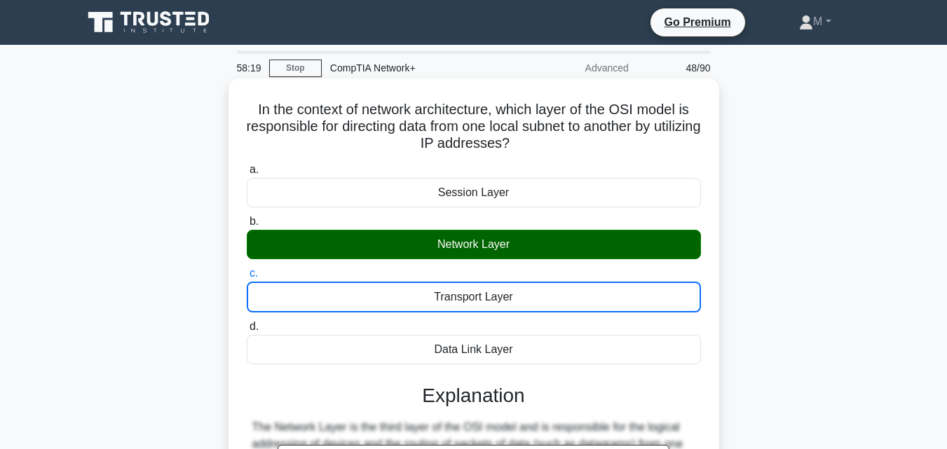
click at [247, 322] on input "d. Data Link Layer" at bounding box center [247, 326] width 0 height 9
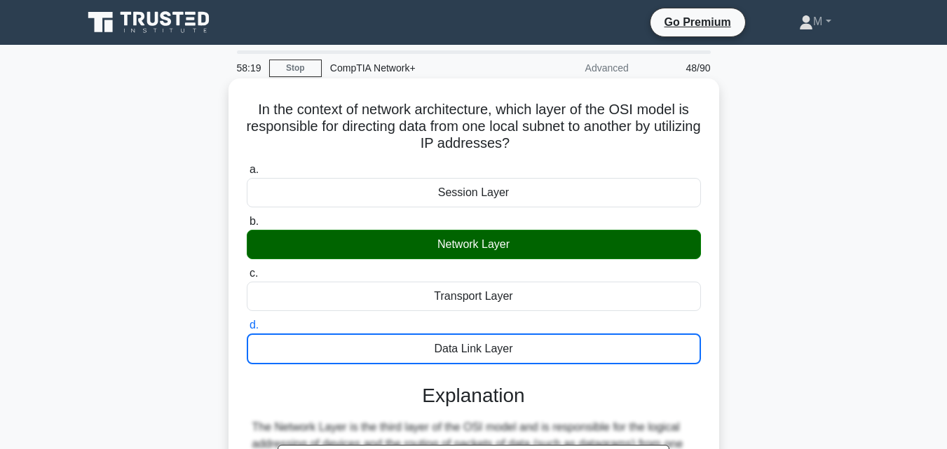
click at [247, 165] on input "a. Session Layer" at bounding box center [247, 169] width 0 height 9
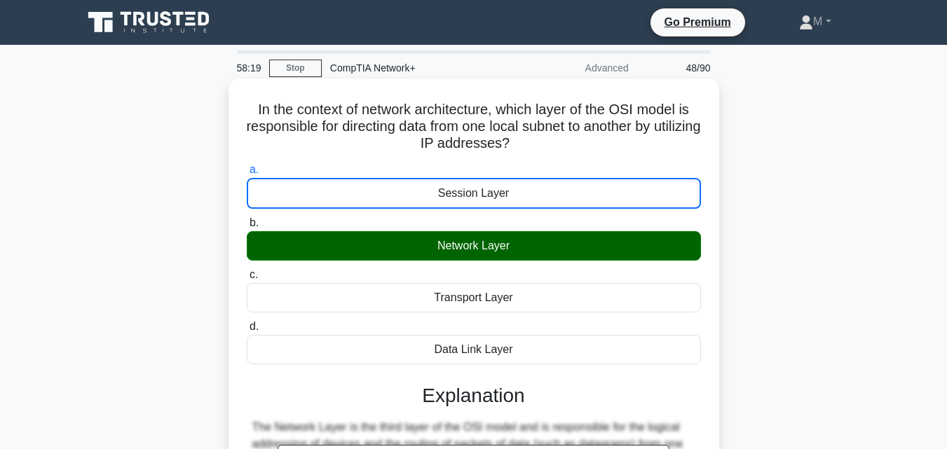
click at [247, 219] on input "b. Network Layer" at bounding box center [247, 223] width 0 height 9
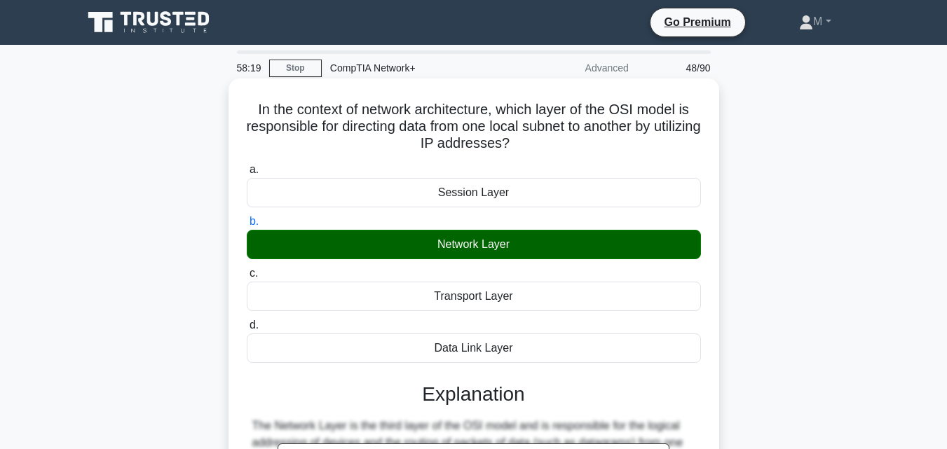
click at [247, 269] on input "c. Transport Layer" at bounding box center [247, 273] width 0 height 9
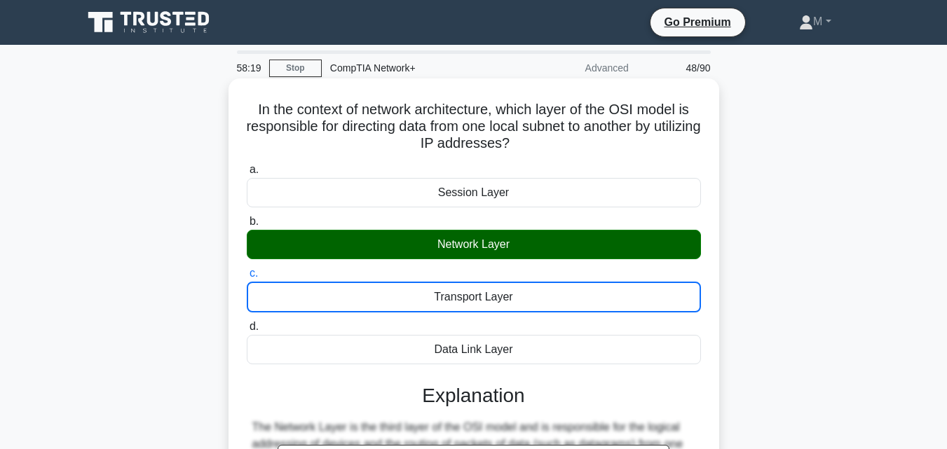
click at [247, 322] on input "d. Data Link Layer" at bounding box center [247, 326] width 0 height 9
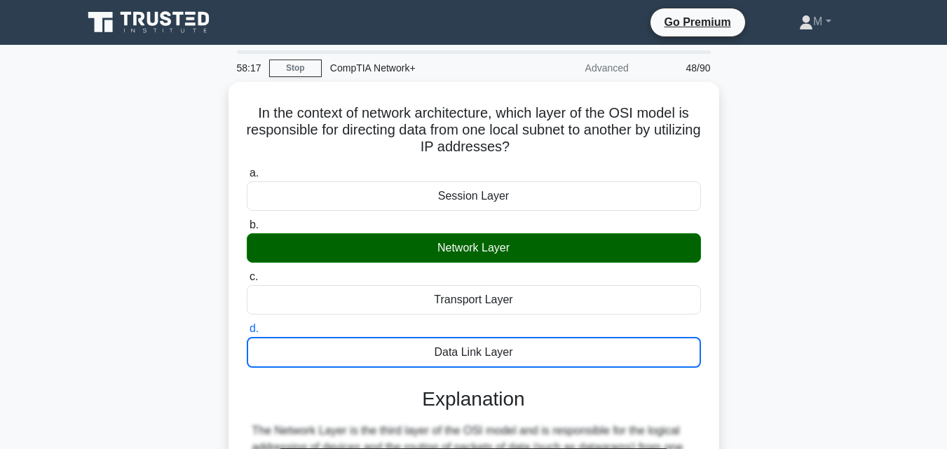
scroll to position [316, 0]
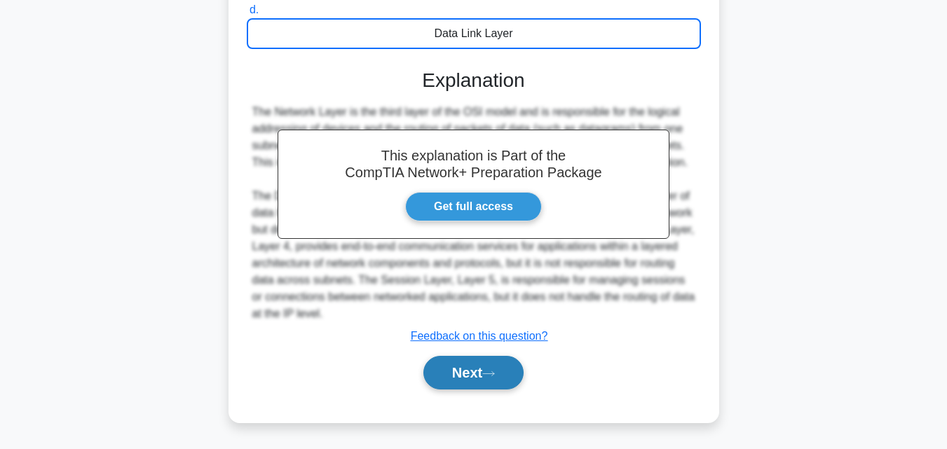
click at [467, 380] on button "Next" at bounding box center [473, 373] width 100 height 34
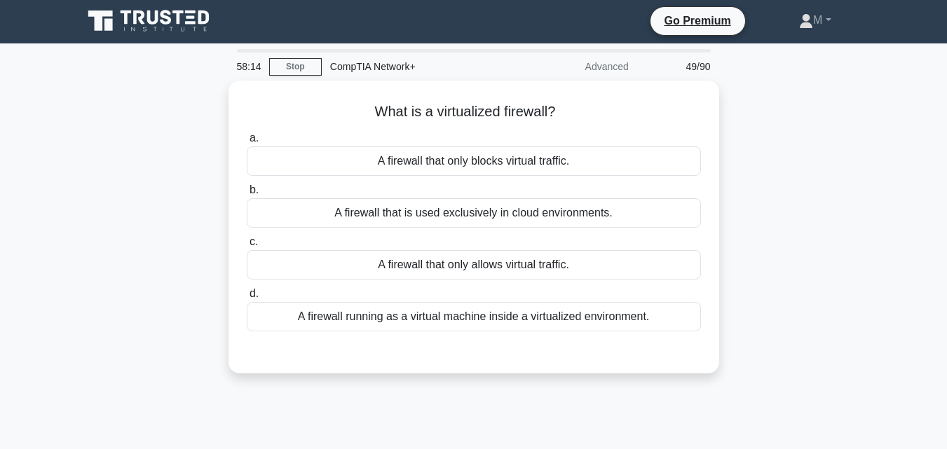
scroll to position [0, 0]
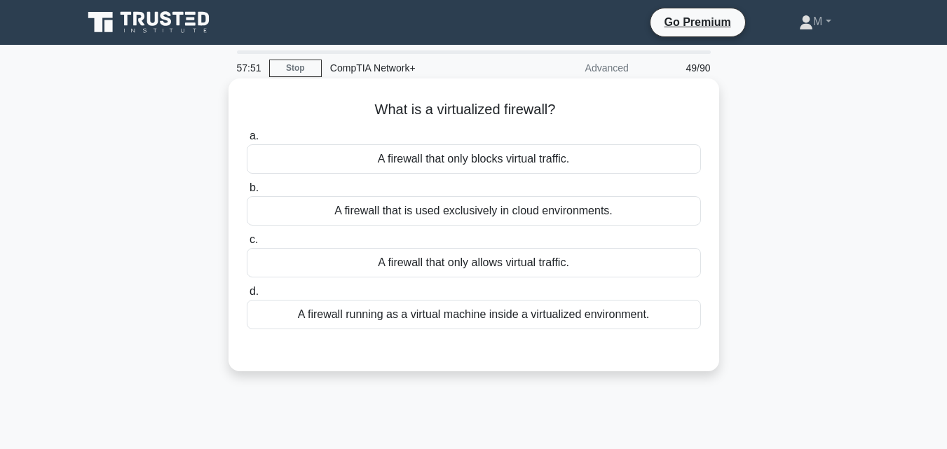
click at [463, 319] on div "A firewall running as a virtual machine inside a virtualized environment." at bounding box center [474, 314] width 454 height 29
click at [247, 296] on input "d. A firewall running as a virtual machine inside a virtualized environment." at bounding box center [247, 291] width 0 height 9
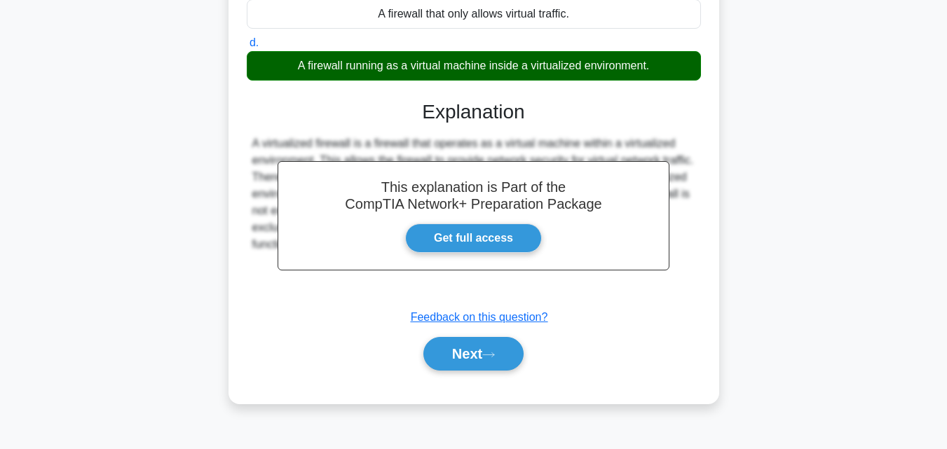
scroll to position [255, 0]
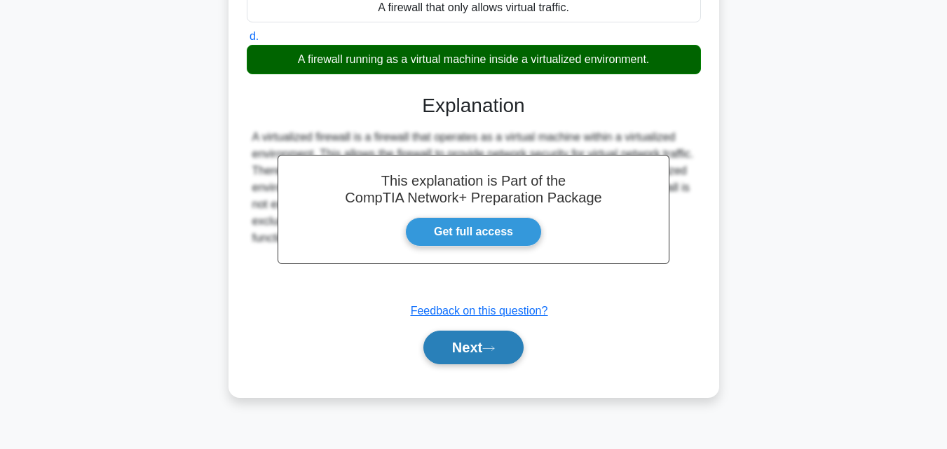
click at [477, 347] on button "Next" at bounding box center [473, 348] width 100 height 34
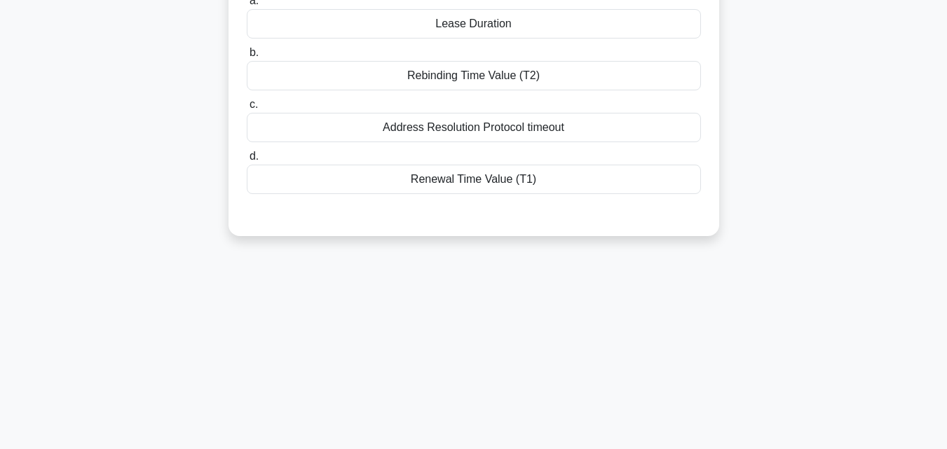
scroll to position [0, 0]
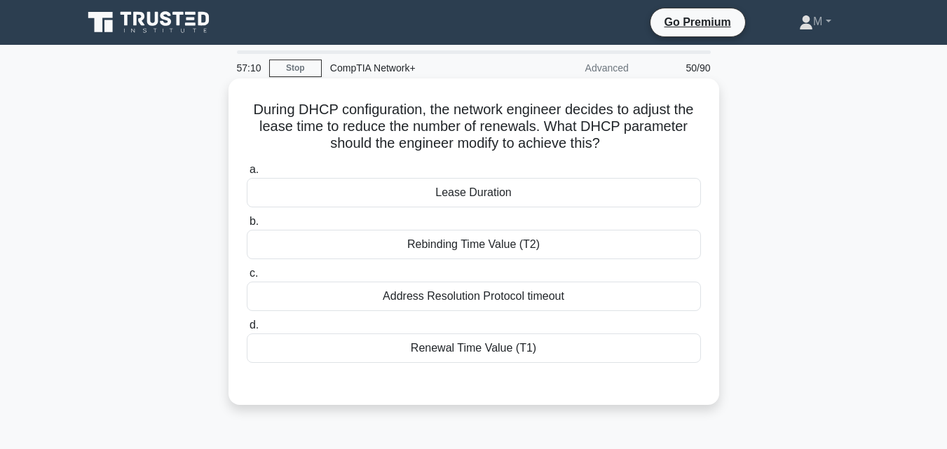
click at [456, 196] on div "Lease Duration" at bounding box center [474, 192] width 454 height 29
click at [247, 175] on input "a. Lease Duration" at bounding box center [247, 169] width 0 height 9
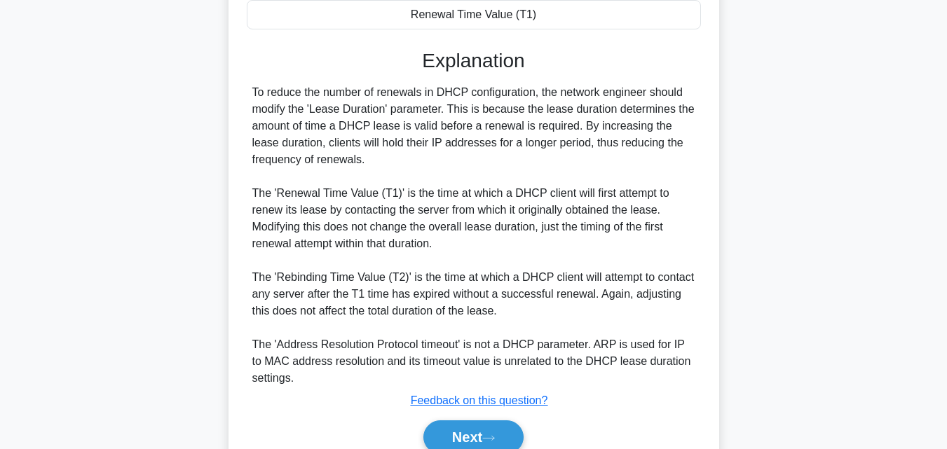
scroll to position [399, 0]
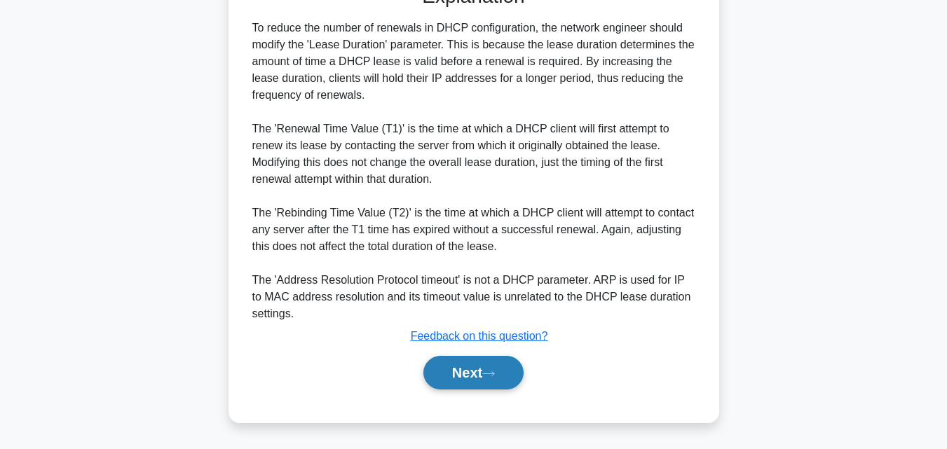
click at [484, 370] on button "Next" at bounding box center [473, 373] width 100 height 34
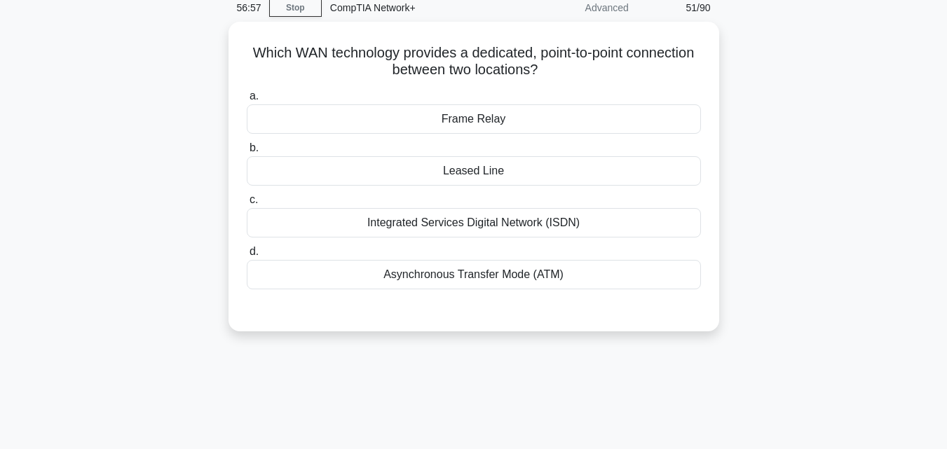
scroll to position [0, 0]
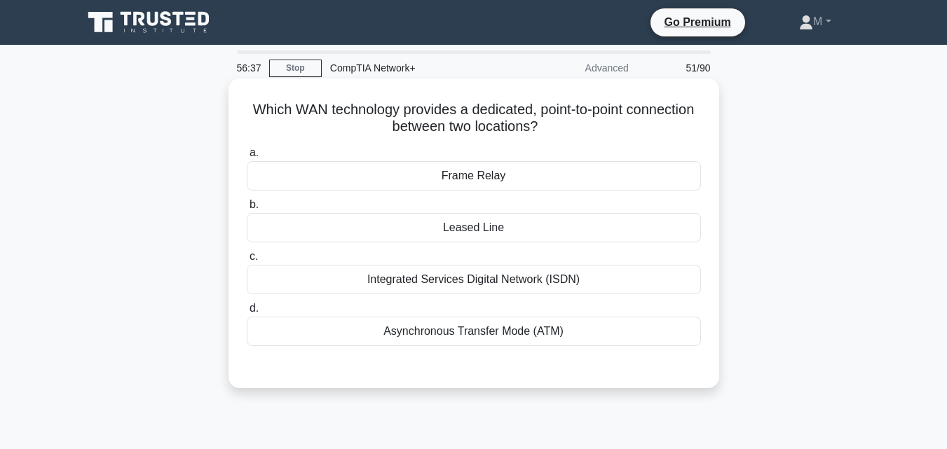
click at [464, 233] on div "Leased Line" at bounding box center [474, 227] width 454 height 29
click at [247, 210] on input "b. Leased Line" at bounding box center [247, 204] width 0 height 9
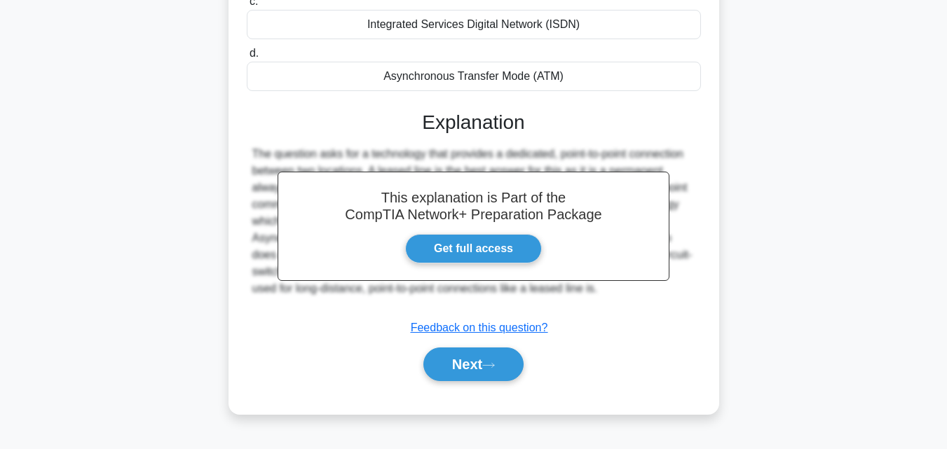
scroll to position [280, 0]
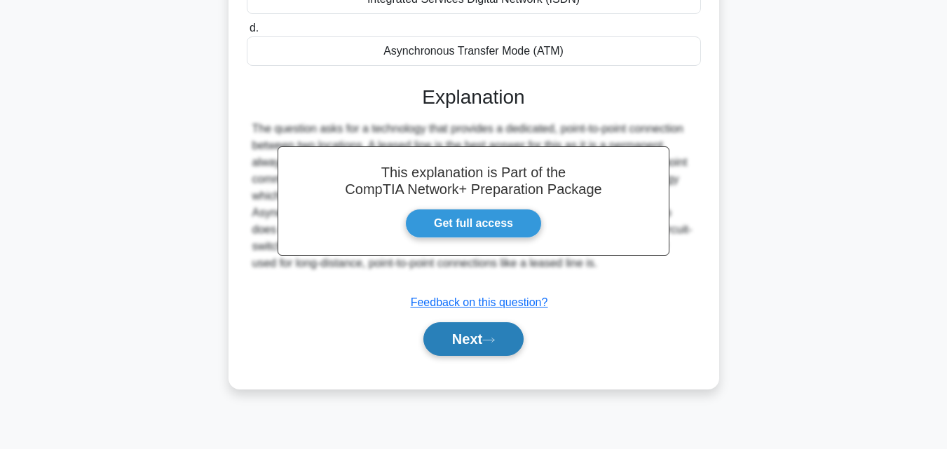
click at [472, 339] on button "Next" at bounding box center [473, 339] width 100 height 34
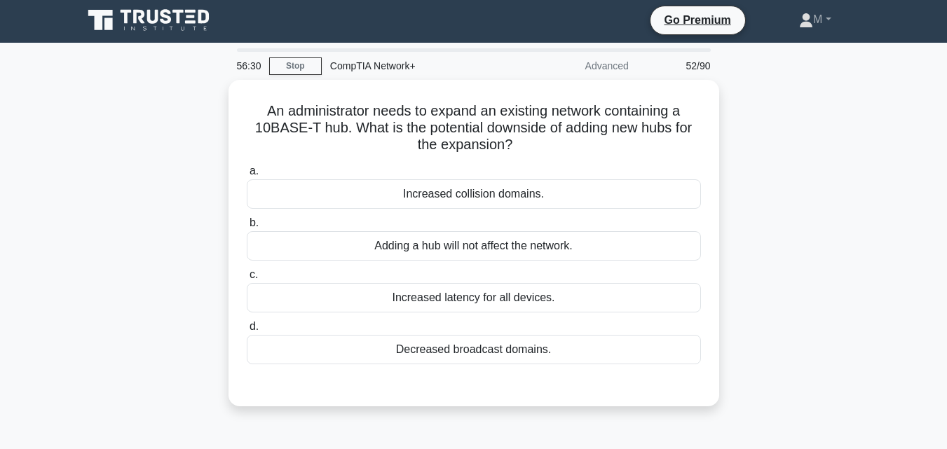
scroll to position [0, 0]
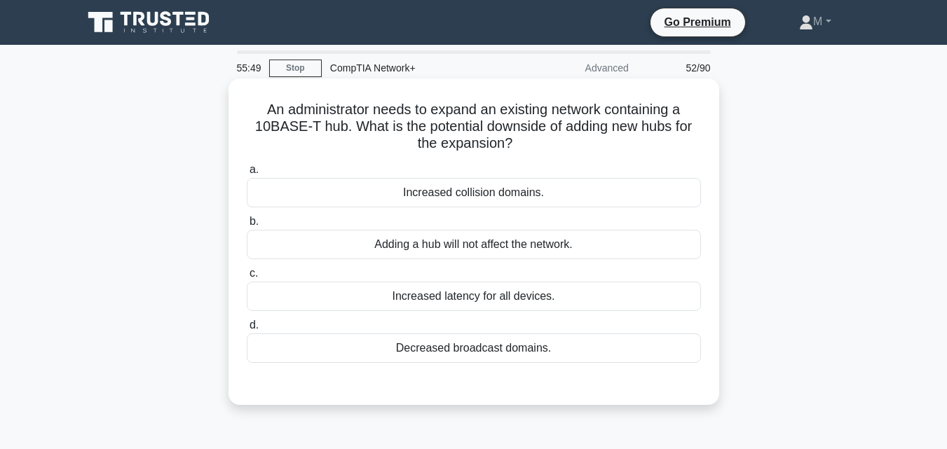
click at [443, 299] on div "Increased latency for all devices." at bounding box center [474, 296] width 454 height 29
click at [247, 278] on input "c. Increased latency for all devices." at bounding box center [247, 273] width 0 height 9
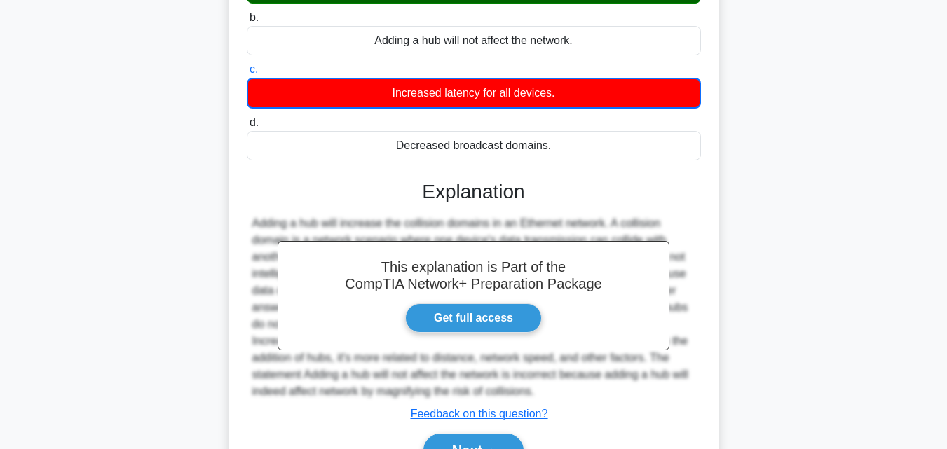
scroll to position [289, 0]
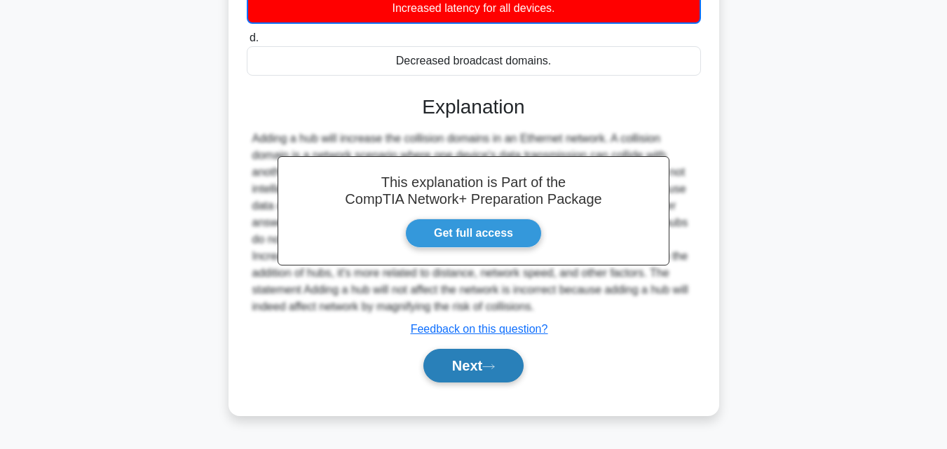
click at [482, 369] on button "Next" at bounding box center [473, 366] width 100 height 34
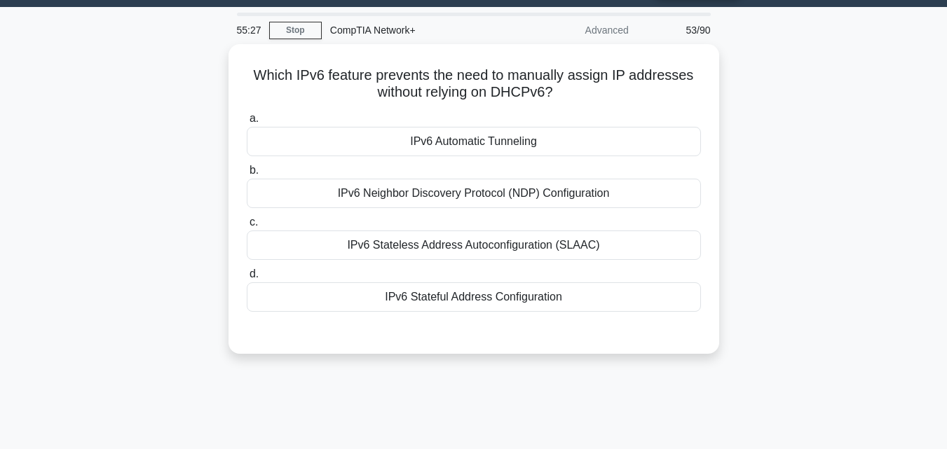
scroll to position [0, 0]
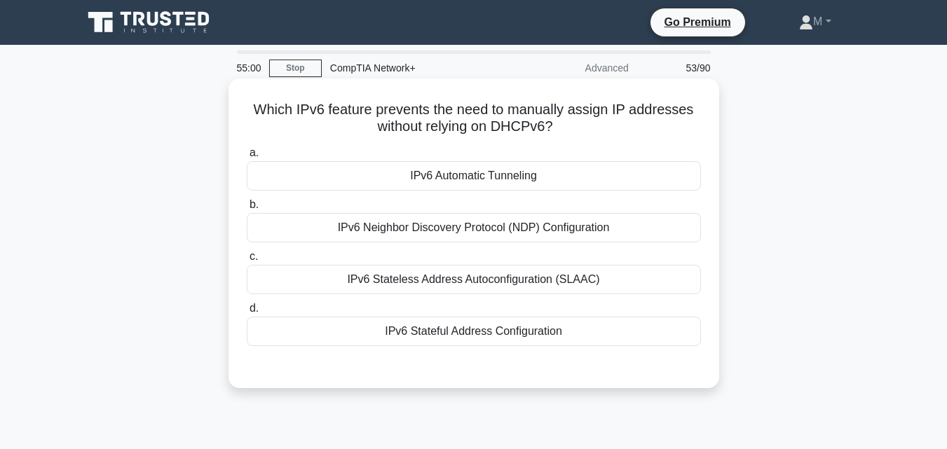
click at [449, 285] on div "IPv6 Stateless Address Autoconfiguration (SLAAC)" at bounding box center [474, 279] width 454 height 29
click at [247, 261] on input "c. IPv6 Stateless Address Autoconfiguration (SLAAC)" at bounding box center [247, 256] width 0 height 9
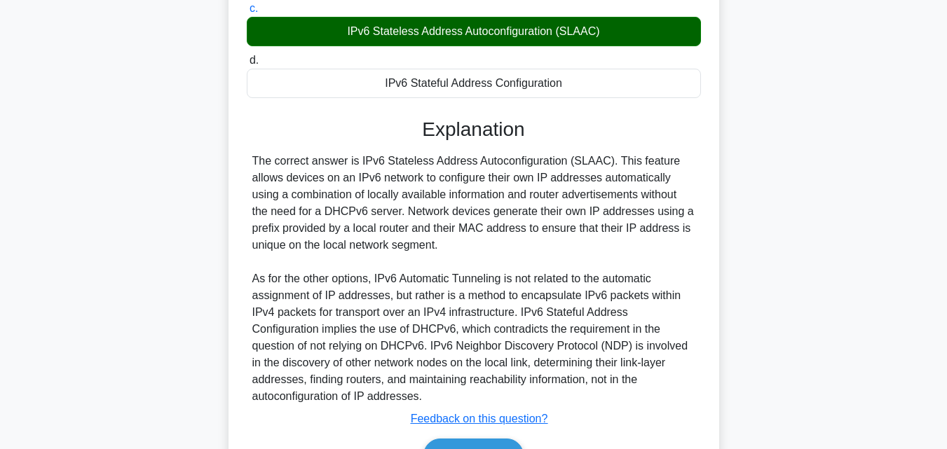
scroll to position [332, 0]
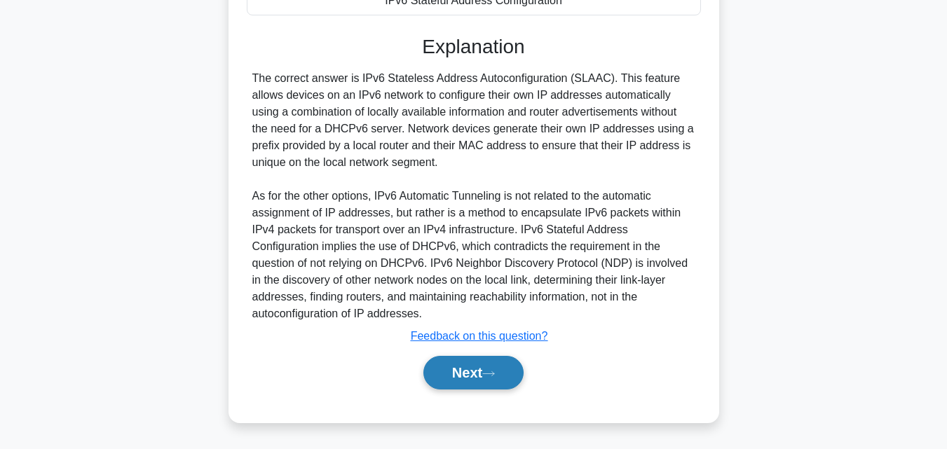
click at [453, 368] on button "Next" at bounding box center [473, 373] width 100 height 34
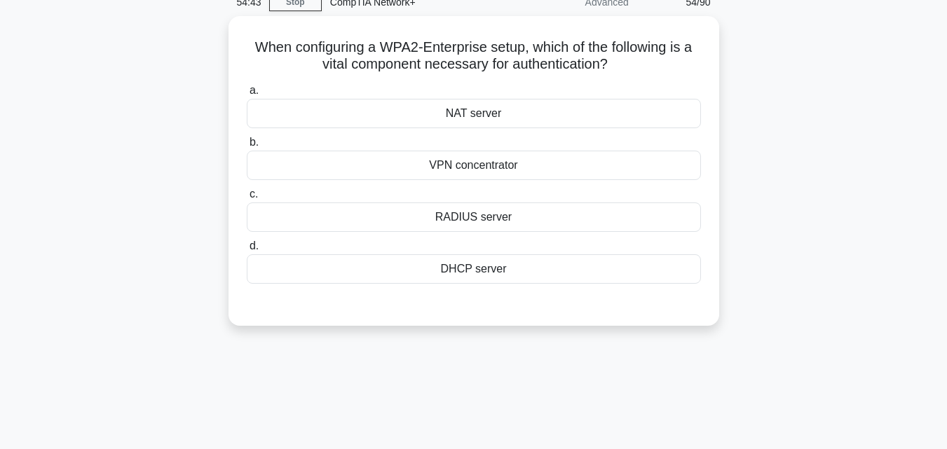
scroll to position [0, 0]
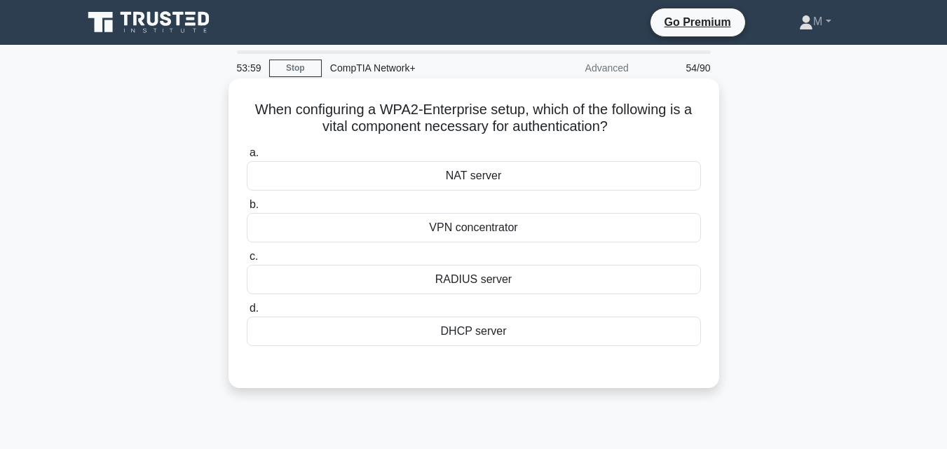
click at [466, 284] on div "RADIUS server" at bounding box center [474, 279] width 454 height 29
click at [247, 261] on input "c. RADIUS server" at bounding box center [247, 256] width 0 height 9
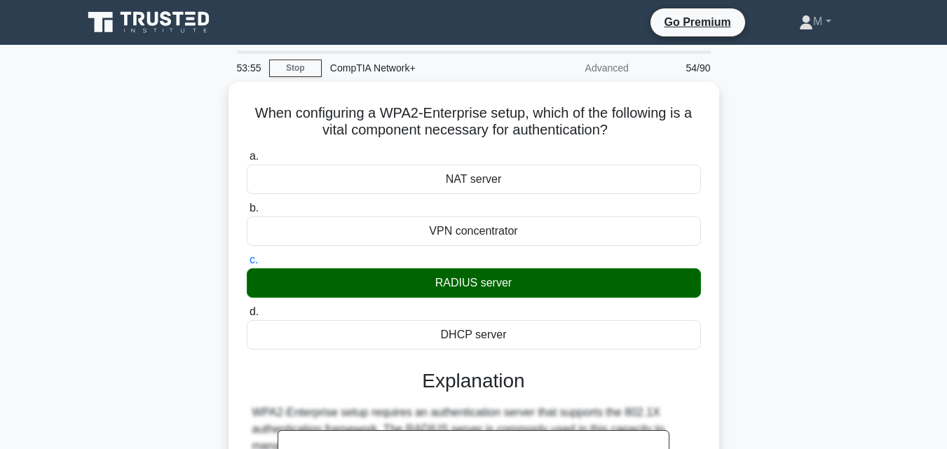
click at [247, 308] on input "d. DHCP server" at bounding box center [247, 312] width 0 height 9
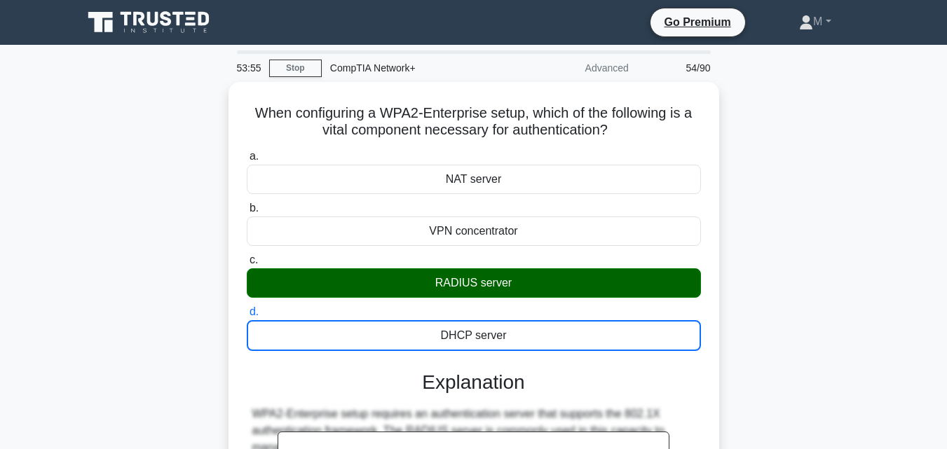
click at [247, 152] on input "a. NAT server" at bounding box center [247, 156] width 0 height 9
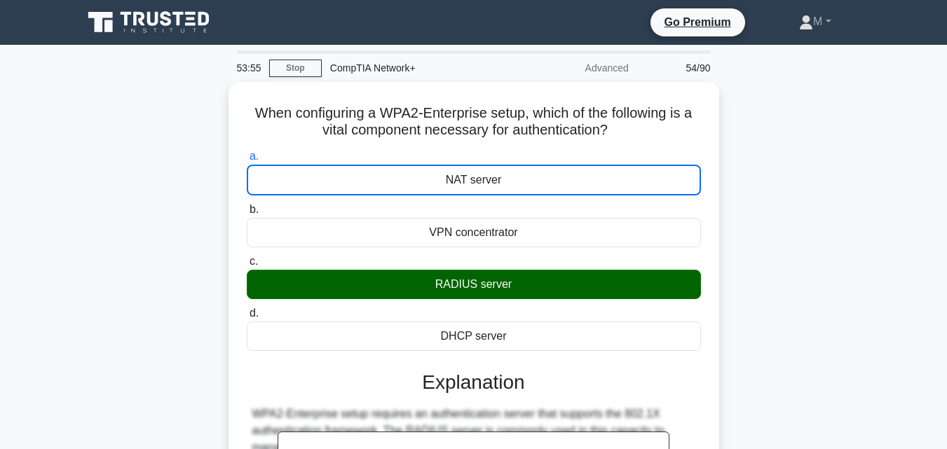
click at [247, 205] on input "b. VPN concentrator" at bounding box center [247, 209] width 0 height 9
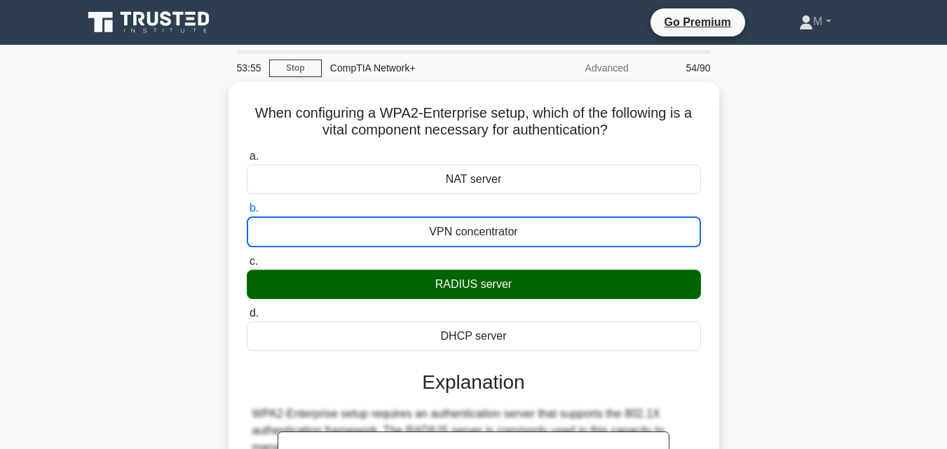
click at [247, 257] on input "c. RADIUS server" at bounding box center [247, 261] width 0 height 9
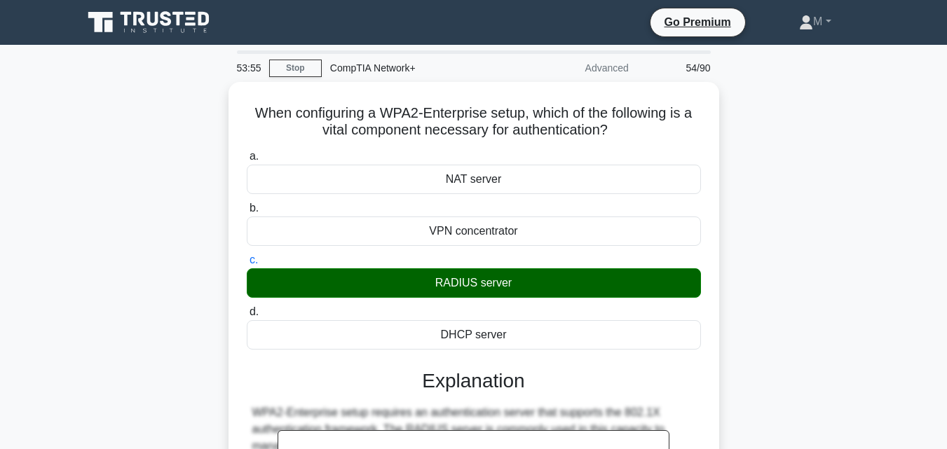
click at [247, 308] on input "d. DHCP server" at bounding box center [247, 312] width 0 height 9
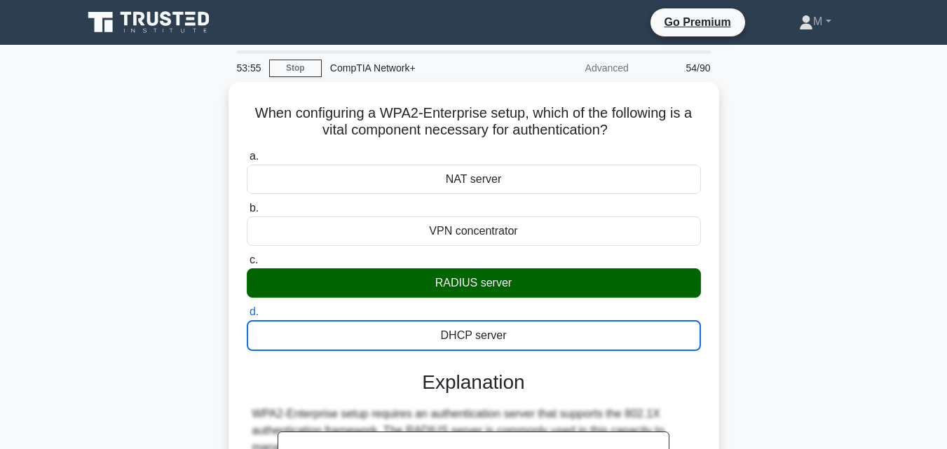
click at [247, 152] on input "a. NAT server" at bounding box center [247, 156] width 0 height 9
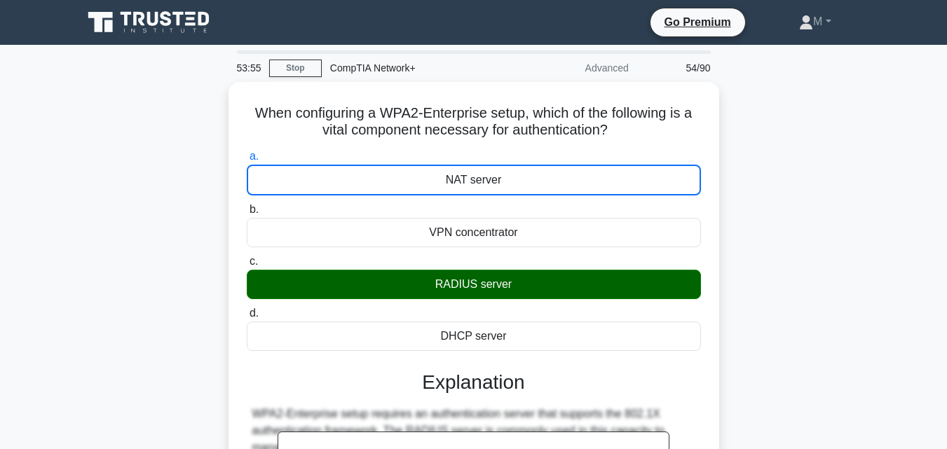
click at [247, 205] on input "b. VPN concentrator" at bounding box center [247, 209] width 0 height 9
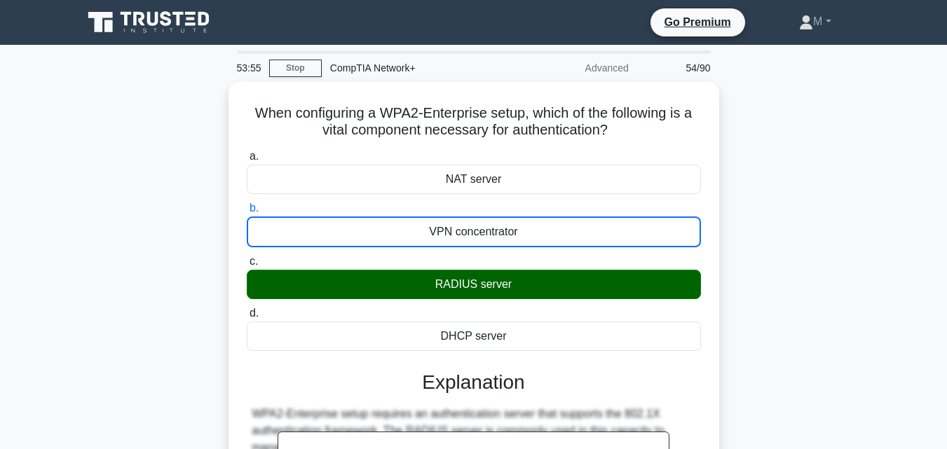
click at [247, 257] on input "c. RADIUS server" at bounding box center [247, 261] width 0 height 9
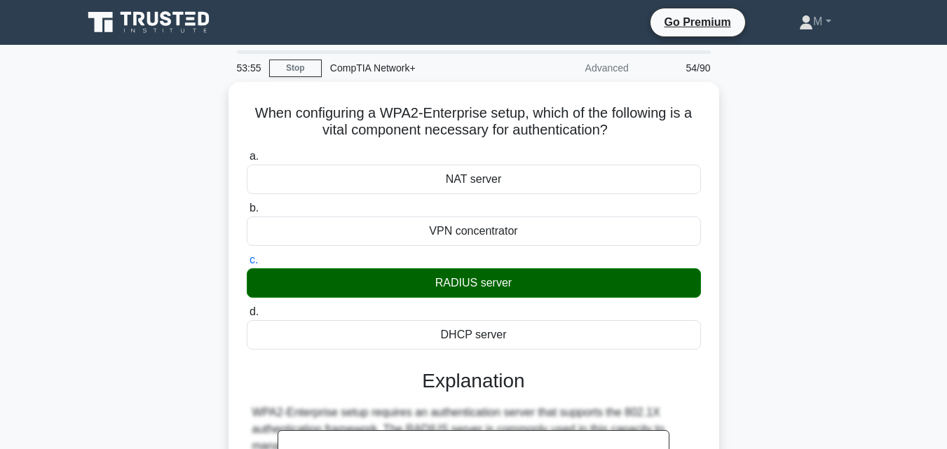
click at [247, 308] on input "d. DHCP server" at bounding box center [247, 312] width 0 height 9
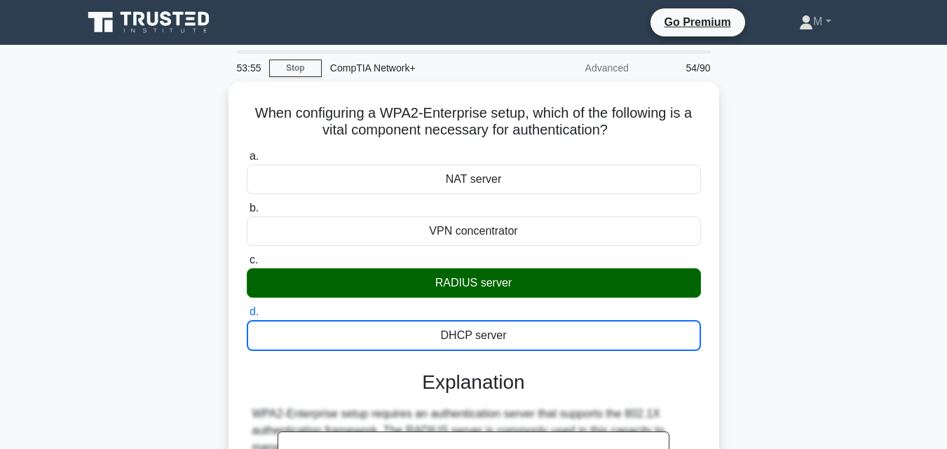
click at [247, 152] on input "a. NAT server" at bounding box center [247, 156] width 0 height 9
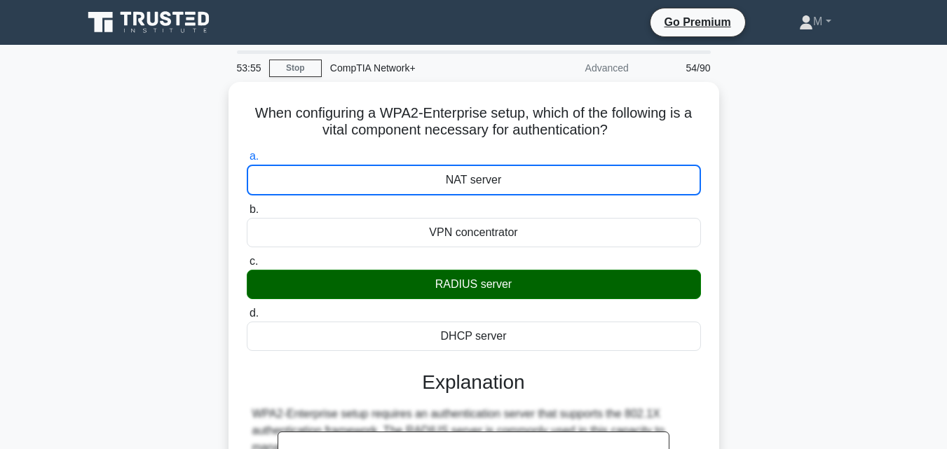
click at [247, 205] on input "b. VPN concentrator" at bounding box center [247, 209] width 0 height 9
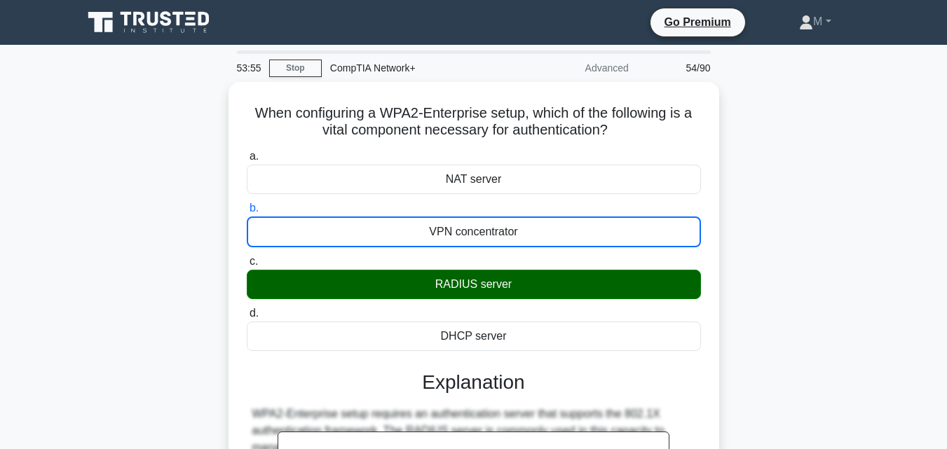
click at [247, 257] on input "c. RADIUS server" at bounding box center [247, 261] width 0 height 9
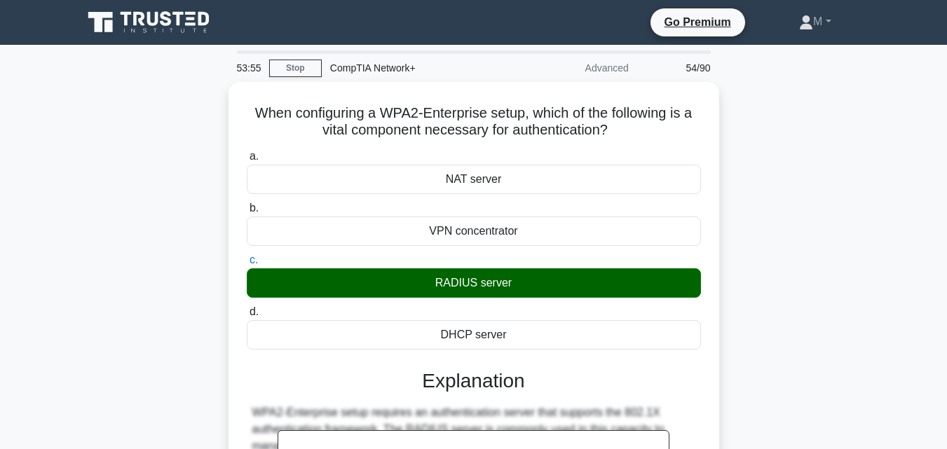
click at [247, 308] on input "d. DHCP server" at bounding box center [247, 312] width 0 height 9
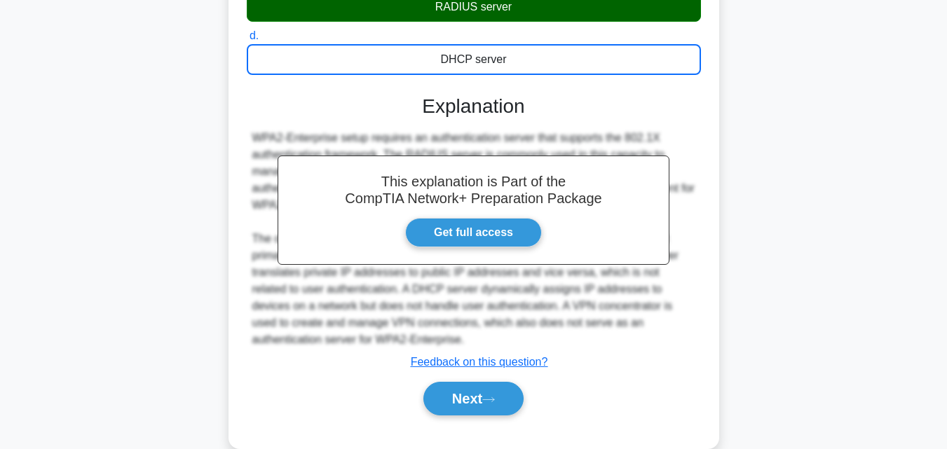
scroll to position [275, 0]
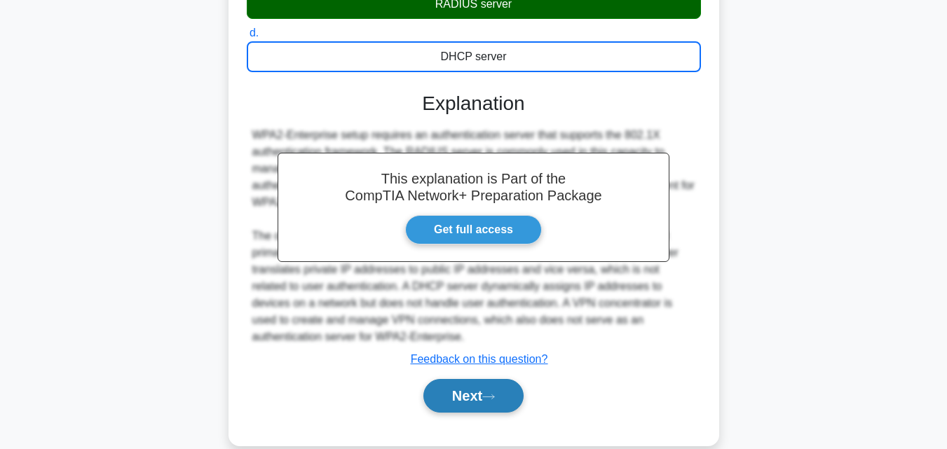
click at [467, 392] on button "Next" at bounding box center [473, 396] width 100 height 34
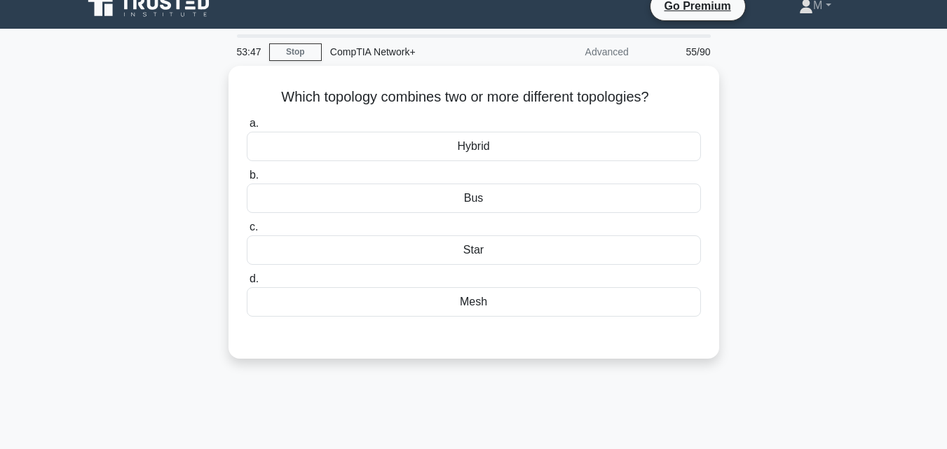
scroll to position [0, 0]
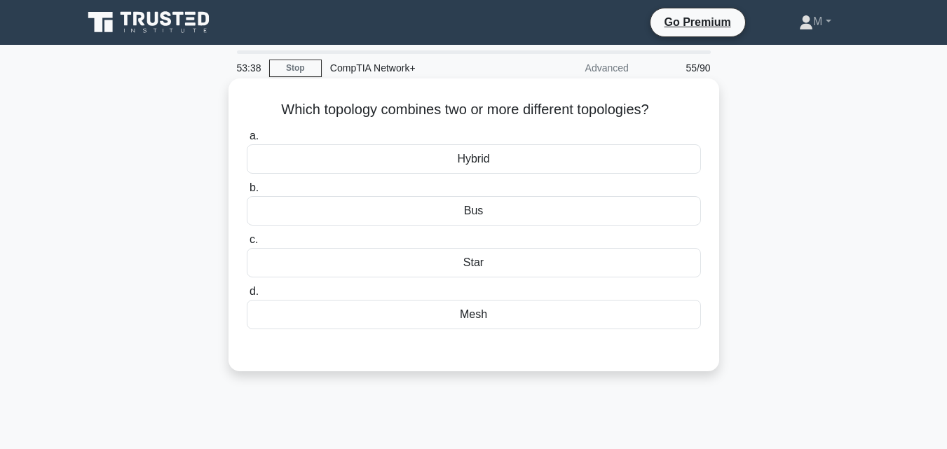
click at [465, 158] on div "Hybrid" at bounding box center [474, 158] width 454 height 29
click at [247, 141] on input "a. Hybrid" at bounding box center [247, 136] width 0 height 9
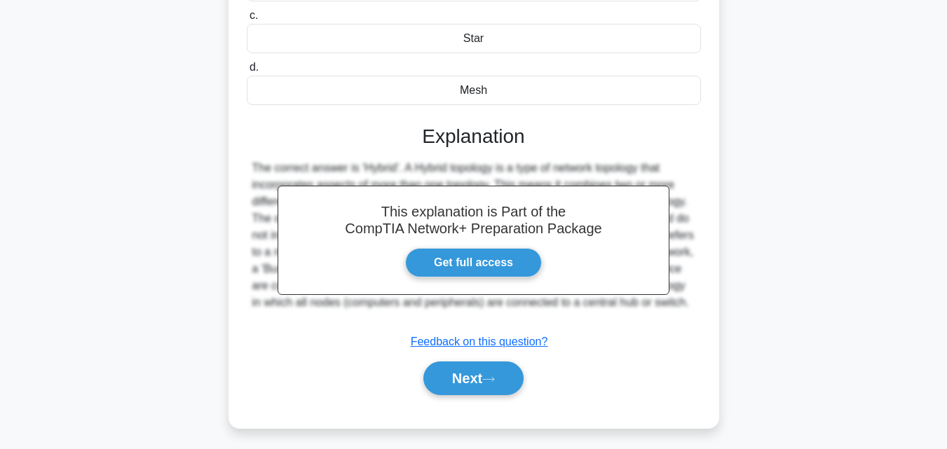
scroll to position [308, 0]
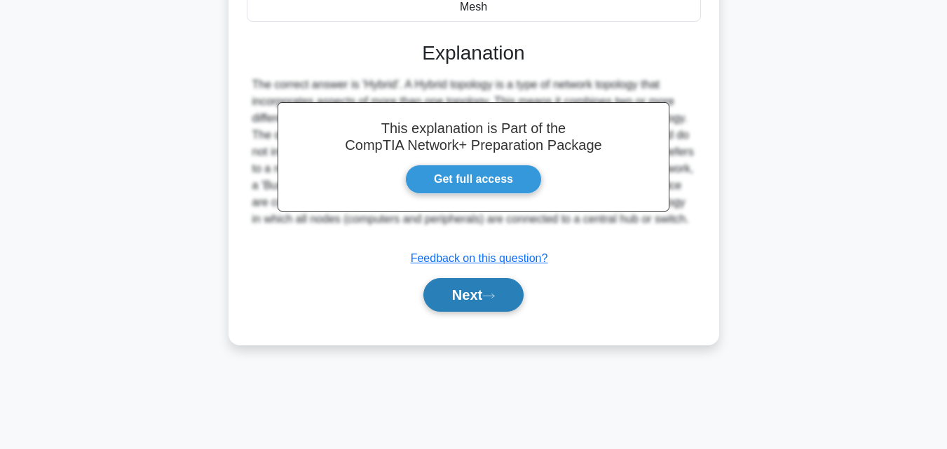
click at [458, 303] on button "Next" at bounding box center [473, 295] width 100 height 34
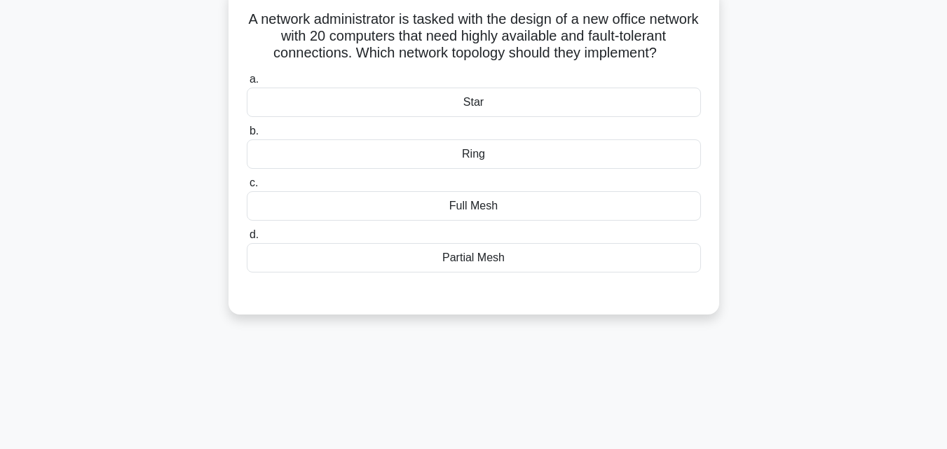
scroll to position [0, 0]
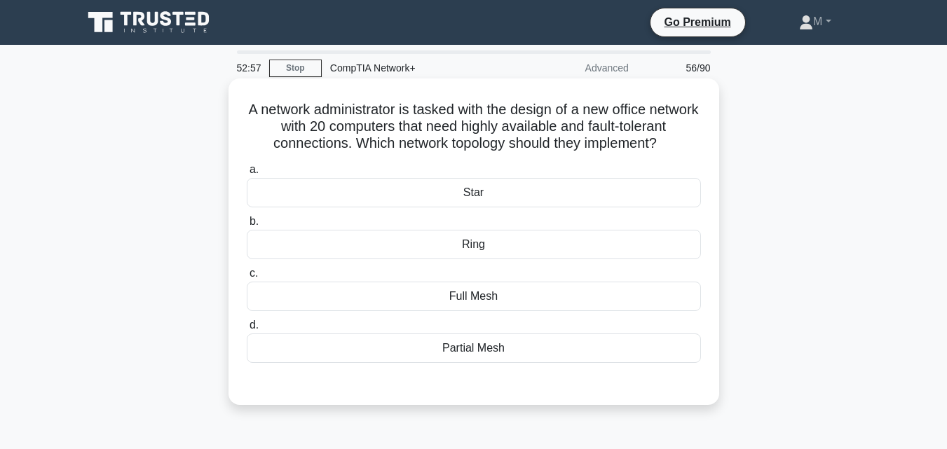
click at [480, 311] on div "Full Mesh" at bounding box center [474, 296] width 454 height 29
click at [247, 278] on input "c. Full Mesh" at bounding box center [247, 273] width 0 height 9
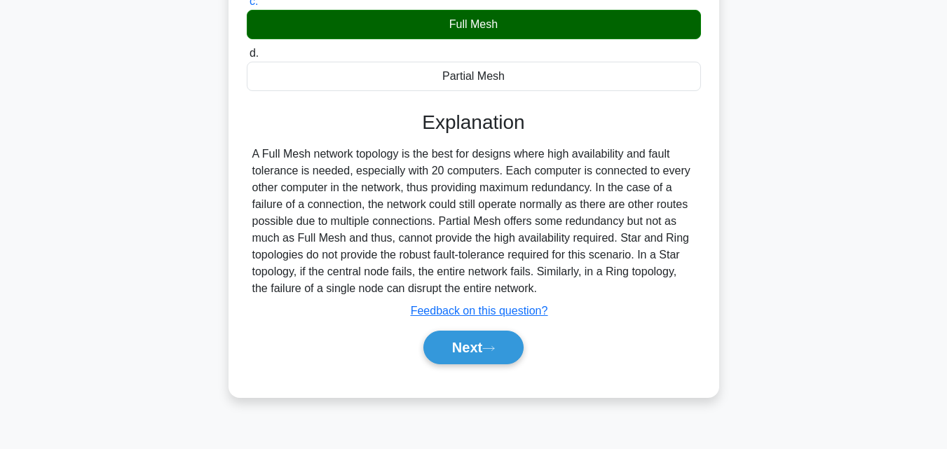
scroll to position [282, 0]
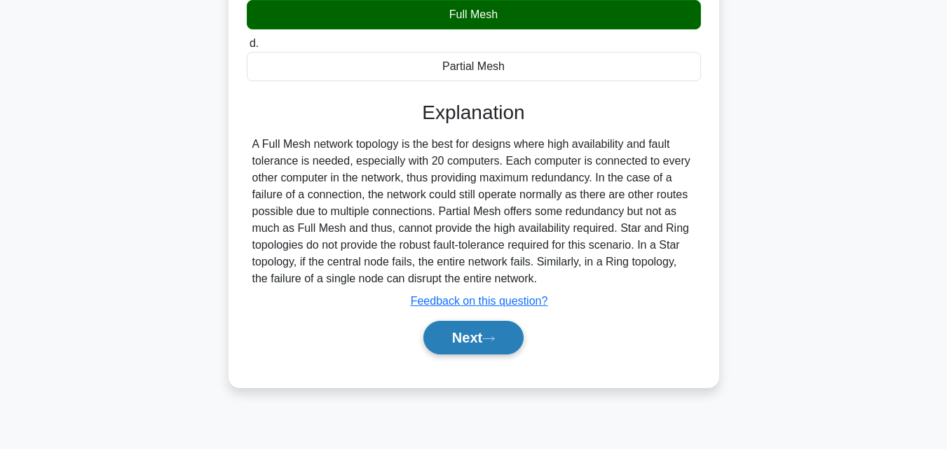
click at [463, 355] on button "Next" at bounding box center [473, 338] width 100 height 34
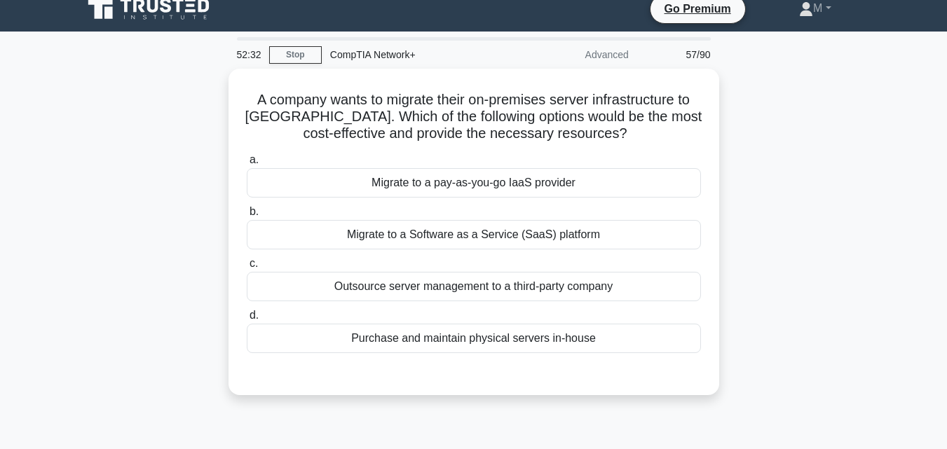
scroll to position [0, 0]
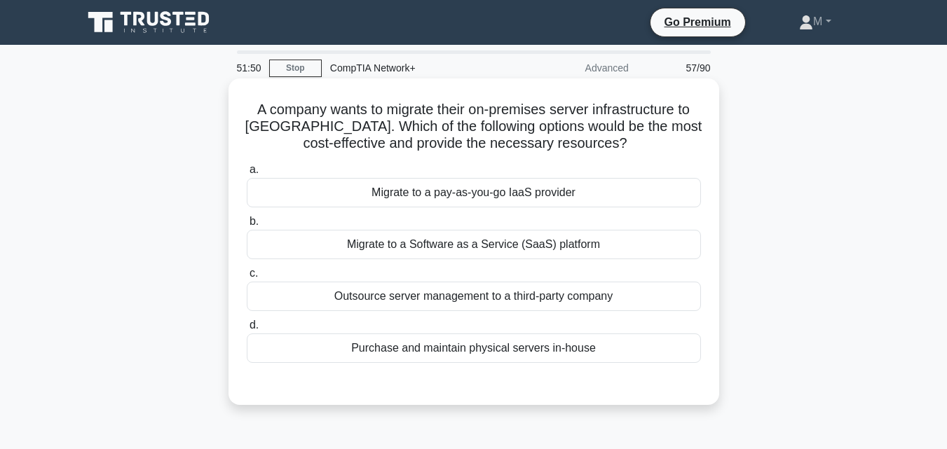
click at [486, 299] on div "Outsource server management to a third-party company" at bounding box center [474, 296] width 454 height 29
click at [247, 278] on input "c. Outsource server management to a third-party company" at bounding box center [247, 273] width 0 height 9
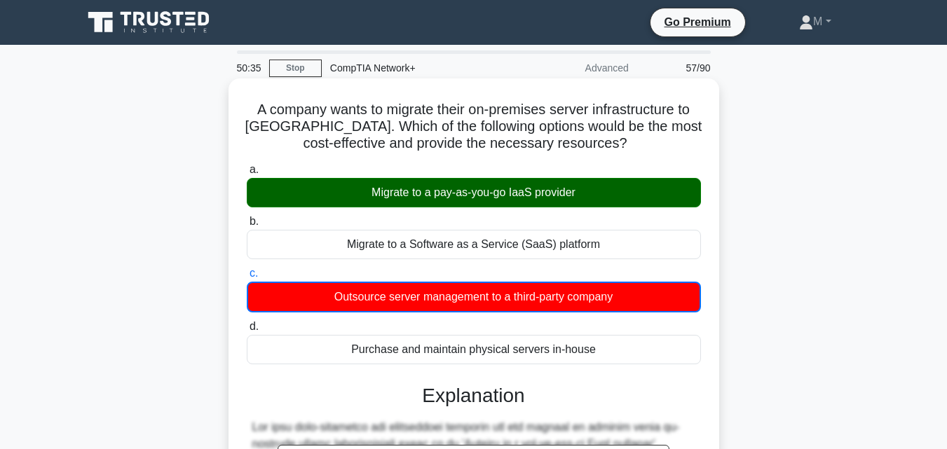
click at [247, 322] on input "d. Purchase and maintain physical servers in-house" at bounding box center [247, 326] width 0 height 9
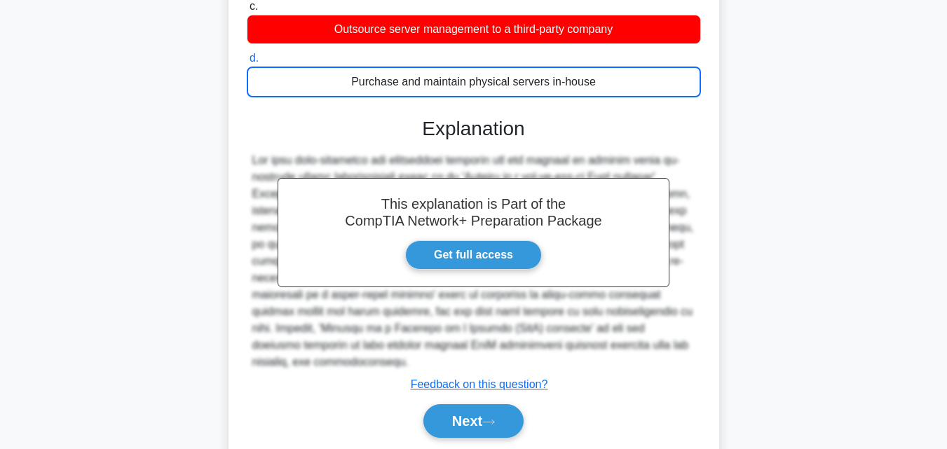
scroll to position [316, 0]
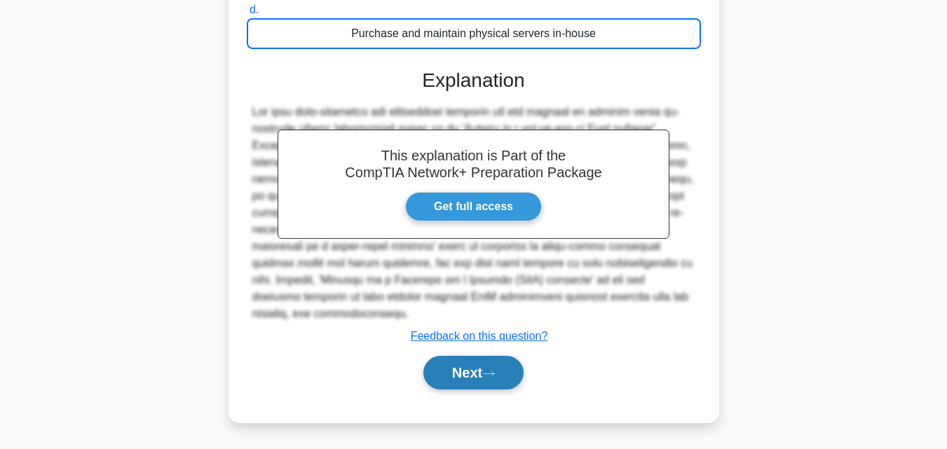
click at [494, 374] on icon at bounding box center [488, 373] width 11 height 4
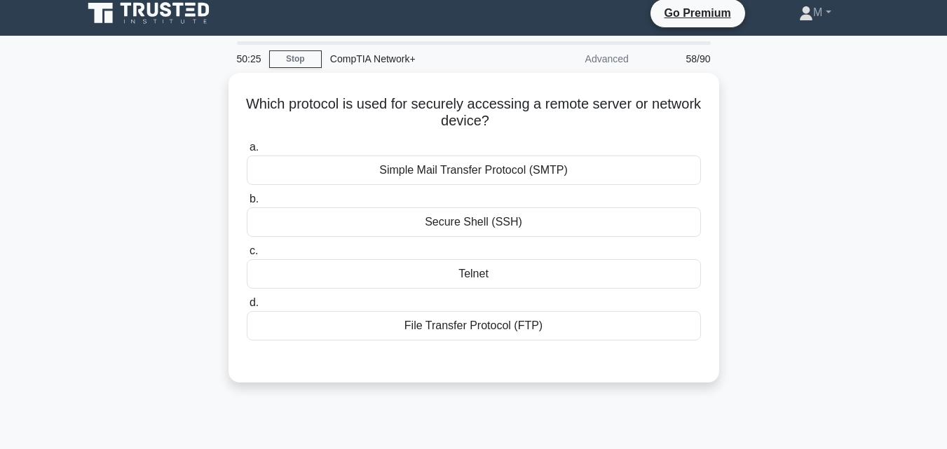
scroll to position [0, 0]
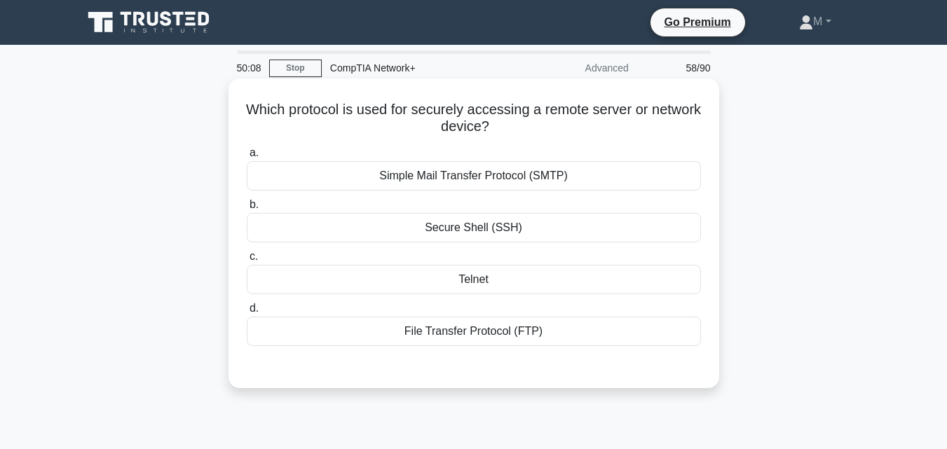
click at [479, 287] on div "Telnet" at bounding box center [474, 279] width 454 height 29
click at [247, 261] on input "c. Telnet" at bounding box center [247, 256] width 0 height 9
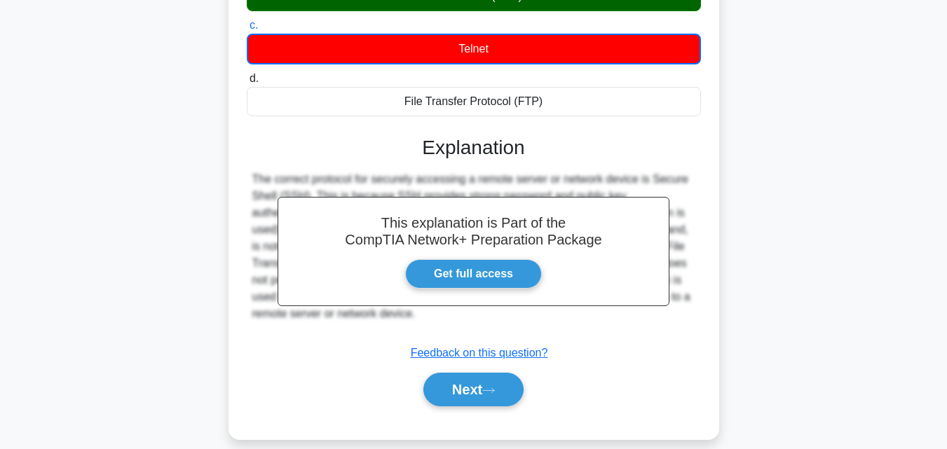
scroll to position [254, 0]
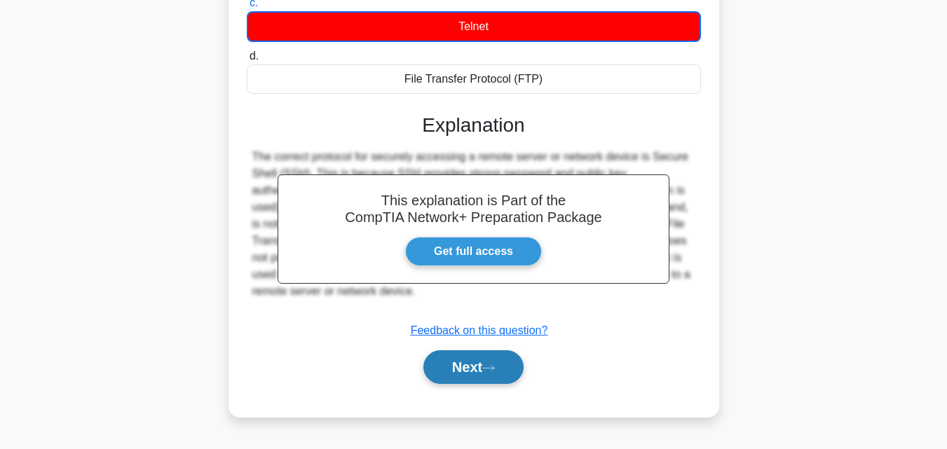
click at [468, 365] on button "Next" at bounding box center [473, 367] width 100 height 34
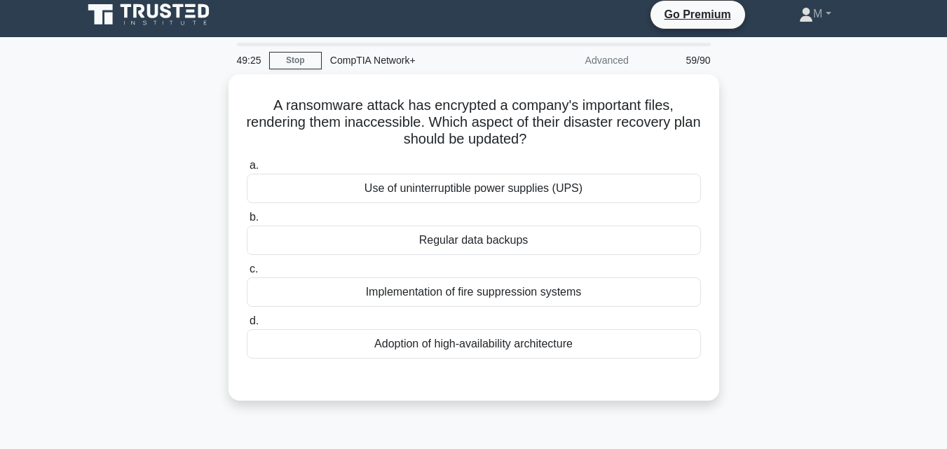
scroll to position [5, 0]
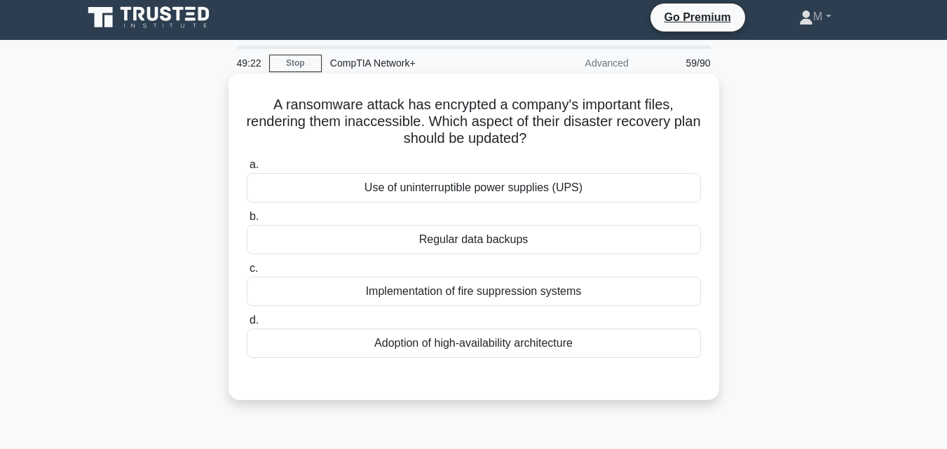
click at [471, 247] on div "Regular data backups" at bounding box center [474, 239] width 454 height 29
click at [247, 221] on input "b. Regular data backups" at bounding box center [247, 216] width 0 height 9
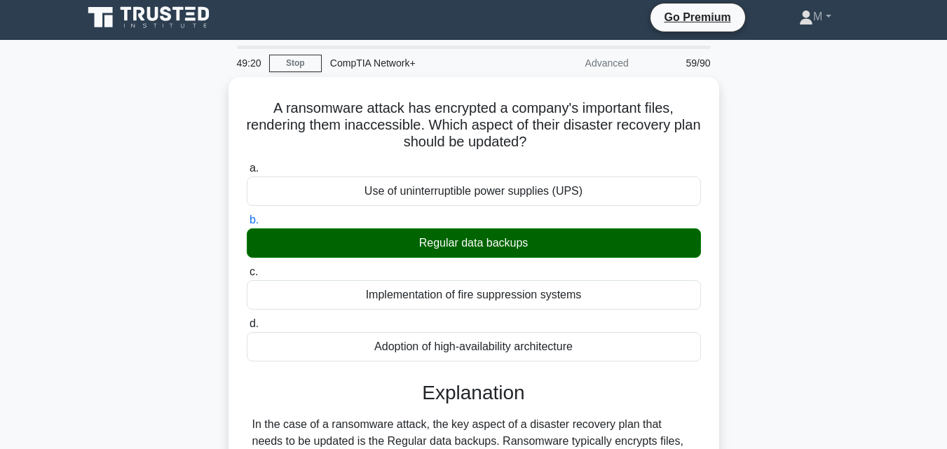
scroll to position [308, 0]
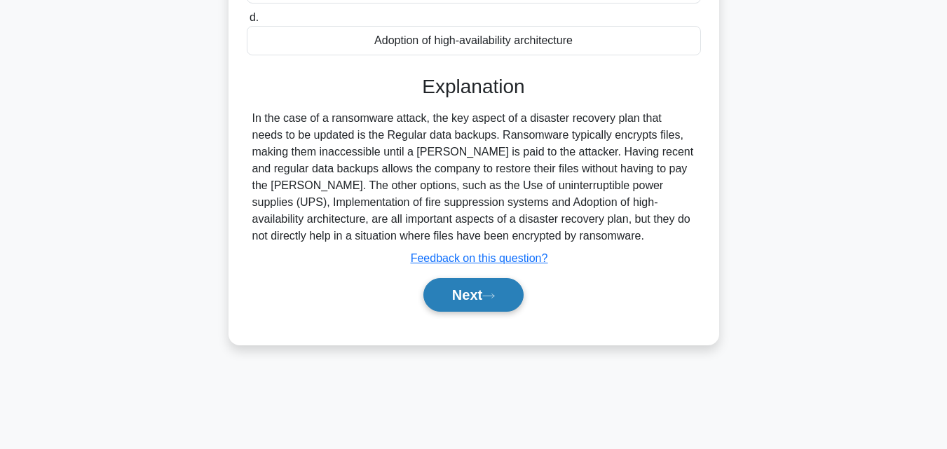
click at [483, 304] on button "Next" at bounding box center [473, 295] width 100 height 34
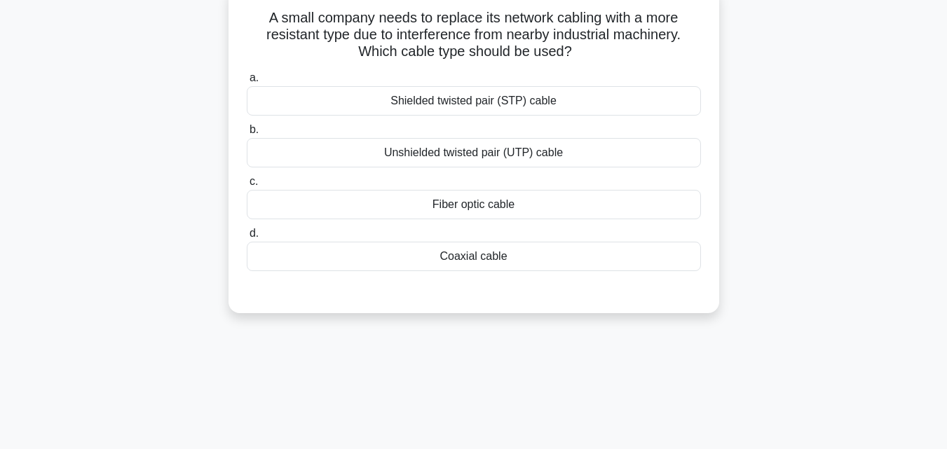
scroll to position [67, 0]
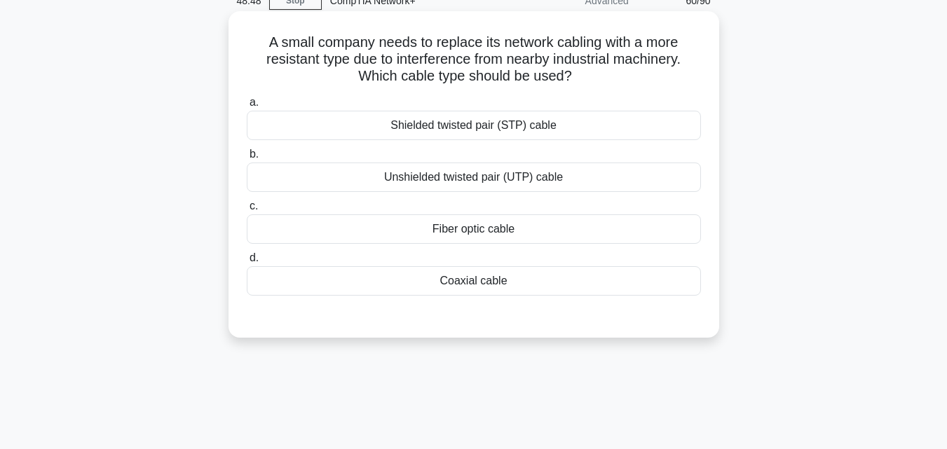
click at [474, 130] on div "Shielded twisted pair (STP) cable" at bounding box center [474, 125] width 454 height 29
click at [247, 107] on input "a. Shielded twisted pair (STP) cable" at bounding box center [247, 102] width 0 height 9
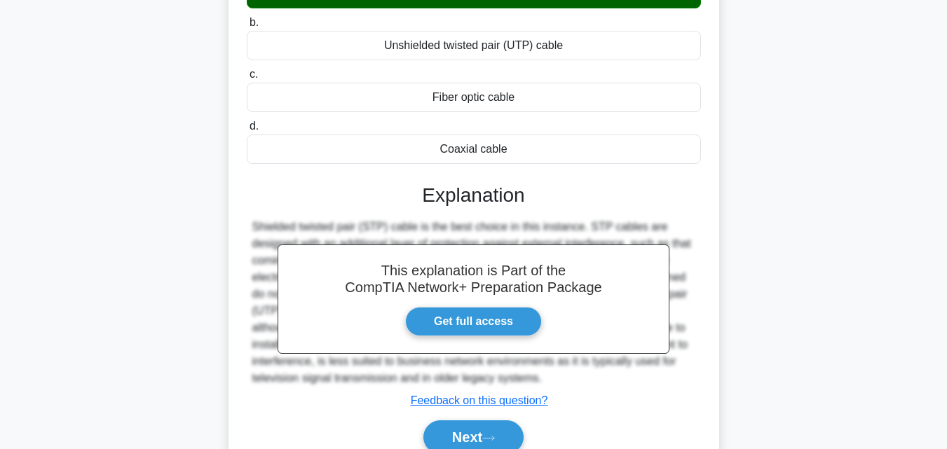
scroll to position [308, 0]
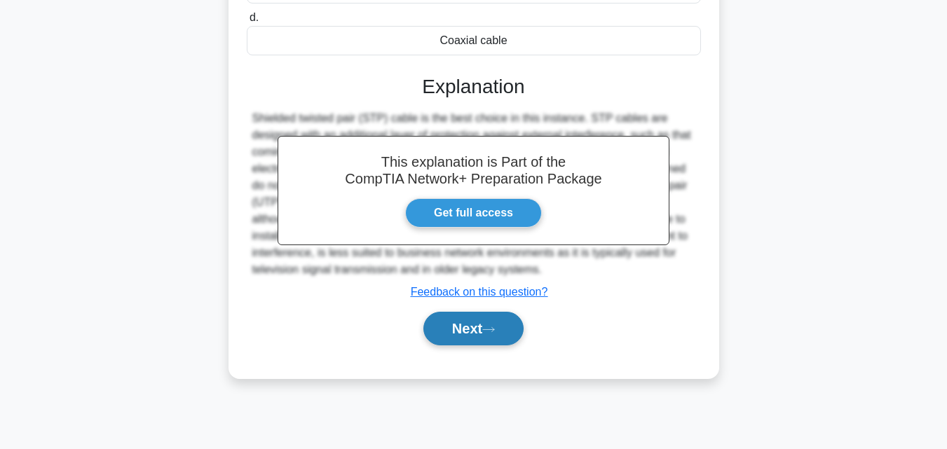
click at [448, 323] on button "Next" at bounding box center [473, 329] width 100 height 34
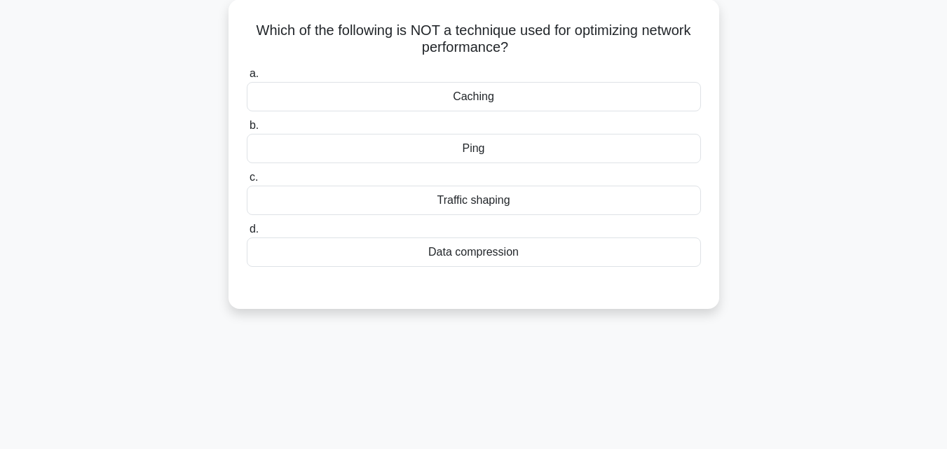
scroll to position [59, 0]
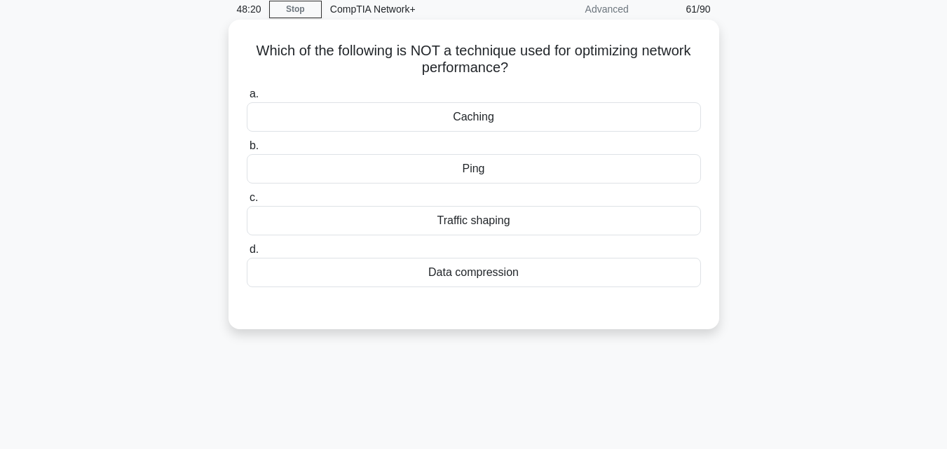
click at [472, 168] on div "Ping" at bounding box center [474, 168] width 454 height 29
click at [247, 151] on input "b. Ping" at bounding box center [247, 146] width 0 height 9
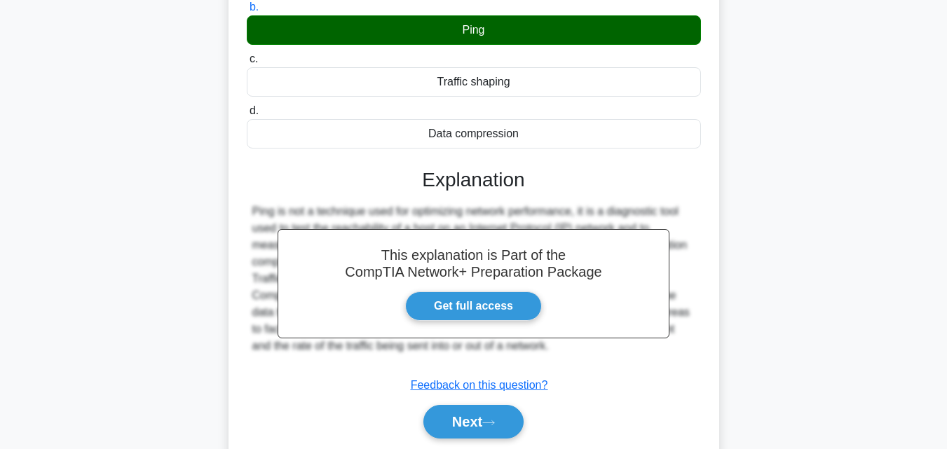
scroll to position [308, 0]
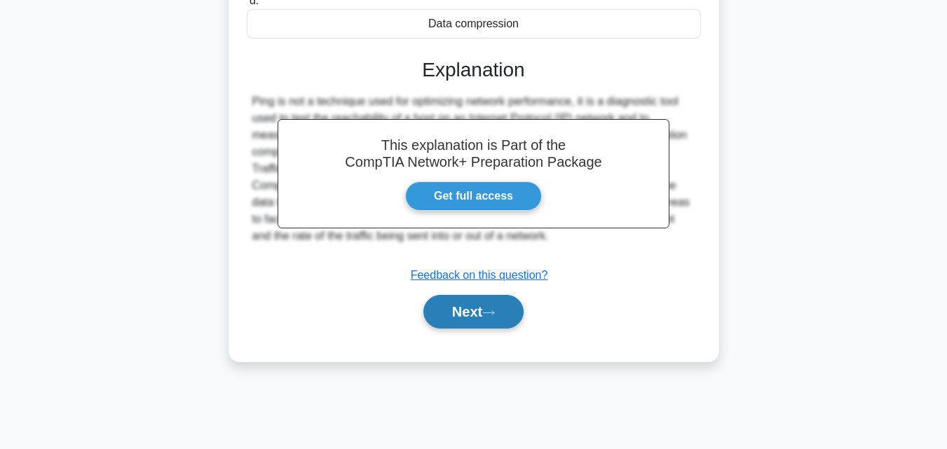
click at [486, 315] on button "Next" at bounding box center [473, 312] width 100 height 34
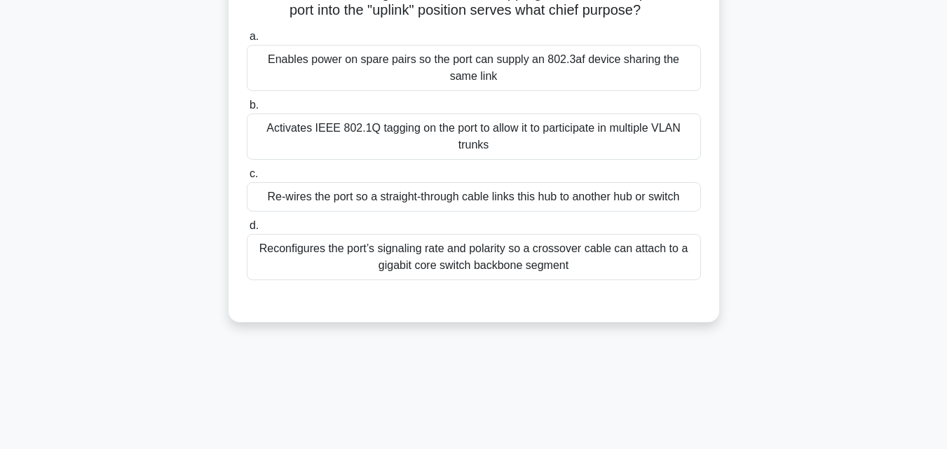
scroll to position [123, 0]
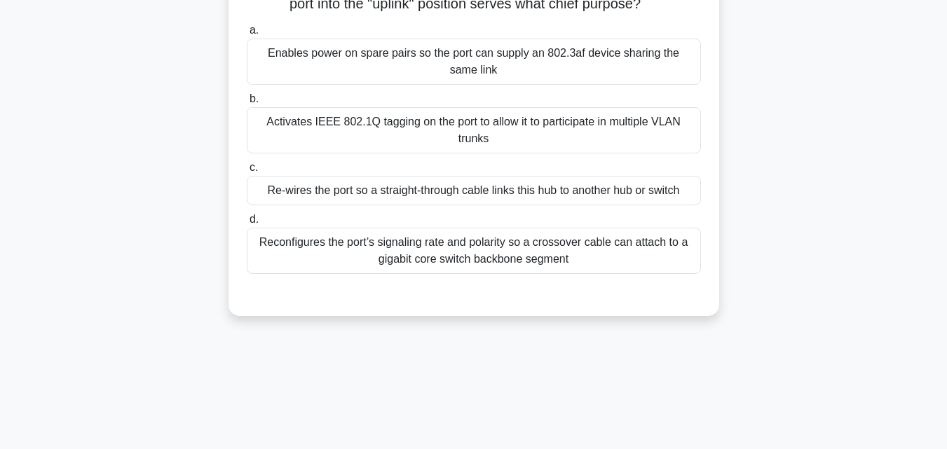
click at [432, 243] on div "Reconfigures the port’s signaling rate and polarity so a crossover cable can at…" at bounding box center [474, 251] width 454 height 46
click at [247, 224] on input "d. Reconfigures the port’s signaling rate and polarity so a crossover cable can…" at bounding box center [247, 219] width 0 height 9
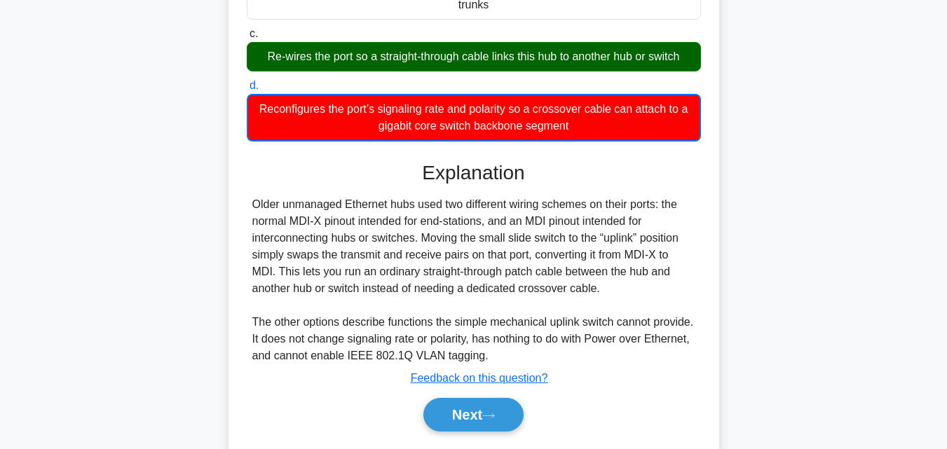
scroll to position [308, 0]
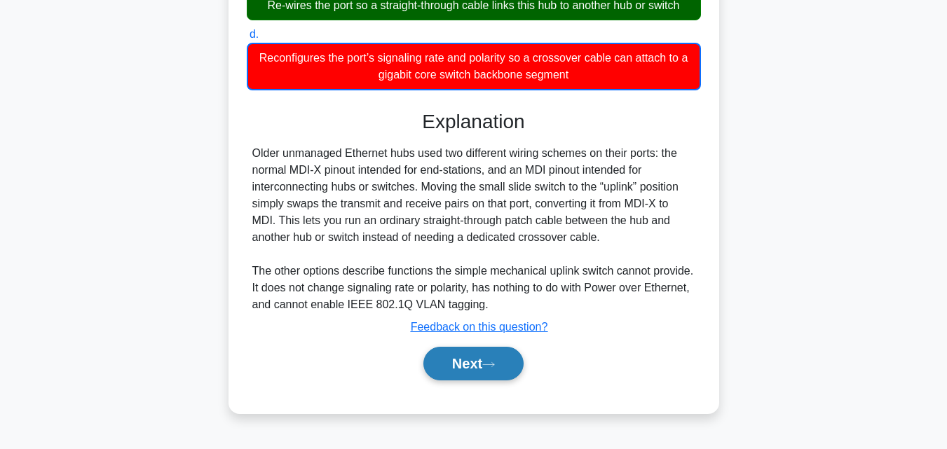
click at [483, 364] on button "Next" at bounding box center [473, 364] width 100 height 34
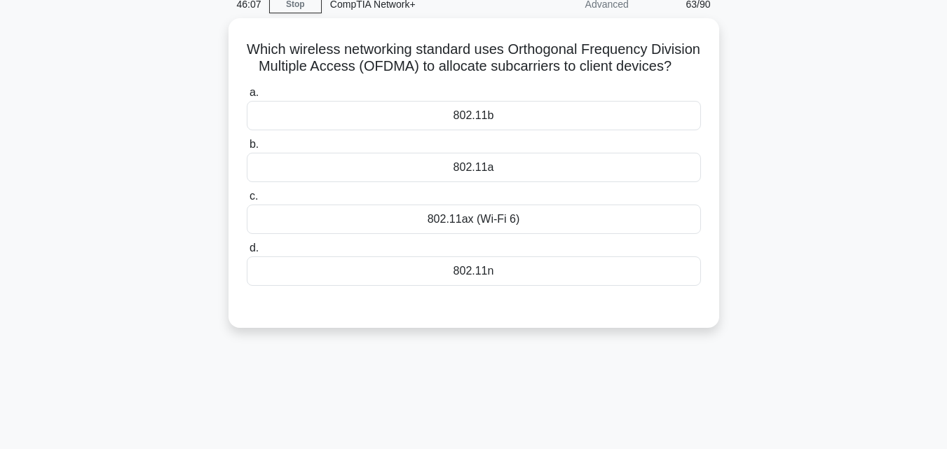
scroll to position [0, 0]
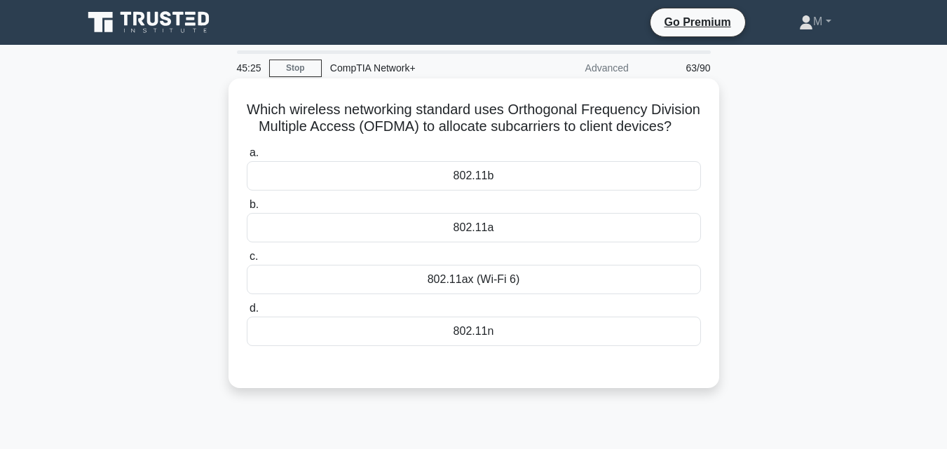
click at [475, 294] on div "802.11ax (Wi-Fi 6)" at bounding box center [474, 279] width 454 height 29
click at [247, 261] on input "c. 802.11ax (Wi-Fi 6)" at bounding box center [247, 256] width 0 height 9
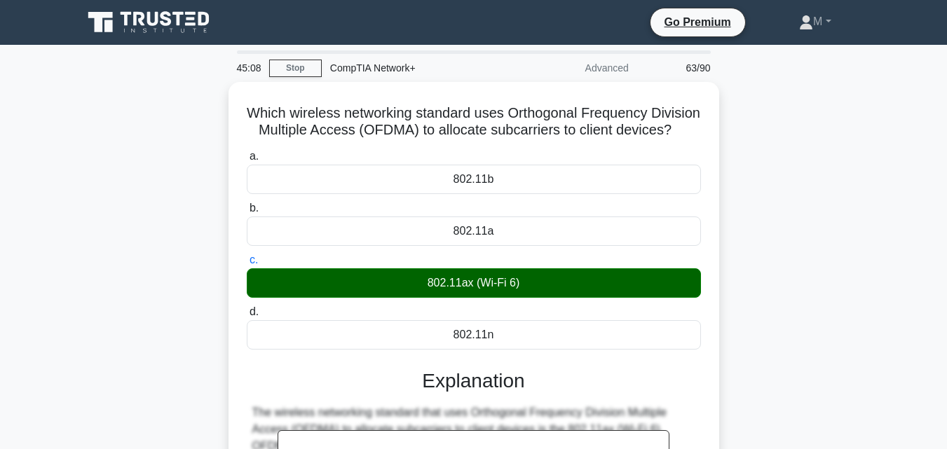
click at [919, 337] on main "45:08 Stop CompTIA Network+ Advanced 63/90 Which wireless networking standard u…" at bounding box center [473, 401] width 947 height 712
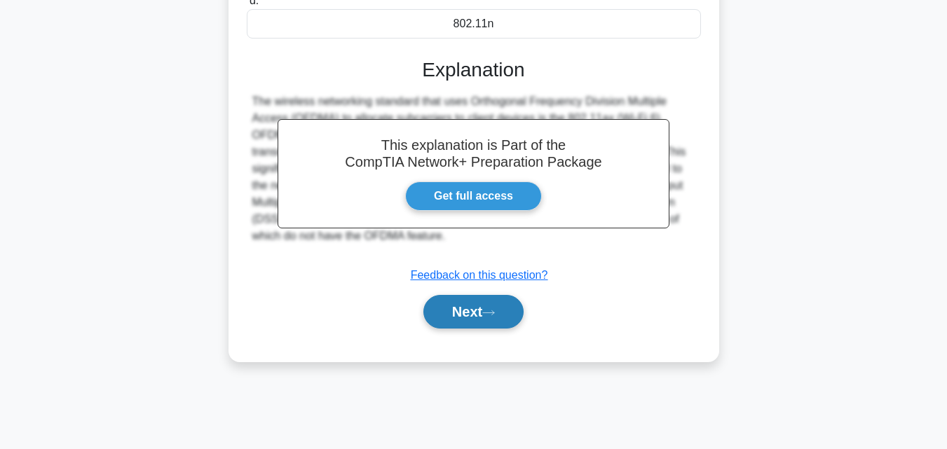
click at [470, 329] on button "Next" at bounding box center [473, 312] width 100 height 34
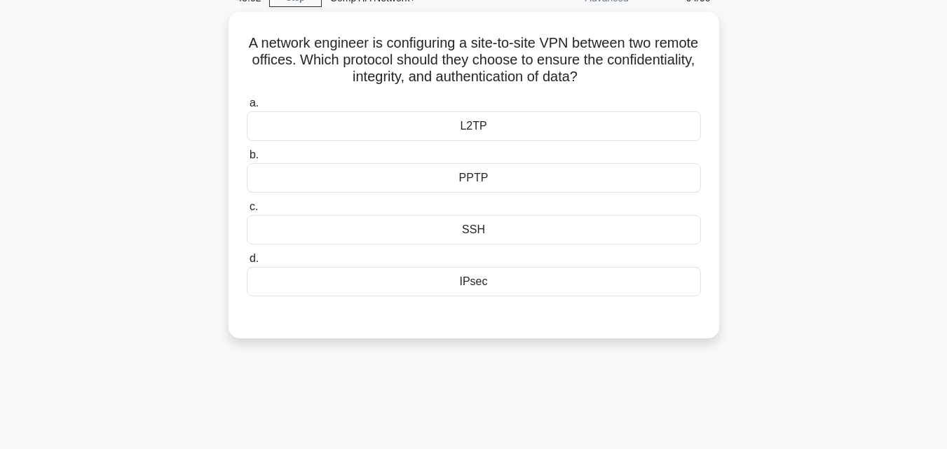
scroll to position [27, 0]
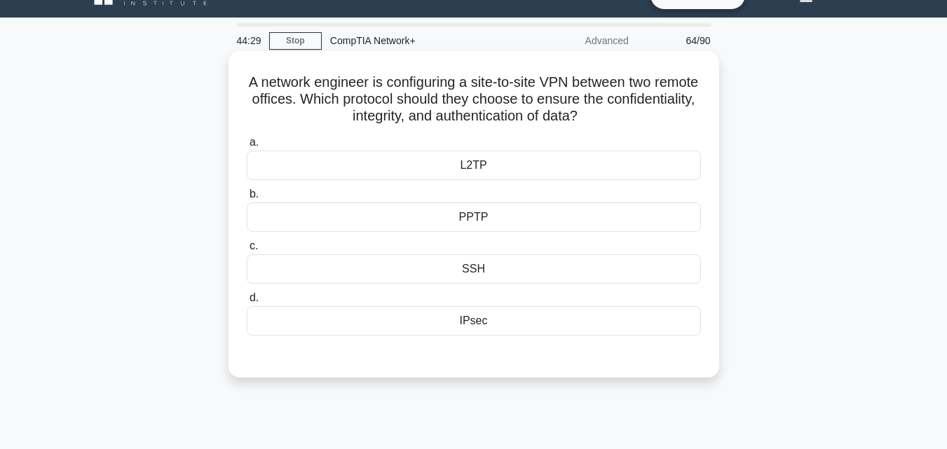
click at [483, 221] on div "PPTP" at bounding box center [474, 217] width 454 height 29
click at [247, 199] on input "b. PPTP" at bounding box center [247, 194] width 0 height 9
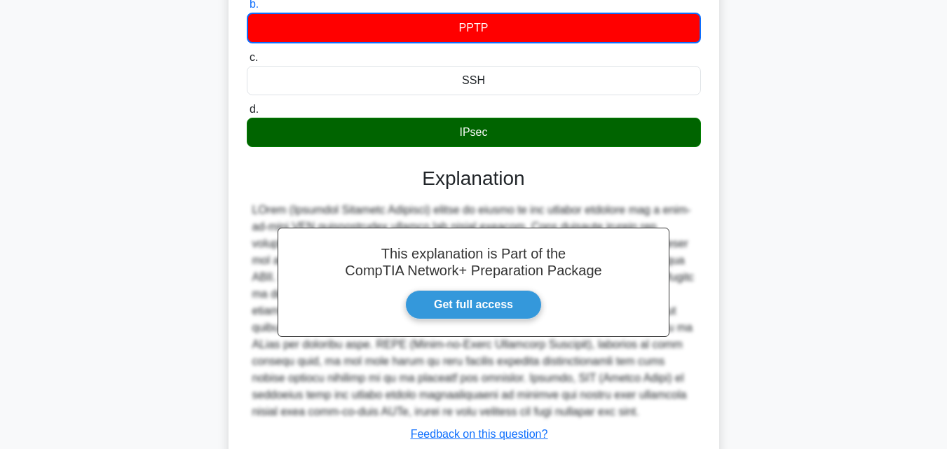
scroll to position [316, 0]
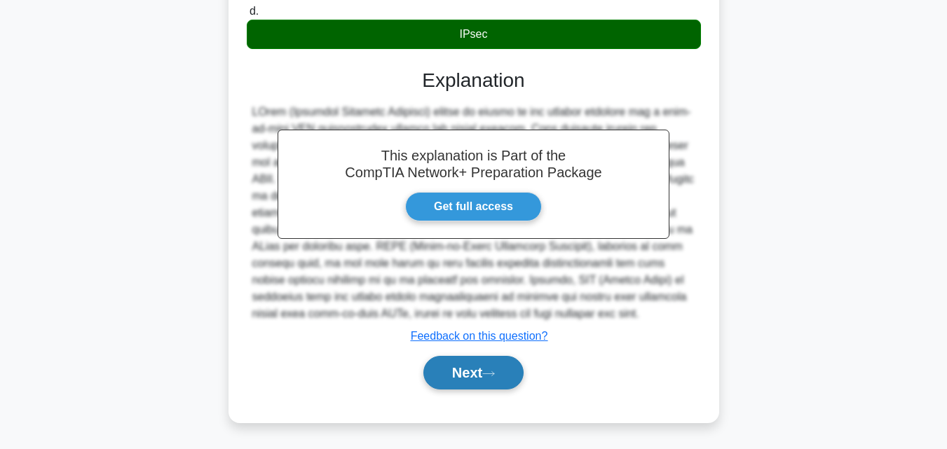
click at [475, 374] on button "Next" at bounding box center [473, 373] width 100 height 34
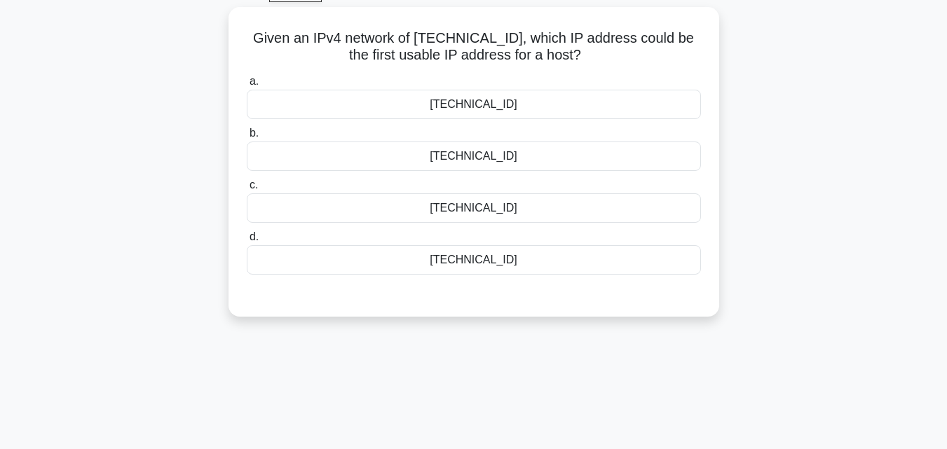
scroll to position [3, 0]
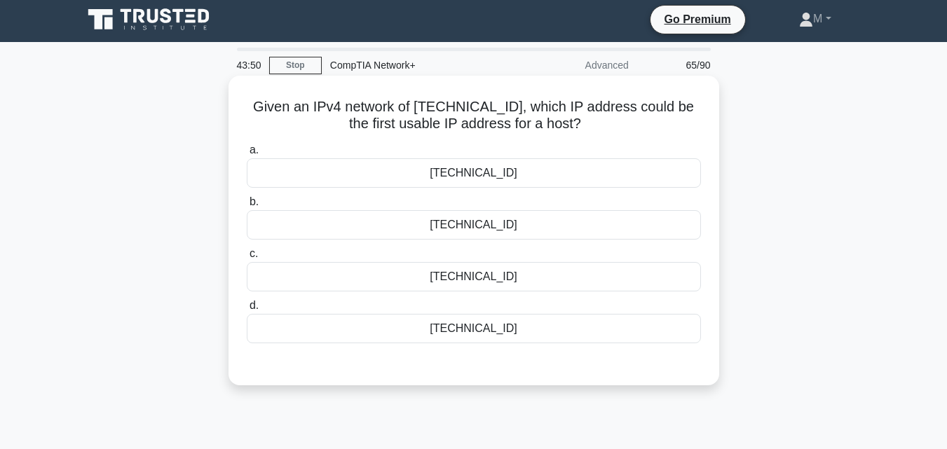
click at [491, 227] on div "172.18.36.1" at bounding box center [474, 224] width 454 height 29
click at [247, 207] on input "b. 172.18.36.1" at bounding box center [247, 202] width 0 height 9
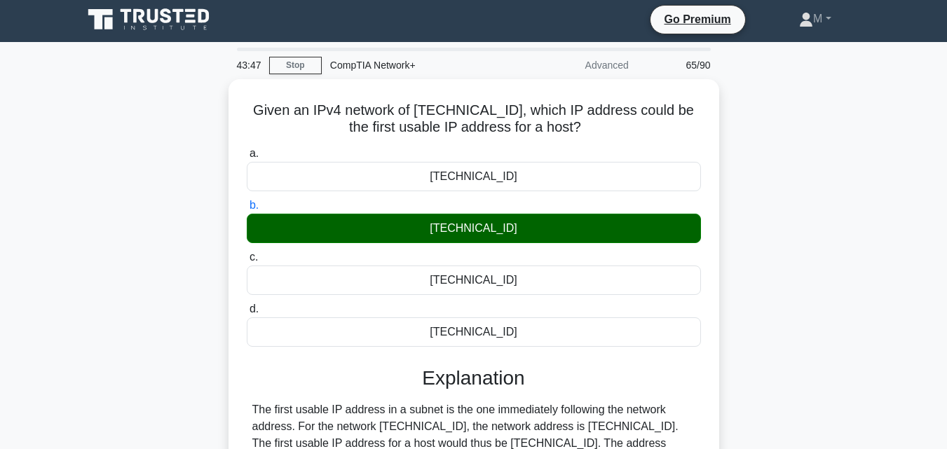
scroll to position [308, 0]
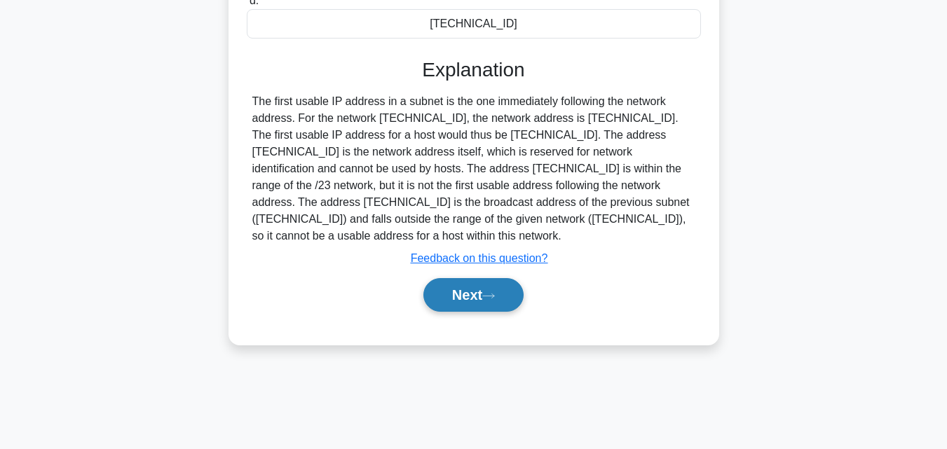
click at [467, 278] on button "Next" at bounding box center [473, 295] width 100 height 34
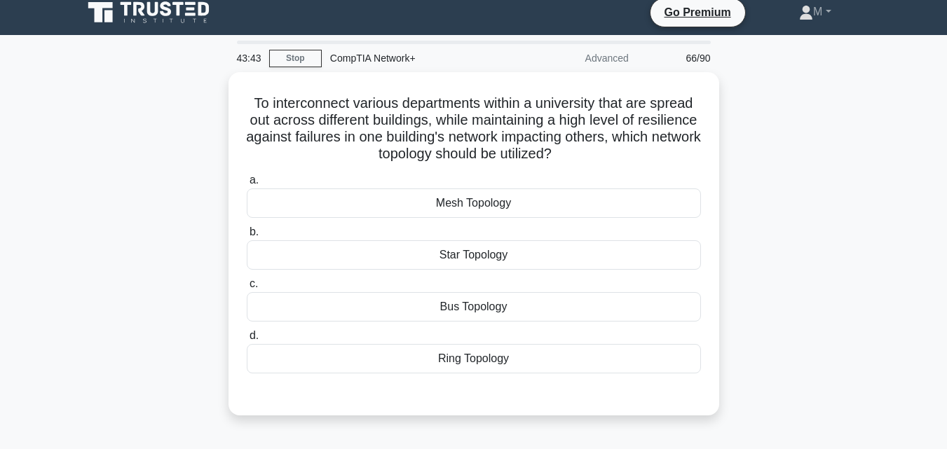
scroll to position [0, 0]
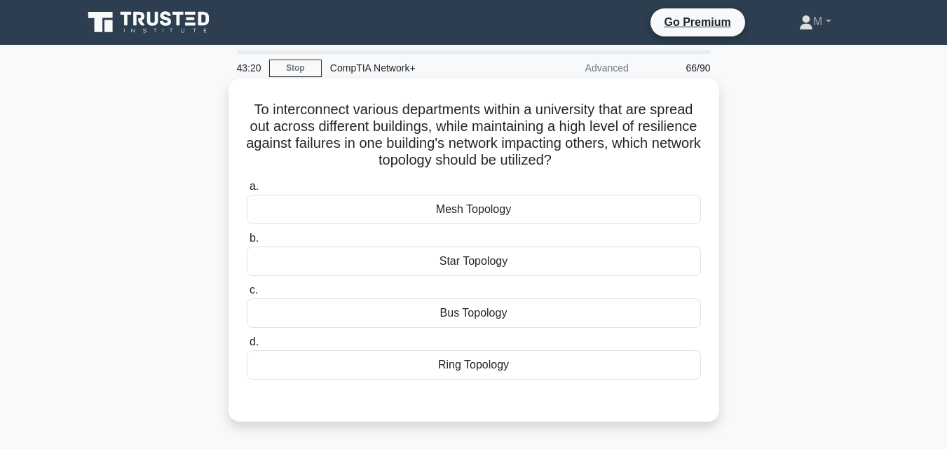
click at [486, 215] on div "Mesh Topology" at bounding box center [474, 209] width 454 height 29
click at [247, 191] on input "a. Mesh Topology" at bounding box center [247, 186] width 0 height 9
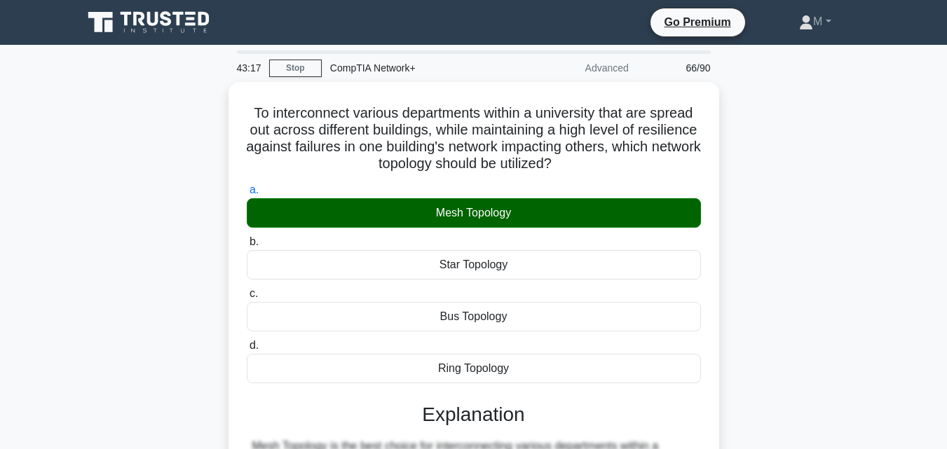
scroll to position [382, 0]
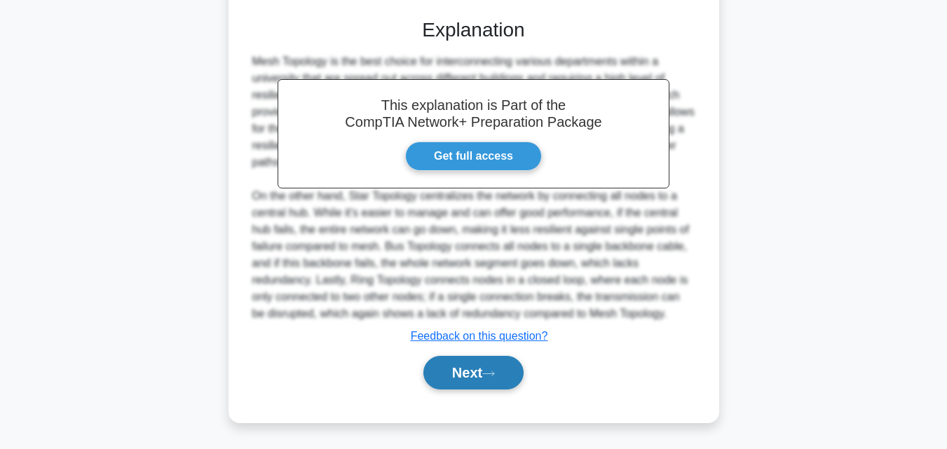
click at [472, 373] on button "Next" at bounding box center [473, 373] width 100 height 34
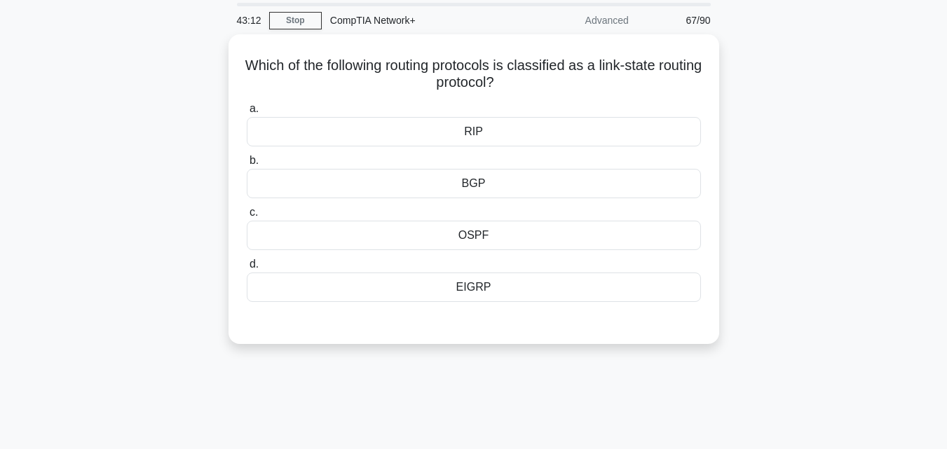
scroll to position [0, 0]
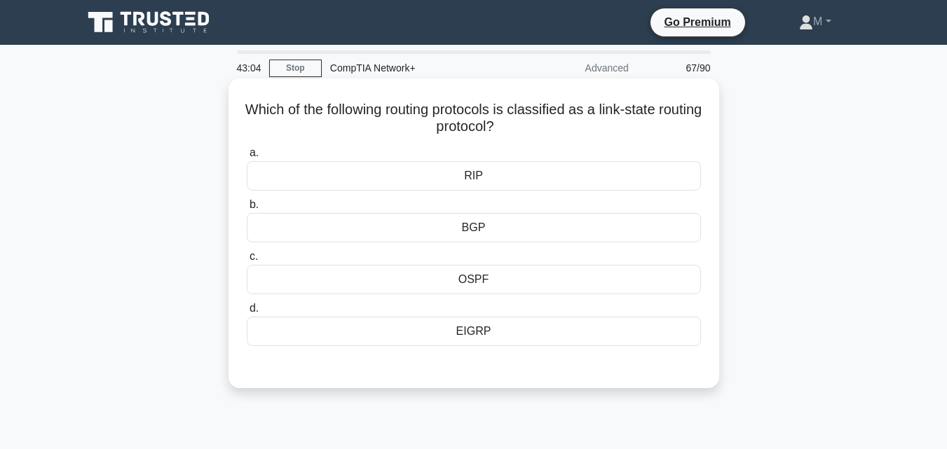
click at [475, 282] on div "OSPF" at bounding box center [474, 279] width 454 height 29
click at [247, 261] on input "c. OSPF" at bounding box center [247, 256] width 0 height 9
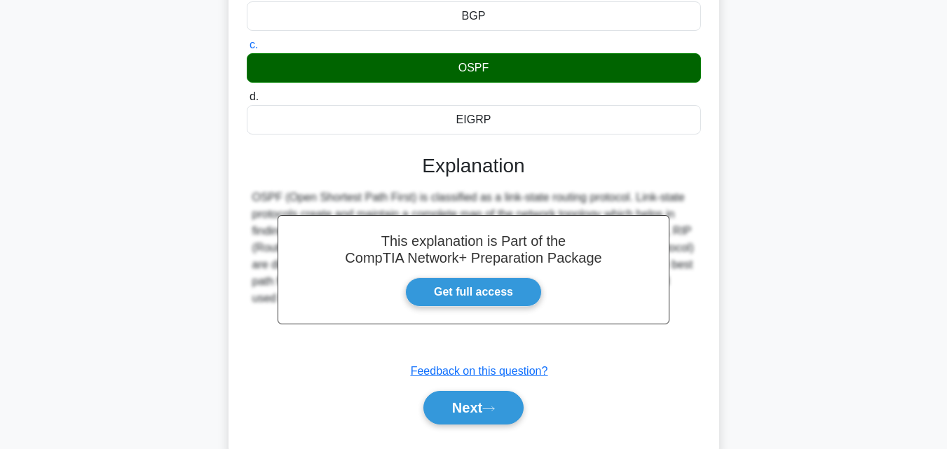
scroll to position [308, 0]
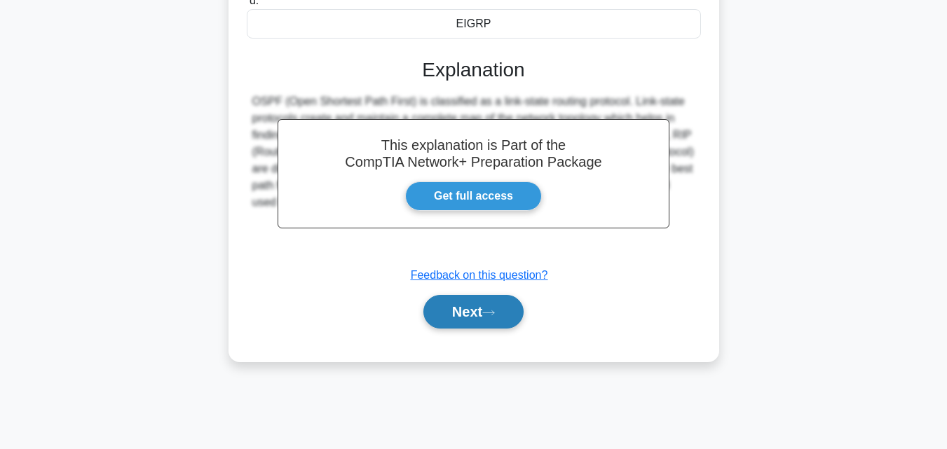
click at [476, 310] on button "Next" at bounding box center [473, 312] width 100 height 34
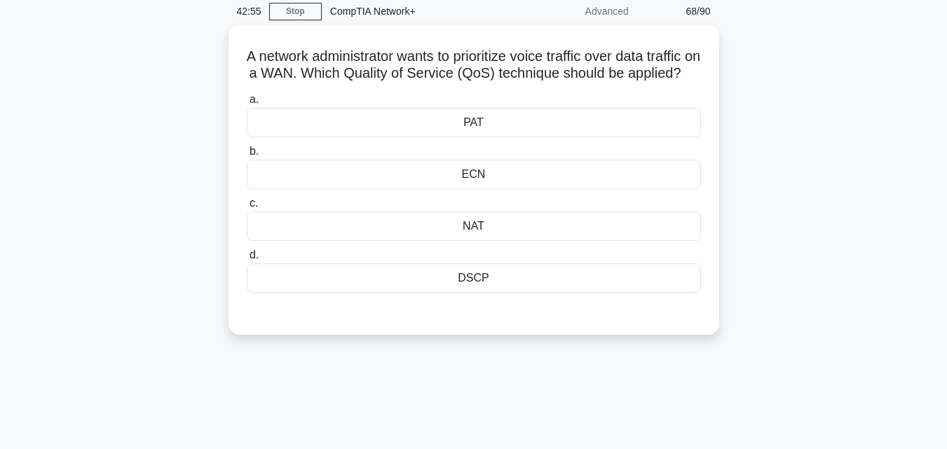
scroll to position [55, 0]
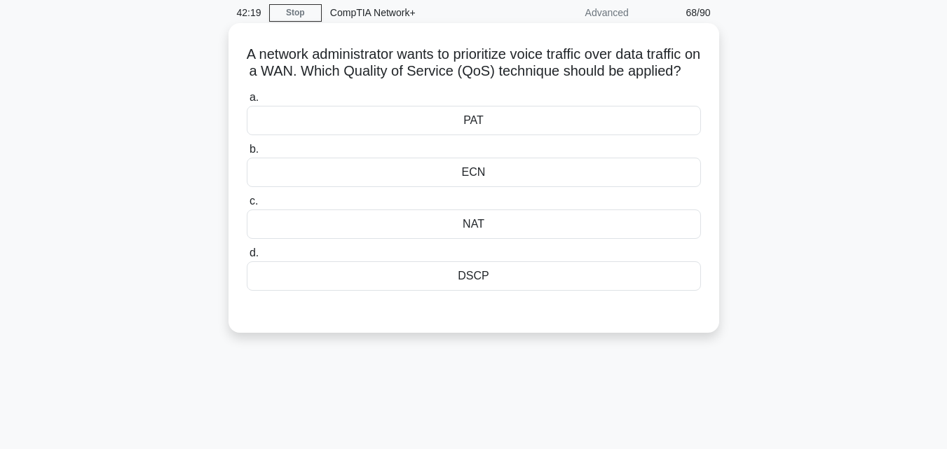
click at [479, 291] on div "DSCP" at bounding box center [474, 275] width 454 height 29
click at [247, 258] on input "d. DSCP" at bounding box center [247, 253] width 0 height 9
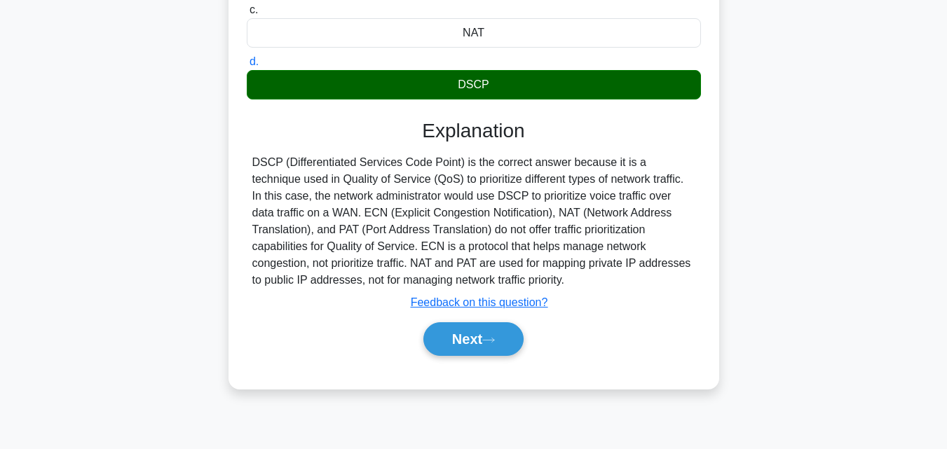
scroll to position [252, 0]
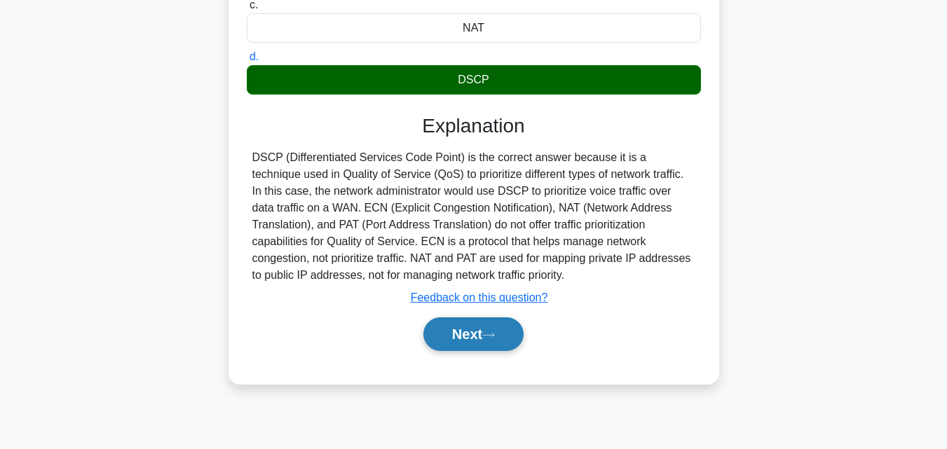
click at [460, 343] on button "Next" at bounding box center [473, 335] width 100 height 34
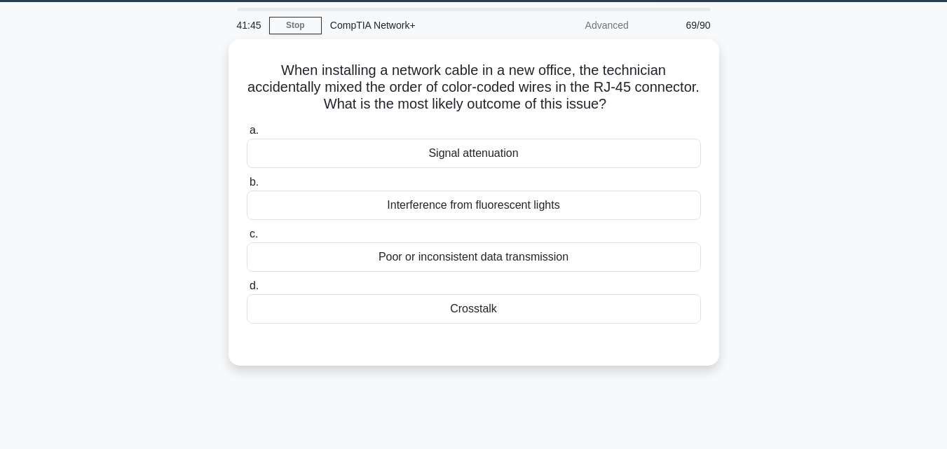
scroll to position [0, 0]
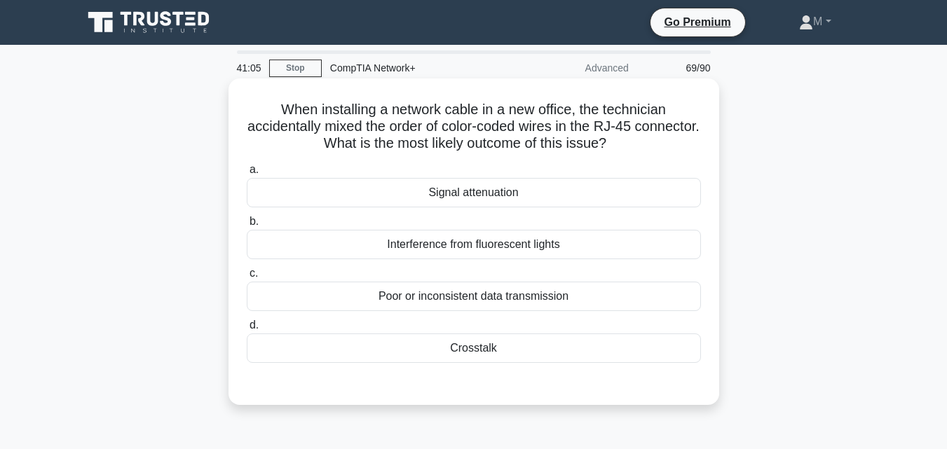
click at [453, 193] on div "Signal attenuation" at bounding box center [474, 192] width 454 height 29
click at [247, 175] on input "a. Signal attenuation" at bounding box center [247, 169] width 0 height 9
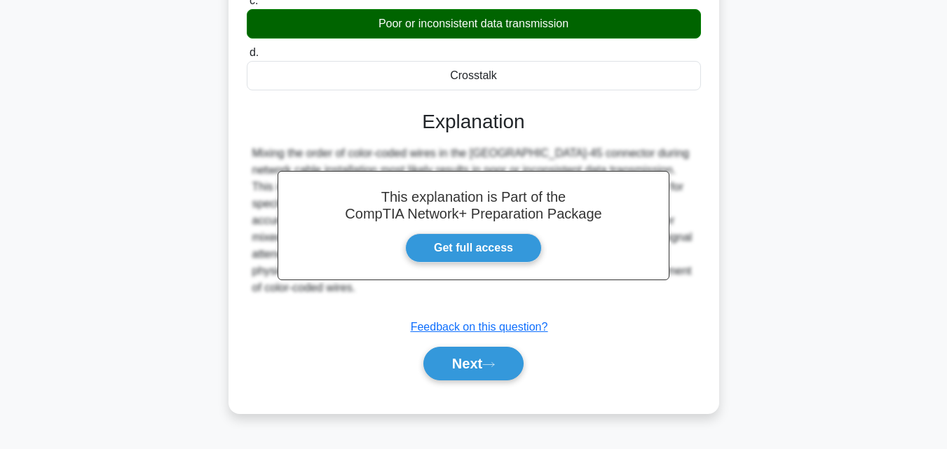
scroll to position [308, 0]
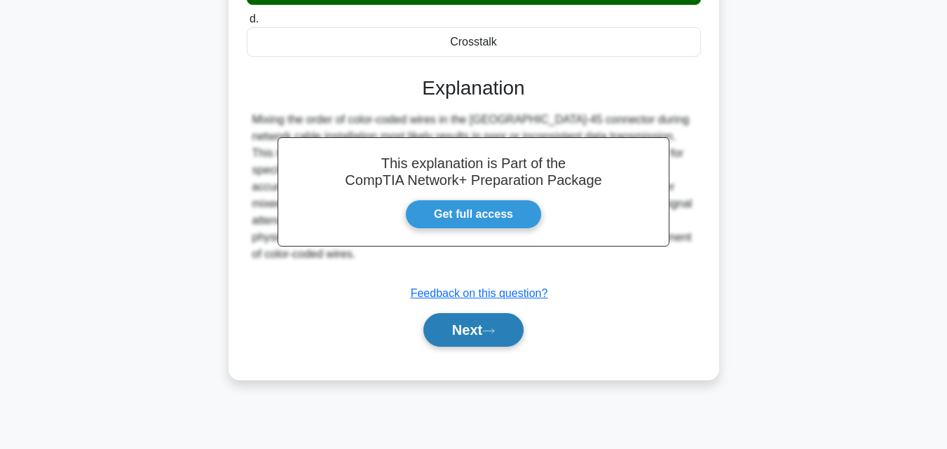
click at [474, 343] on button "Next" at bounding box center [473, 330] width 100 height 34
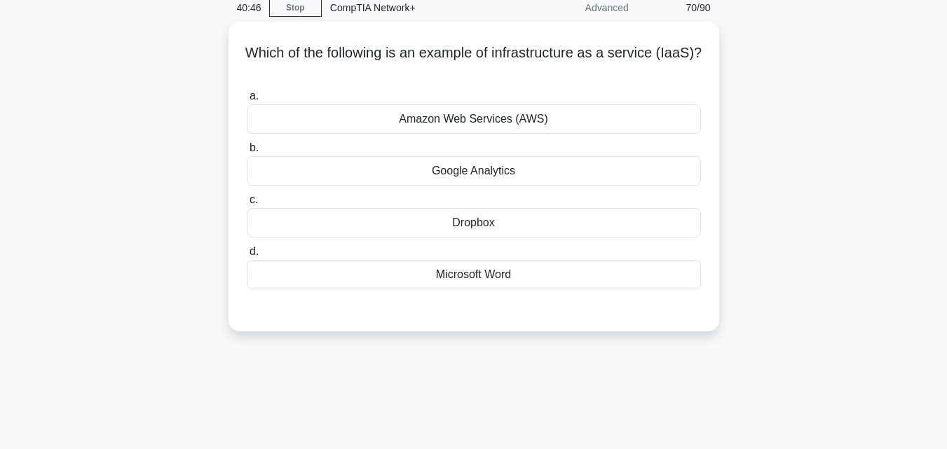
scroll to position [29, 0]
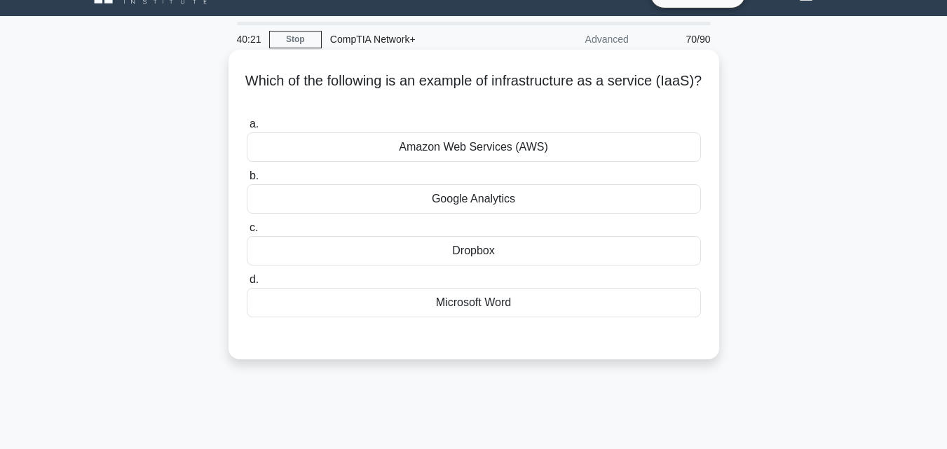
click at [470, 205] on div "Google Analytics" at bounding box center [474, 198] width 454 height 29
click at [247, 181] on input "b. Google Analytics" at bounding box center [247, 176] width 0 height 9
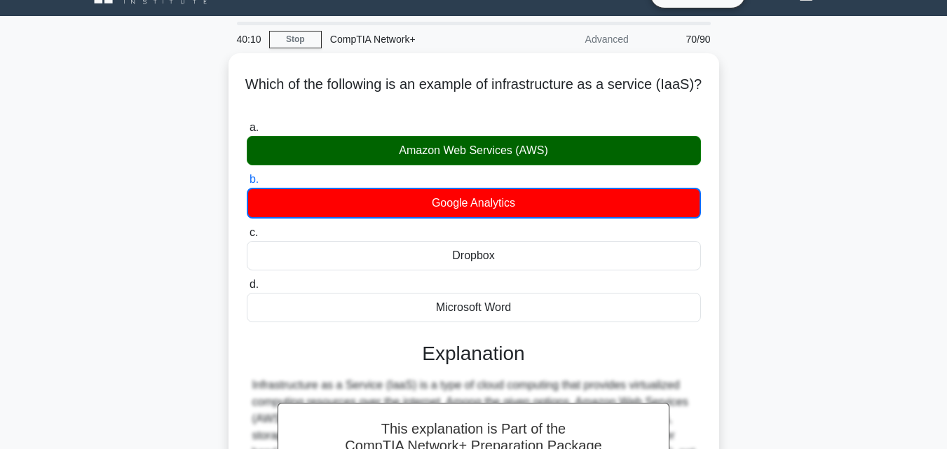
click at [936, 94] on main "40:10 Stop CompTIA Network+ Advanced 70/90 Which of the following is an example…" at bounding box center [473, 372] width 947 height 712
click at [878, 121] on main "40:09 Stop CompTIA Network+ Advanced 70/90 Which of the following is an example…" at bounding box center [473, 372] width 947 height 712
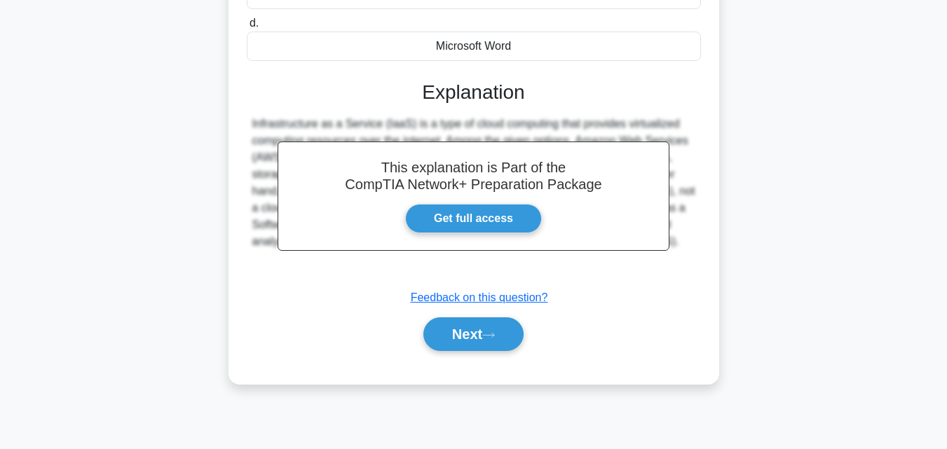
scroll to position [308, 0]
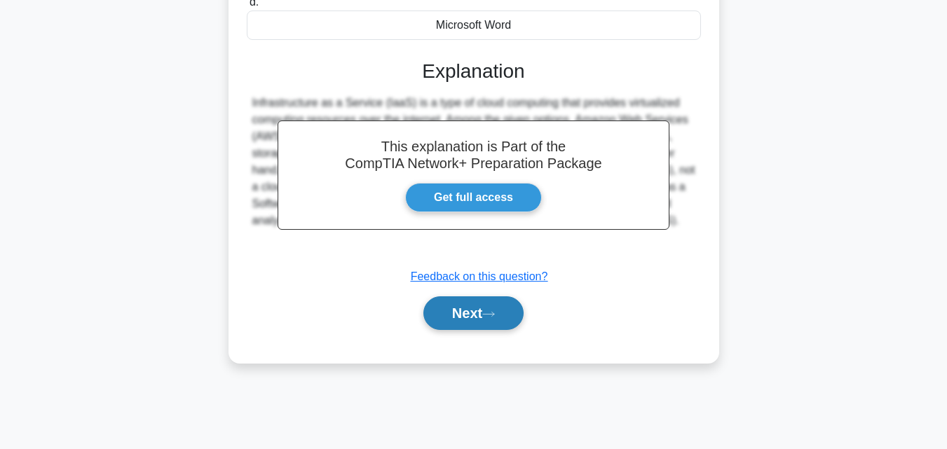
click at [478, 318] on button "Next" at bounding box center [473, 313] width 100 height 34
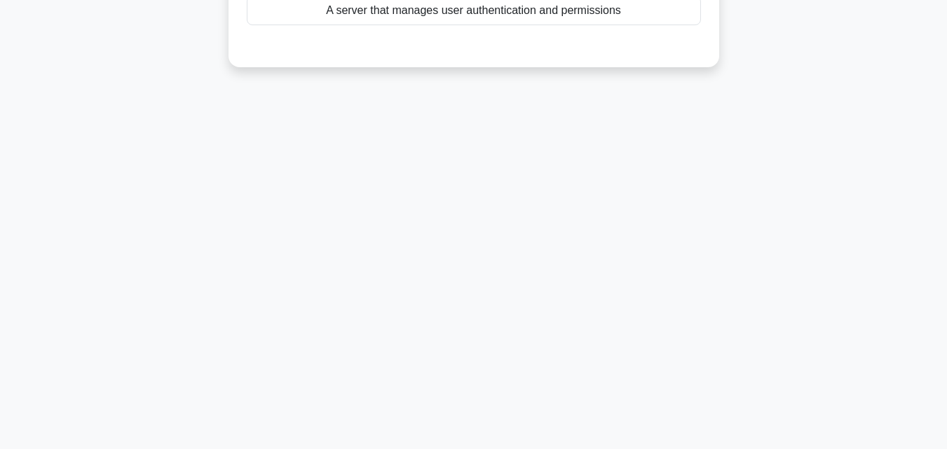
scroll to position [43, 0]
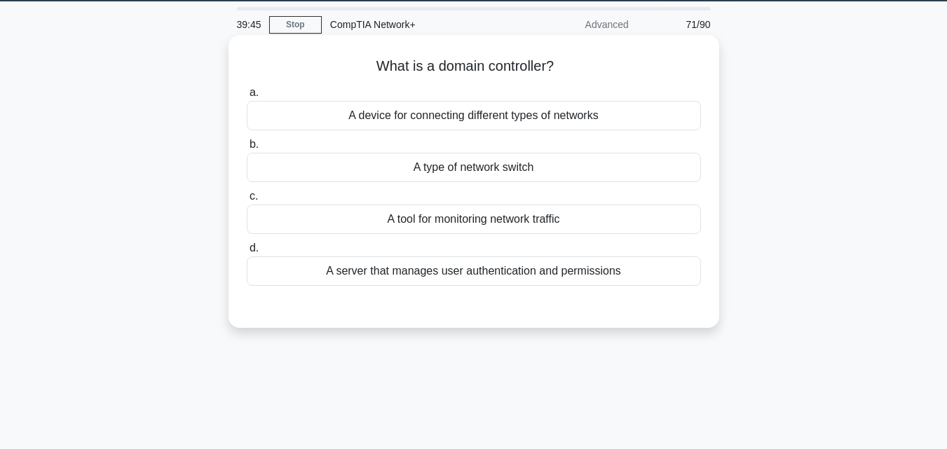
click at [437, 278] on div "A server that manages user authentication and permissions" at bounding box center [474, 271] width 454 height 29
click at [247, 253] on input "d. A server that manages user authentication and permissions" at bounding box center [247, 248] width 0 height 9
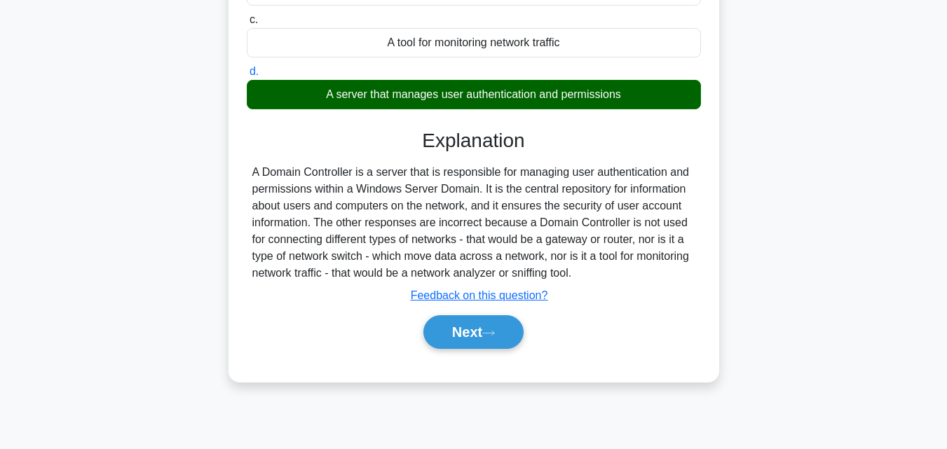
scroll to position [296, 0]
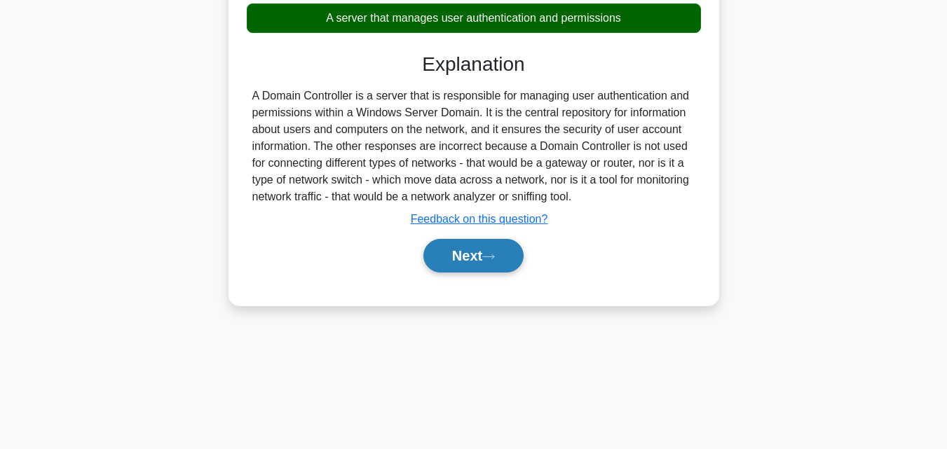
click at [480, 260] on button "Next" at bounding box center [473, 256] width 100 height 34
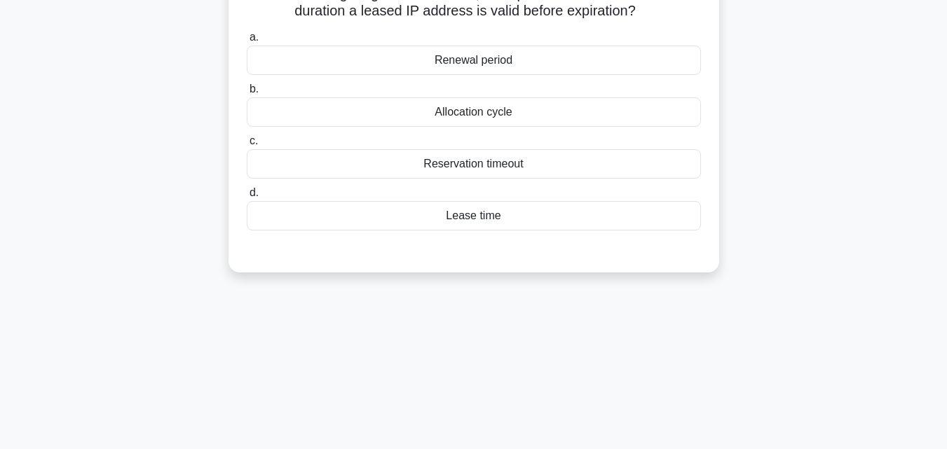
scroll to position [0, 0]
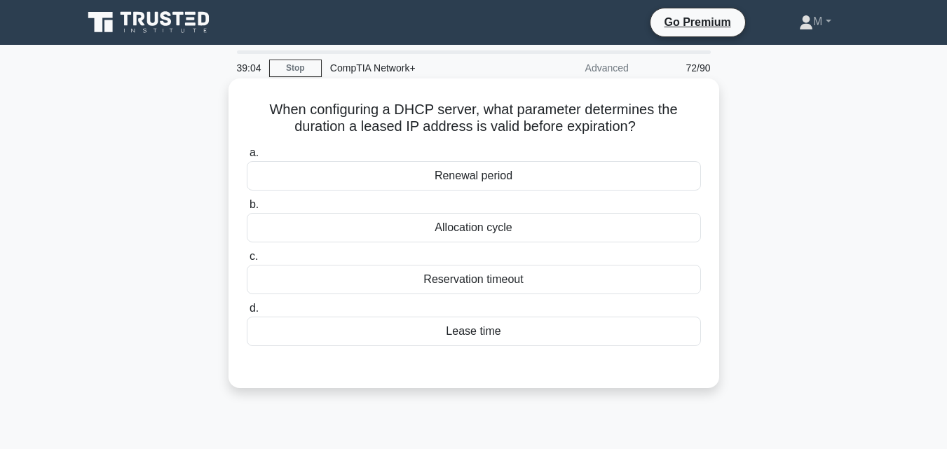
click at [481, 336] on div "Lease time" at bounding box center [474, 331] width 454 height 29
click at [247, 313] on input "d. Lease time" at bounding box center [247, 308] width 0 height 9
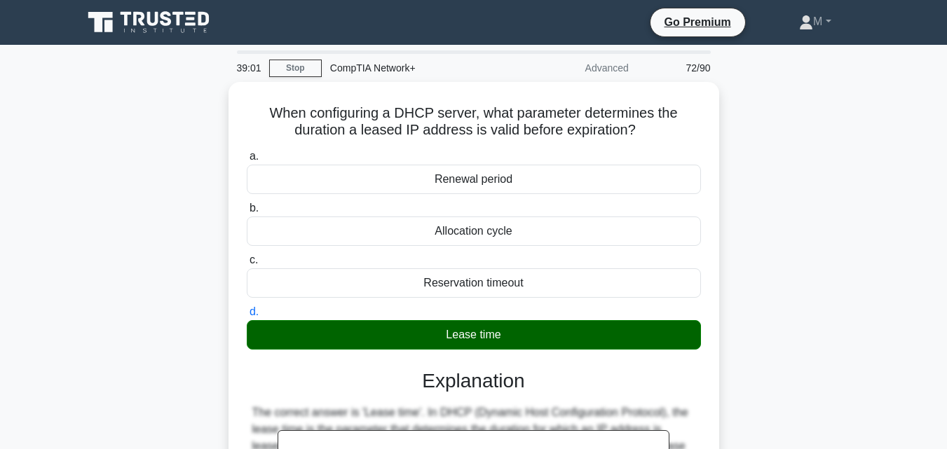
scroll to position [308, 0]
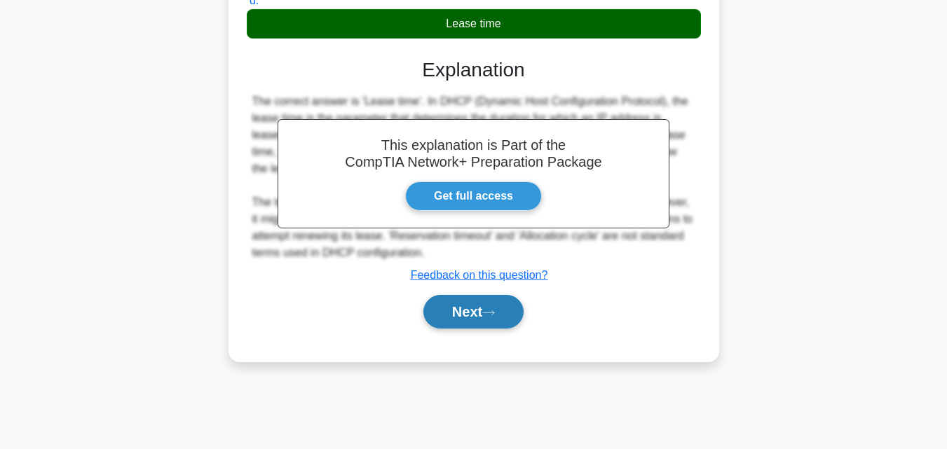
click at [443, 320] on button "Next" at bounding box center [473, 312] width 100 height 34
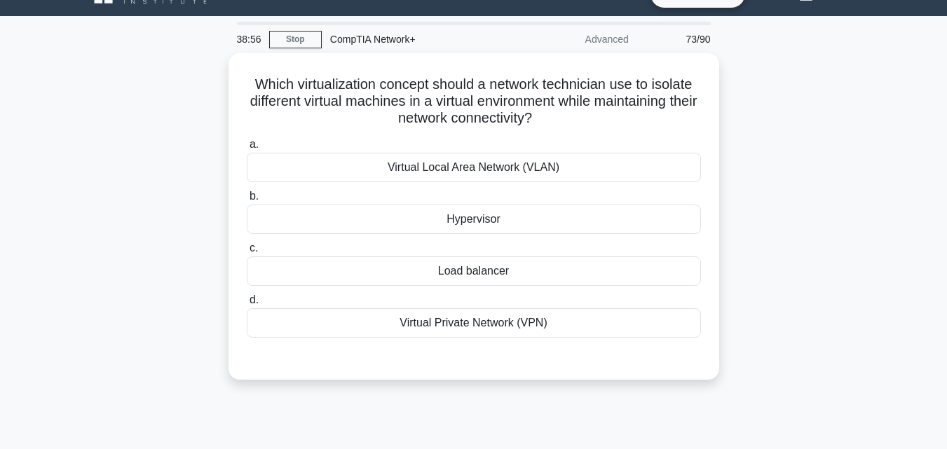
scroll to position [22, 0]
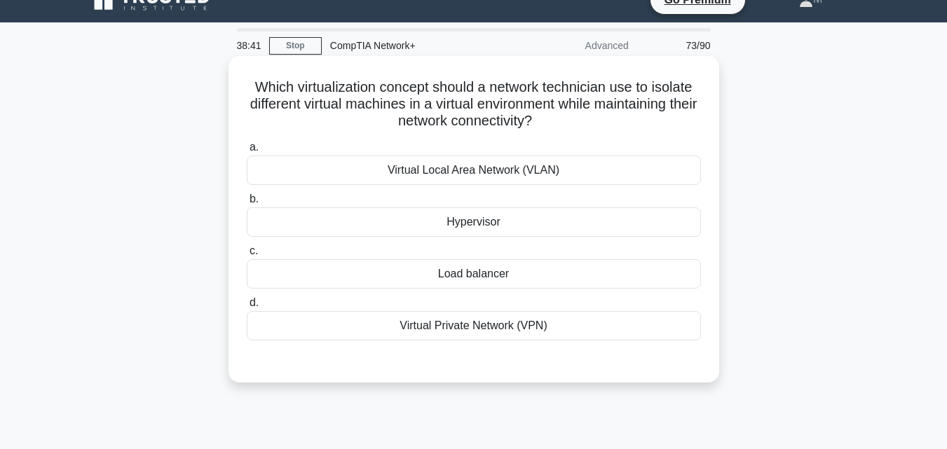
click at [465, 172] on div "Virtual Local Area Network (VLAN)" at bounding box center [474, 170] width 454 height 29
click at [247, 152] on input "a. Virtual Local Area Network (VLAN)" at bounding box center [247, 147] width 0 height 9
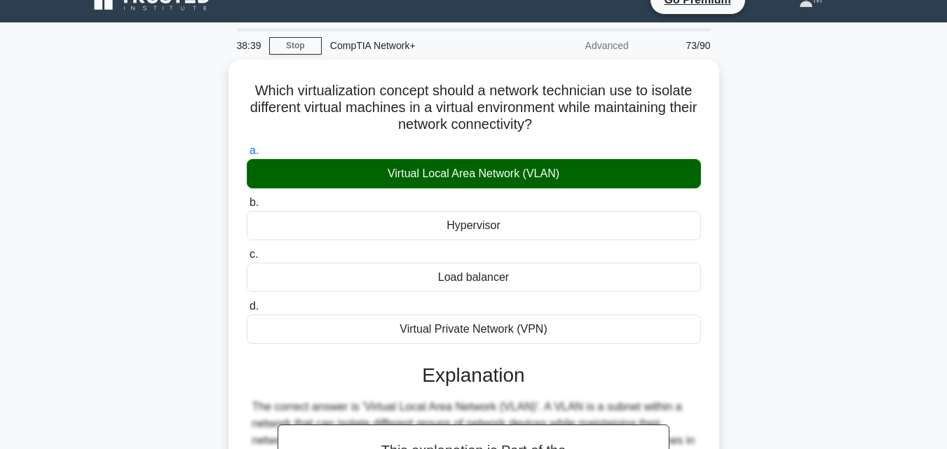
scroll to position [308, 0]
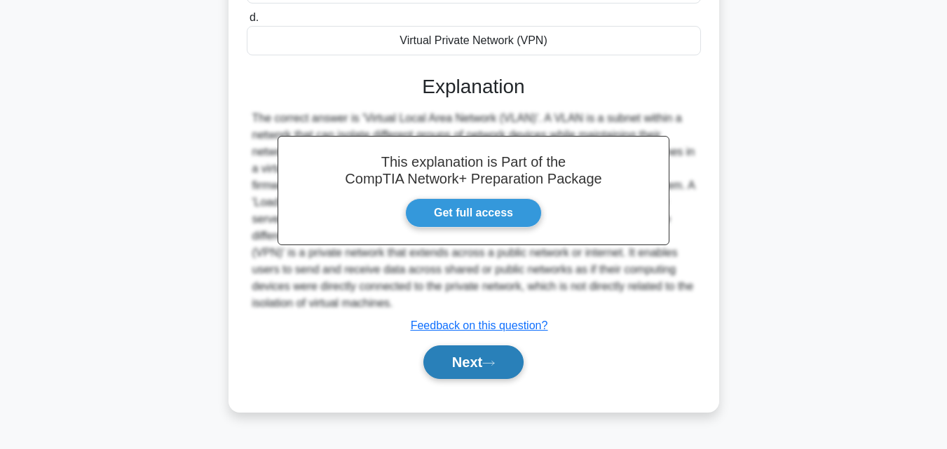
click at [453, 367] on button "Next" at bounding box center [473, 363] width 100 height 34
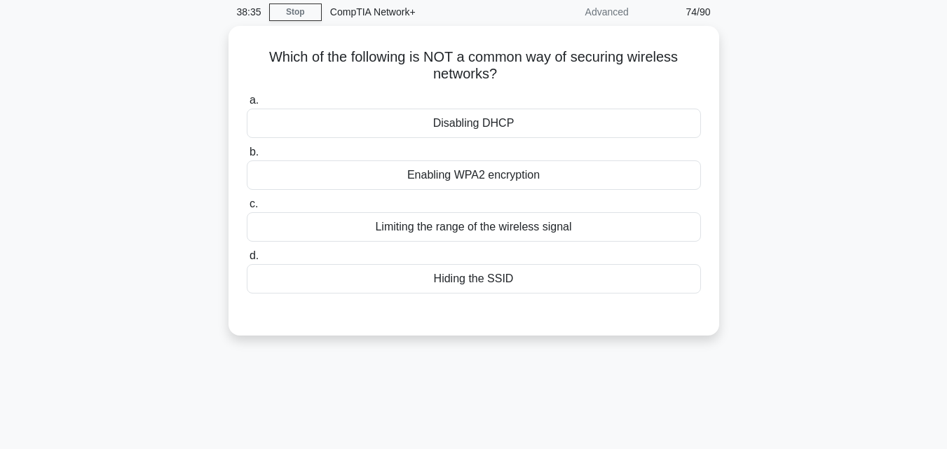
scroll to position [0, 0]
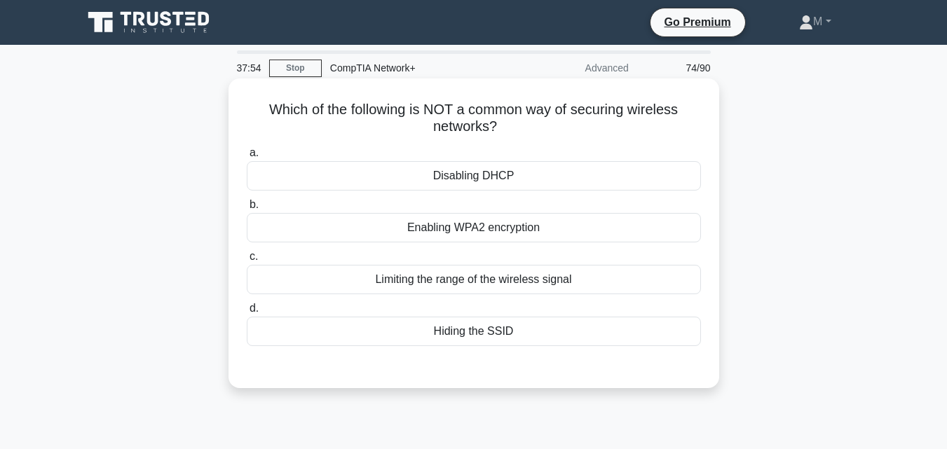
click at [475, 278] on div "Limiting the range of the wireless signal" at bounding box center [474, 279] width 454 height 29
click at [247, 261] on input "c. Limiting the range of the wireless signal" at bounding box center [247, 256] width 0 height 9
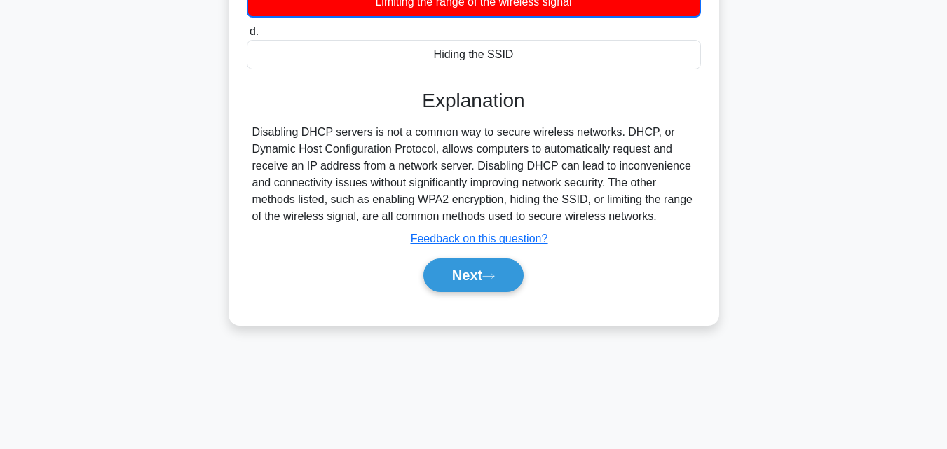
scroll to position [308, 0]
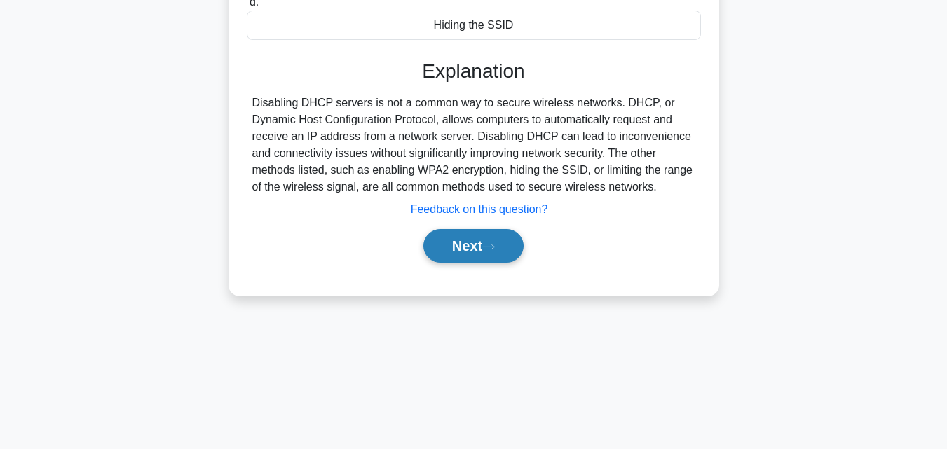
click at [458, 259] on button "Next" at bounding box center [473, 246] width 100 height 34
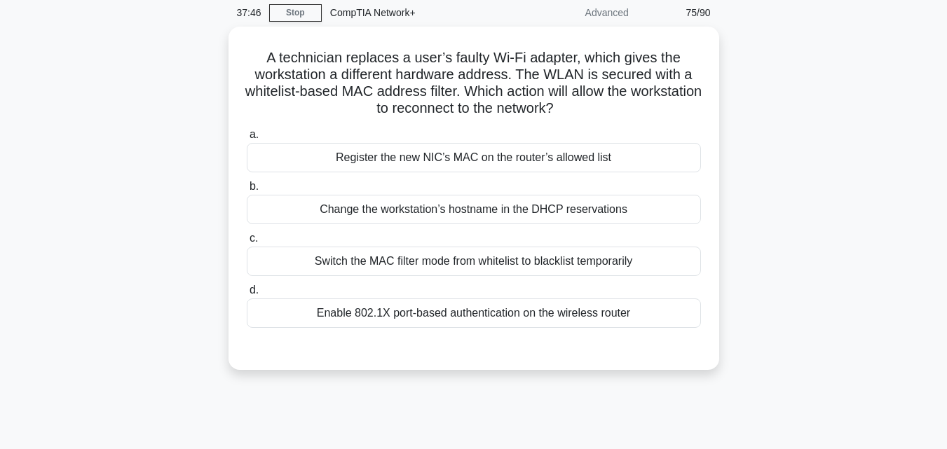
scroll to position [19, 0]
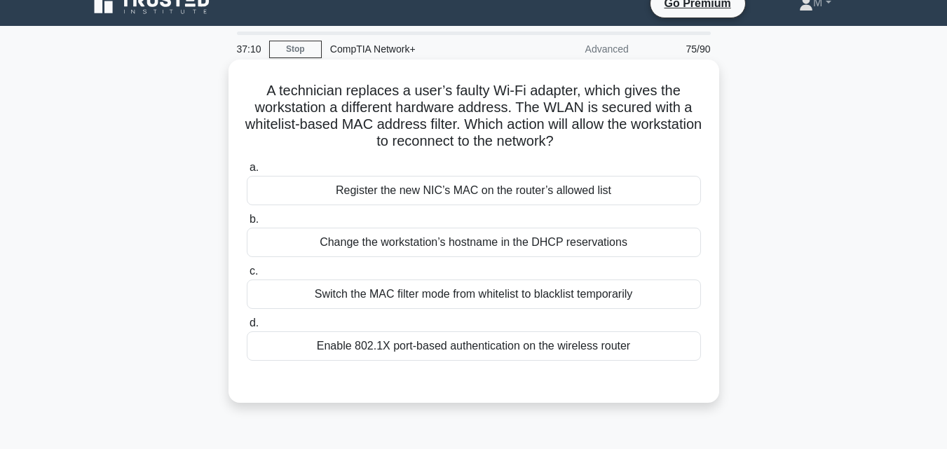
click at [503, 197] on div "Register the new NIC’s MAC on the router’s allowed list" at bounding box center [474, 190] width 454 height 29
click at [247, 172] on input "a. Register the new NIC’s MAC on the router’s allowed list" at bounding box center [247, 167] width 0 height 9
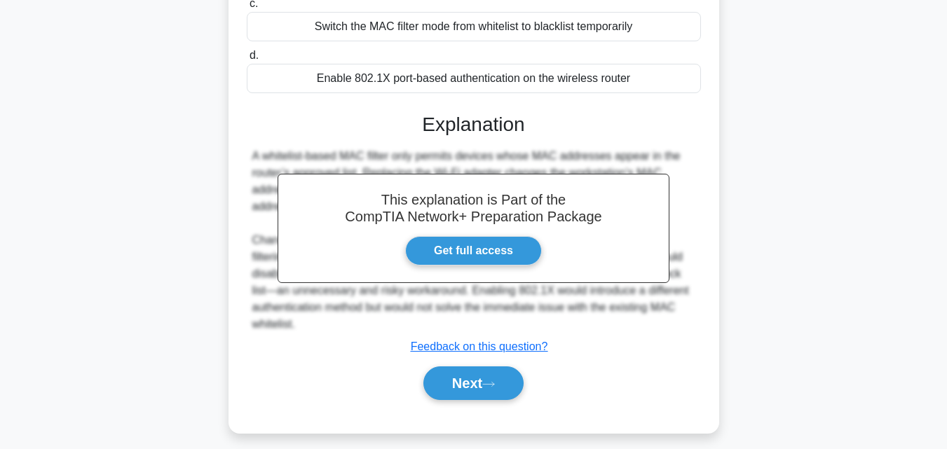
scroll to position [308, 0]
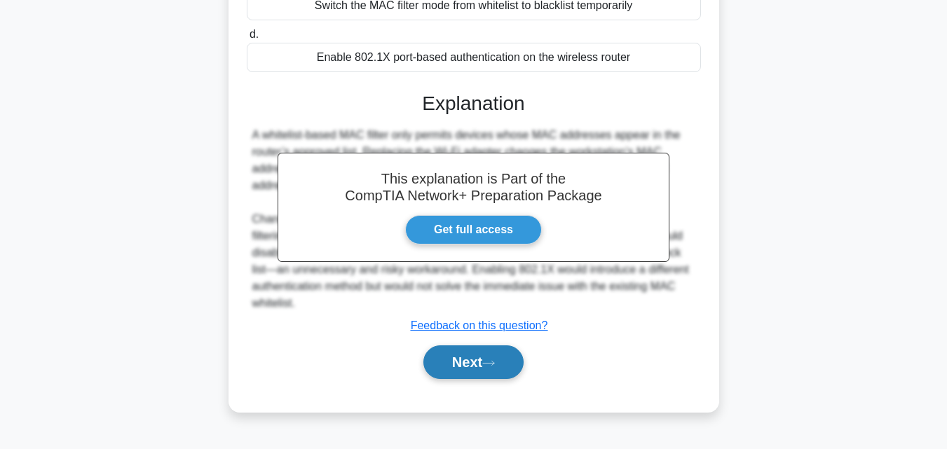
click at [442, 364] on button "Next" at bounding box center [473, 363] width 100 height 34
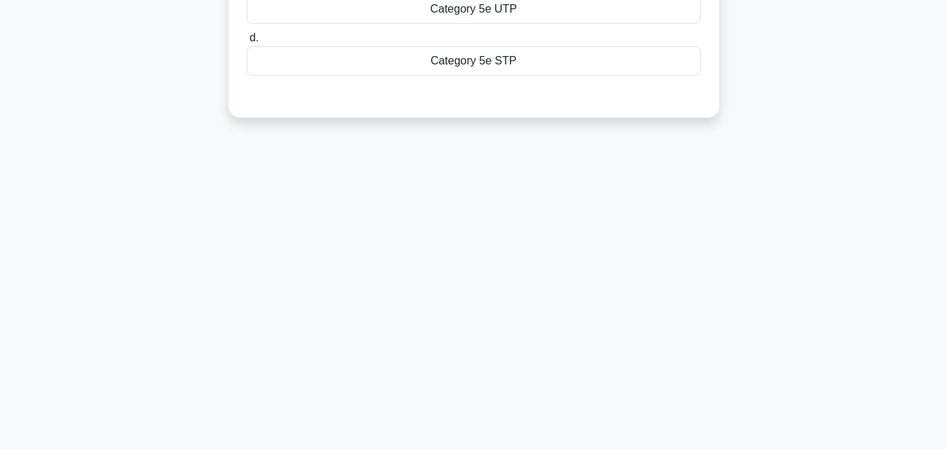
scroll to position [0, 0]
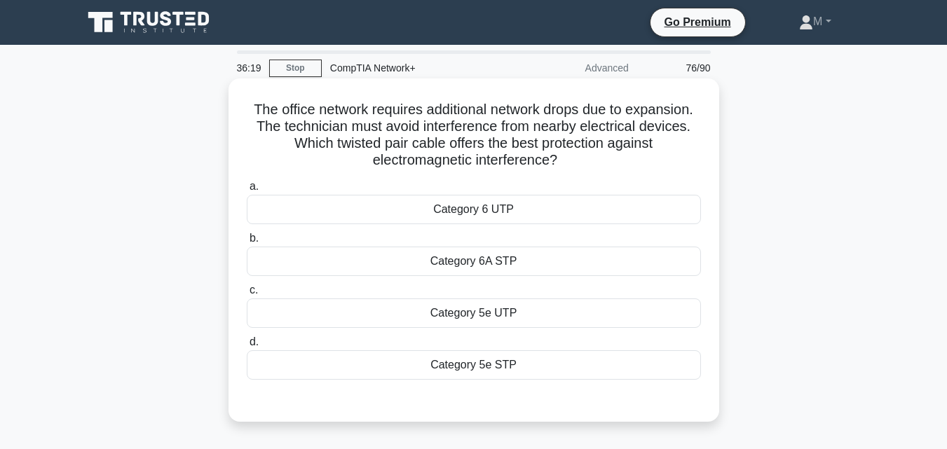
click at [493, 220] on div "Category 6 UTP" at bounding box center [474, 209] width 454 height 29
click at [247, 191] on input "a. Category 6 UTP" at bounding box center [247, 186] width 0 height 9
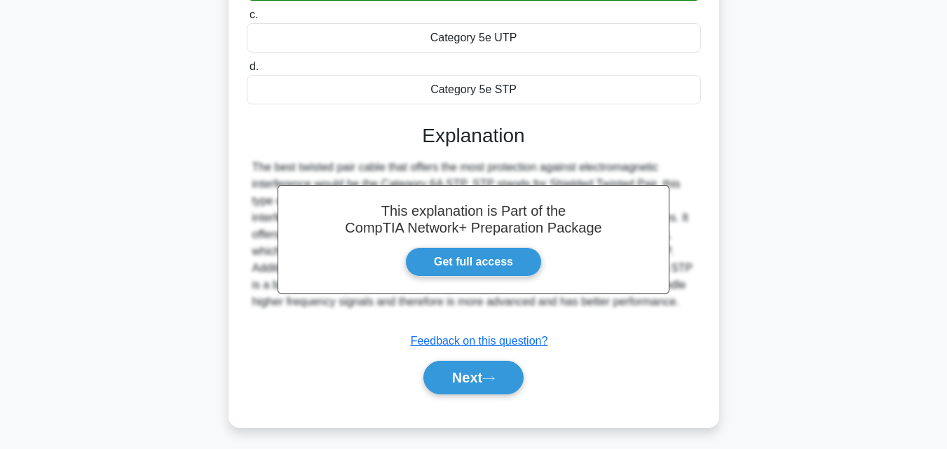
scroll to position [285, 0]
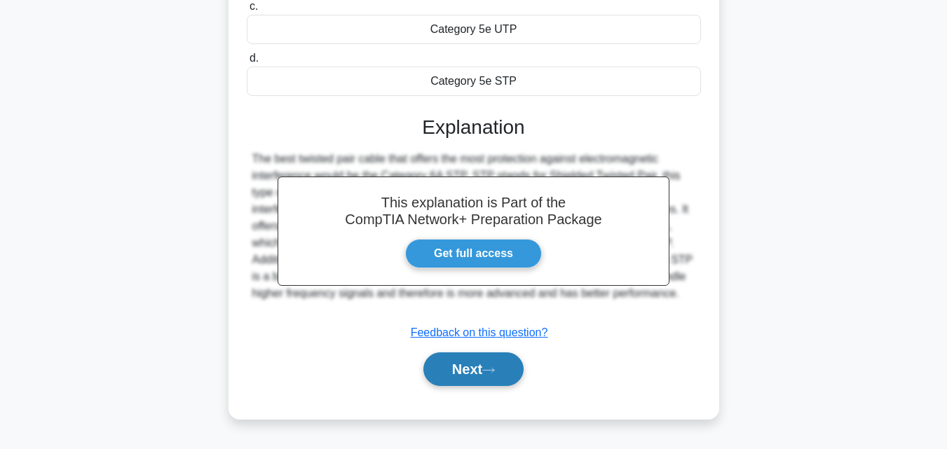
click at [477, 367] on button "Next" at bounding box center [473, 370] width 100 height 34
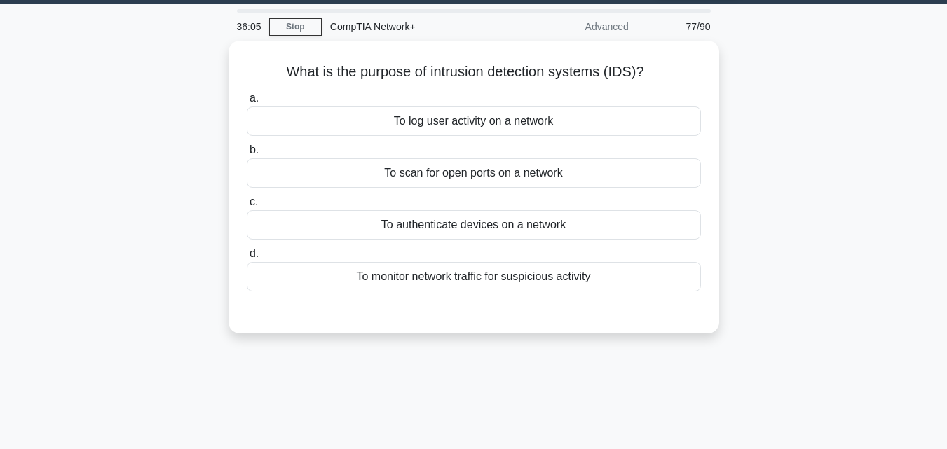
scroll to position [0, 0]
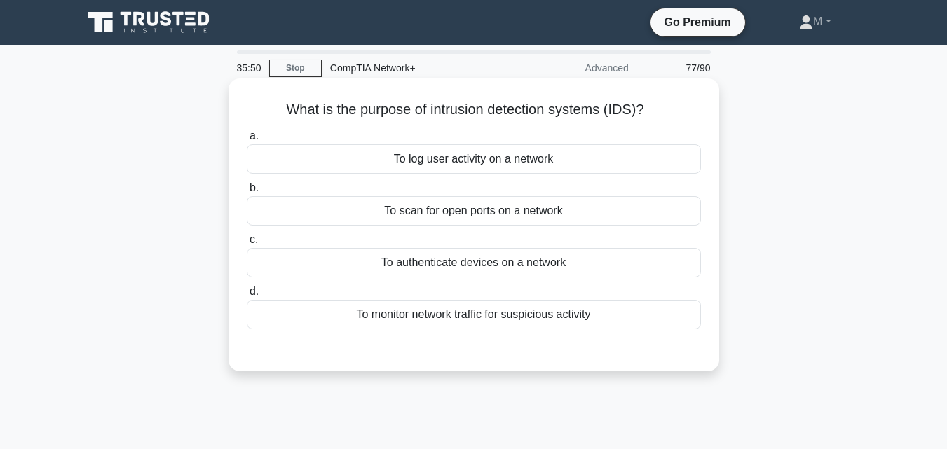
click at [456, 317] on div "To monitor network traffic for suspicious activity" at bounding box center [474, 314] width 454 height 29
click at [247, 296] on input "d. To monitor network traffic for suspicious activity" at bounding box center [247, 291] width 0 height 9
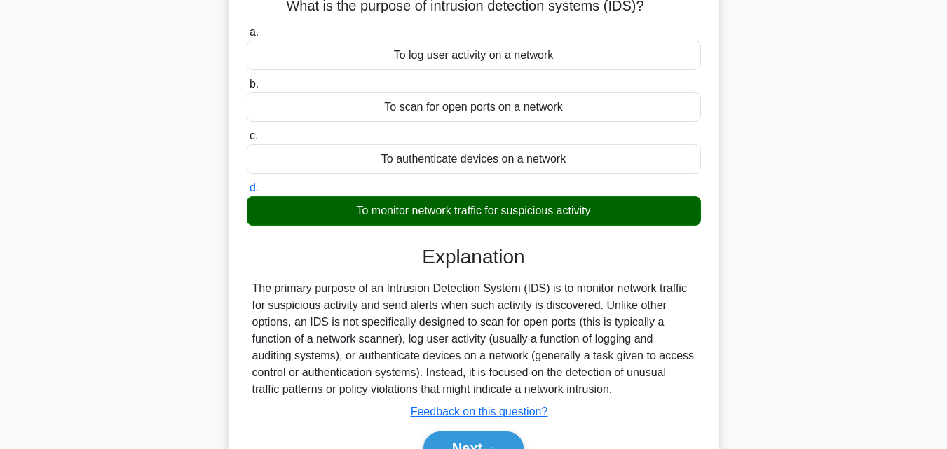
scroll to position [308, 0]
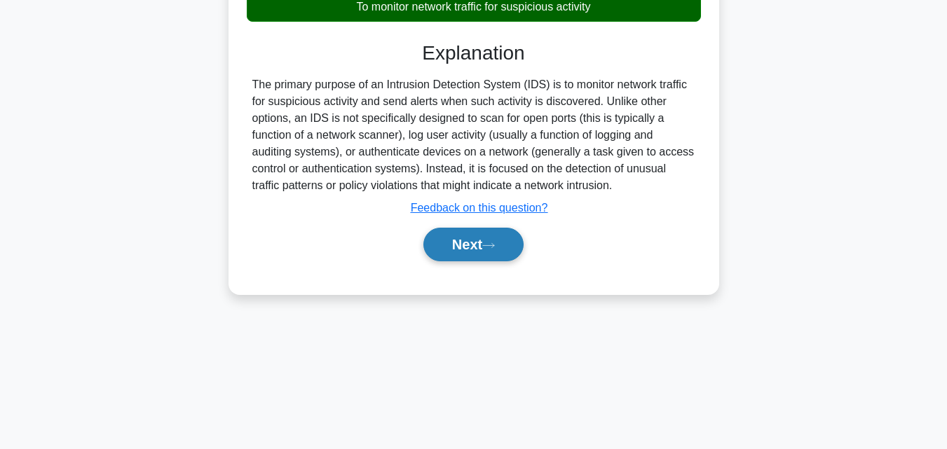
click at [475, 252] on button "Next" at bounding box center [473, 245] width 100 height 34
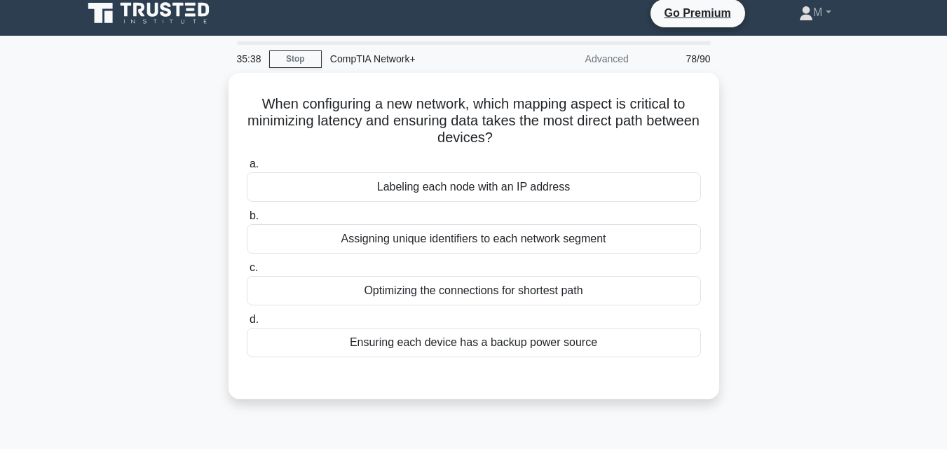
scroll to position [0, 0]
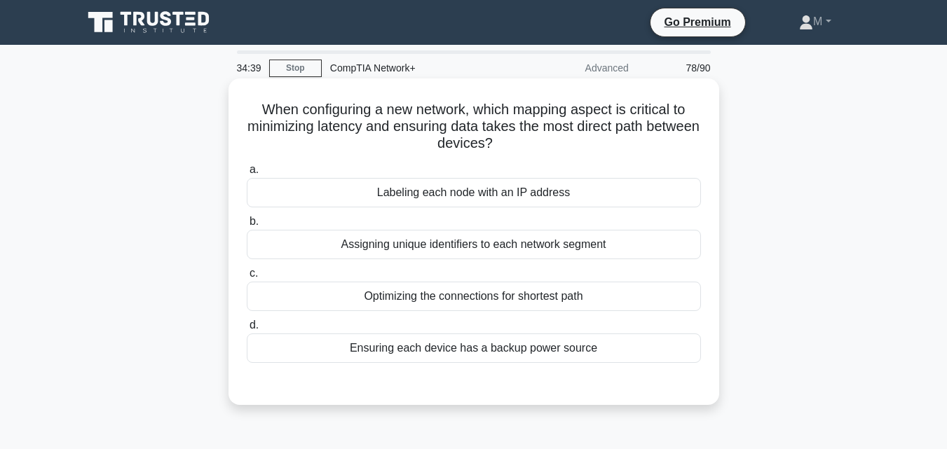
click at [475, 299] on div "Optimizing the connections for shortest path" at bounding box center [474, 296] width 454 height 29
click at [247, 278] on input "c. Optimizing the connections for shortest path" at bounding box center [247, 273] width 0 height 9
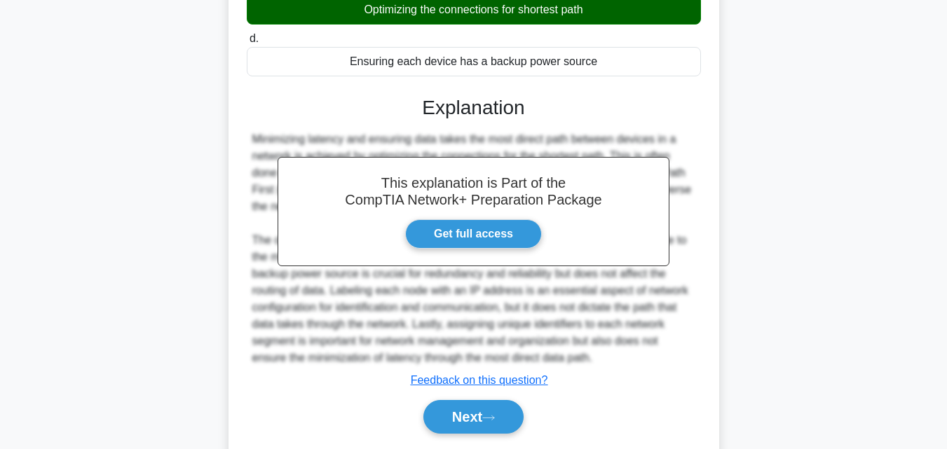
scroll to position [332, 0]
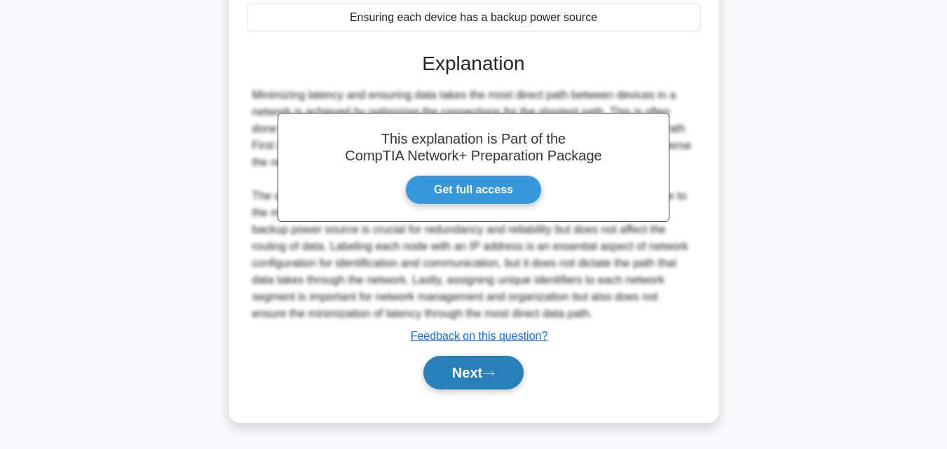
click at [460, 363] on button "Next" at bounding box center [473, 373] width 100 height 34
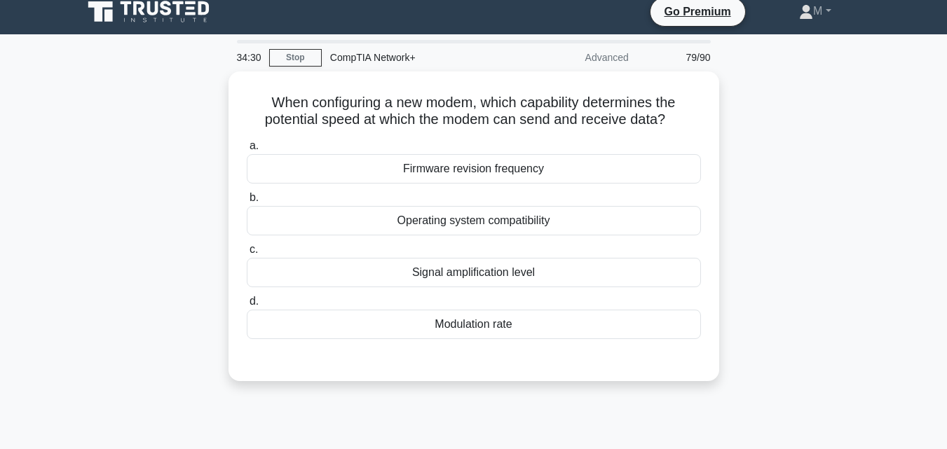
scroll to position [0, 0]
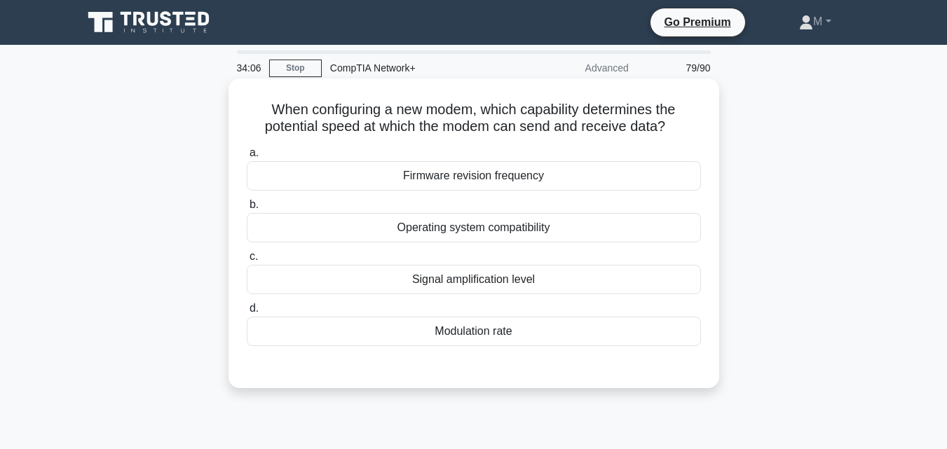
click at [476, 332] on div "Modulation rate" at bounding box center [474, 331] width 454 height 29
click at [247, 313] on input "d. Modulation rate" at bounding box center [247, 308] width 0 height 9
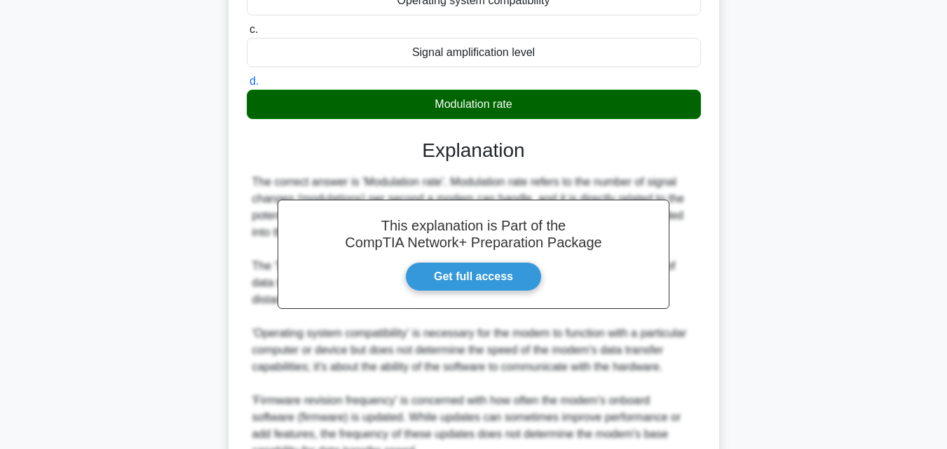
scroll to position [365, 0]
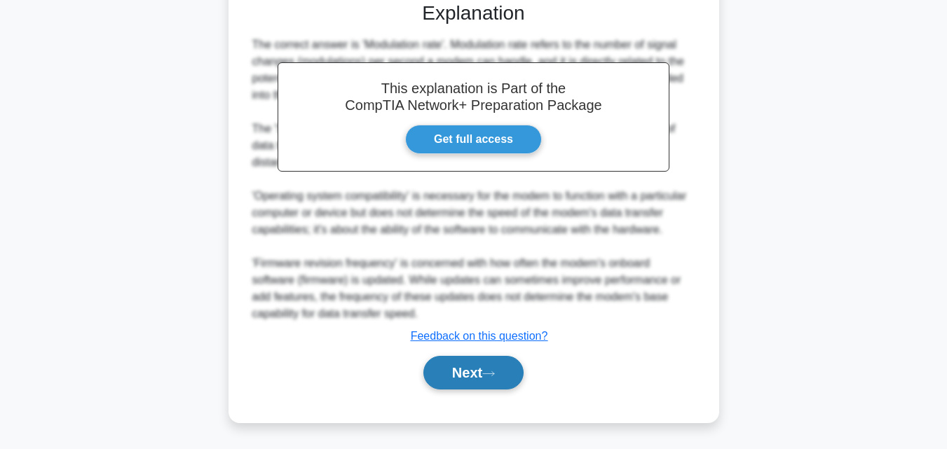
click at [469, 369] on button "Next" at bounding box center [473, 373] width 100 height 34
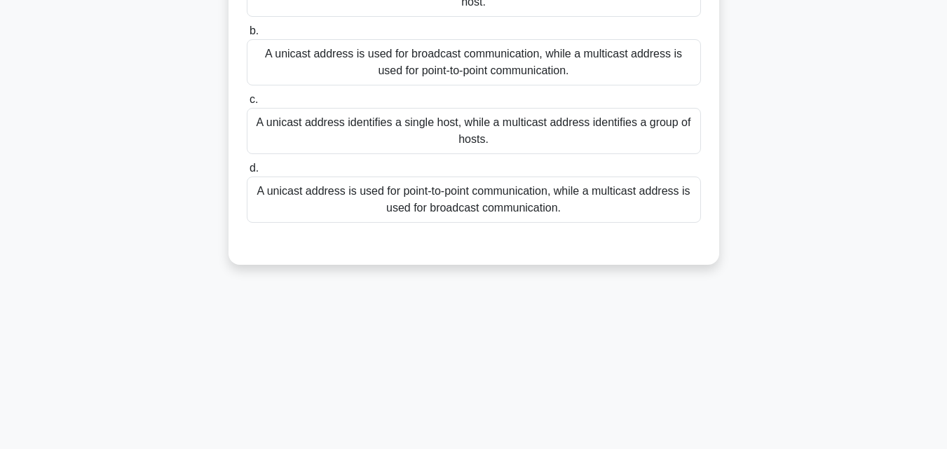
scroll to position [195, 0]
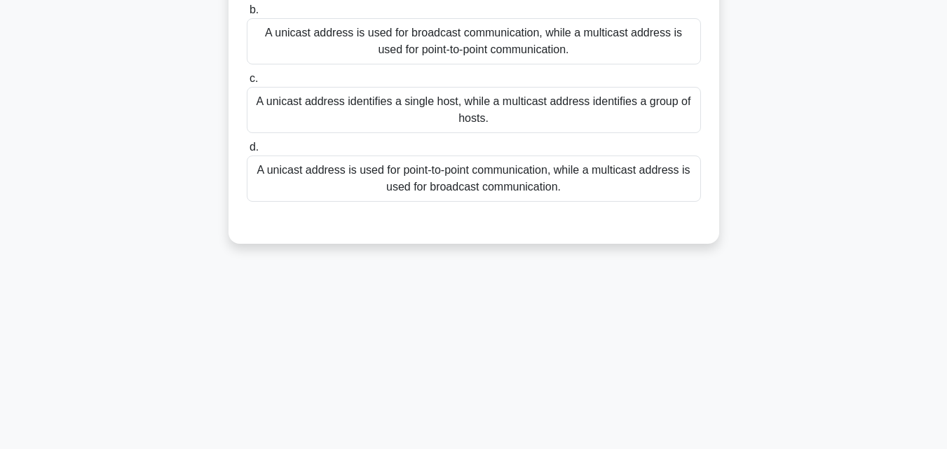
click at [467, 102] on div "A unicast address identifies a single host, while a multicast address identifie…" at bounding box center [474, 110] width 454 height 46
click at [247, 83] on input "c. A unicast address identifies a single host, while a multicast address identi…" at bounding box center [247, 78] width 0 height 9
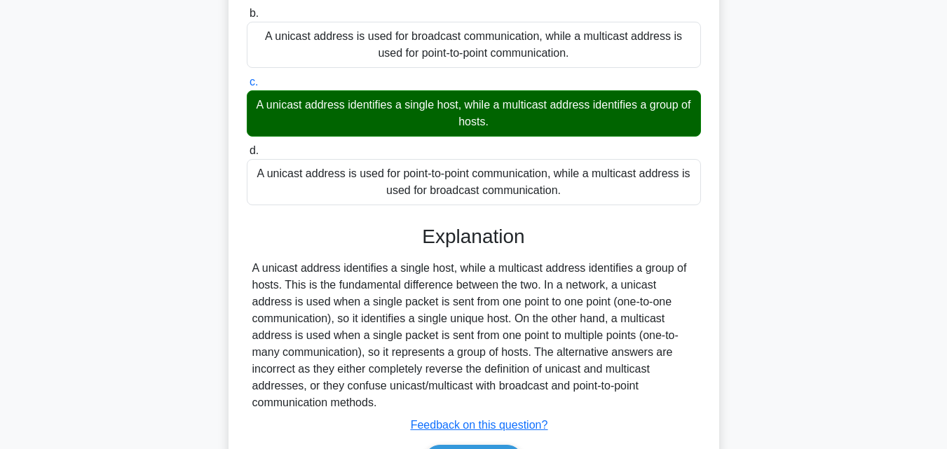
scroll to position [308, 0]
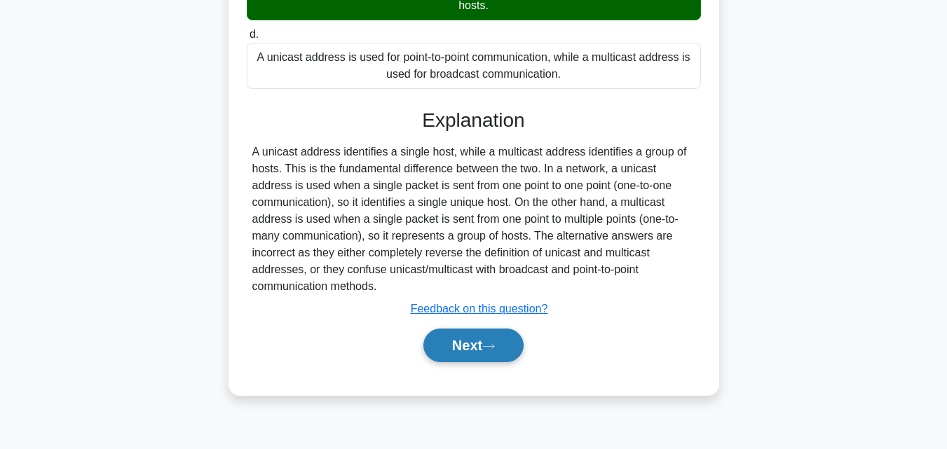
click at [436, 350] on button "Next" at bounding box center [473, 346] width 100 height 34
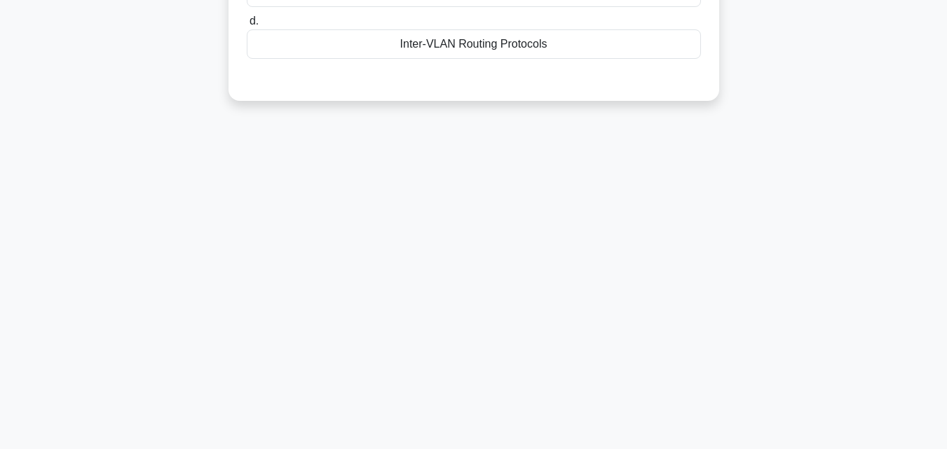
scroll to position [0, 0]
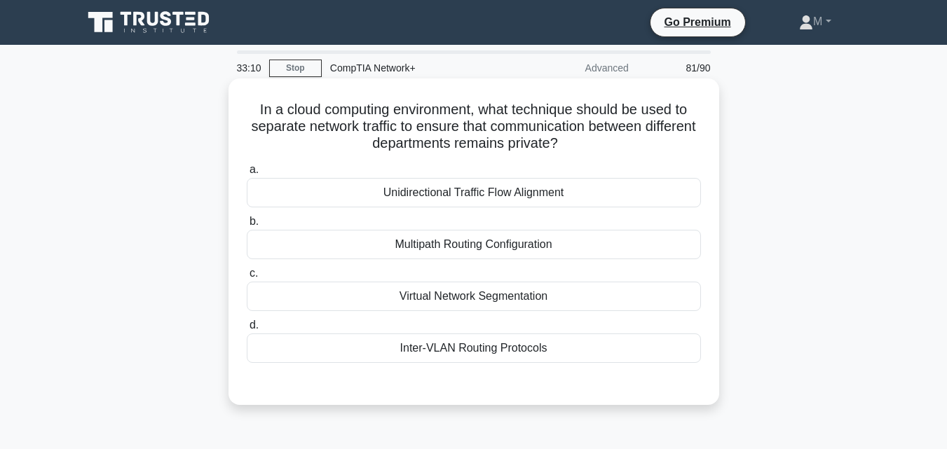
click at [467, 301] on div "Virtual Network Segmentation" at bounding box center [474, 296] width 454 height 29
click at [247, 278] on input "c. Virtual Network Segmentation" at bounding box center [247, 273] width 0 height 9
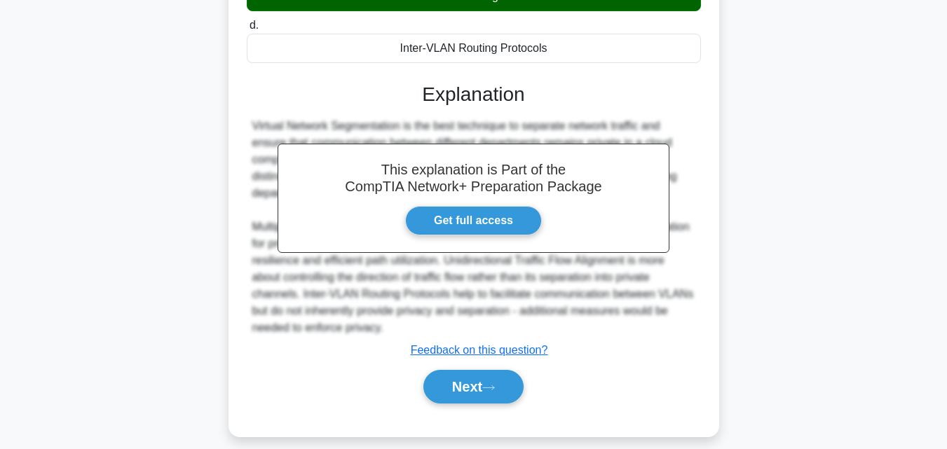
scroll to position [301, 0]
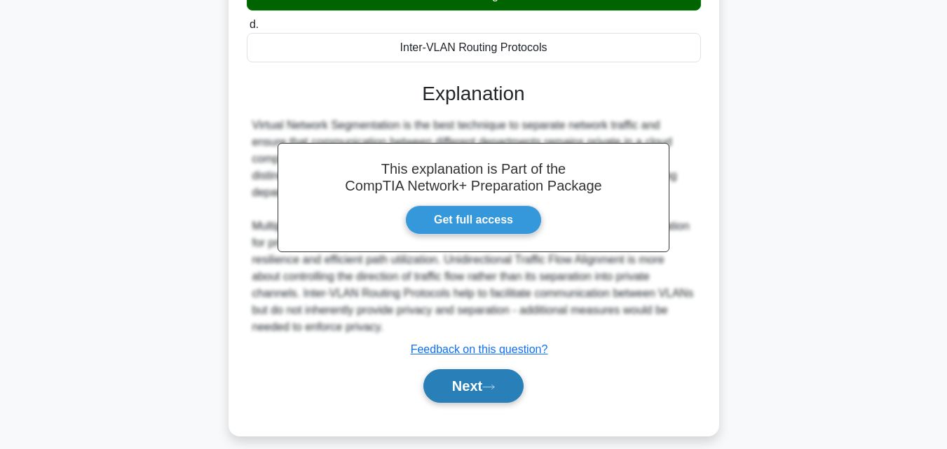
click at [449, 391] on button "Next" at bounding box center [473, 386] width 100 height 34
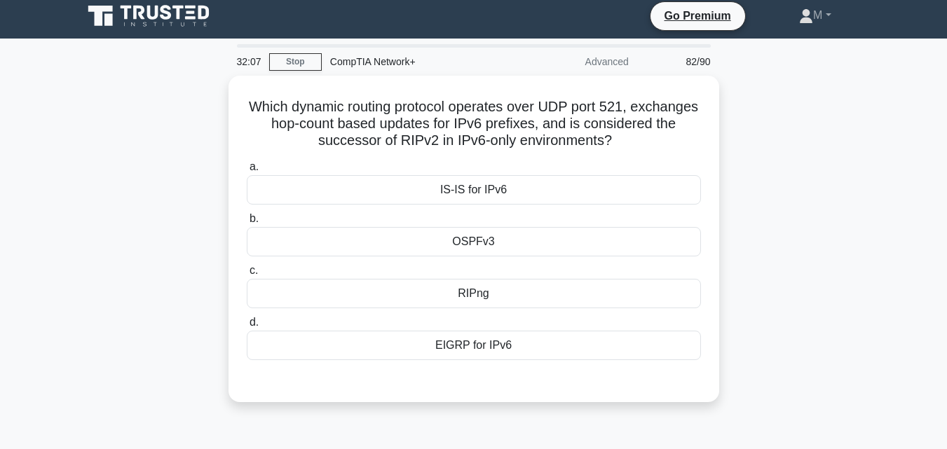
scroll to position [5, 0]
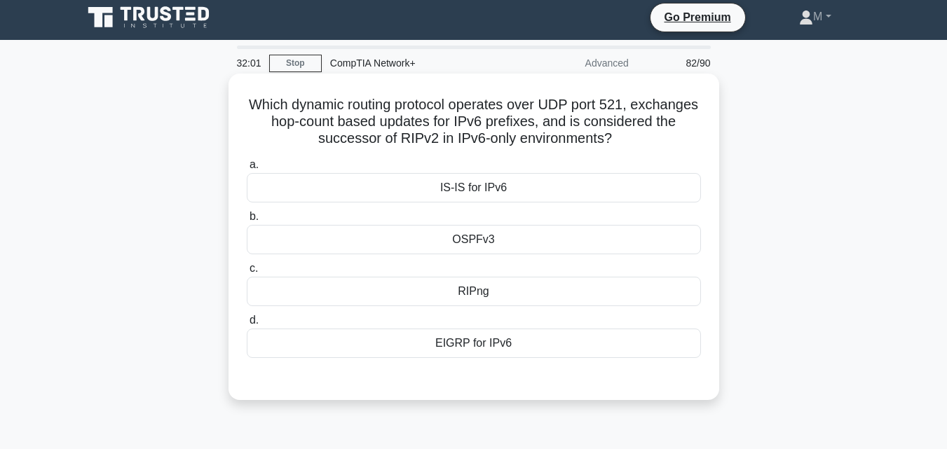
click at [479, 294] on div "RIPng" at bounding box center [474, 291] width 454 height 29
click at [247, 273] on input "c. RIPng" at bounding box center [247, 268] width 0 height 9
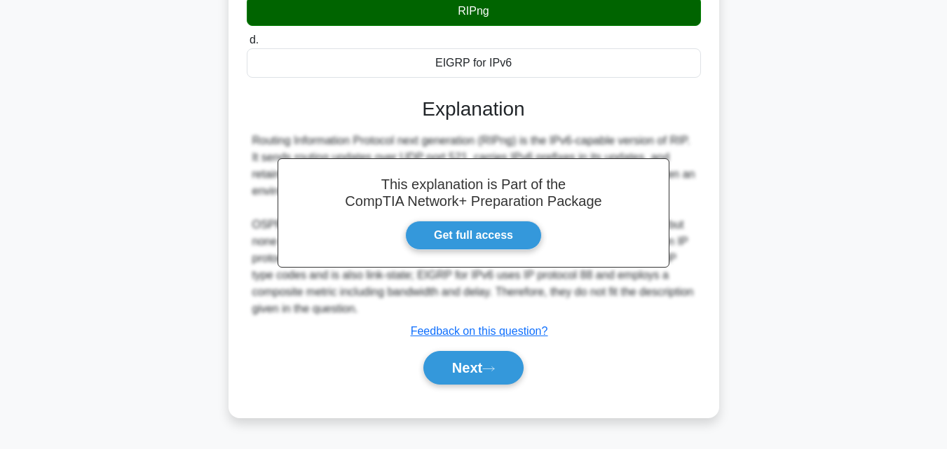
scroll to position [287, 0]
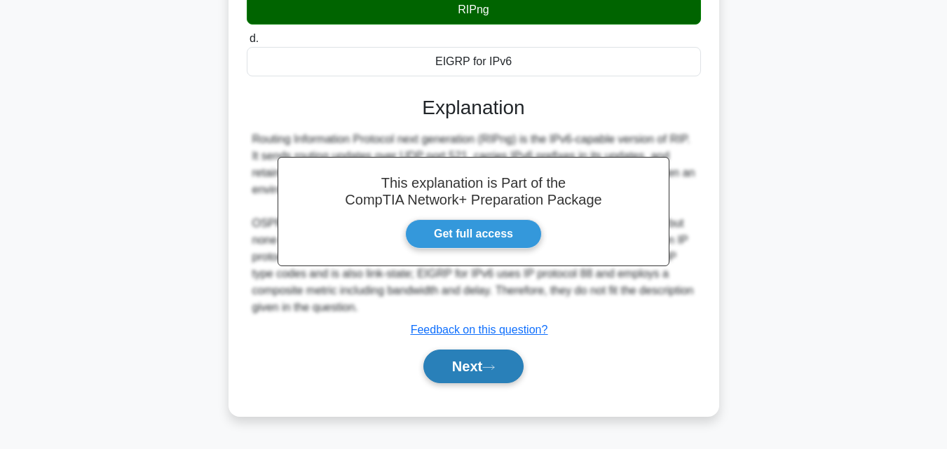
click at [455, 369] on button "Next" at bounding box center [473, 367] width 100 height 34
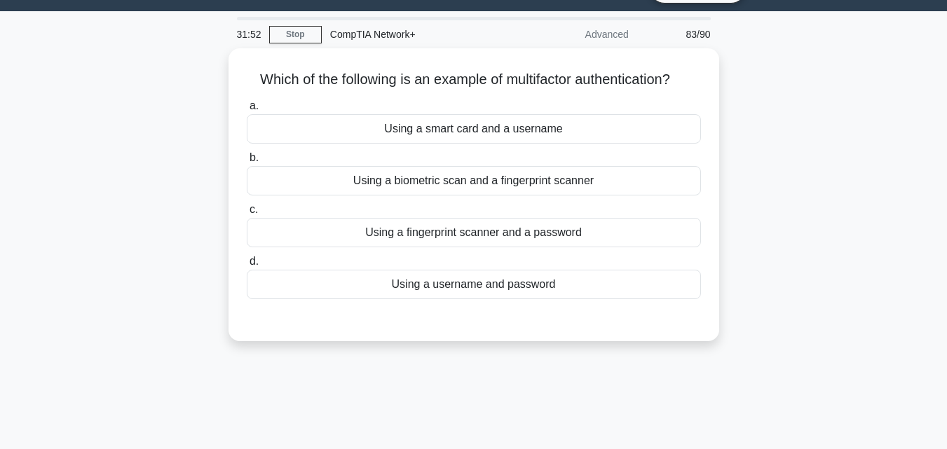
scroll to position [0, 0]
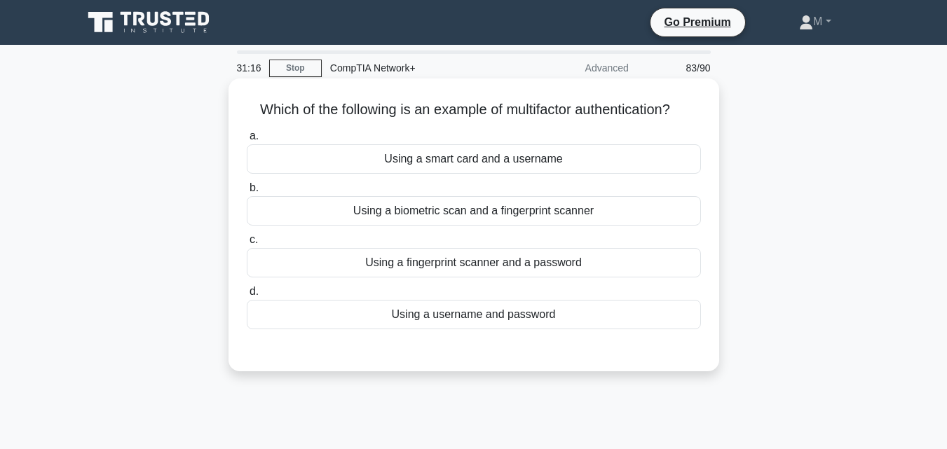
click at [429, 267] on div "Using a fingerprint scanner and a password" at bounding box center [474, 262] width 454 height 29
click at [247, 245] on input "c. Using a fingerprint scanner and a password" at bounding box center [247, 239] width 0 height 9
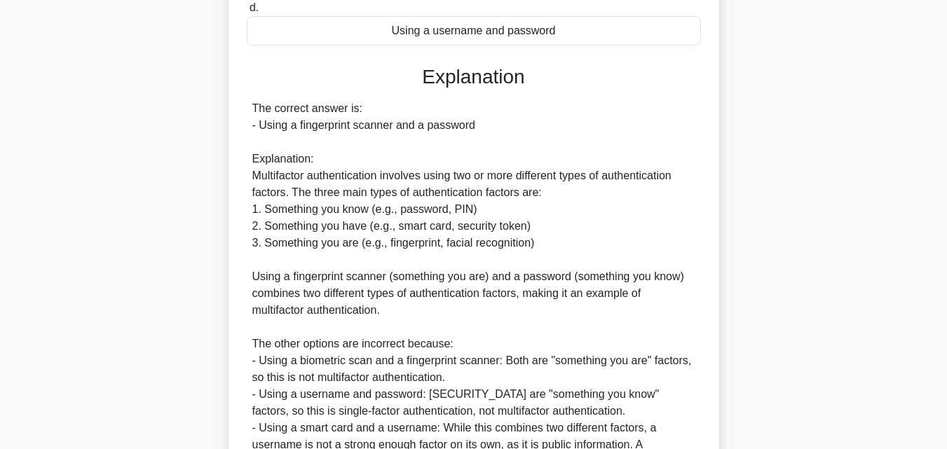
scroll to position [376, 0]
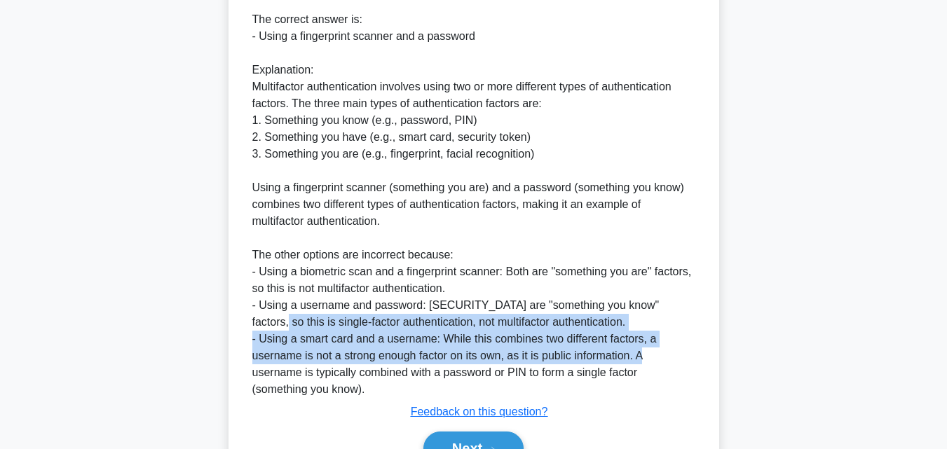
drag, startPoint x: 941, startPoint y: 310, endPoint x: 930, endPoint y: 353, distance: 44.0
click at [930, 353] on main "31:11 Stop CompTIA Network+ Advanced 83/90 Which of the following is an example…" at bounding box center [473, 94] width 947 height 852
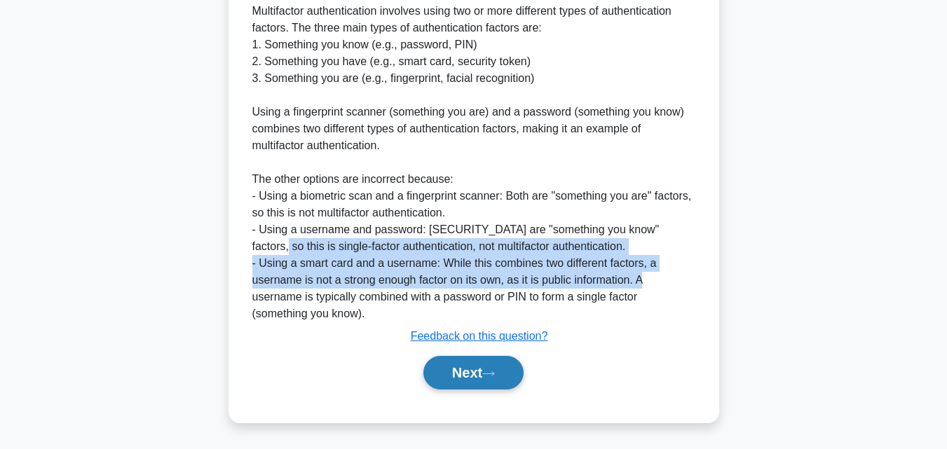
click at [484, 375] on button "Next" at bounding box center [473, 373] width 100 height 34
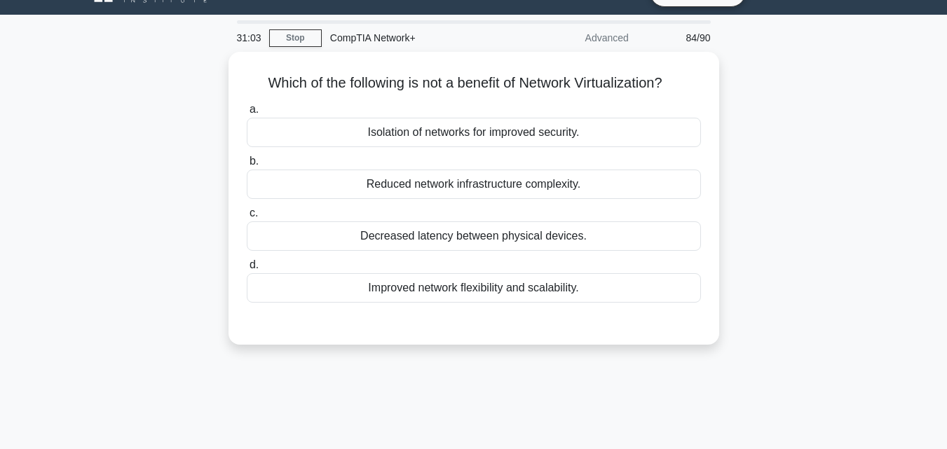
scroll to position [0, 0]
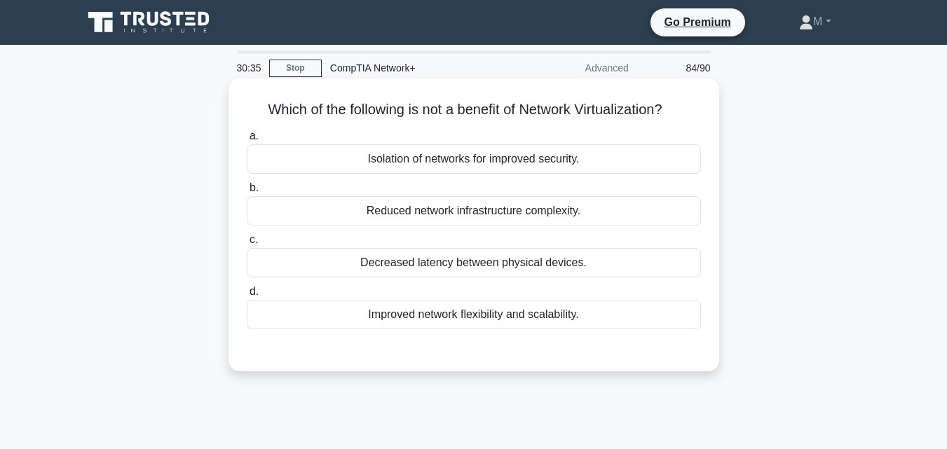
click at [468, 265] on div "Decreased latency between physical devices." at bounding box center [474, 262] width 454 height 29
click at [247, 245] on input "c. Decreased latency between physical devices." at bounding box center [247, 239] width 0 height 9
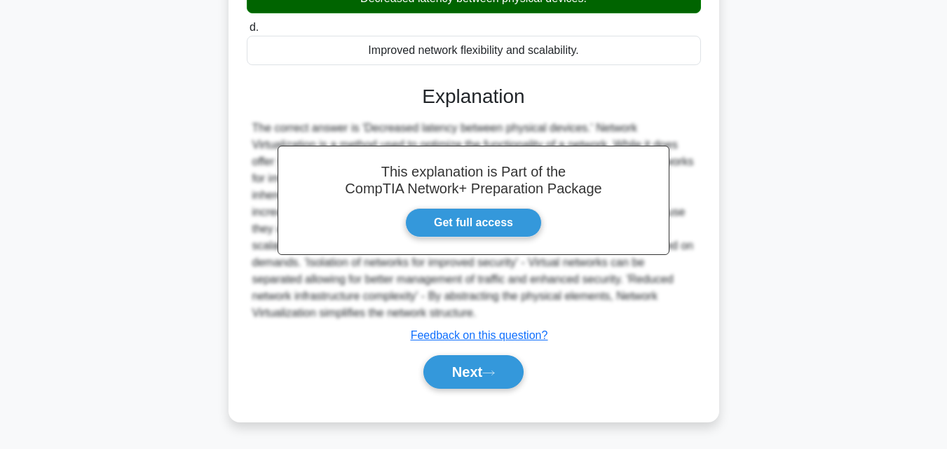
scroll to position [275, 0]
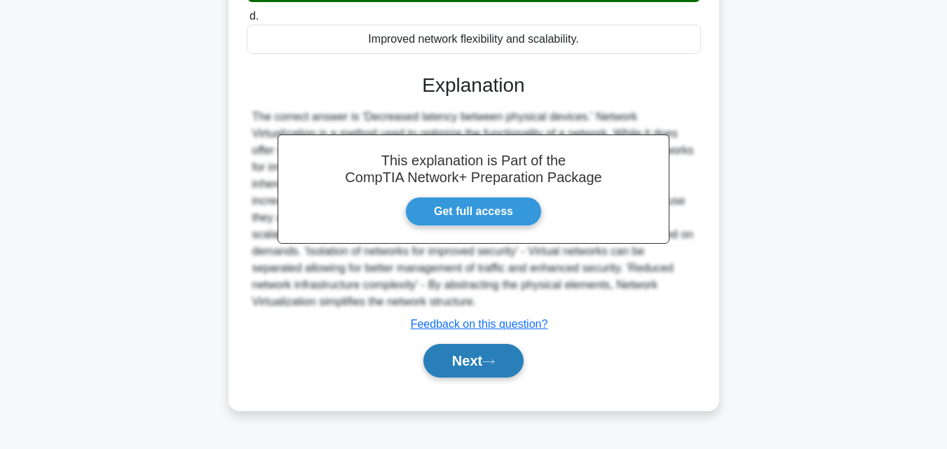
click at [459, 369] on button "Next" at bounding box center [473, 361] width 100 height 34
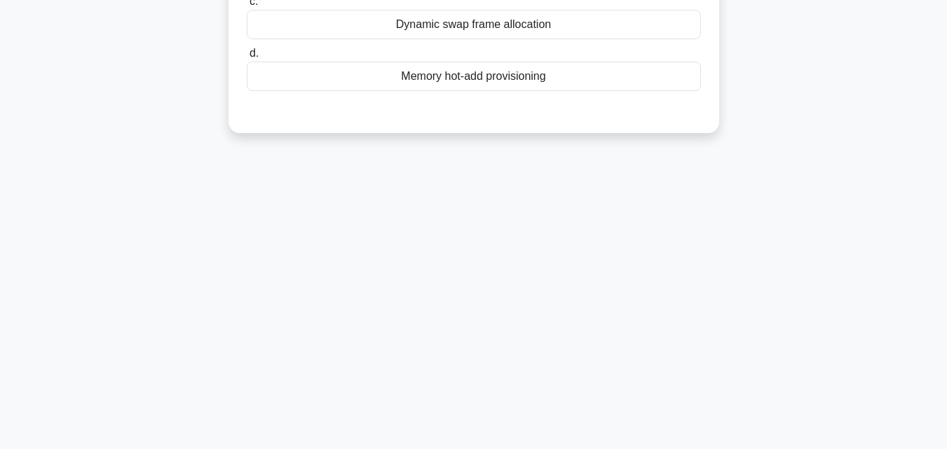
scroll to position [0, 0]
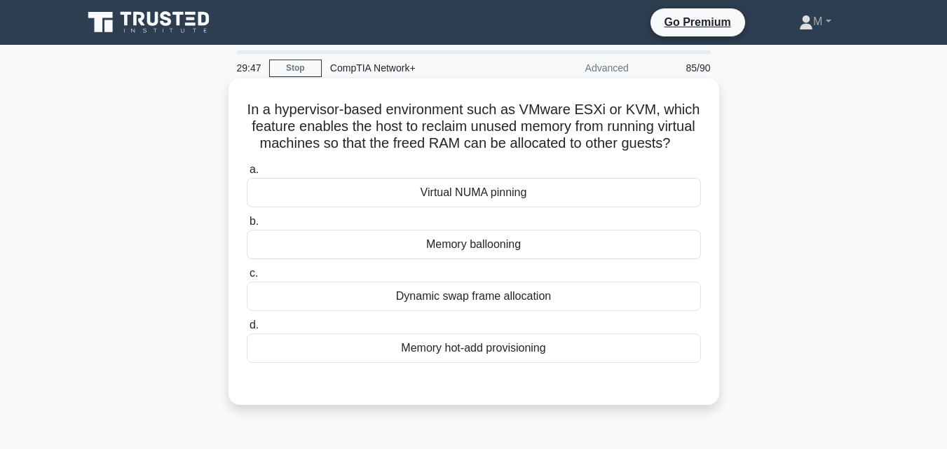
click at [438, 363] on div "Memory hot-add provisioning" at bounding box center [474, 348] width 454 height 29
click at [247, 330] on input "d. Memory hot-add provisioning" at bounding box center [247, 325] width 0 height 9
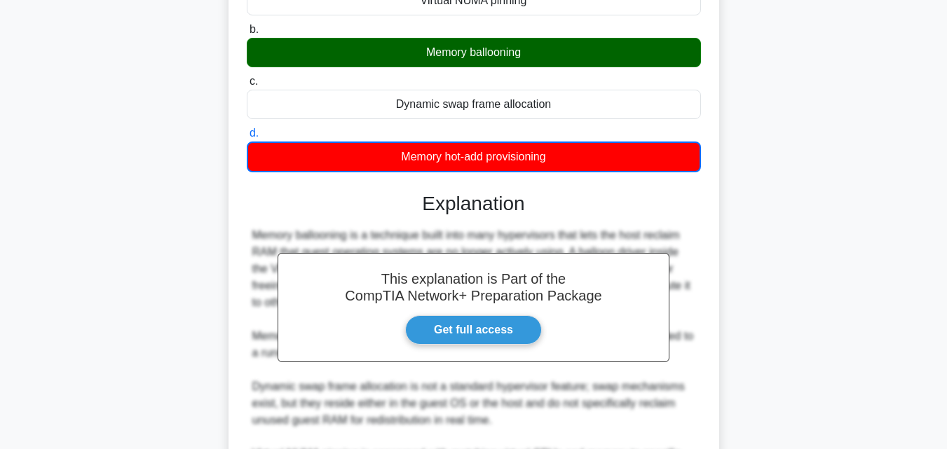
scroll to position [367, 0]
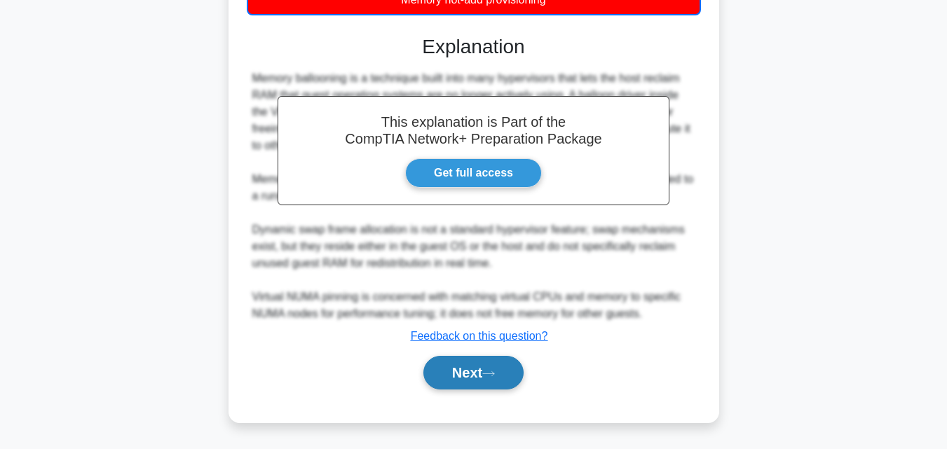
click at [474, 377] on button "Next" at bounding box center [473, 373] width 100 height 34
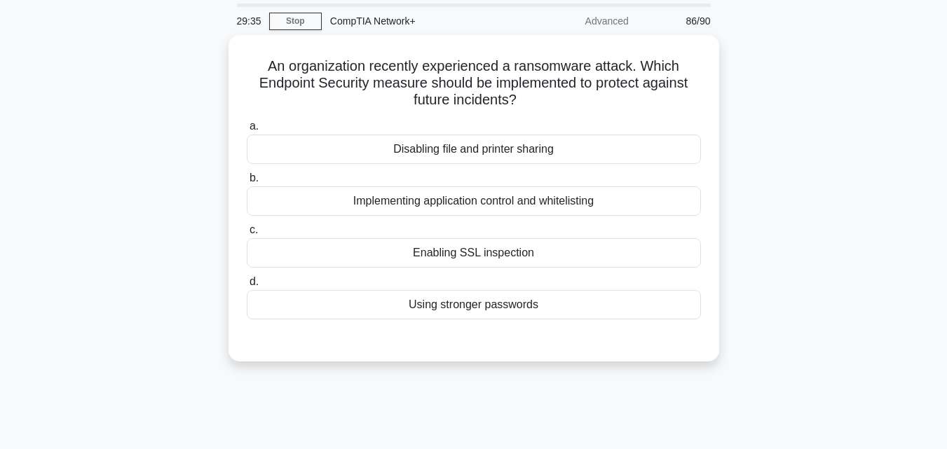
scroll to position [0, 0]
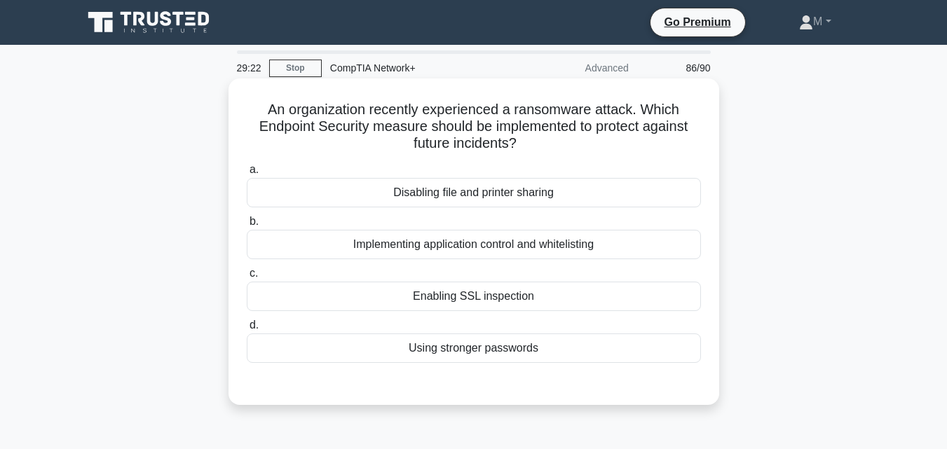
drag, startPoint x: 510, startPoint y: 303, endPoint x: 456, endPoint y: 313, distance: 54.0
click at [456, 313] on div "a. Disabling file and printer sharing b. Implementing application control and w…" at bounding box center [473, 261] width 471 height 207
click at [515, 316] on div "a. Disabling file and printer sharing b. Implementing application control and w…" at bounding box center [473, 261] width 471 height 207
click at [446, 353] on div "Using stronger passwords" at bounding box center [474, 348] width 454 height 29
click at [247, 330] on input "d. Using stronger passwords" at bounding box center [247, 325] width 0 height 9
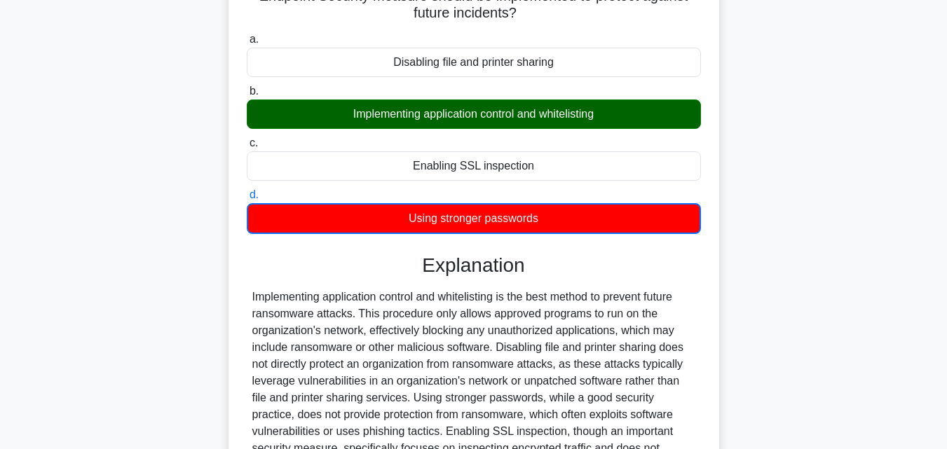
scroll to position [308, 0]
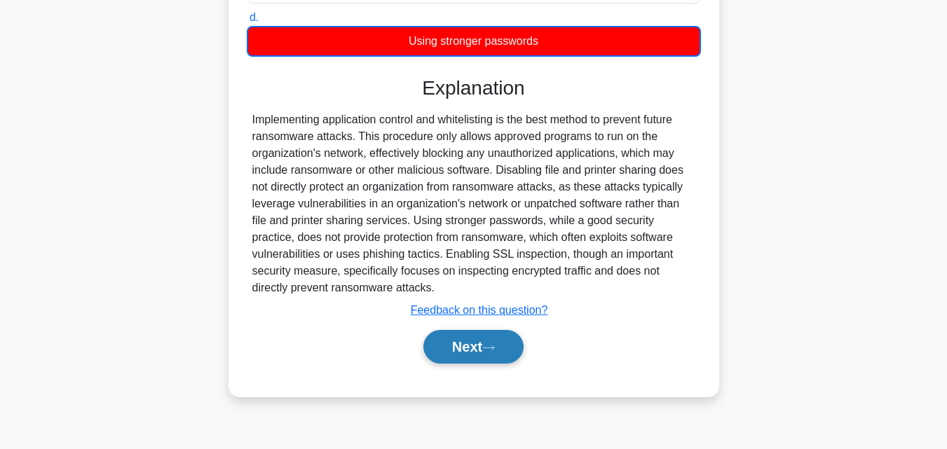
click at [451, 351] on button "Next" at bounding box center [473, 347] width 100 height 34
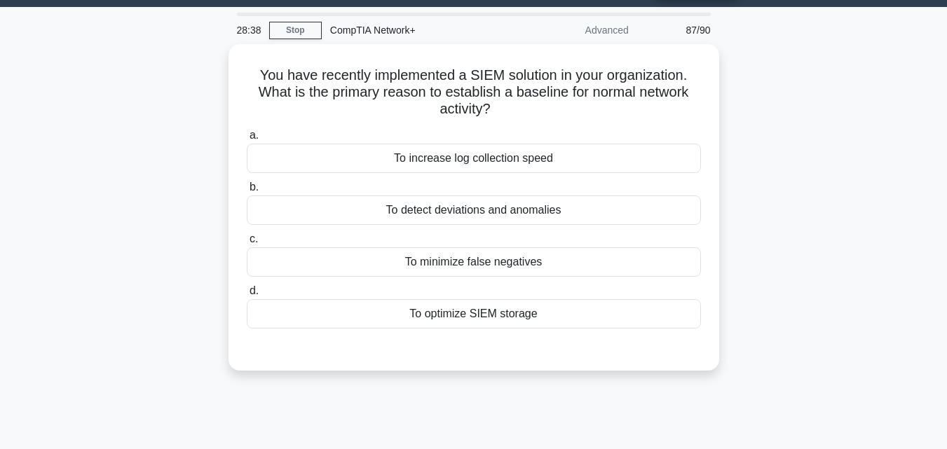
scroll to position [0, 0]
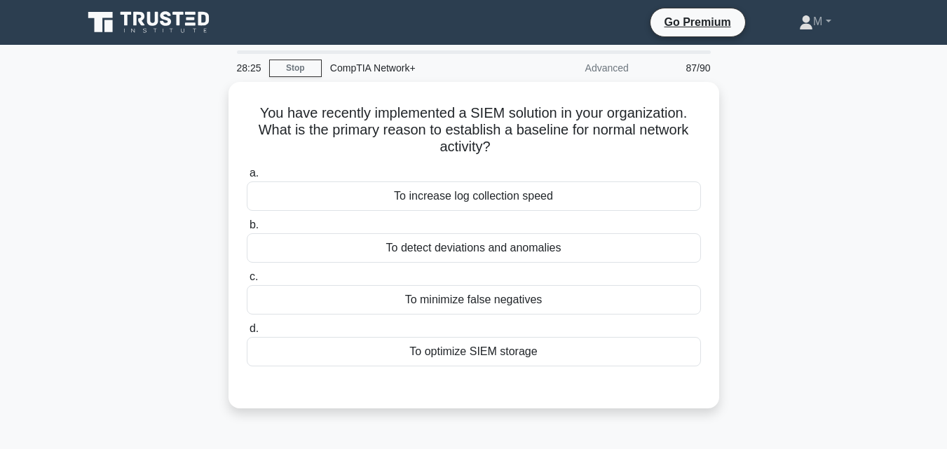
click at [451, 351] on div "To optimize SIEM storage" at bounding box center [474, 351] width 454 height 29
click at [247, 334] on input "d. To optimize SIEM storage" at bounding box center [247, 329] width 0 height 9
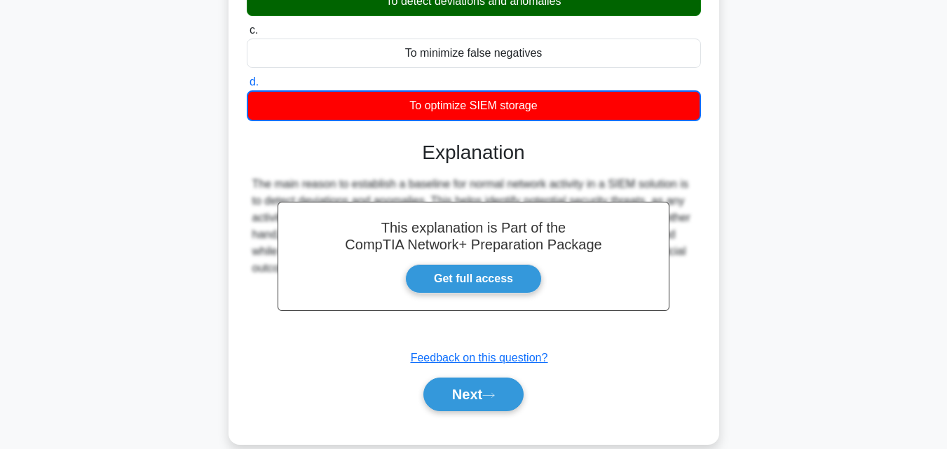
scroll to position [254, 0]
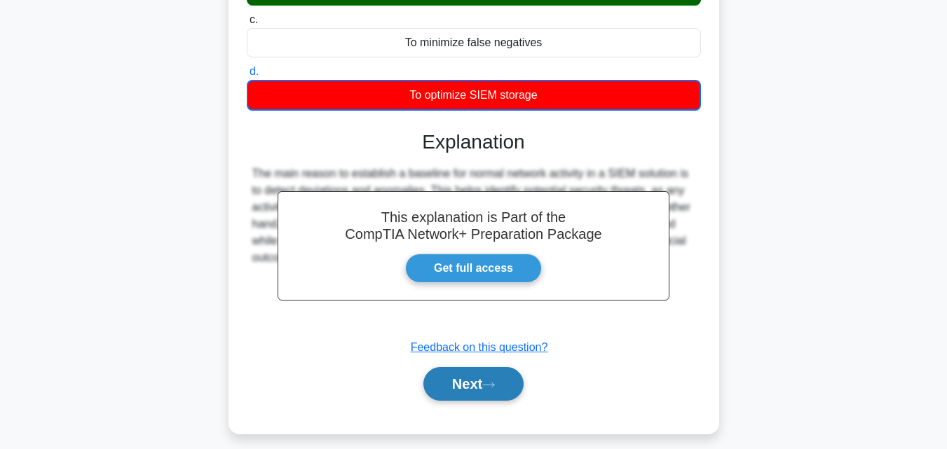
click at [467, 377] on button "Next" at bounding box center [473, 384] width 100 height 34
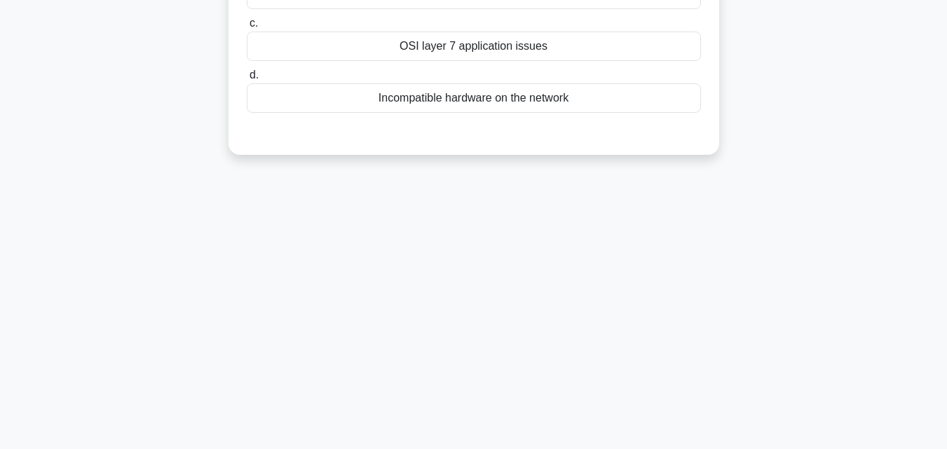
scroll to position [0, 0]
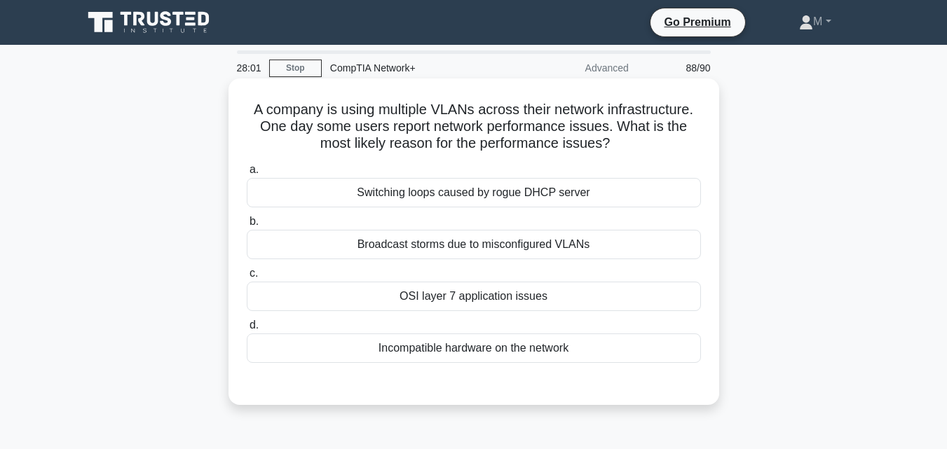
click at [499, 245] on div "Broadcast storms due to misconfigured VLANs" at bounding box center [474, 244] width 454 height 29
click at [247, 226] on input "b. Broadcast storms due to misconfigured VLANs" at bounding box center [247, 221] width 0 height 9
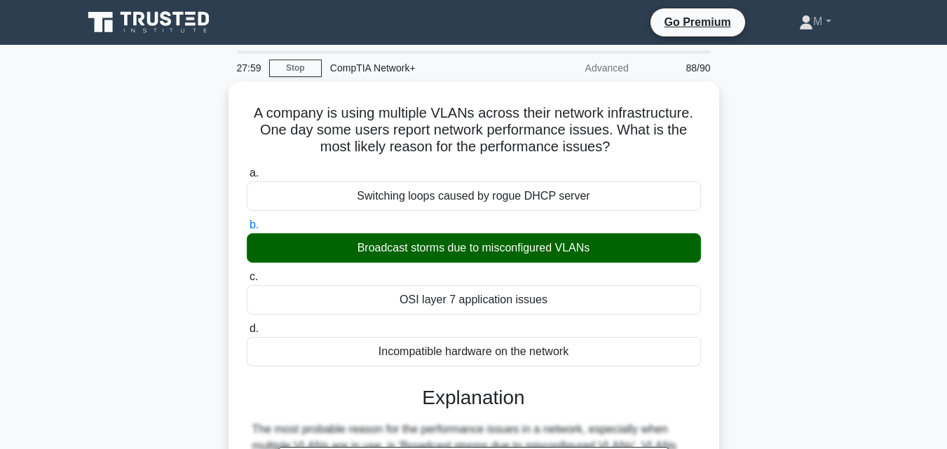
scroll to position [308, 0]
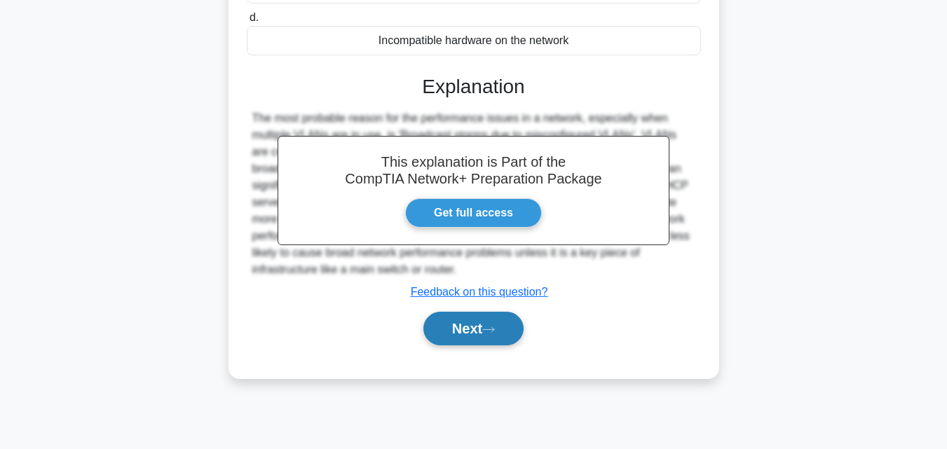
click at [463, 322] on button "Next" at bounding box center [473, 329] width 100 height 34
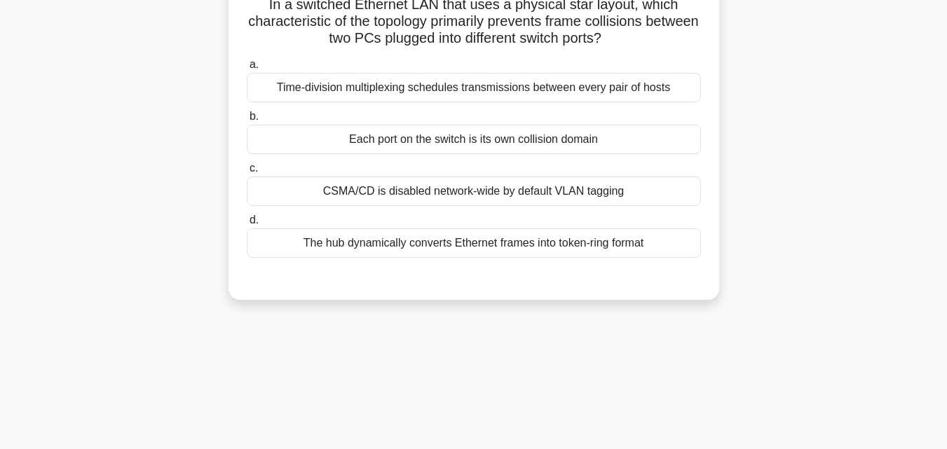
scroll to position [51, 0]
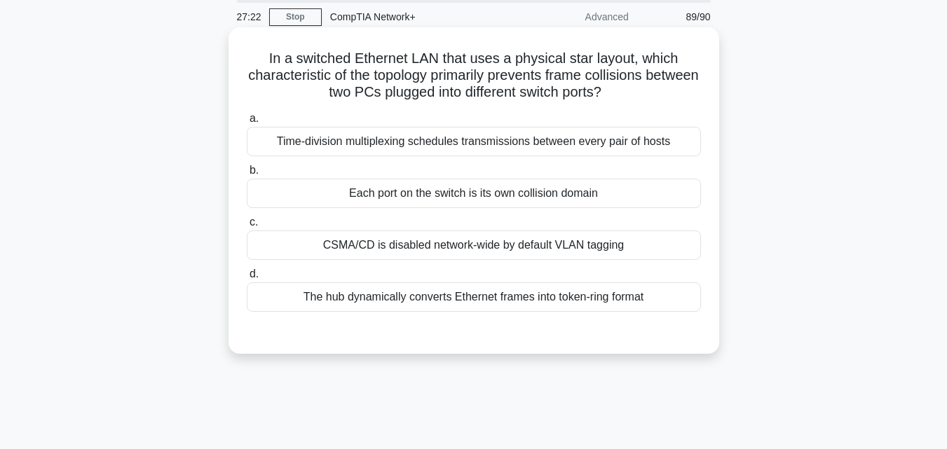
click at [549, 198] on div "Each port on the switch is its own collision domain" at bounding box center [474, 193] width 454 height 29
click at [247, 175] on input "b. Each port on the switch is its own collision domain" at bounding box center [247, 170] width 0 height 9
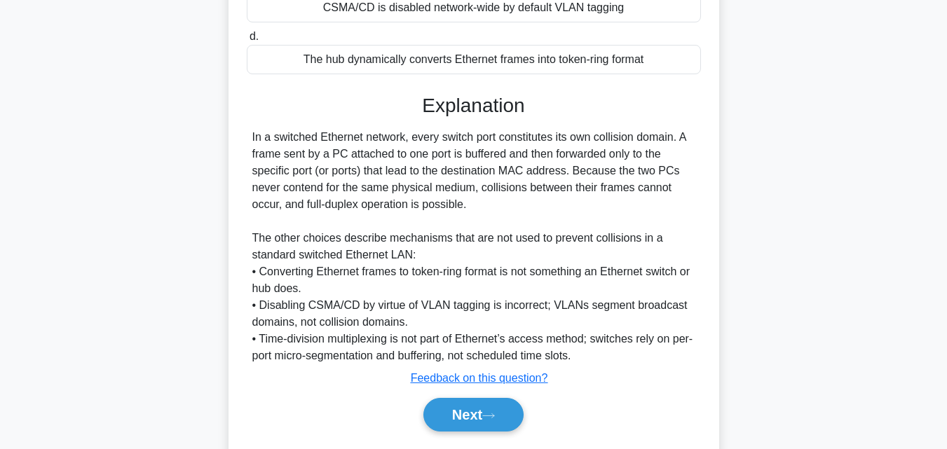
scroll to position [332, 0]
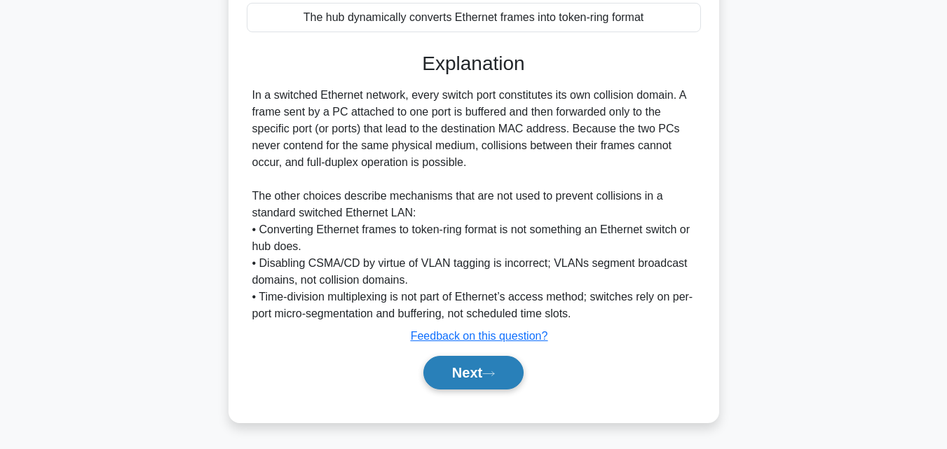
click at [451, 381] on button "Next" at bounding box center [473, 373] width 100 height 34
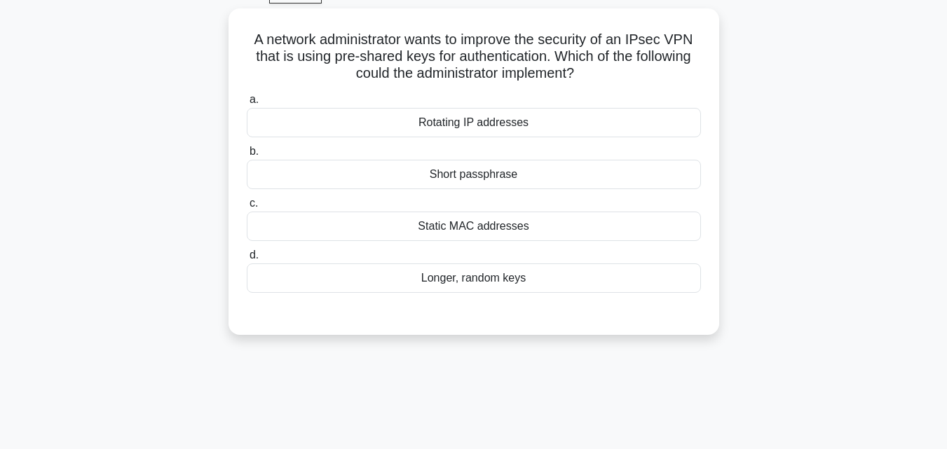
scroll to position [0, 0]
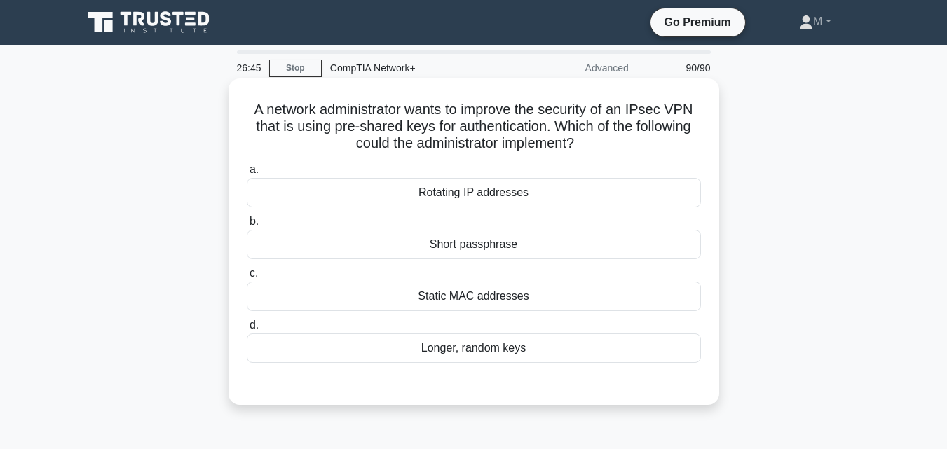
click at [475, 350] on div "Longer, random keys" at bounding box center [474, 348] width 454 height 29
click at [247, 330] on input "d. Longer, random keys" at bounding box center [247, 325] width 0 height 9
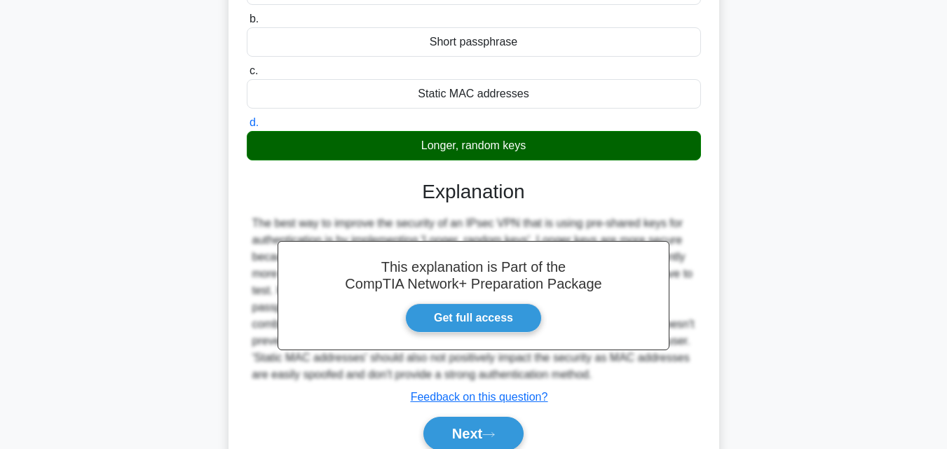
scroll to position [287, 0]
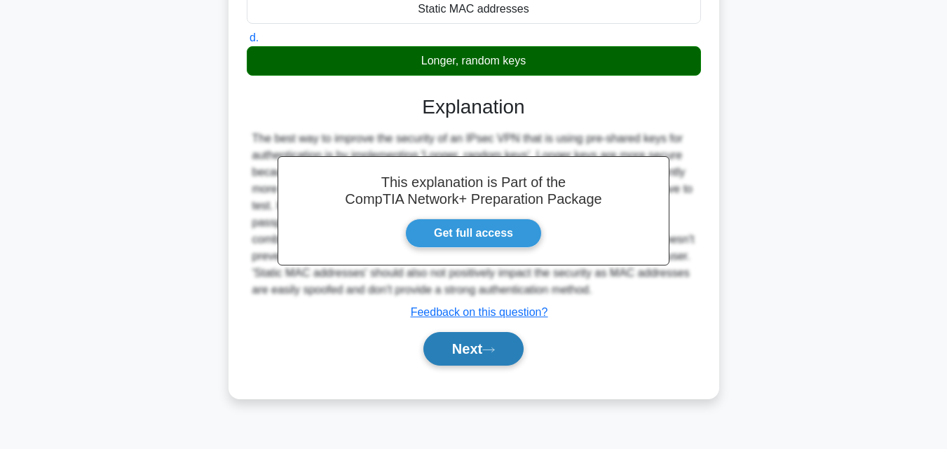
click at [472, 351] on button "Next" at bounding box center [473, 349] width 100 height 34
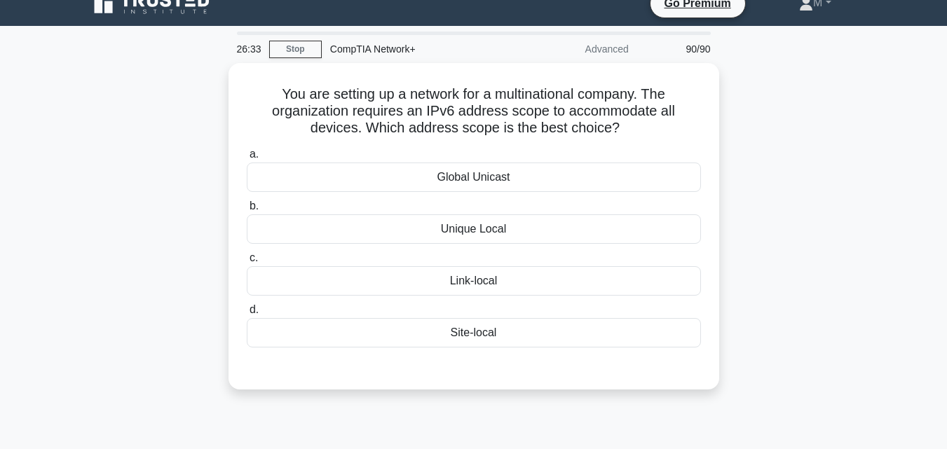
scroll to position [18, 0]
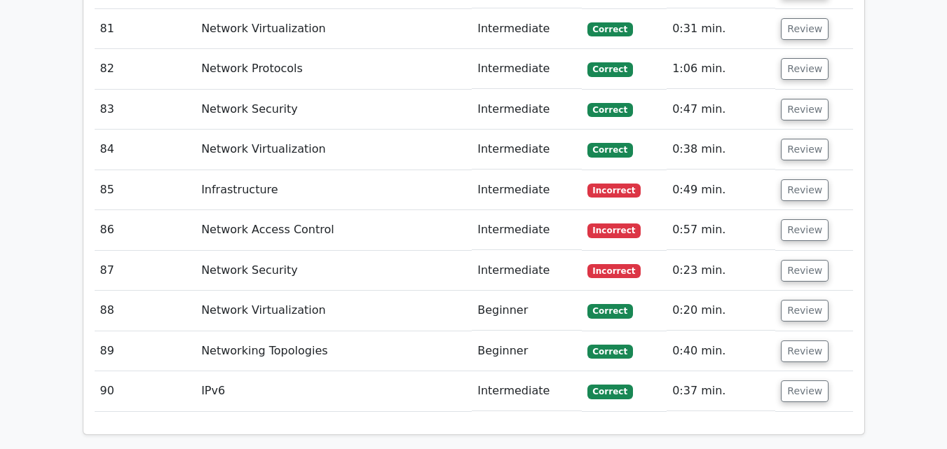
scroll to position [5633, 0]
